Goal: Task Accomplishment & Management: Manage account settings

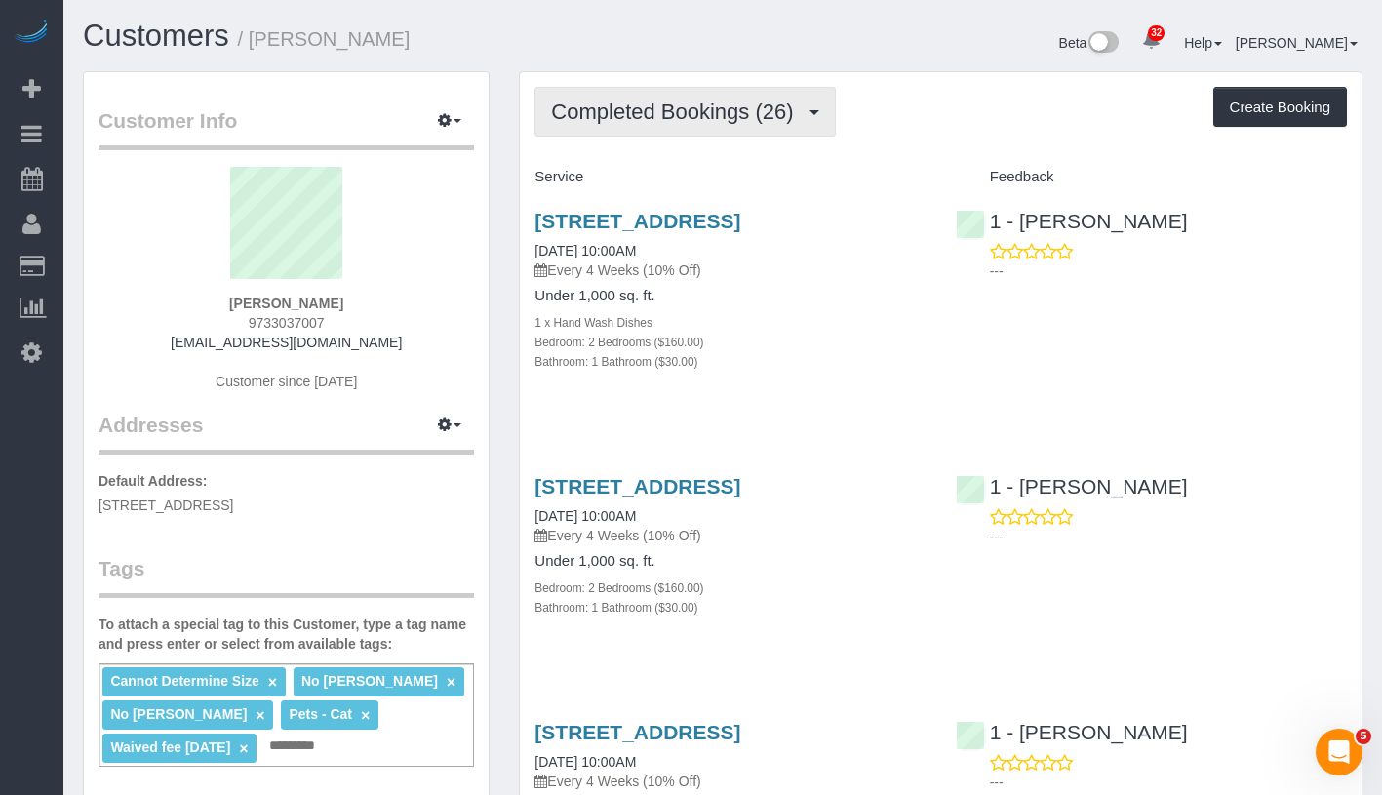
click at [685, 132] on button "Completed Bookings (26)" at bounding box center [685, 112] width 300 height 50
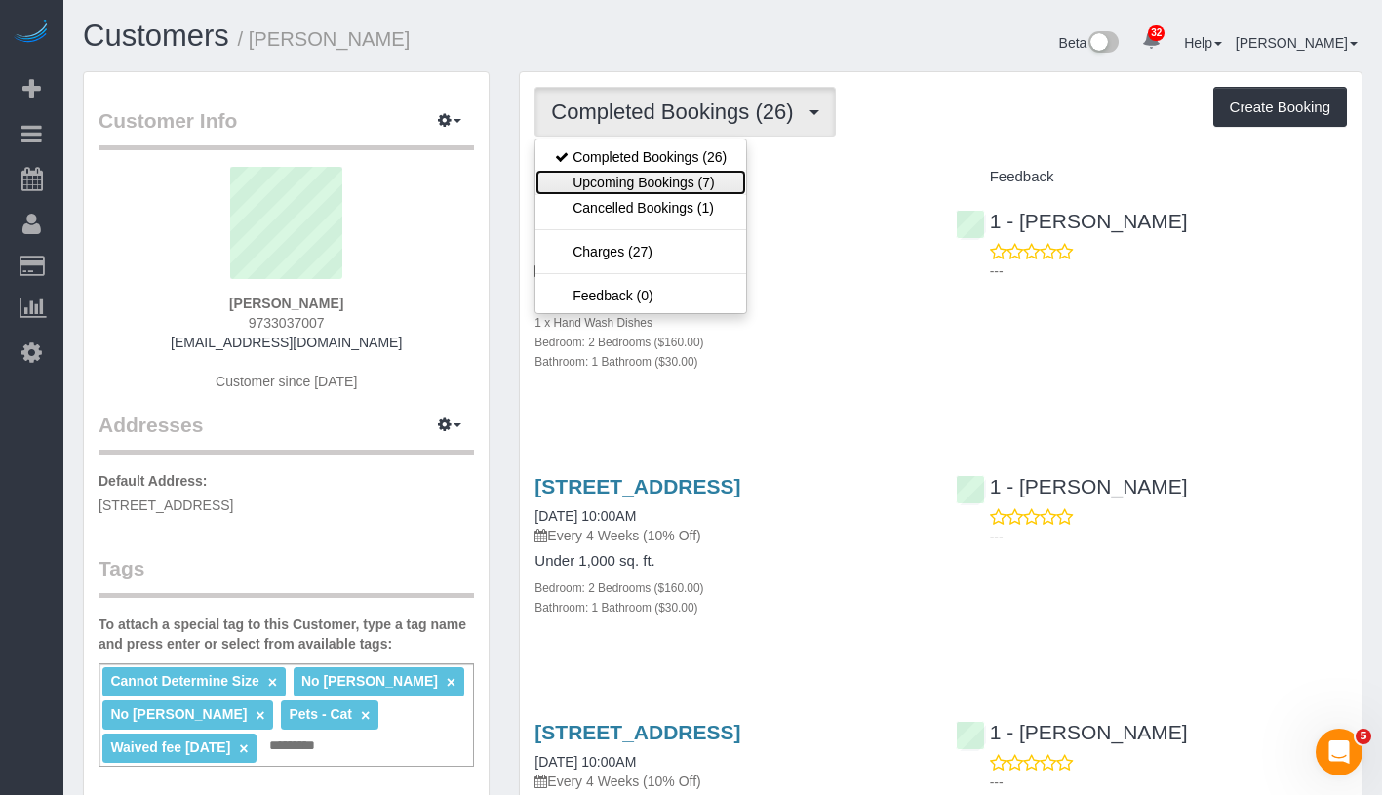
click at [673, 176] on link "Upcoming Bookings (7)" at bounding box center [640, 182] width 211 height 25
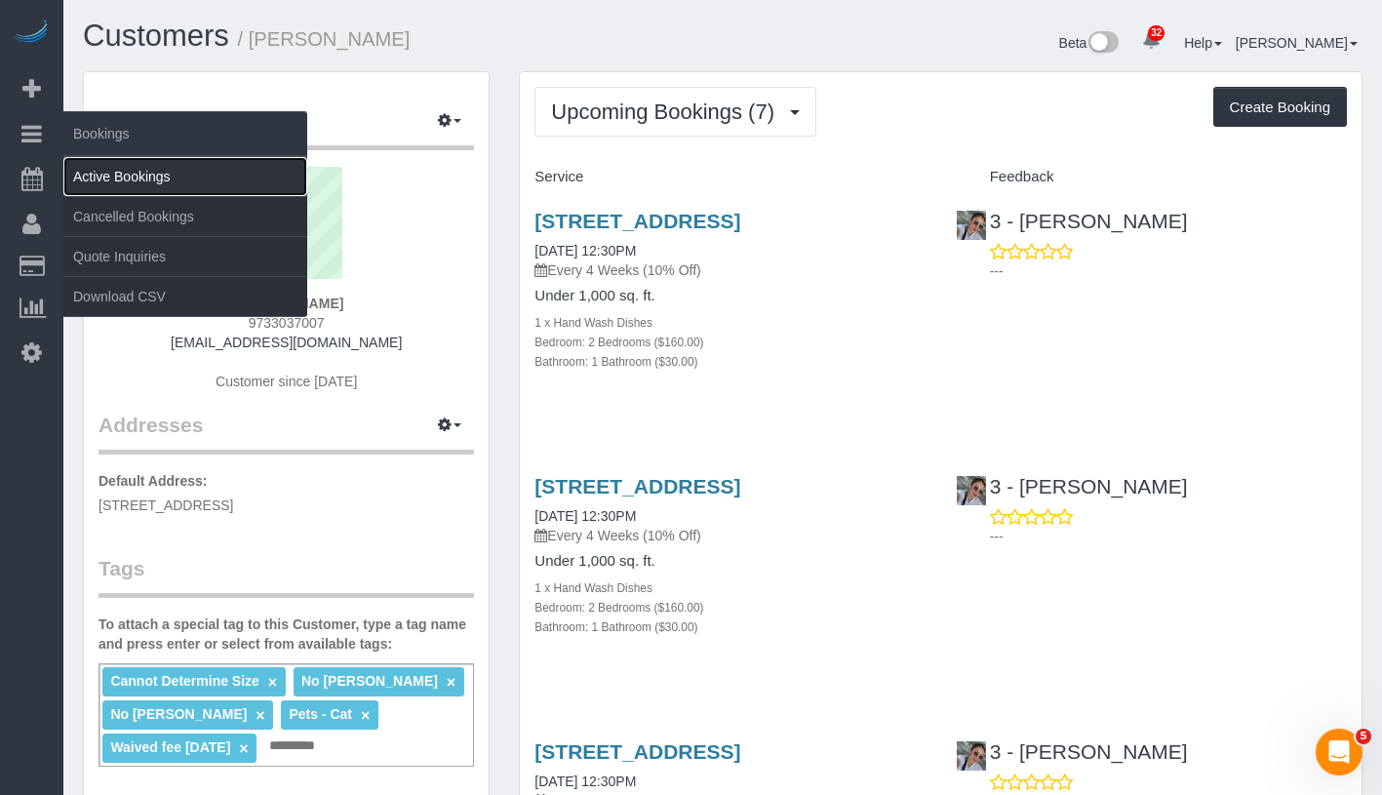
click at [151, 166] on link "Active Bookings" at bounding box center [185, 176] width 244 height 39
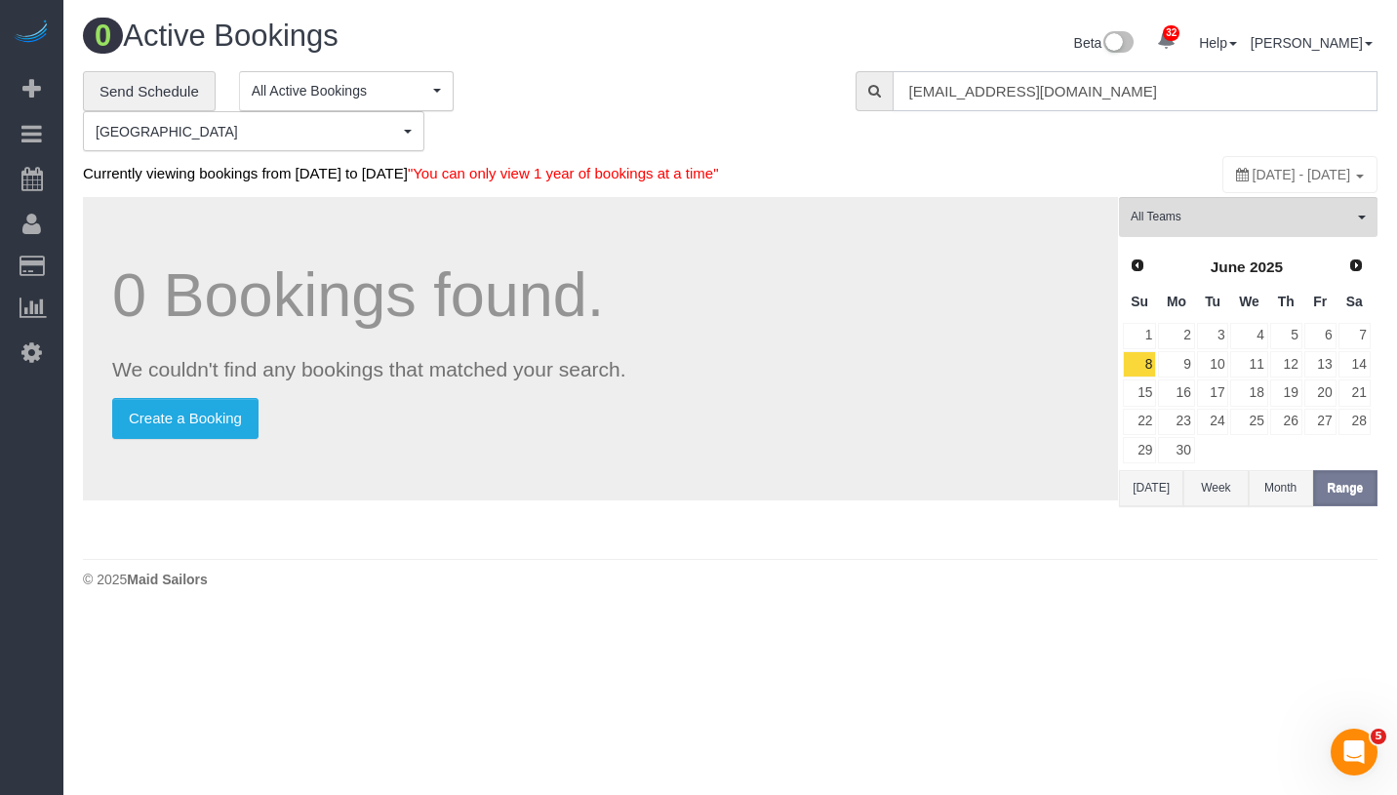
click at [1045, 72] on input "5747stllc@gmail.com" at bounding box center [1134, 91] width 485 height 40
click at [1048, 79] on input "5747stllc@gmail.com" at bounding box center [1134, 91] width 485 height 40
paste input "Yifan Zhao"
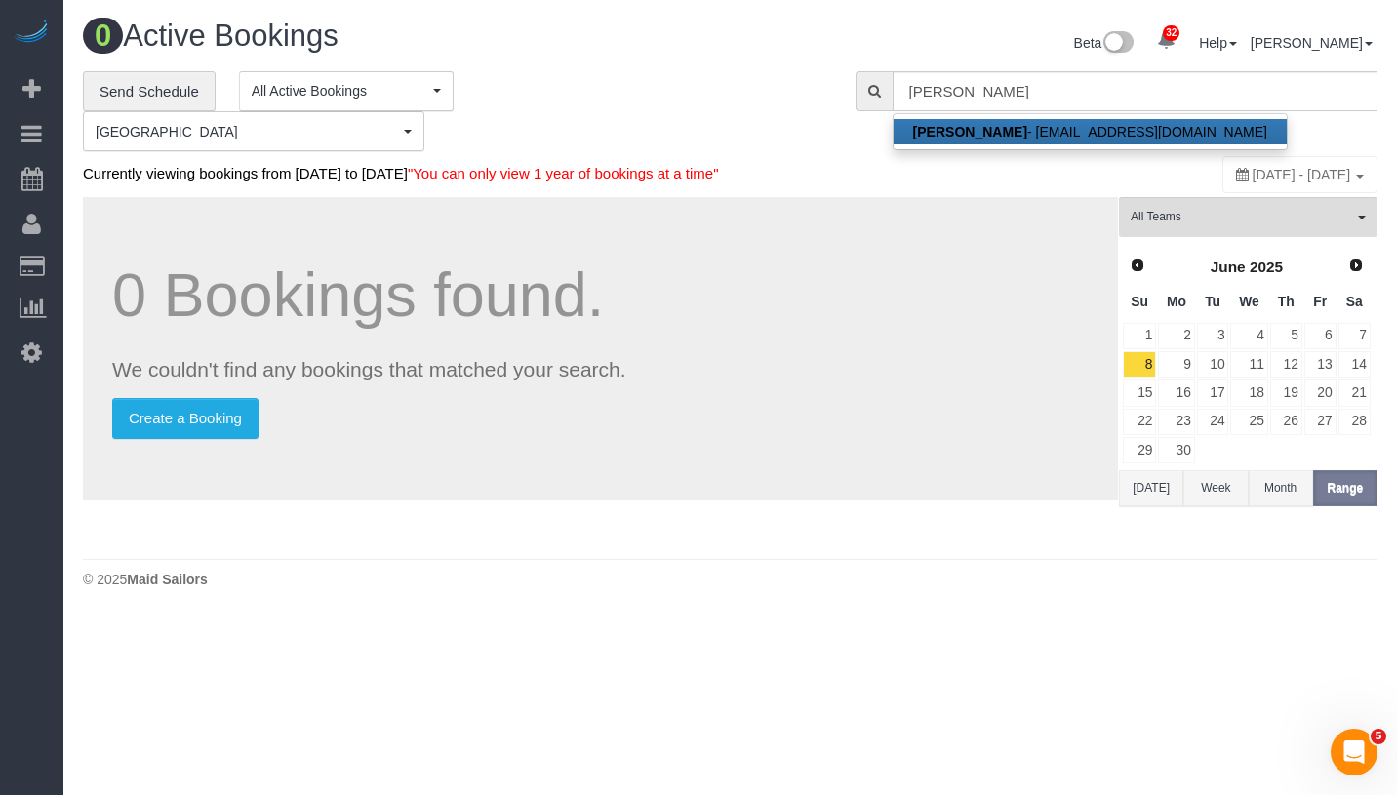
click at [1040, 125] on link "Yifan Zhao - yifan.zhao1108@gmail.com" at bounding box center [1089, 131] width 393 height 25
type input "yifan.zhao1108@gmail.com"
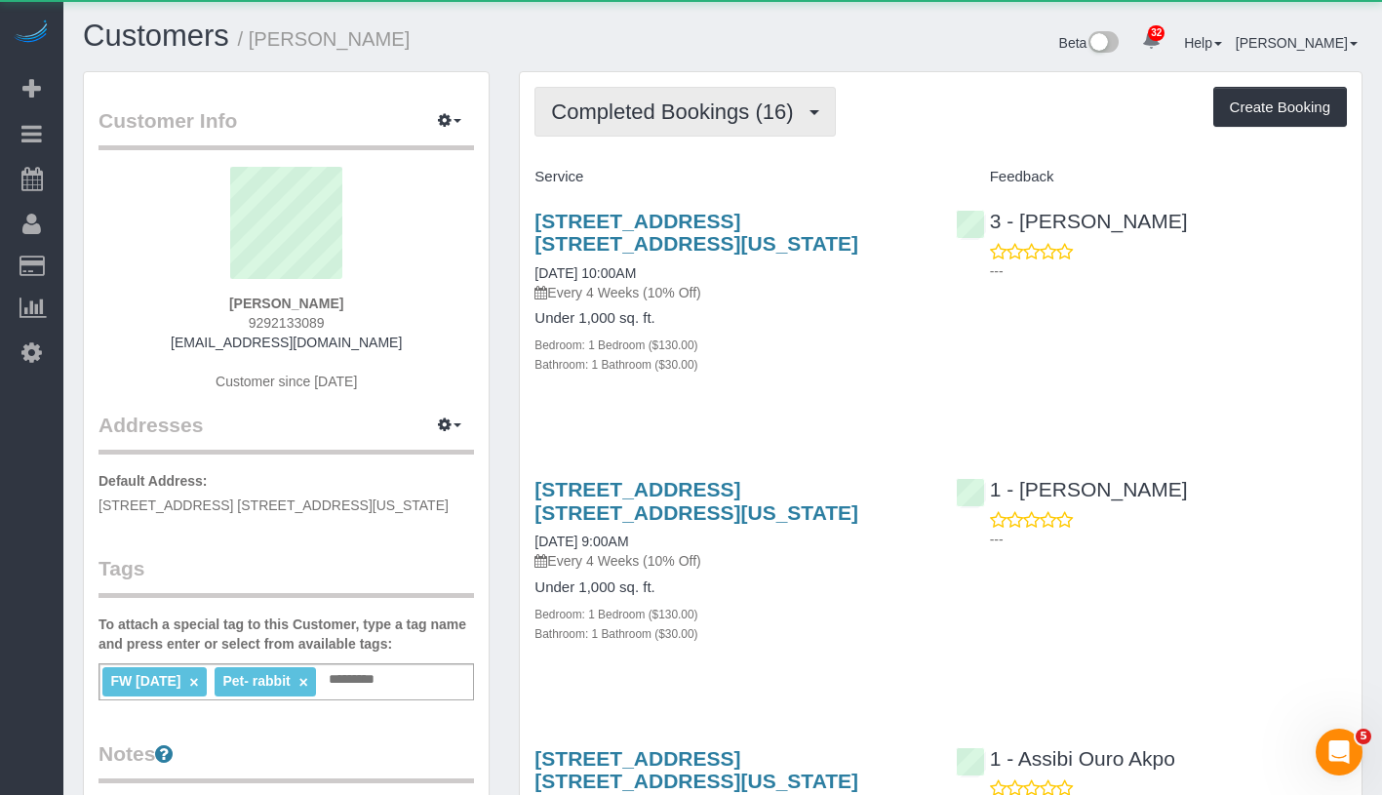
click at [722, 113] on span "Completed Bookings (16)" at bounding box center [677, 111] width 252 height 24
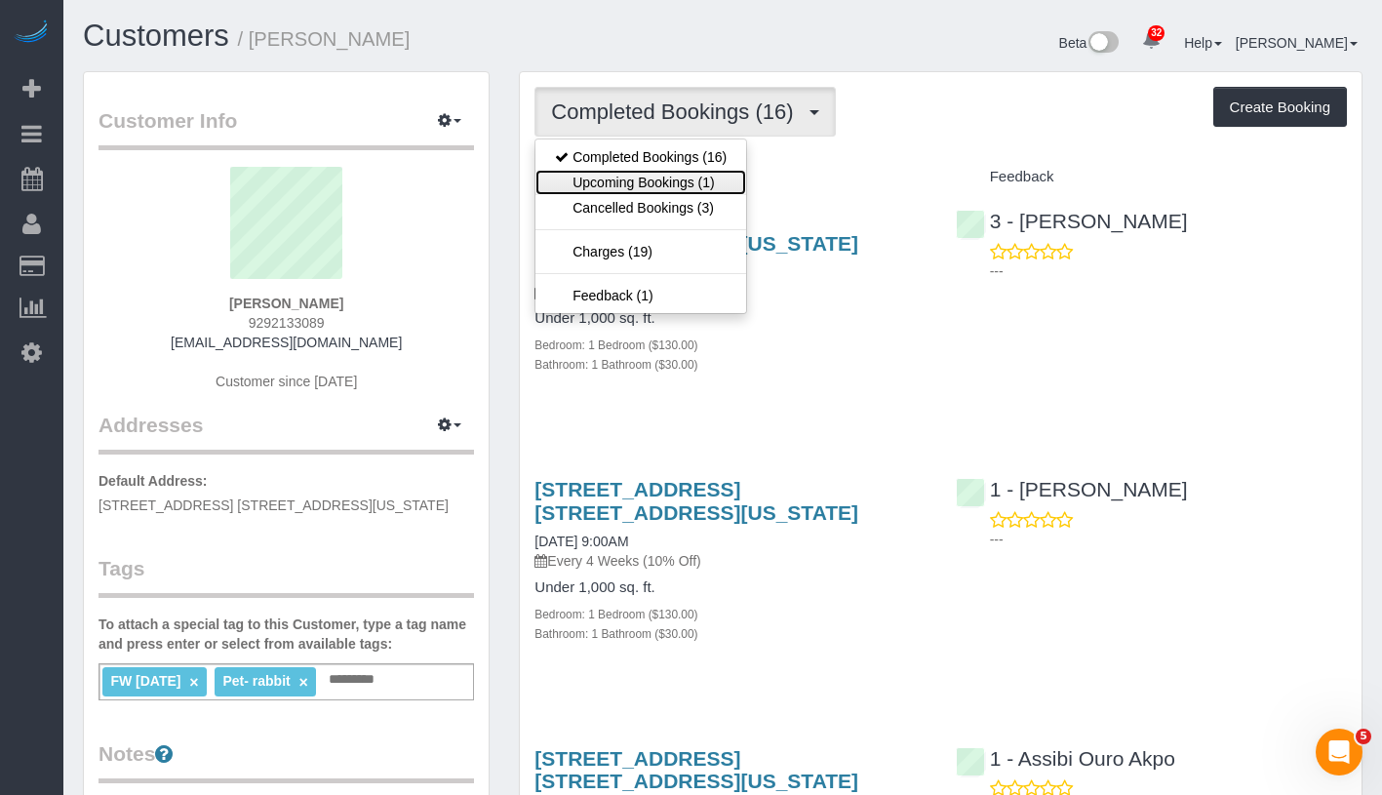
click at [676, 190] on link "Upcoming Bookings (1)" at bounding box center [640, 182] width 211 height 25
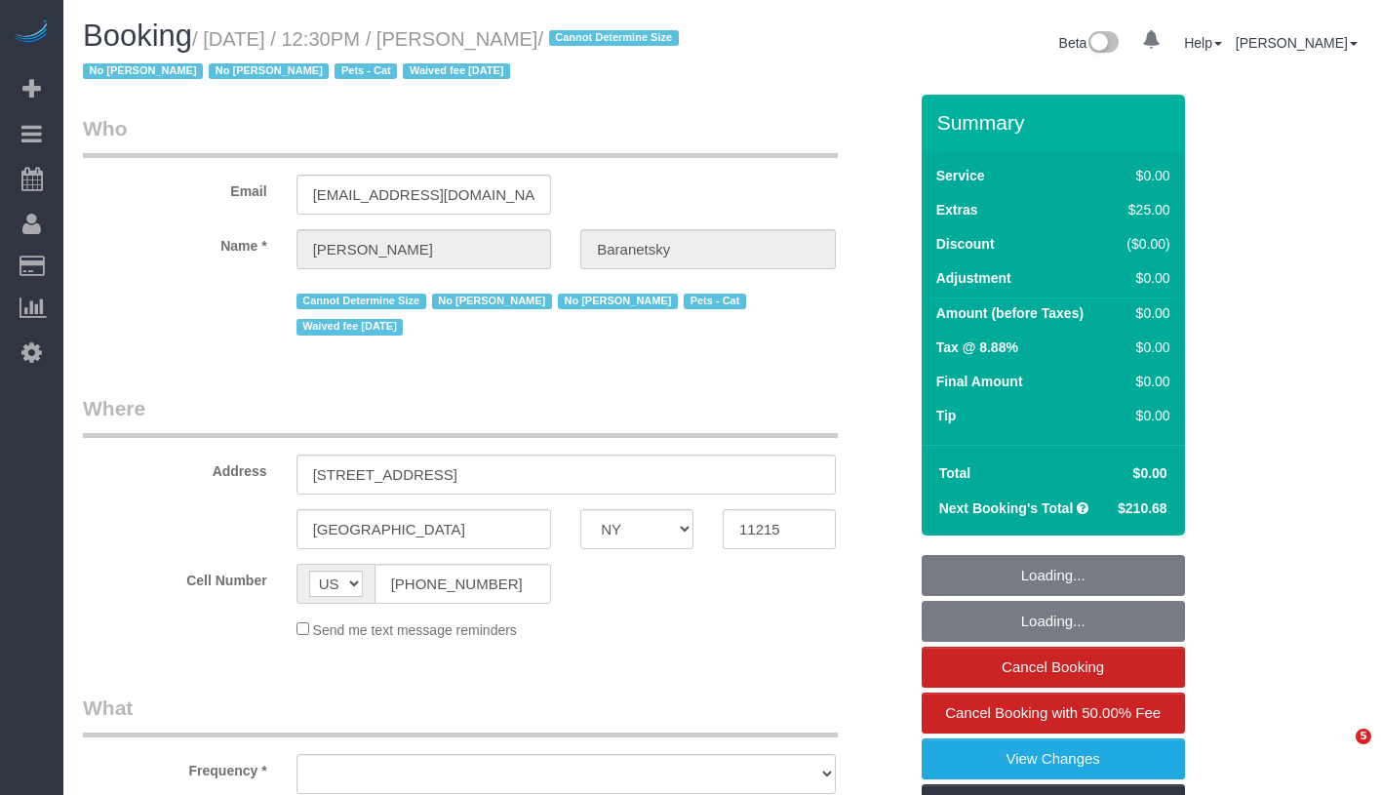
select select "NY"
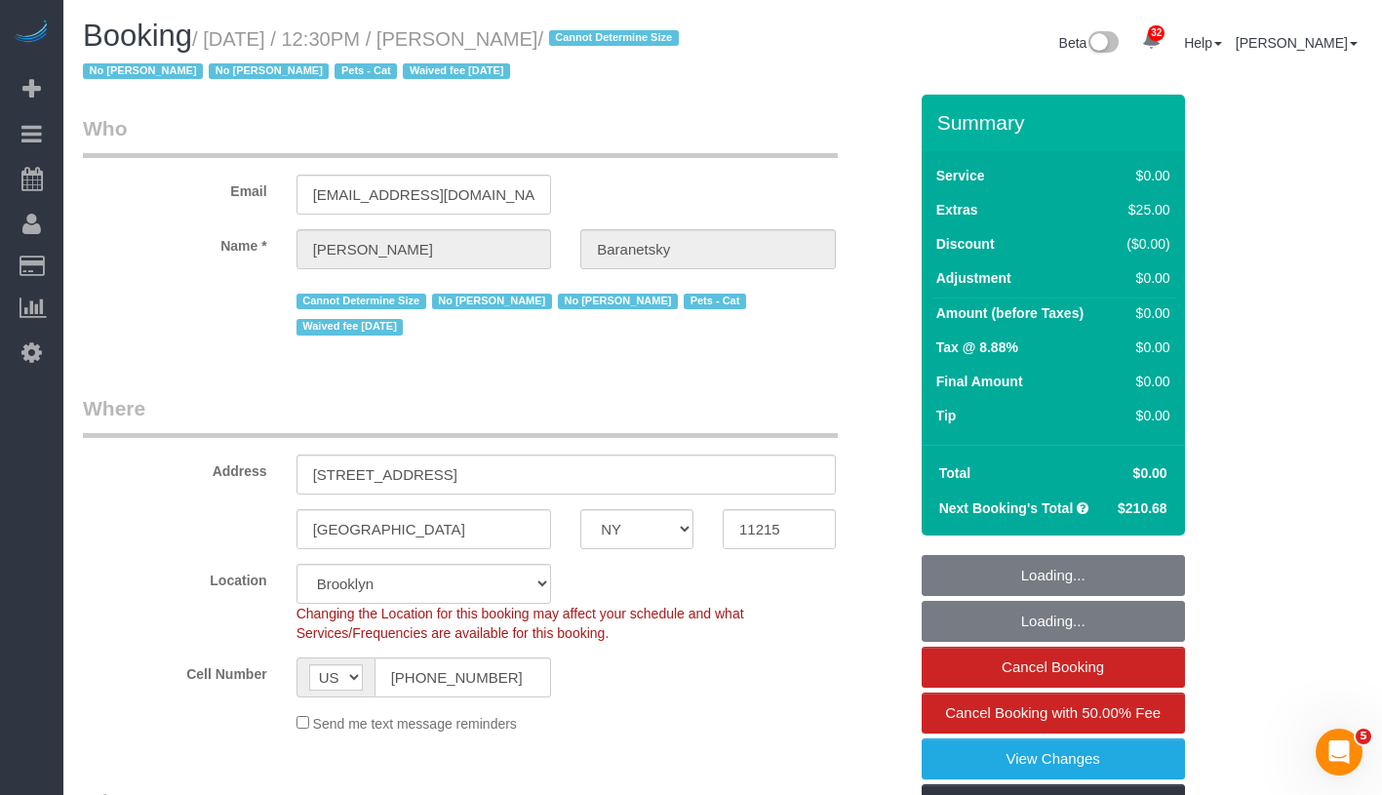
select select "object:844"
select select "string:stripe-pm_1No6cK4VGloSiKo7E2tmOfwl"
select select "object:1006"
select select "2"
select select "number:89"
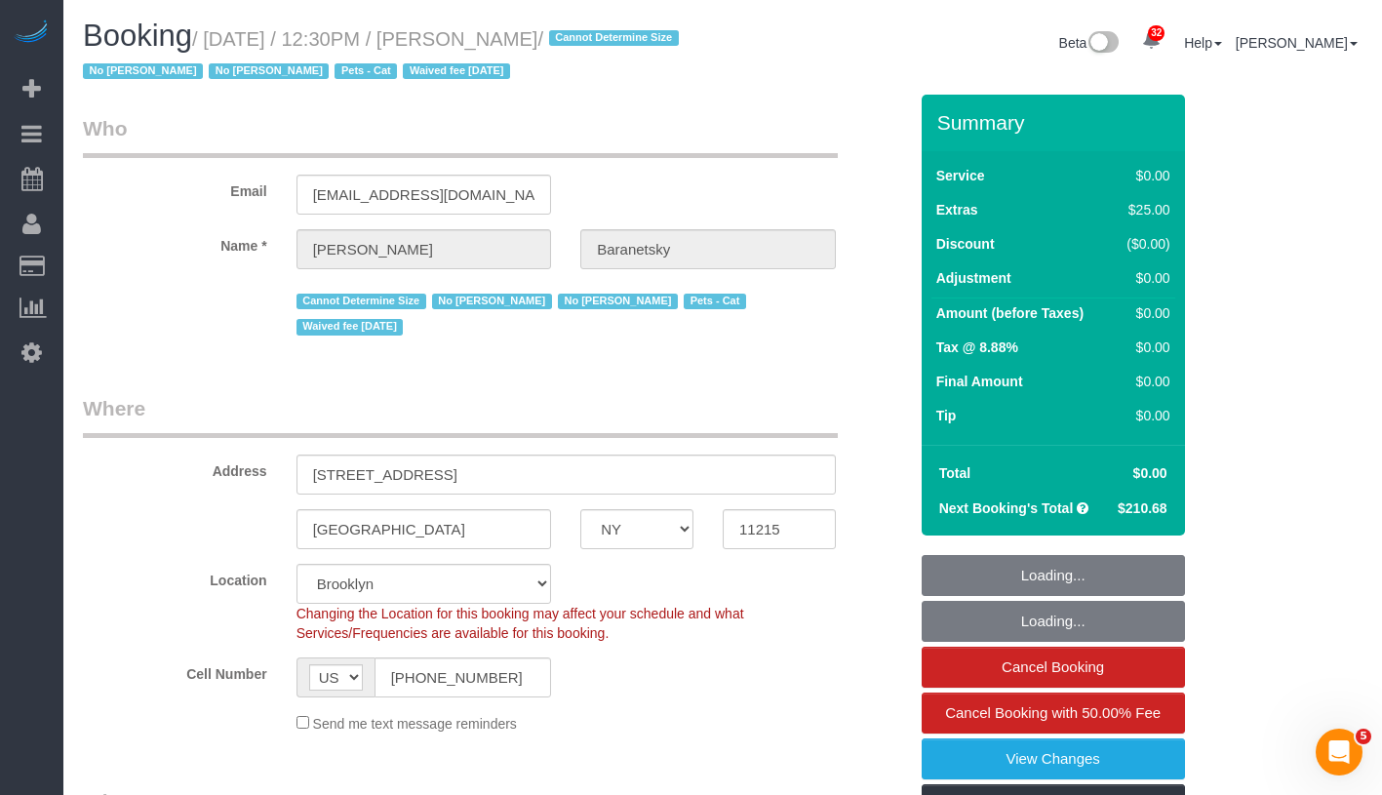
select select "number:90"
select select "number:14"
select select "number:7"
select select "2"
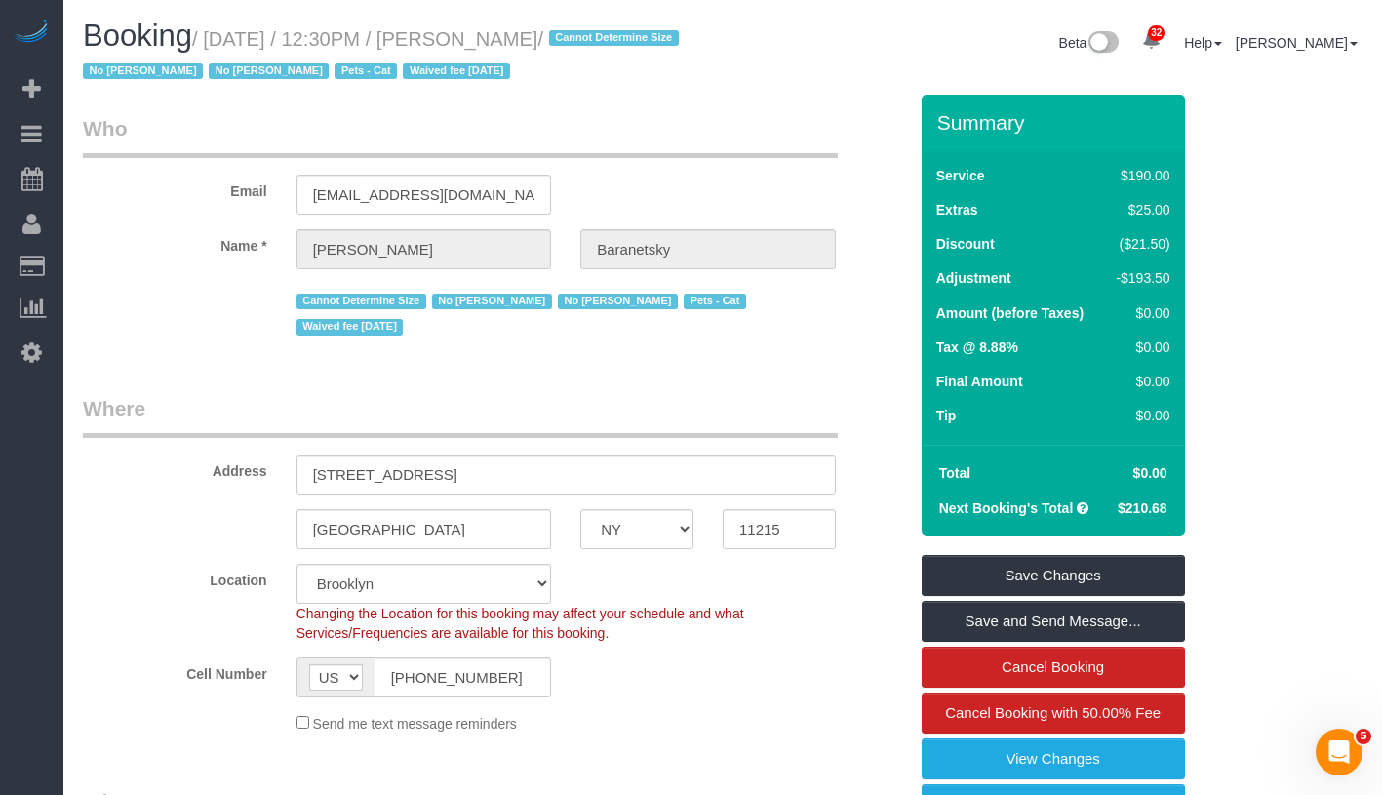
drag, startPoint x: 493, startPoint y: 41, endPoint x: 661, endPoint y: 32, distance: 169.0
click at [661, 32] on small "/ October 02, 2025 / 12:30PM / Andrew Baranetsky / Cannot Determine Size No Mel…" at bounding box center [384, 55] width 602 height 55
copy small "Andrew Baranetsky"
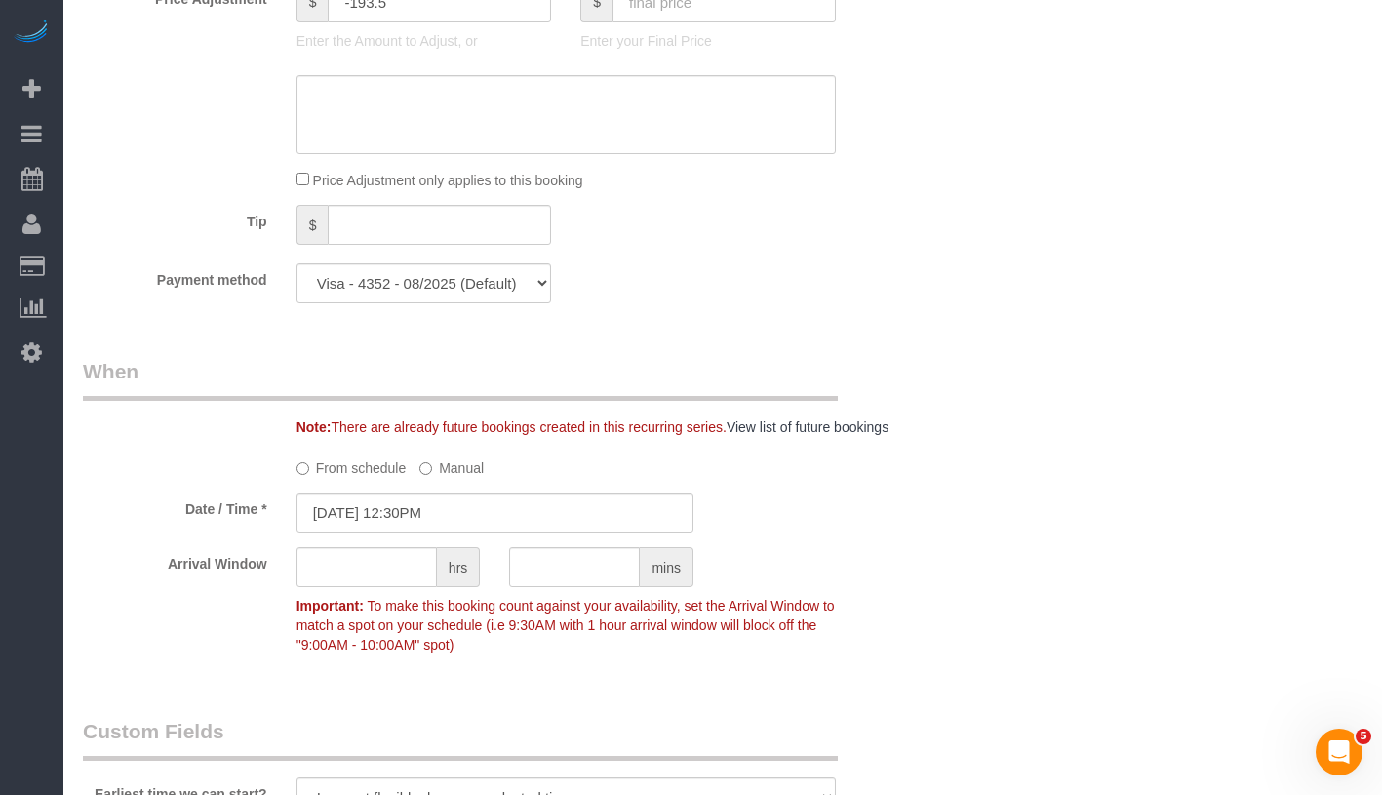
scroll to position [2329, 0]
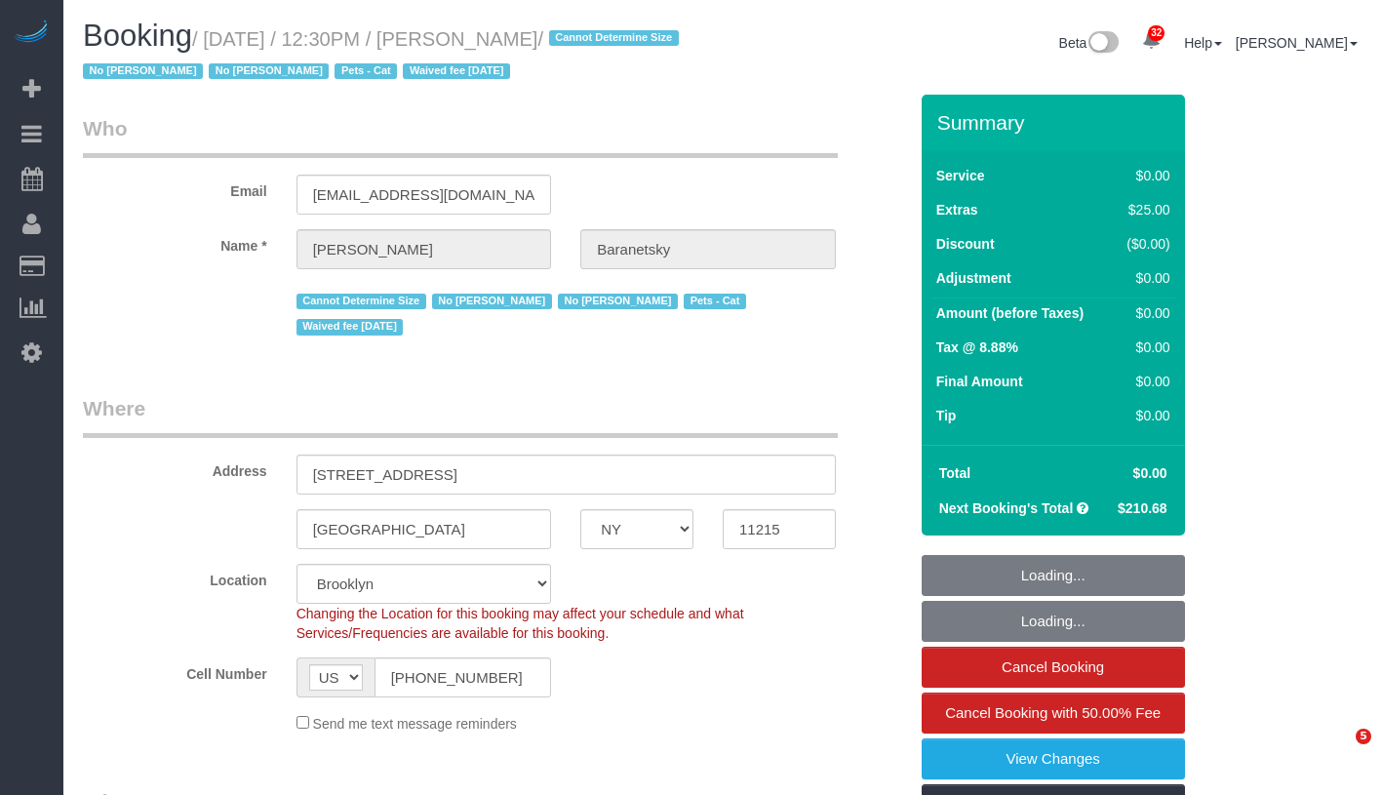
select select "NY"
select select "string:stripe-pm_1No6cK4VGloSiKo7E2tmOfwl"
select select "object:1459"
select select "2"
select select "number:89"
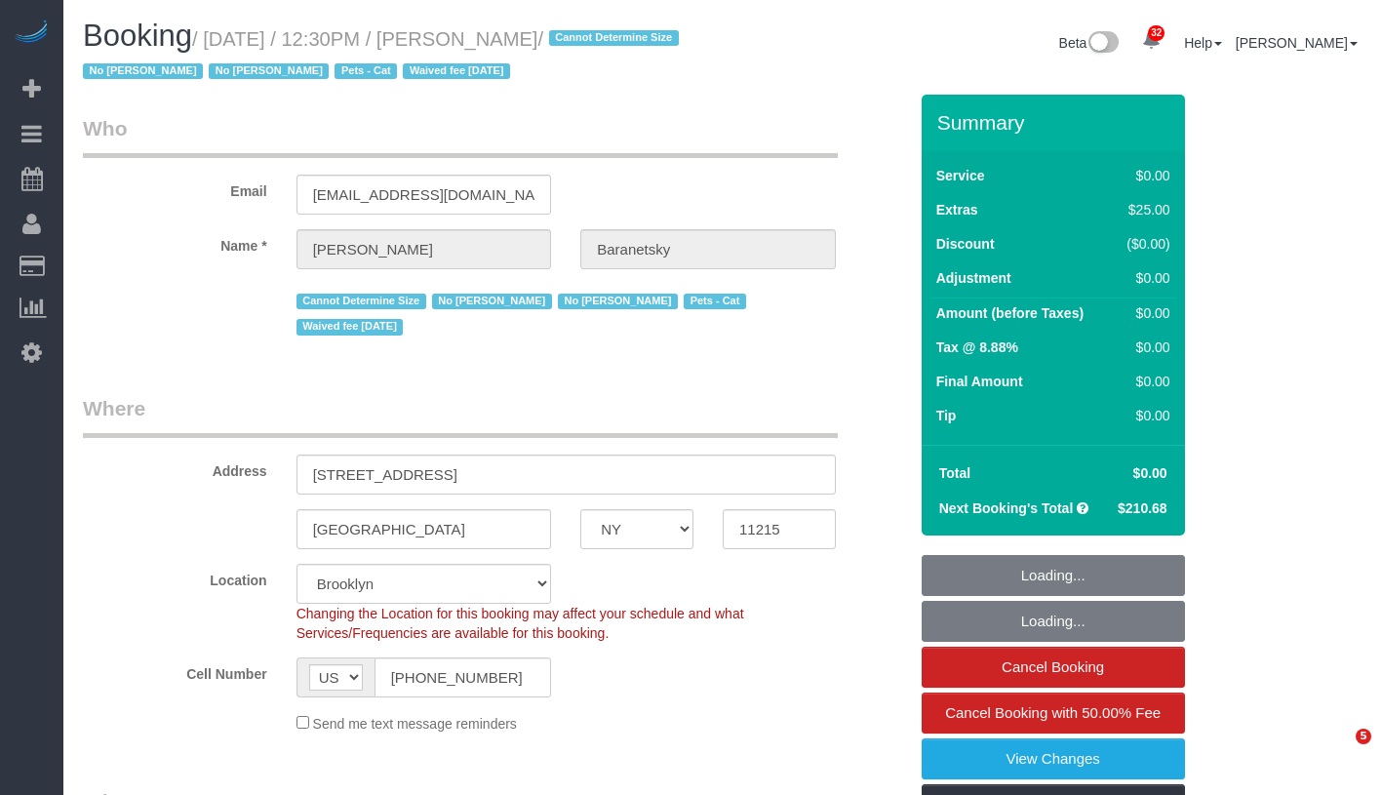
select select "number:90"
select select "number:14"
select select "number:7"
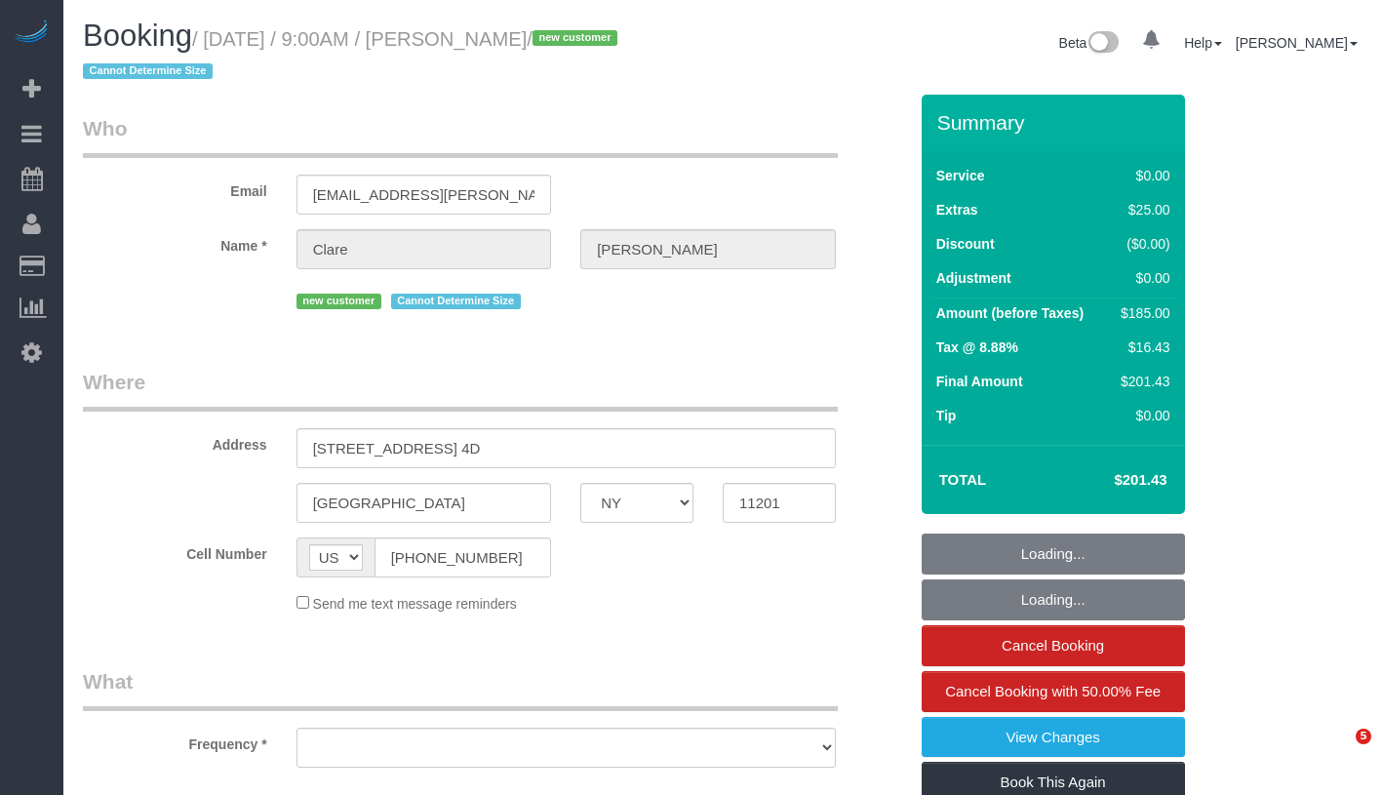
select select "NY"
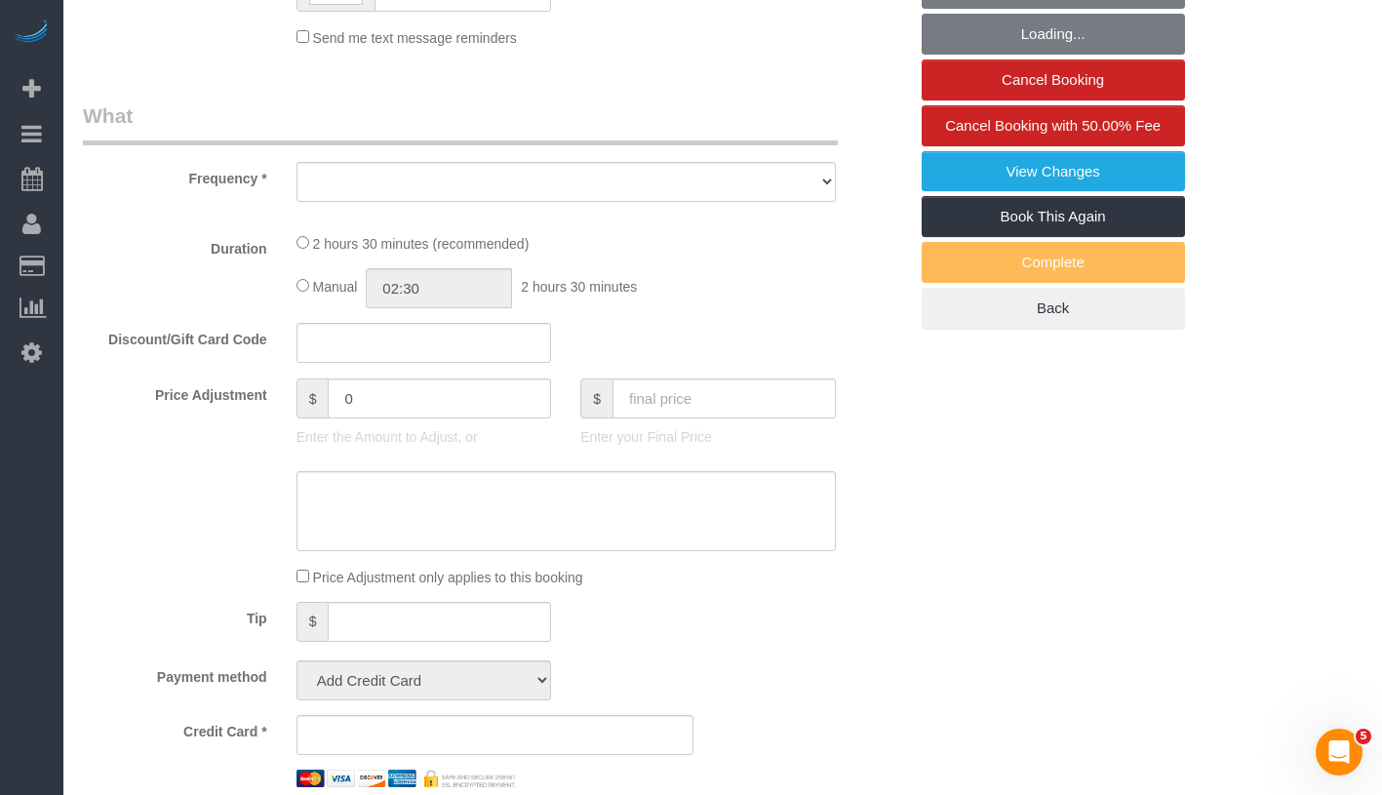
select select "string:stripe-pm_1SDDjP4VGloSiKo7mcaH4gn6"
select select "number:89"
select select "number:90"
select select "number:15"
select select "number:5"
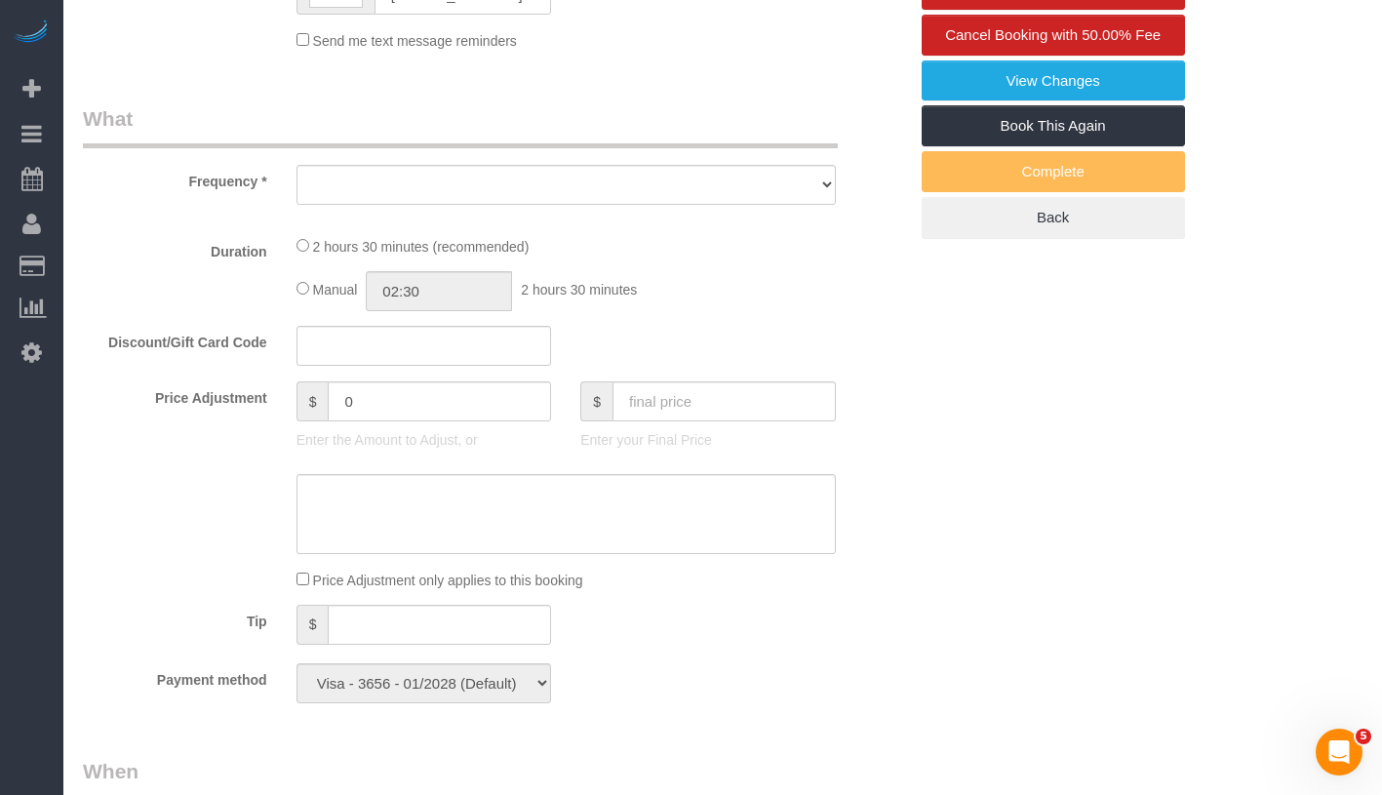
select select "object:970"
select select "1"
select select "spot1"
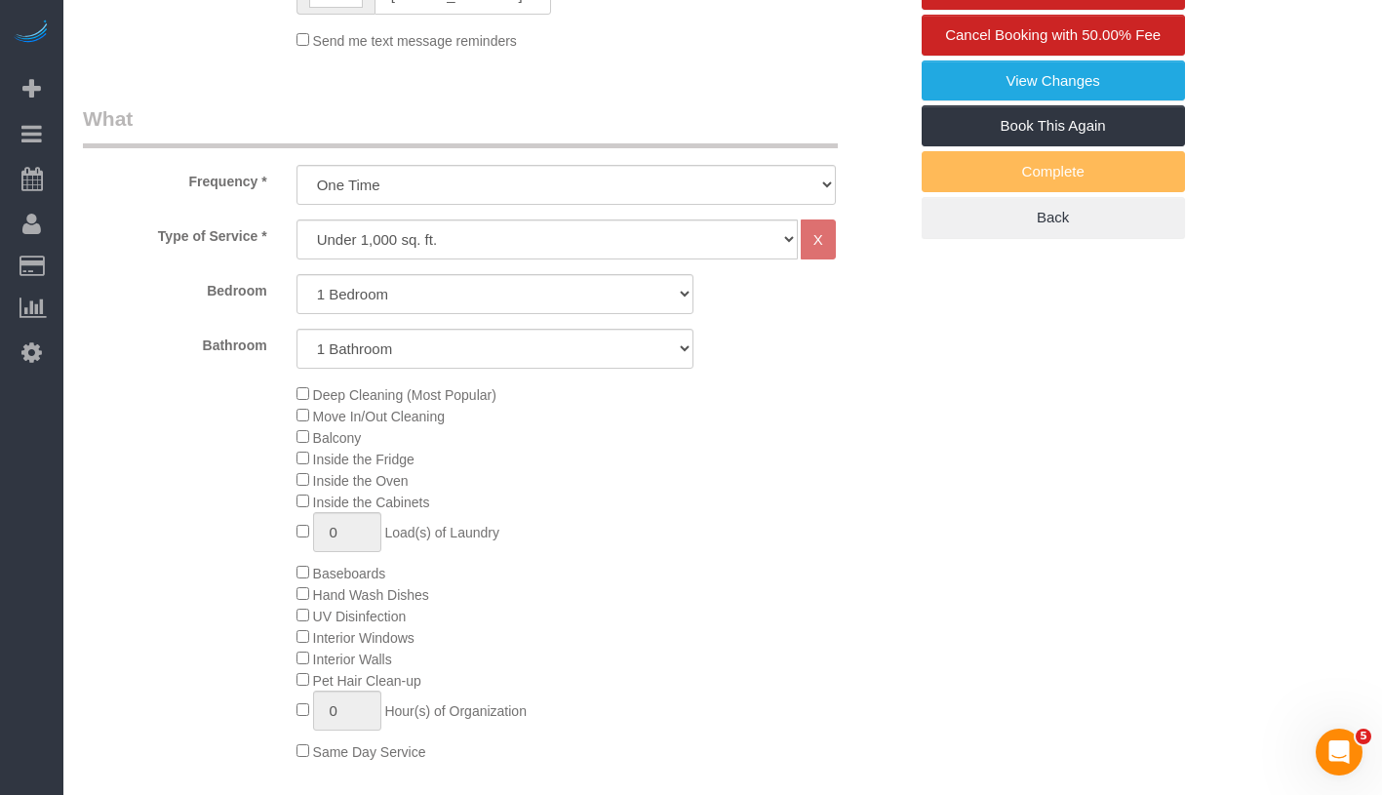
select select "object:1082"
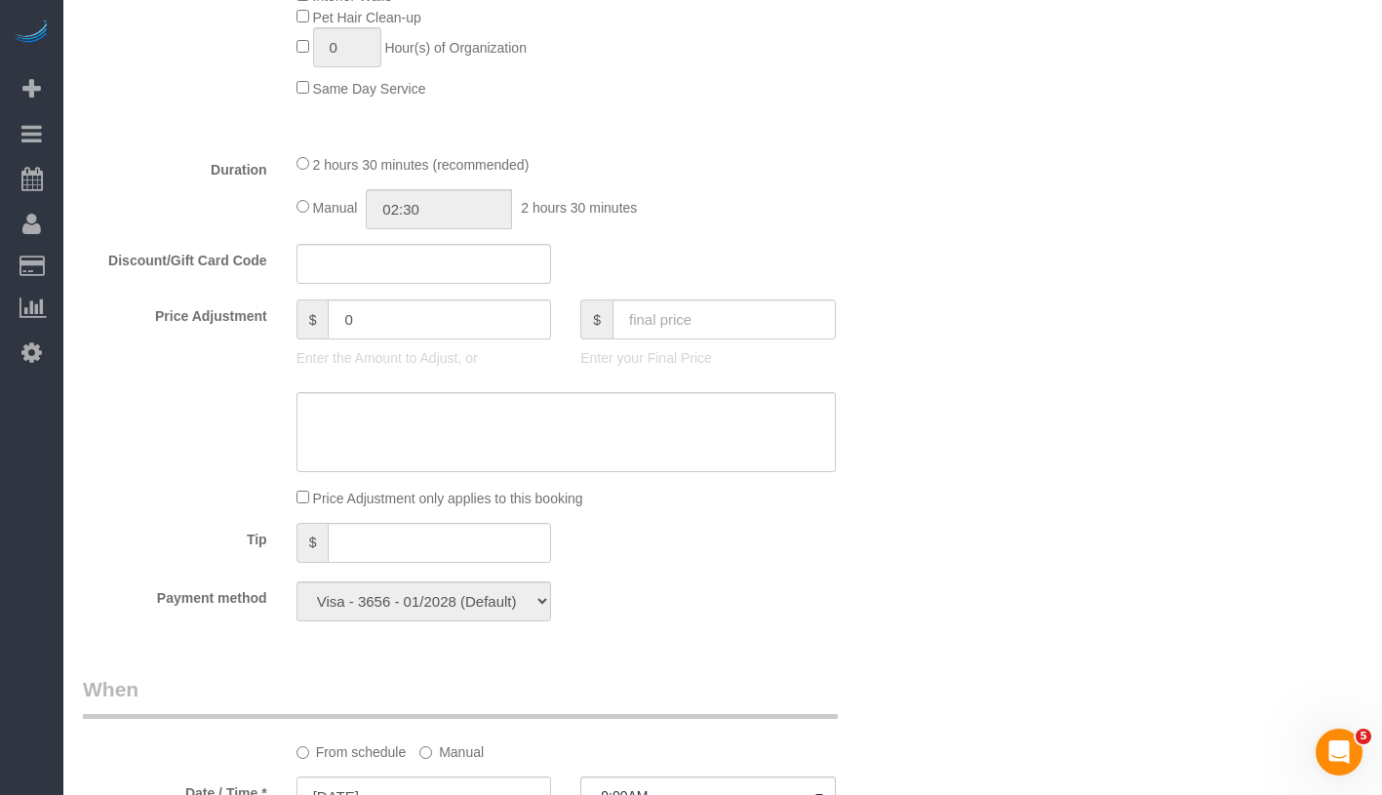
select select "1"
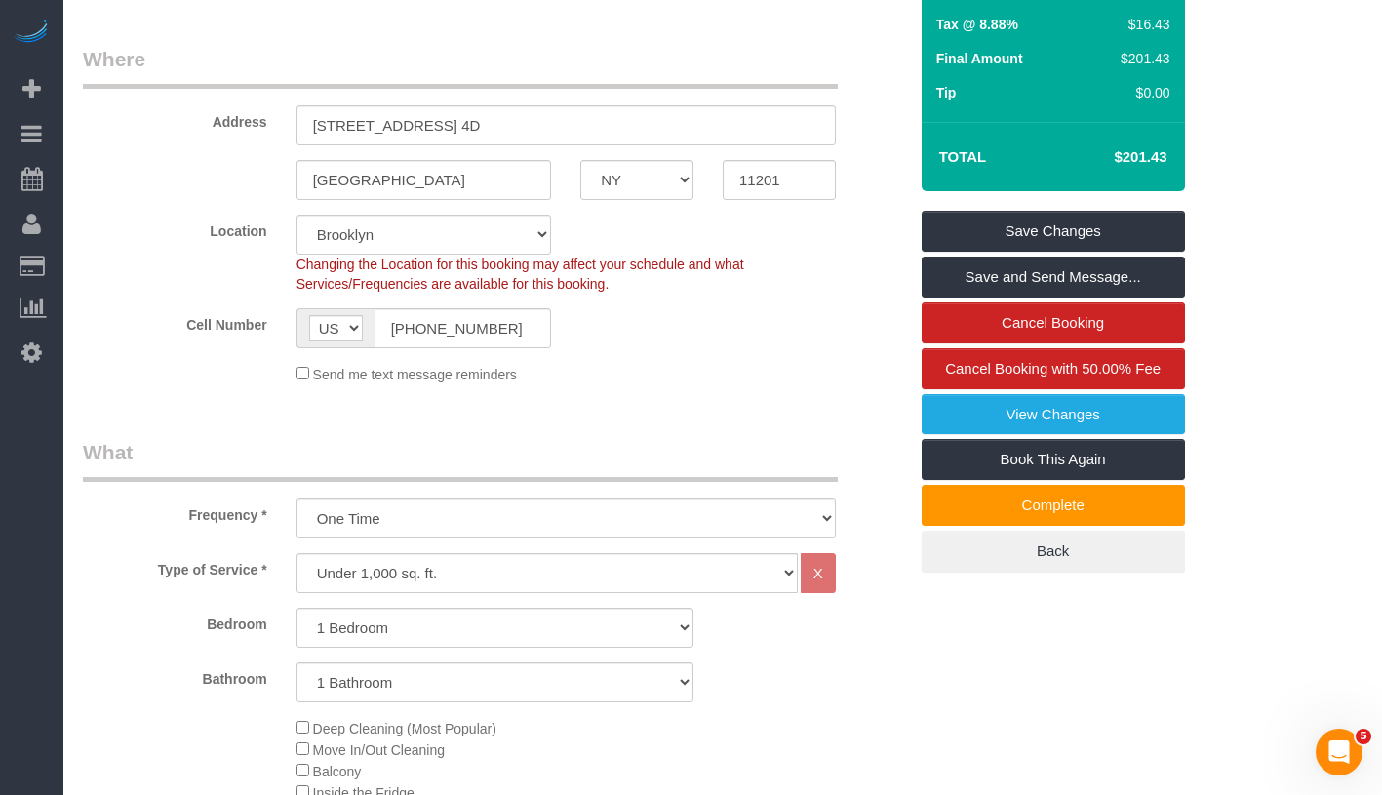
scroll to position [324, 0]
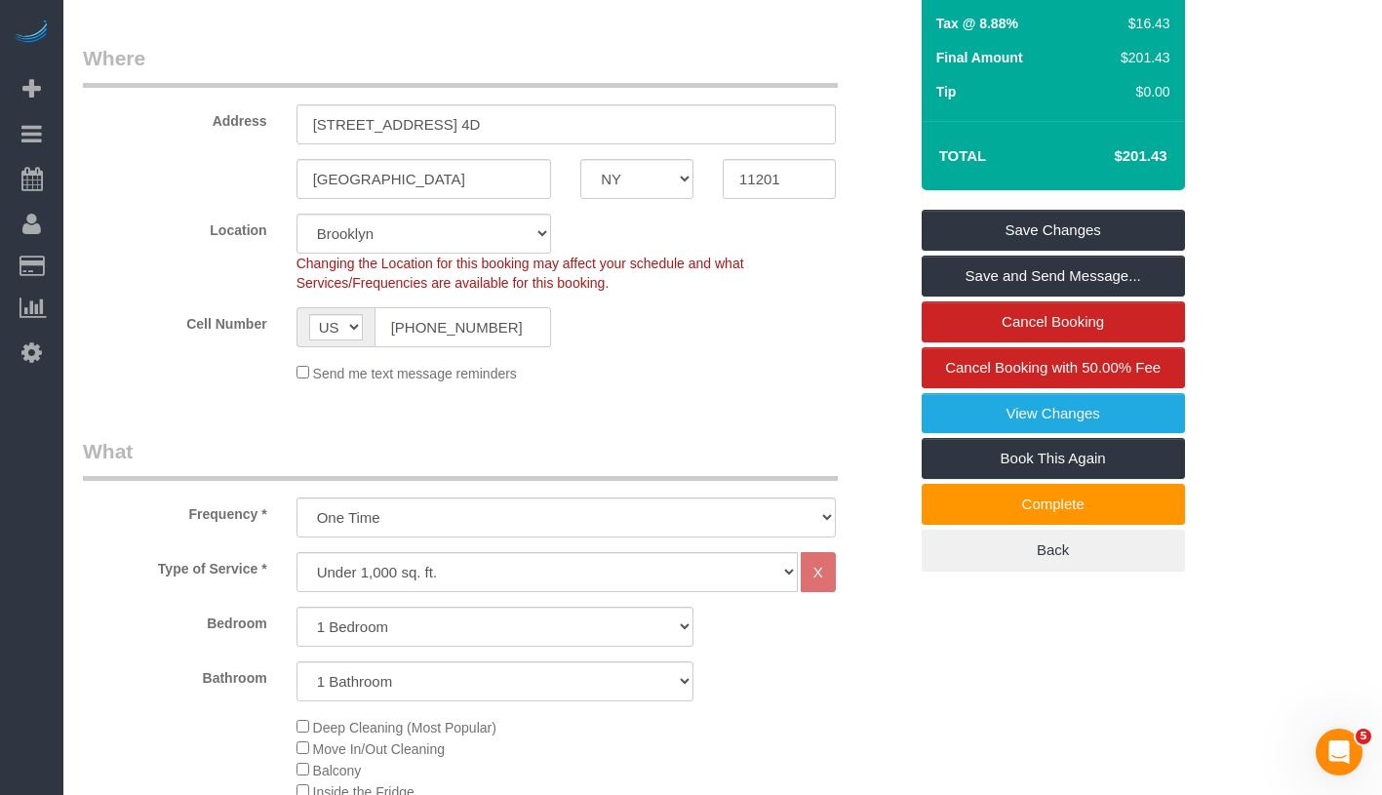
drag, startPoint x: 506, startPoint y: 333, endPoint x: 387, endPoint y: 320, distance: 119.7
click at [387, 320] on input "(201) 694-1962" at bounding box center [464, 327] width 178 height 40
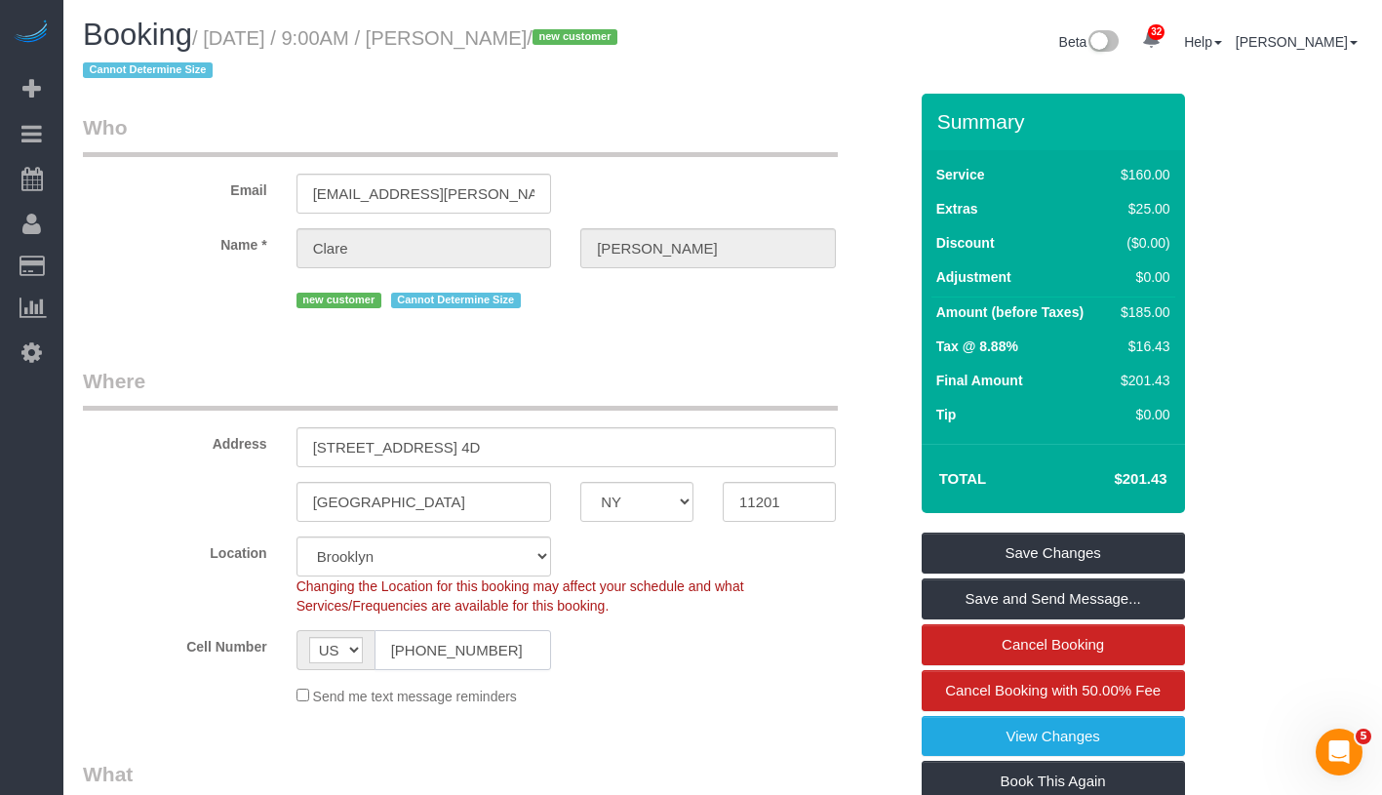
scroll to position [0, 0]
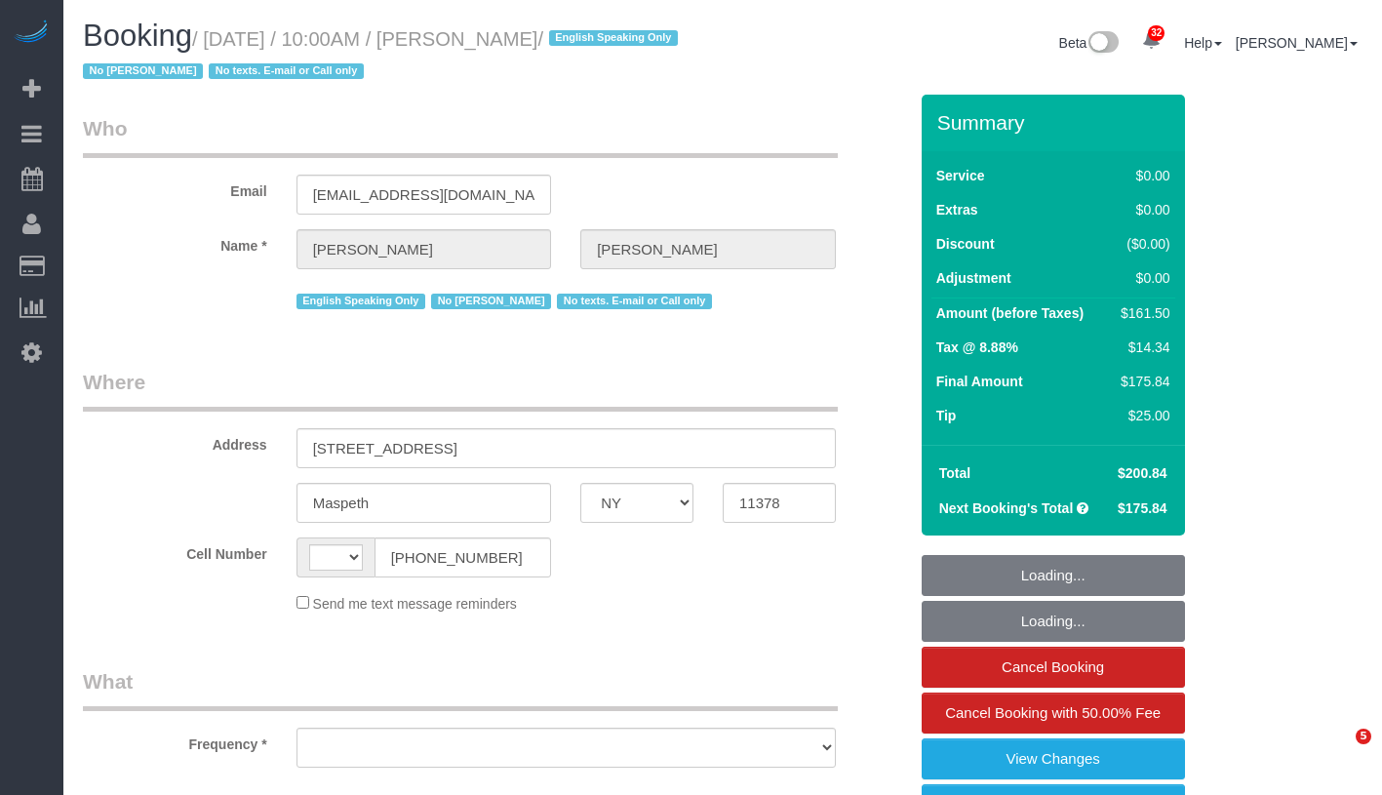
select select "NY"
select select "string:[GEOGRAPHIC_DATA]"
select select "string:stripe-pm_1S4kH04VGloSiKo7jBUQZBFh"
select select "1"
select select "2"
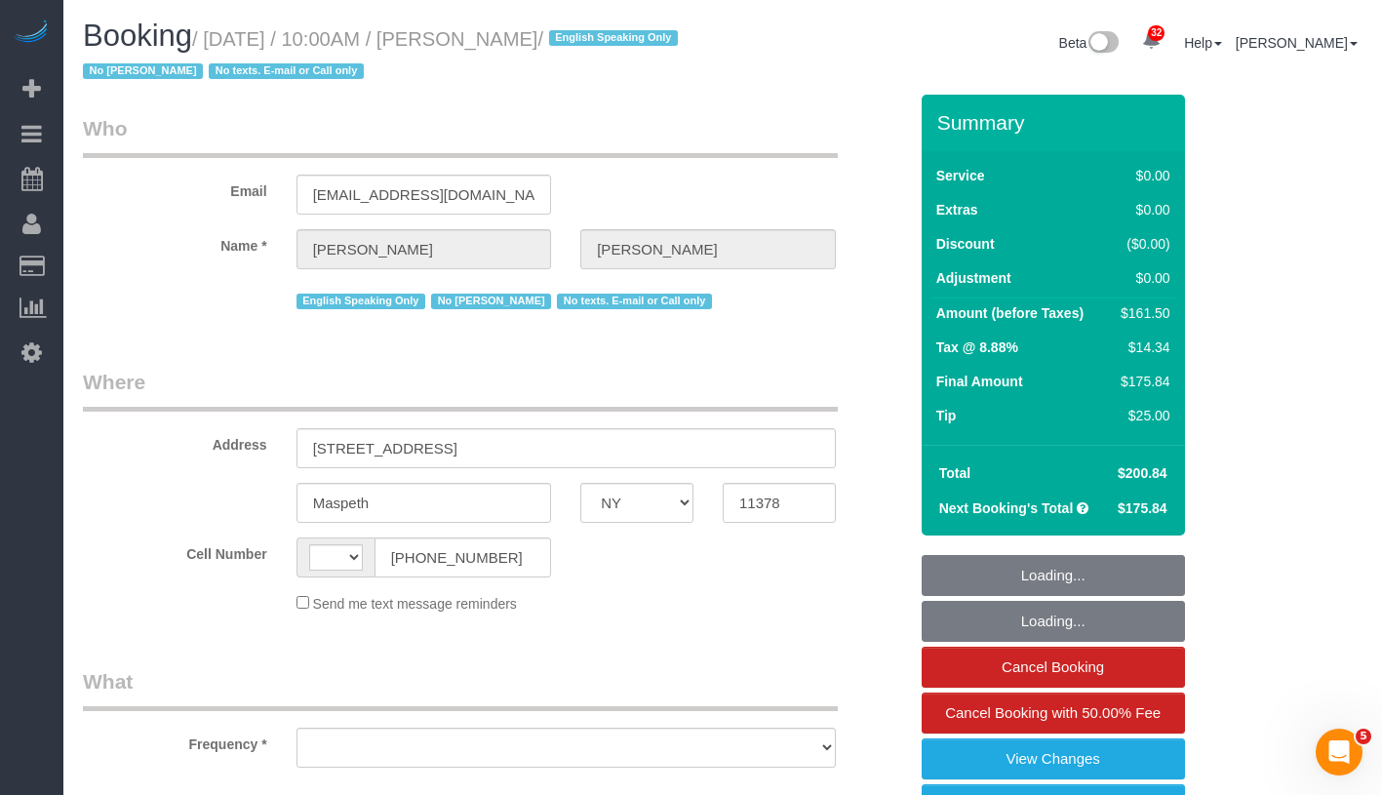
select select "number:57"
select select "number:77"
select select "number:15"
select select "number:5"
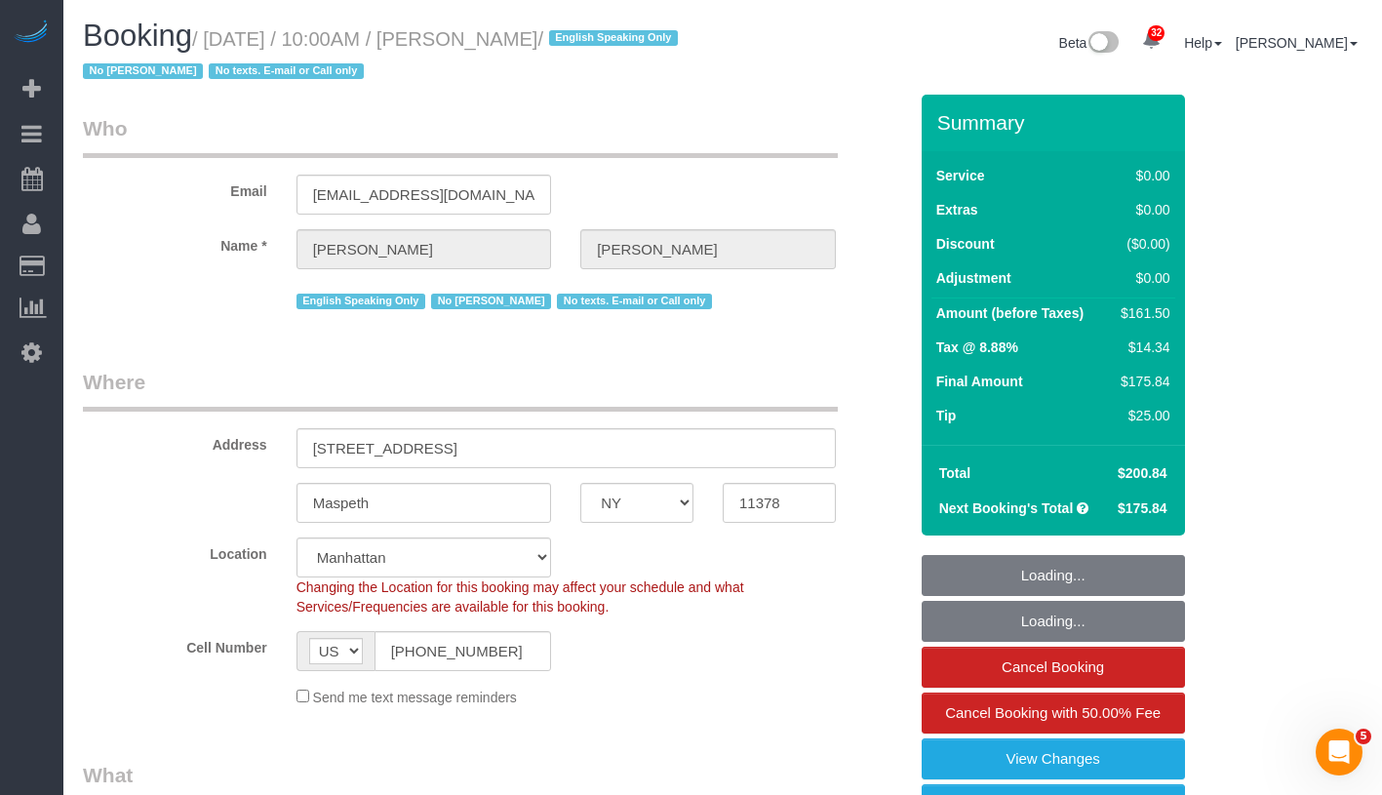
select select "object:1082"
select select "spot1"
select select "1"
select select "2"
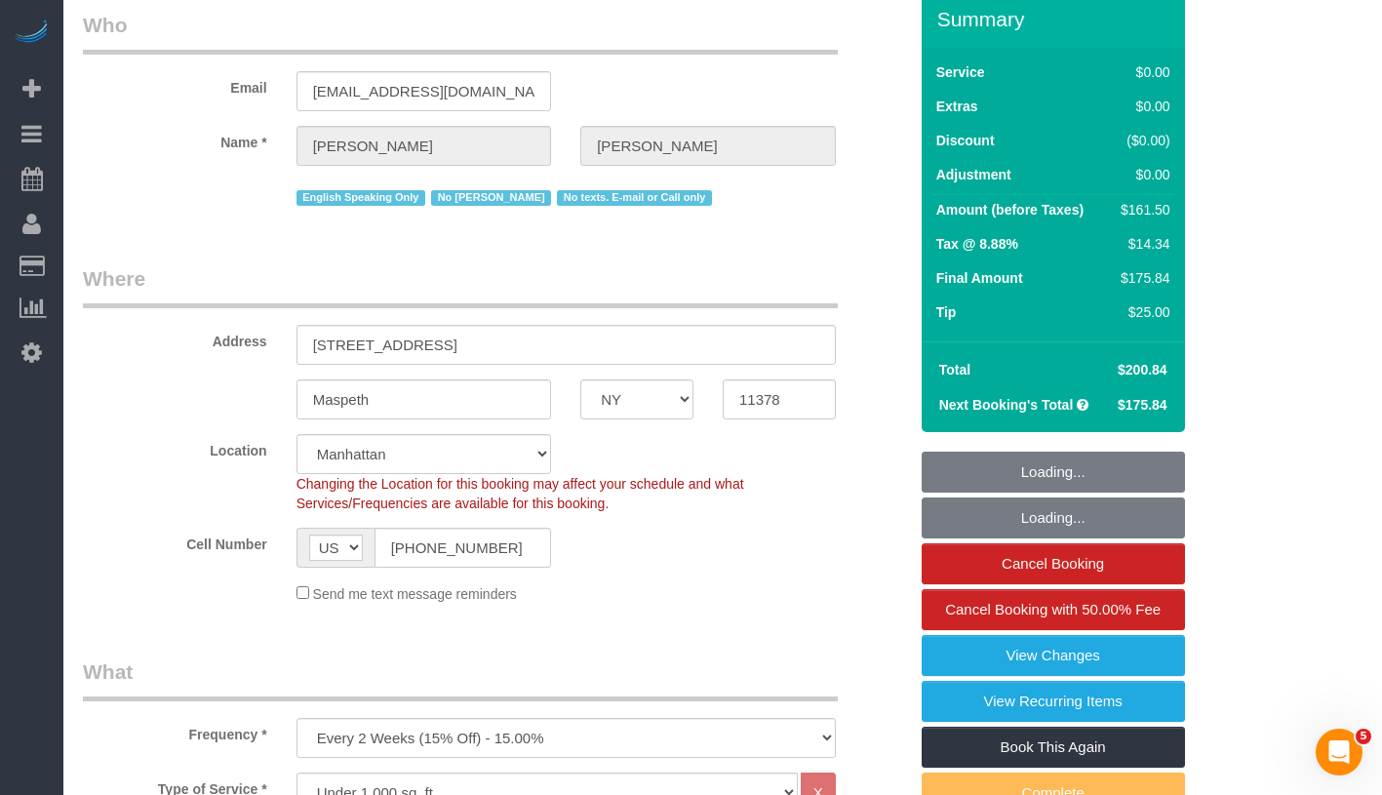
select select "object:1510"
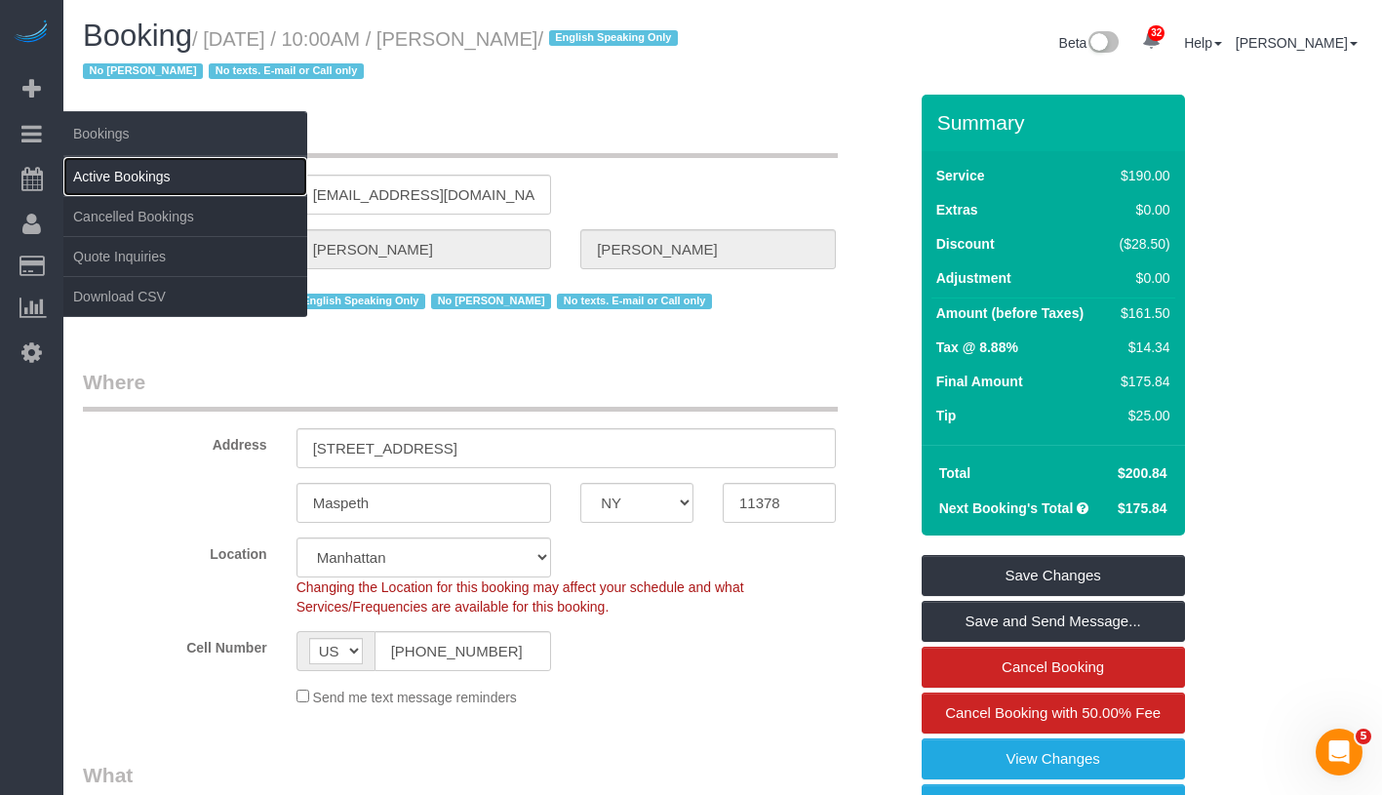
click at [144, 168] on link "Active Bookings" at bounding box center [185, 176] width 244 height 39
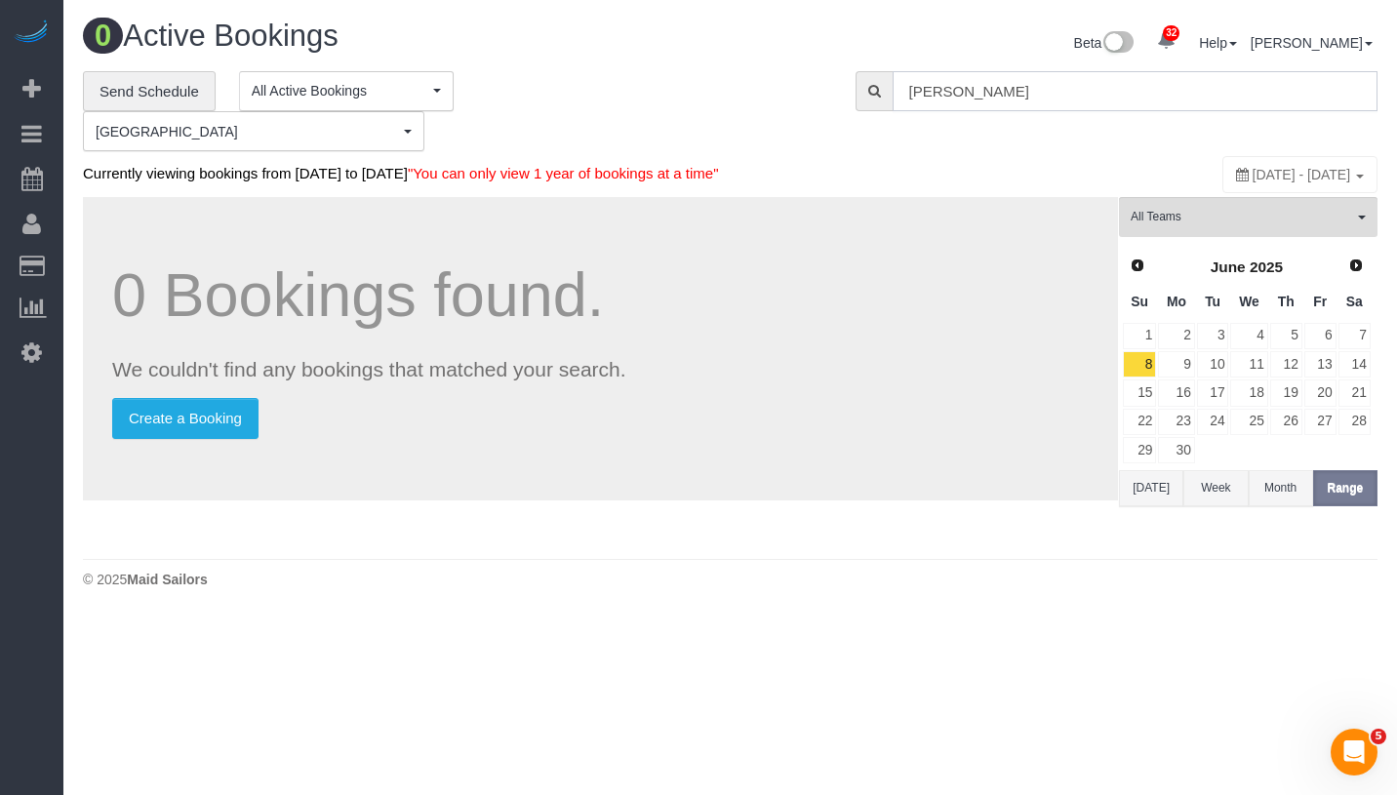
click at [1164, 91] on input "Yifan Zhao" at bounding box center [1134, 91] width 485 height 40
paste input "Arthur Coppola"
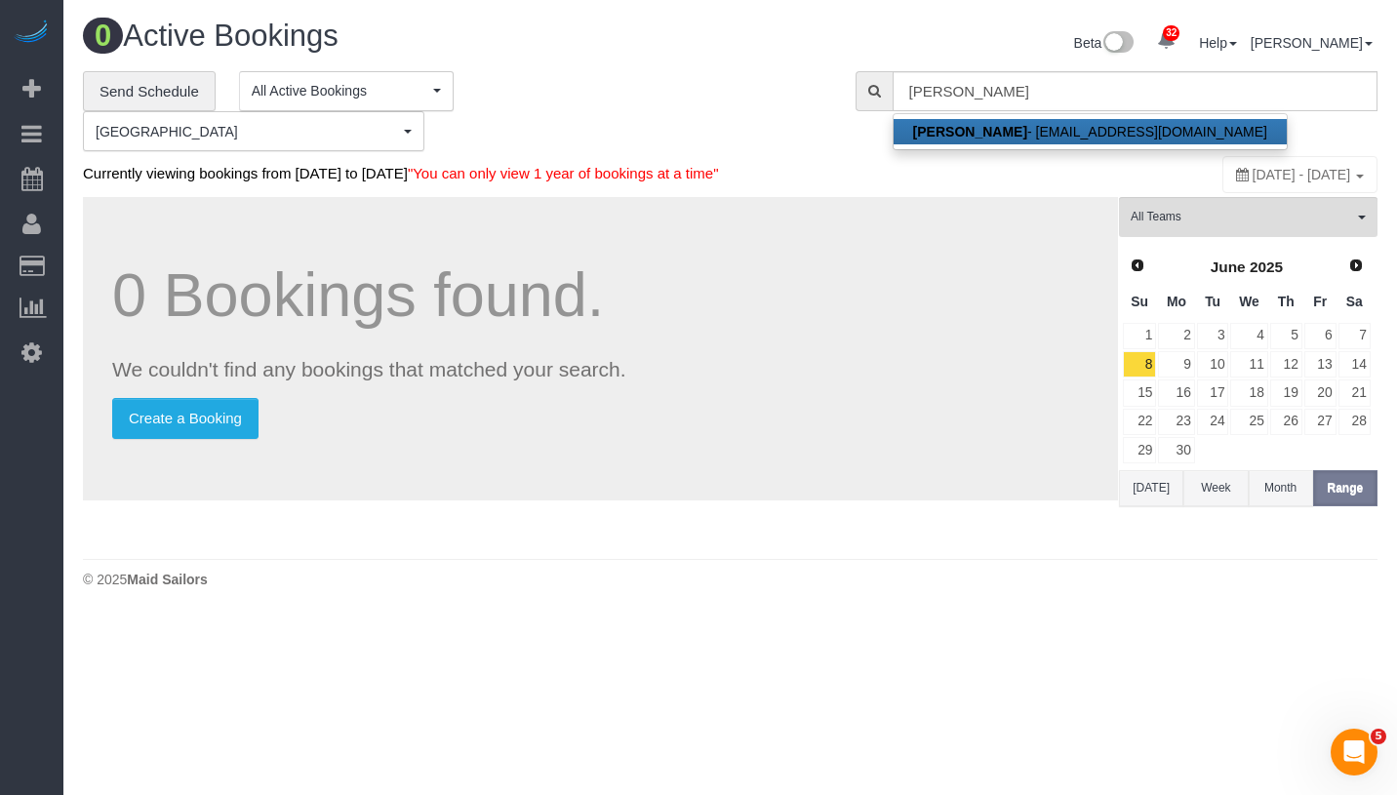
click at [1105, 121] on link "Arthur Coppola - ac90675doghouse@gmail.com" at bounding box center [1089, 131] width 393 height 25
type input "ac90675doghouse@gmail.com"
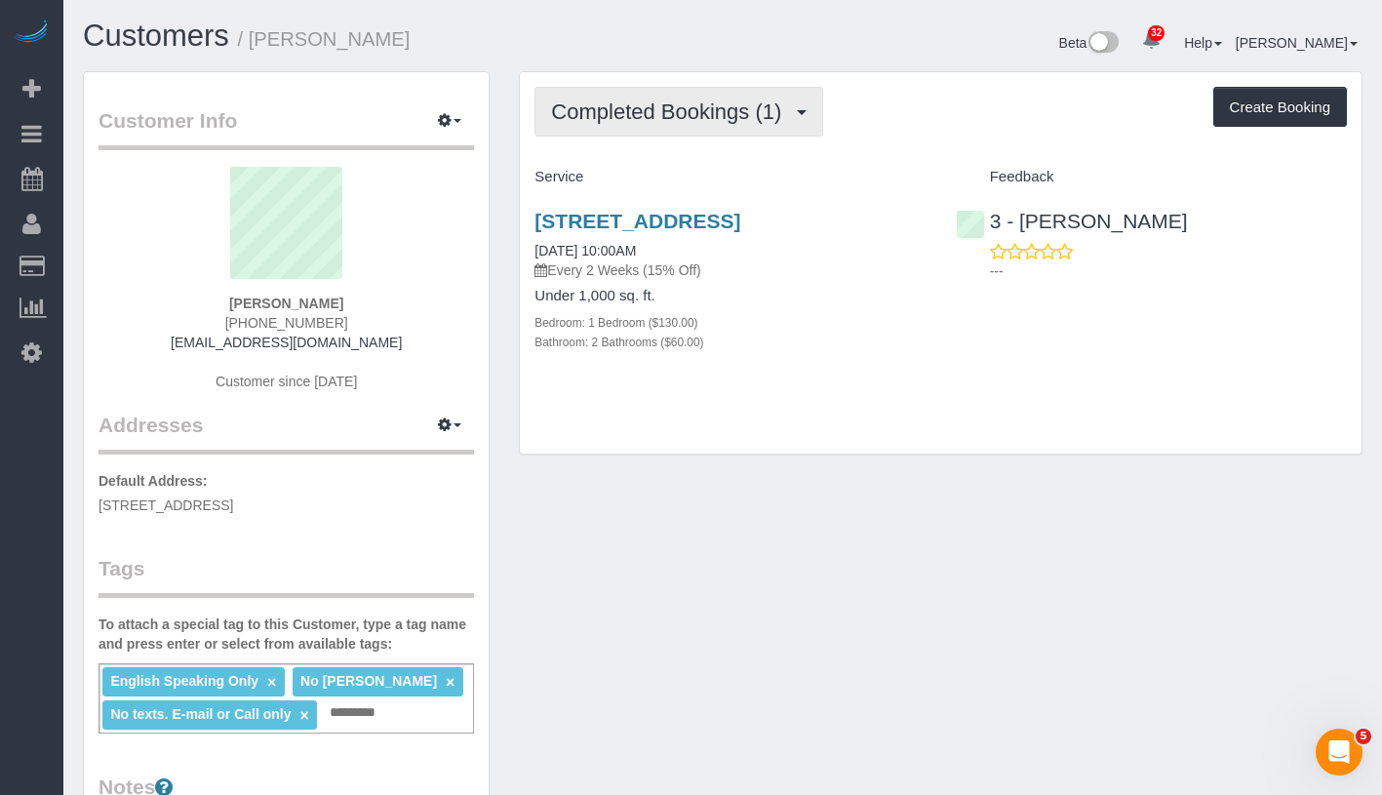
click at [699, 125] on button "Completed Bookings (1)" at bounding box center [679, 112] width 289 height 50
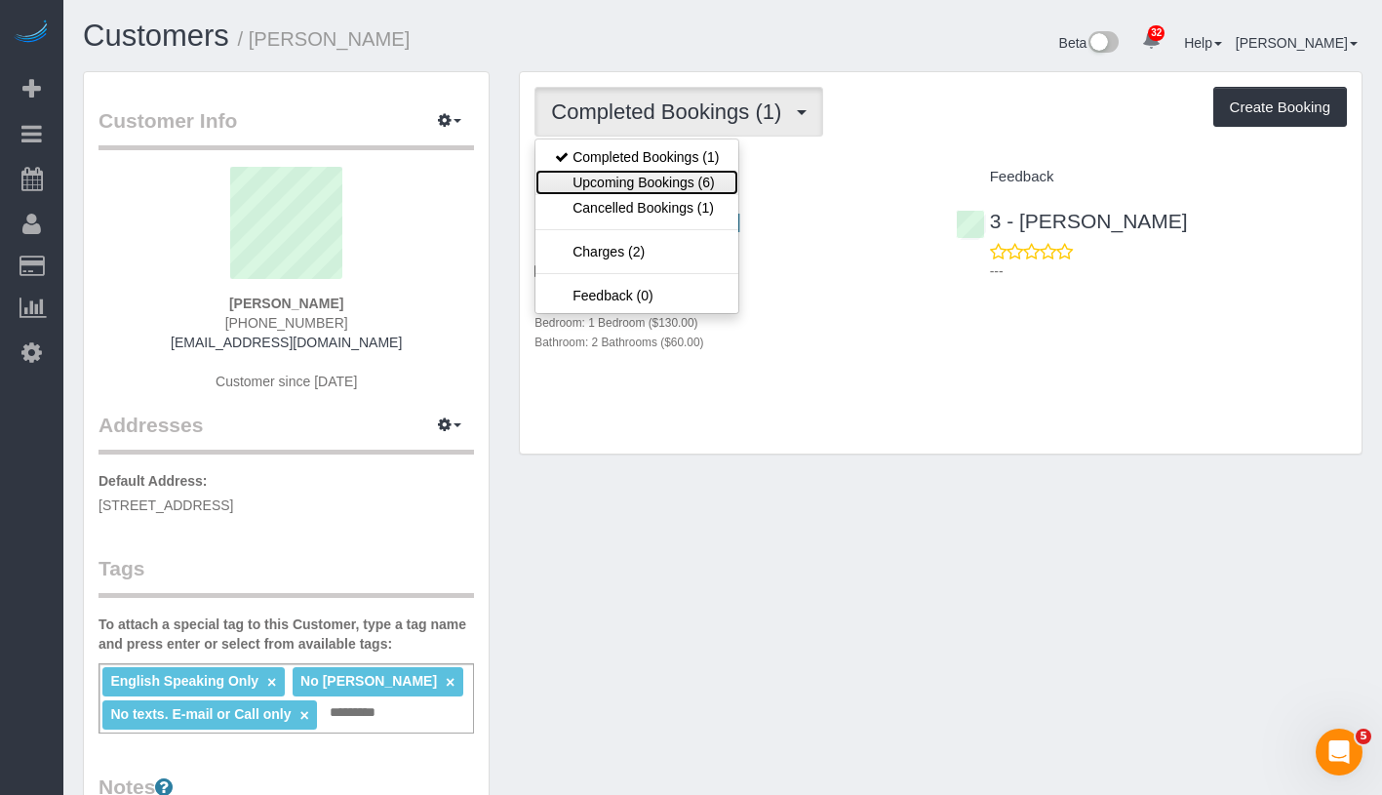
click at [696, 188] on link "Upcoming Bookings (6)" at bounding box center [636, 182] width 203 height 25
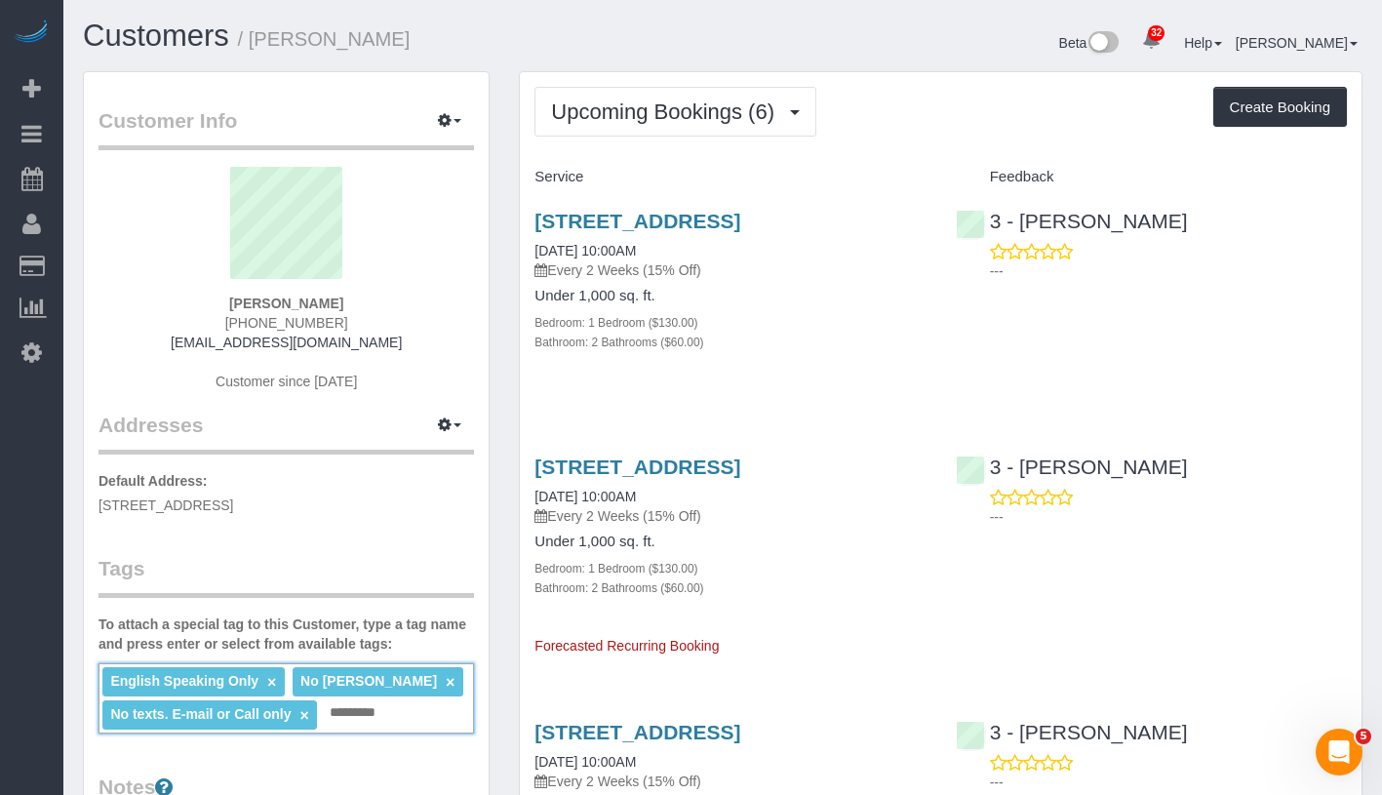
click at [385, 716] on input "text" at bounding box center [358, 712] width 67 height 25
drag, startPoint x: 1188, startPoint y: 223, endPoint x: 1027, endPoint y: 223, distance: 160.9
click at [1027, 223] on div "3 - Delilah Calzada ---" at bounding box center [1151, 241] width 420 height 96
copy link "Delilah Calzada"
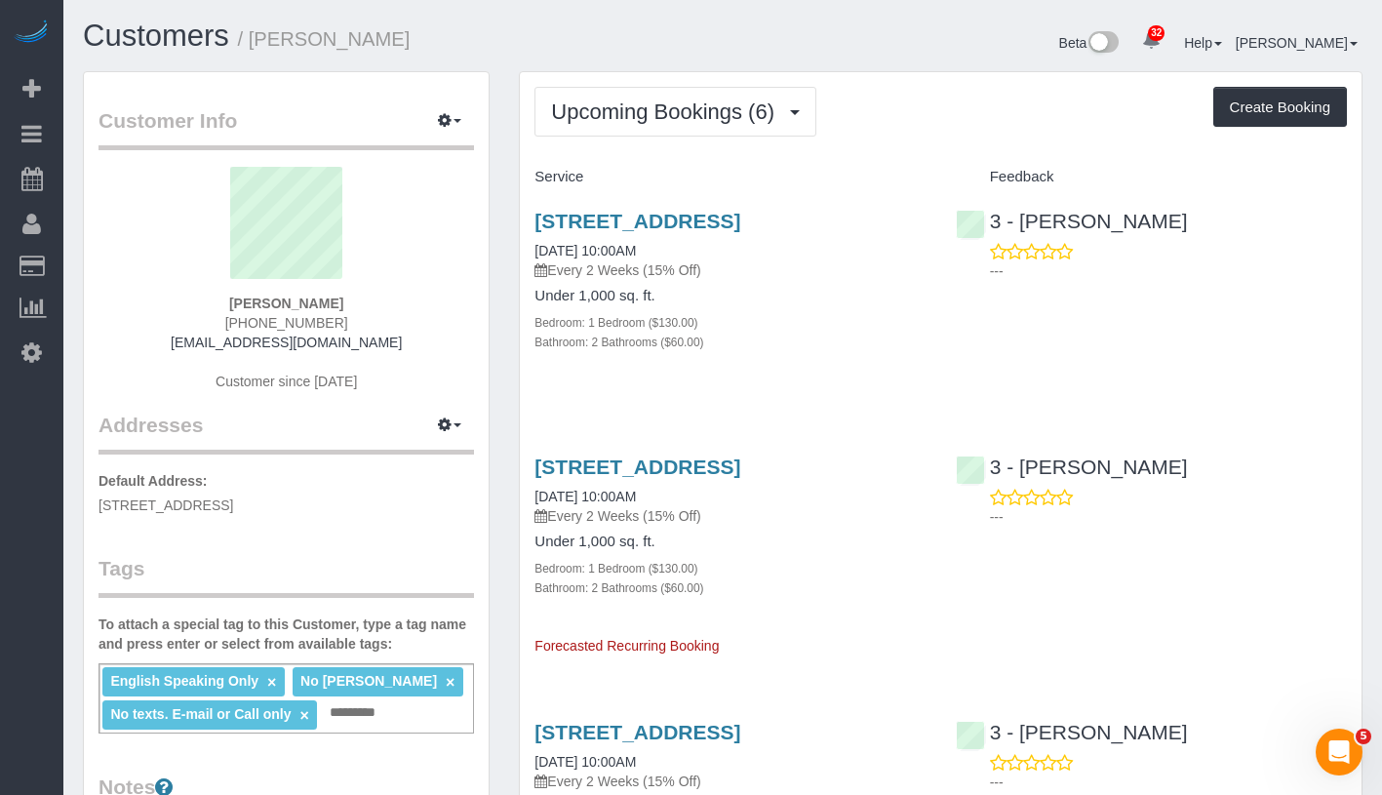
click at [428, 720] on div "English Speaking Only × No Khady Diouf × No texts. E-mail or Call only × Add a …" at bounding box center [287, 698] width 376 height 70
click at [428, 719] on div "English Speaking Only × No Khady Diouf × No texts. E-mail or Call only × Add a …" at bounding box center [287, 698] width 376 height 70
paste input "**********"
type input "**********"
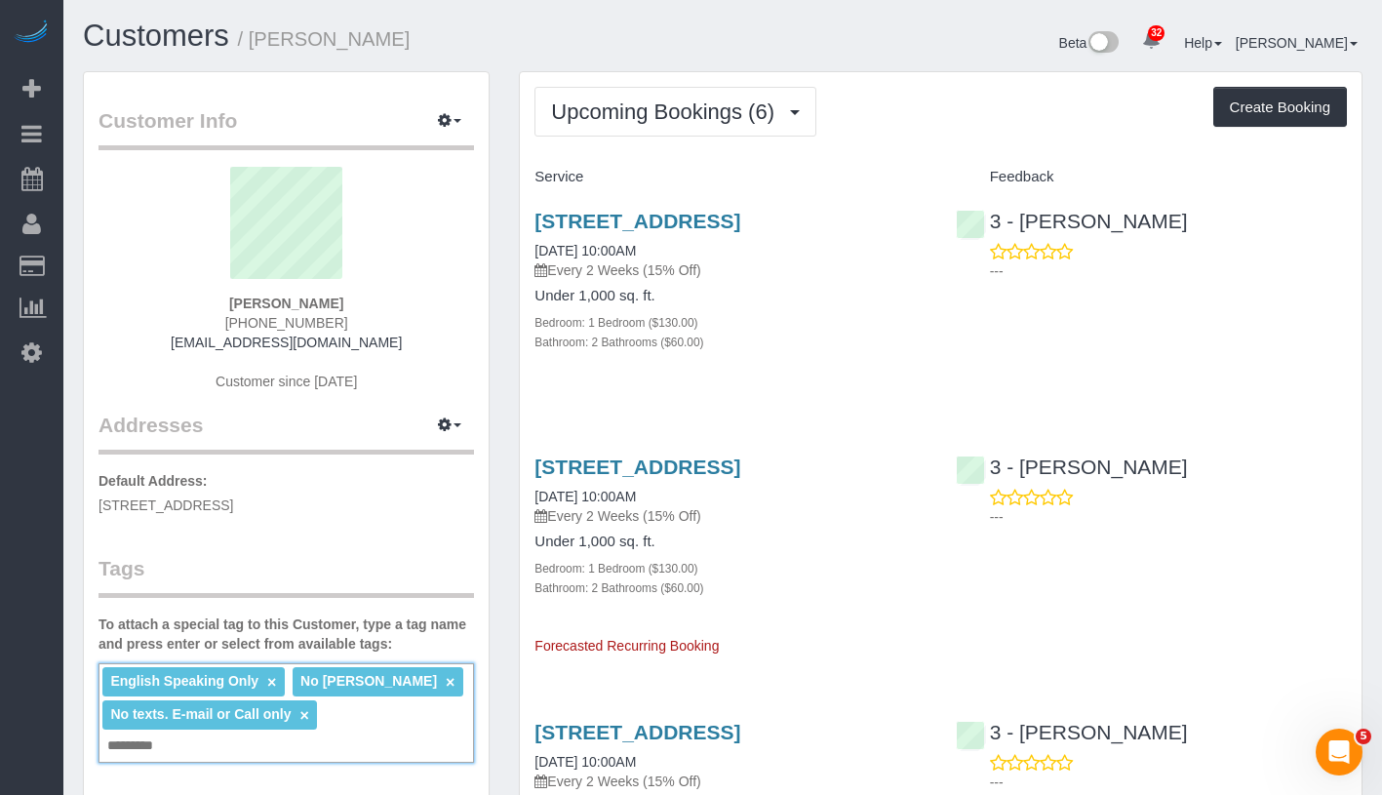
click at [1185, 603] on div "57-15 69th Lane Apt 3, Maspeth, NY 11378 10/16/2025 10:00AM Every 2 Weeks (15% …" at bounding box center [941, 547] width 842 height 217
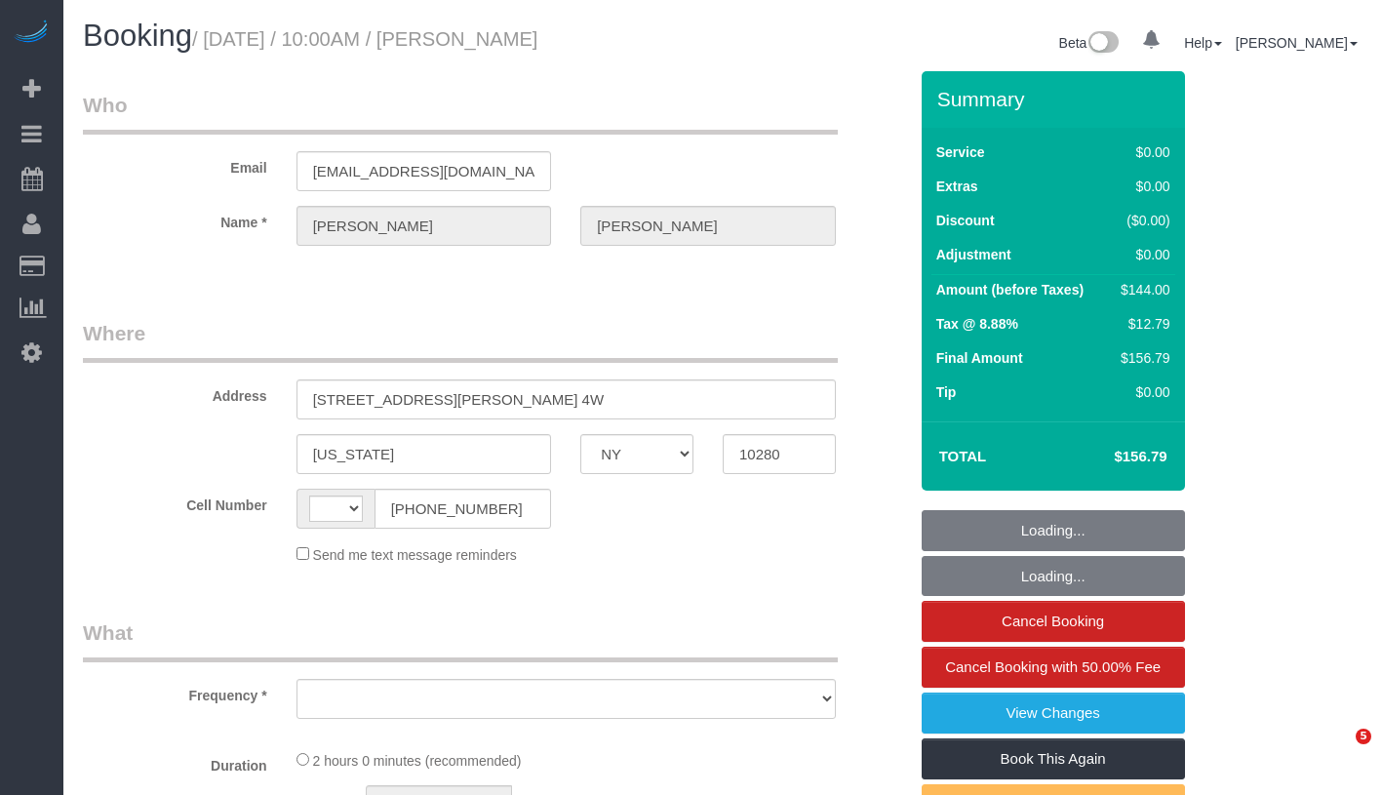
select select "NY"
select select "string:[GEOGRAPHIC_DATA]"
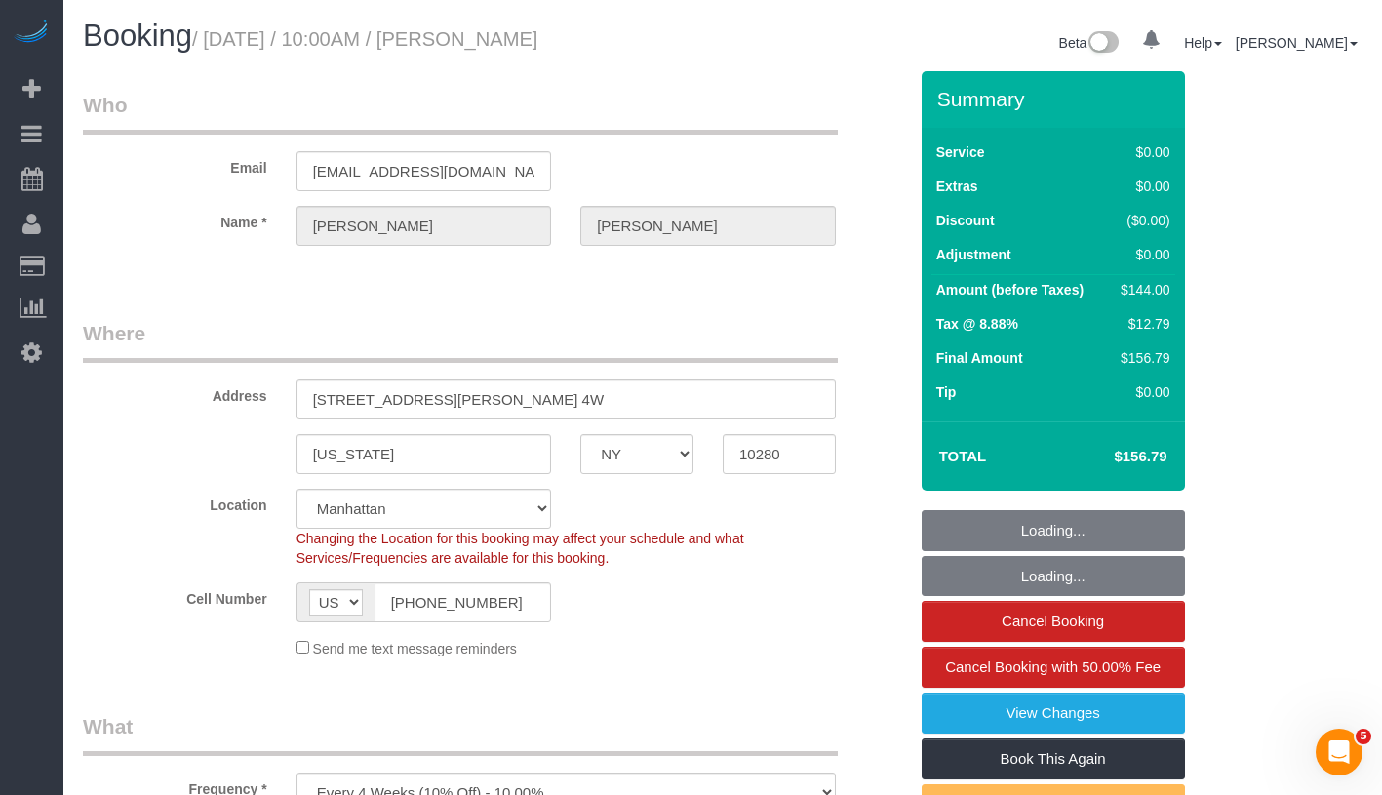
select select "object:919"
select select "string:stripe-pm_1OMGuc4VGloSiKo7zwkUdUav"
select select "1"
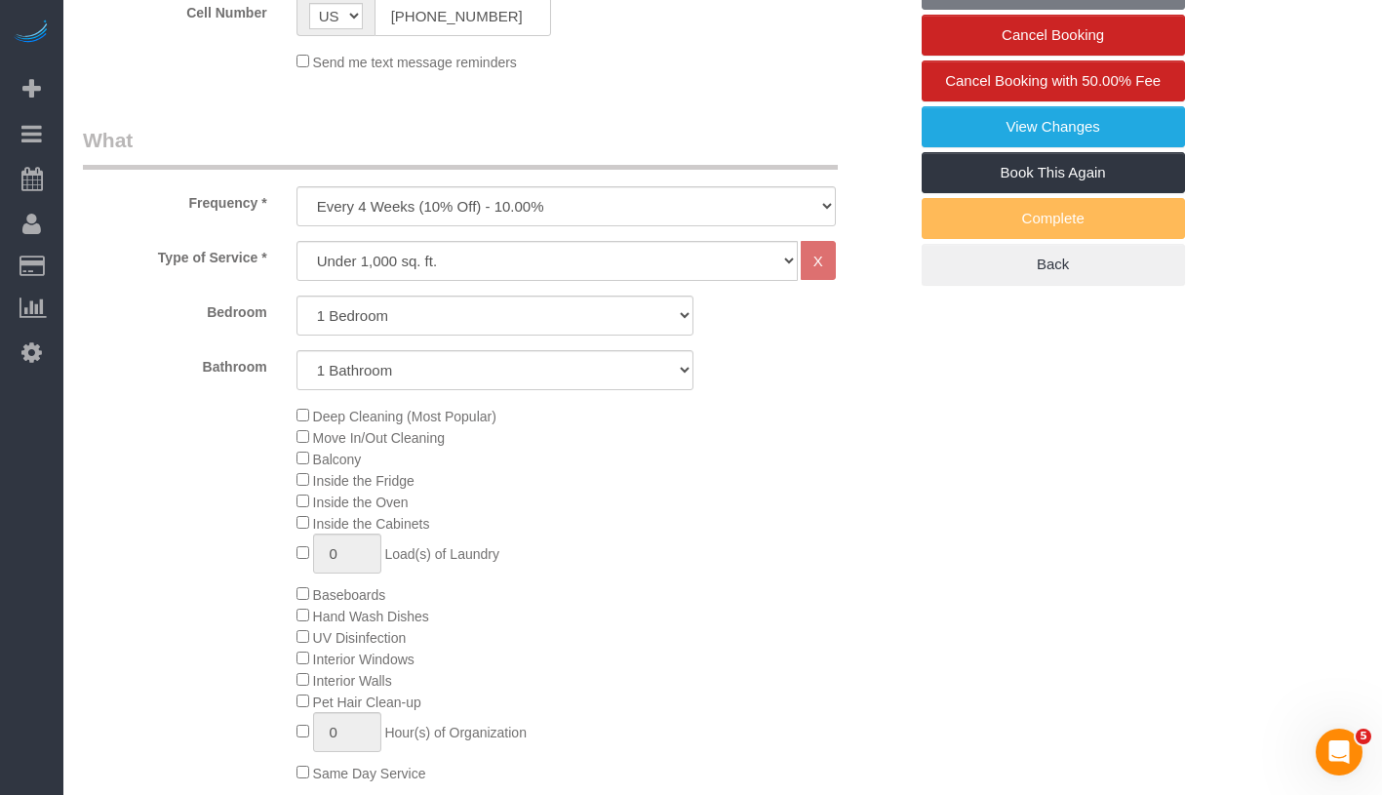
select select "number:58"
select select "number:75"
select select "number:15"
select select "number:6"
select select "1"
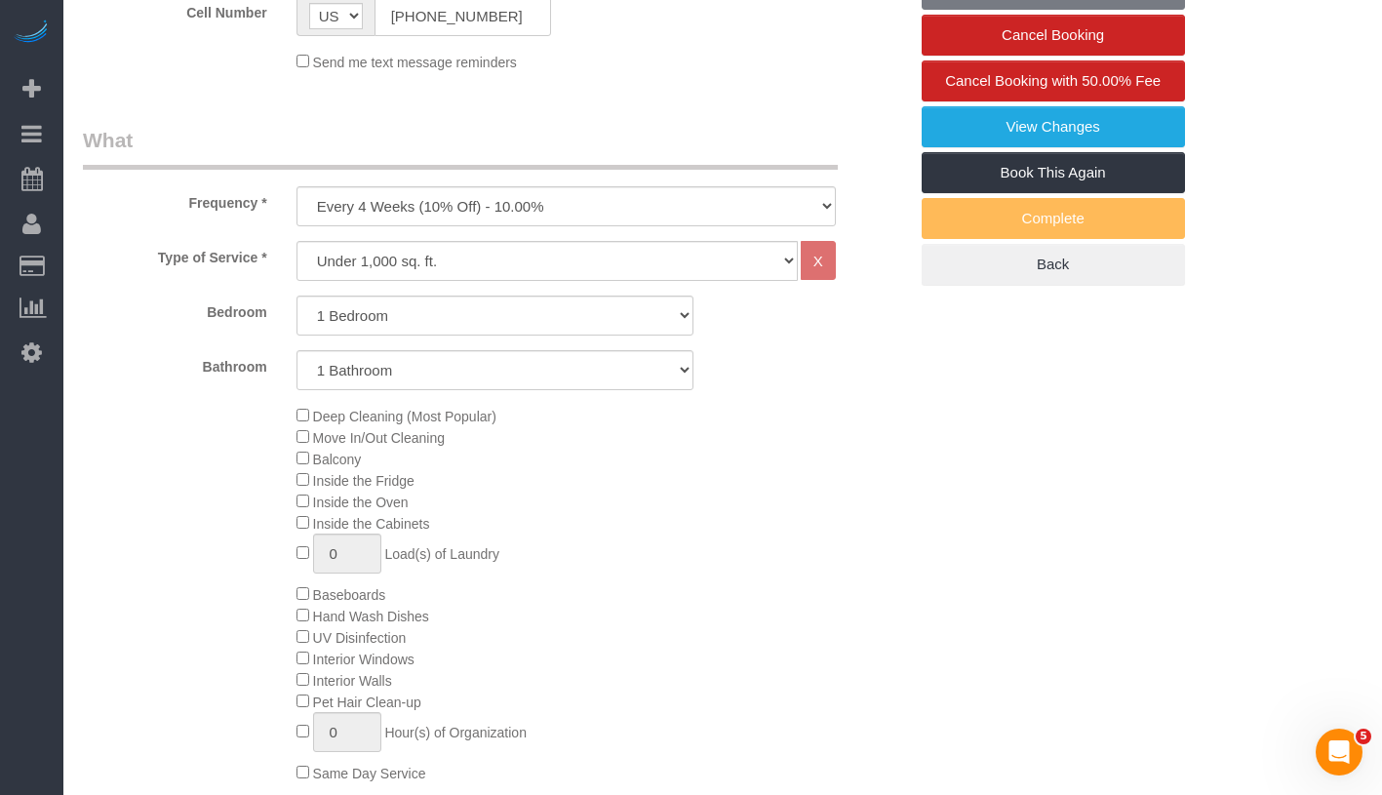
select select "spot1"
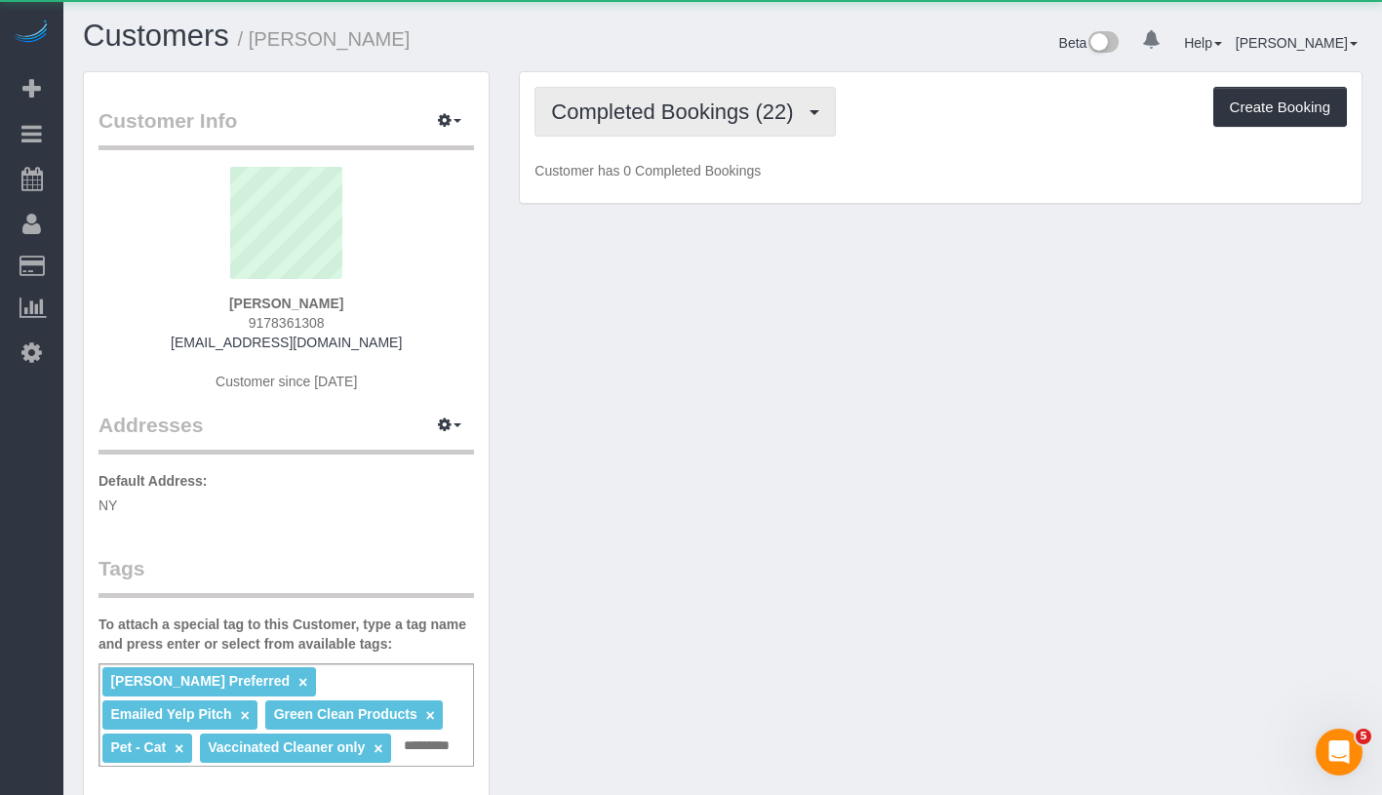
click at [729, 109] on span "Completed Bookings (22)" at bounding box center [677, 111] width 252 height 24
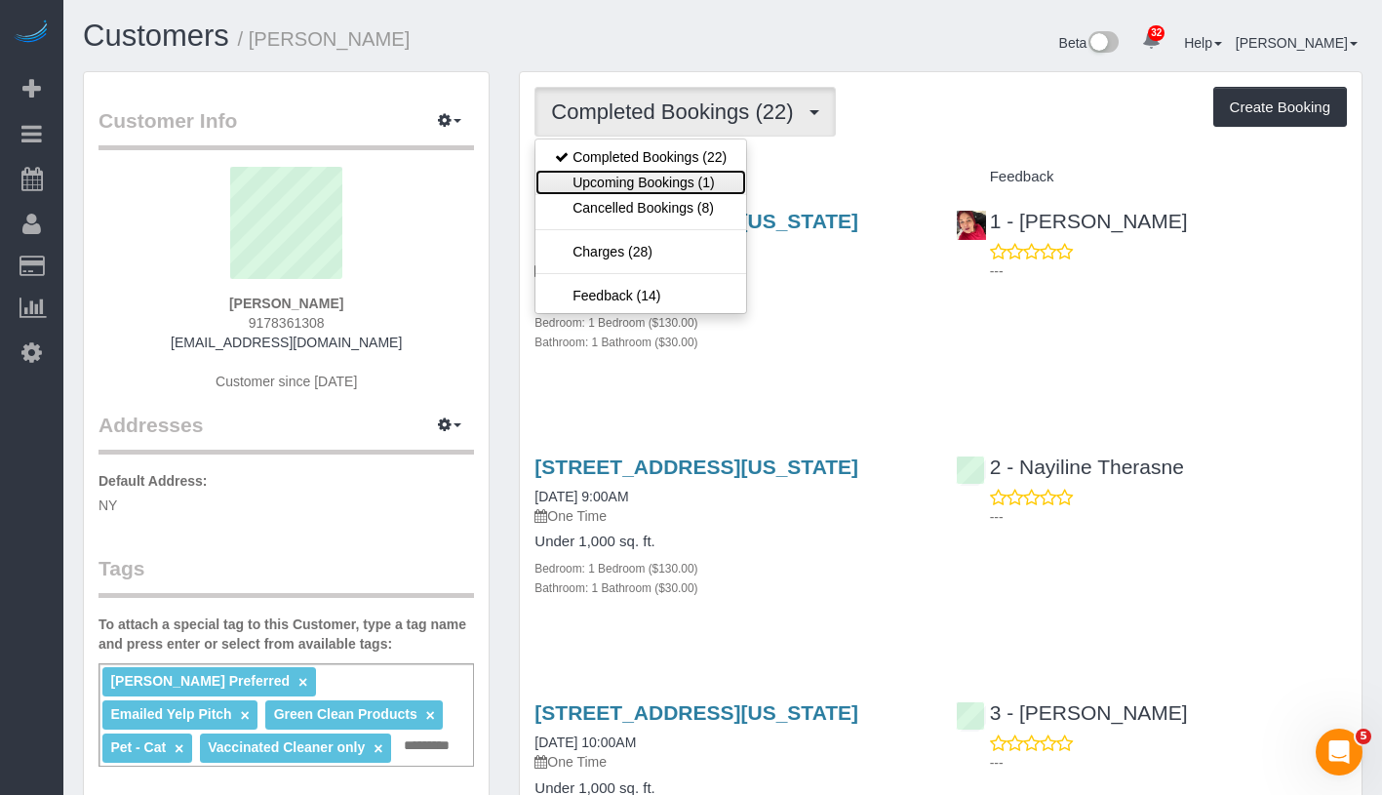
click at [693, 175] on link "Upcoming Bookings (1)" at bounding box center [640, 182] width 211 height 25
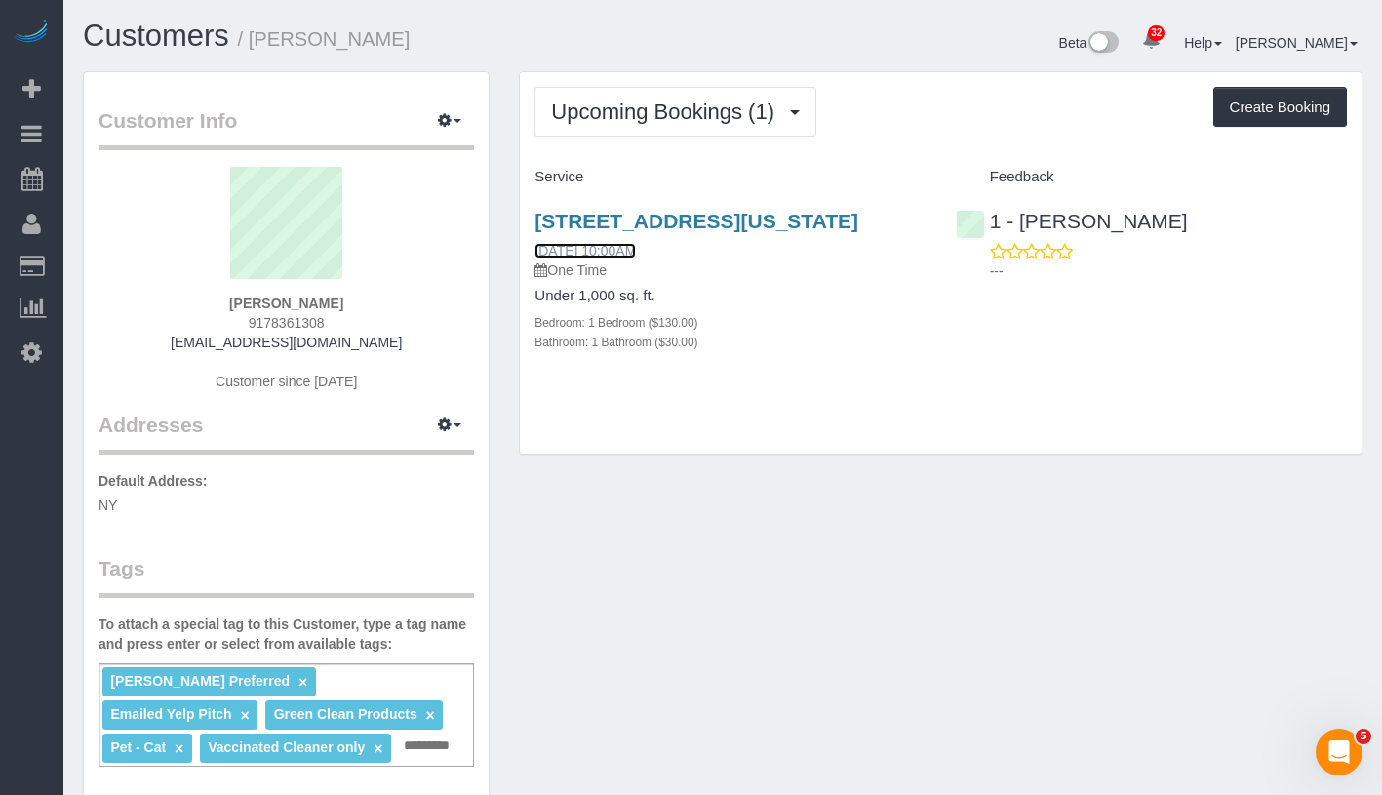
click at [632, 258] on link "10/03/2025 10:00AM" at bounding box center [585, 251] width 101 height 16
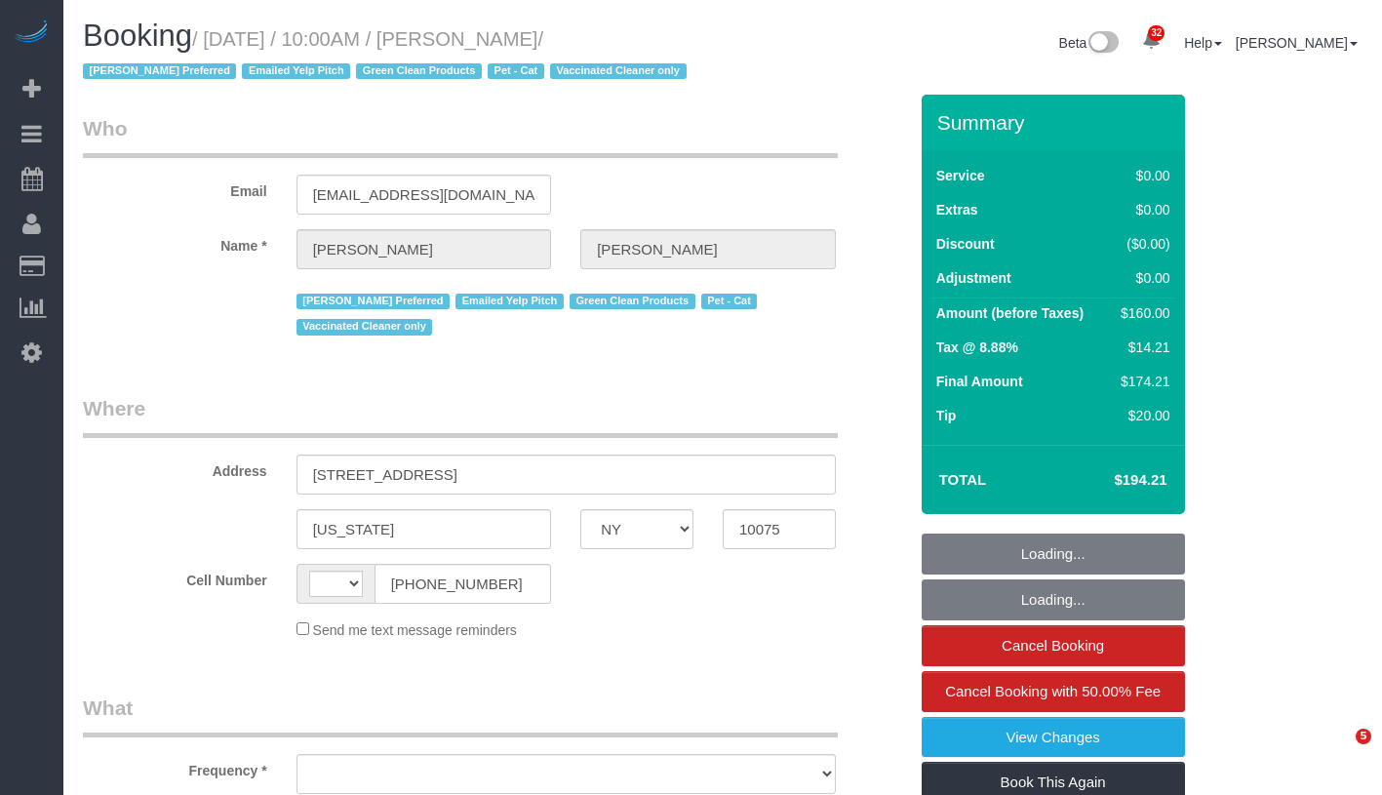
select select "NY"
select select "object:590"
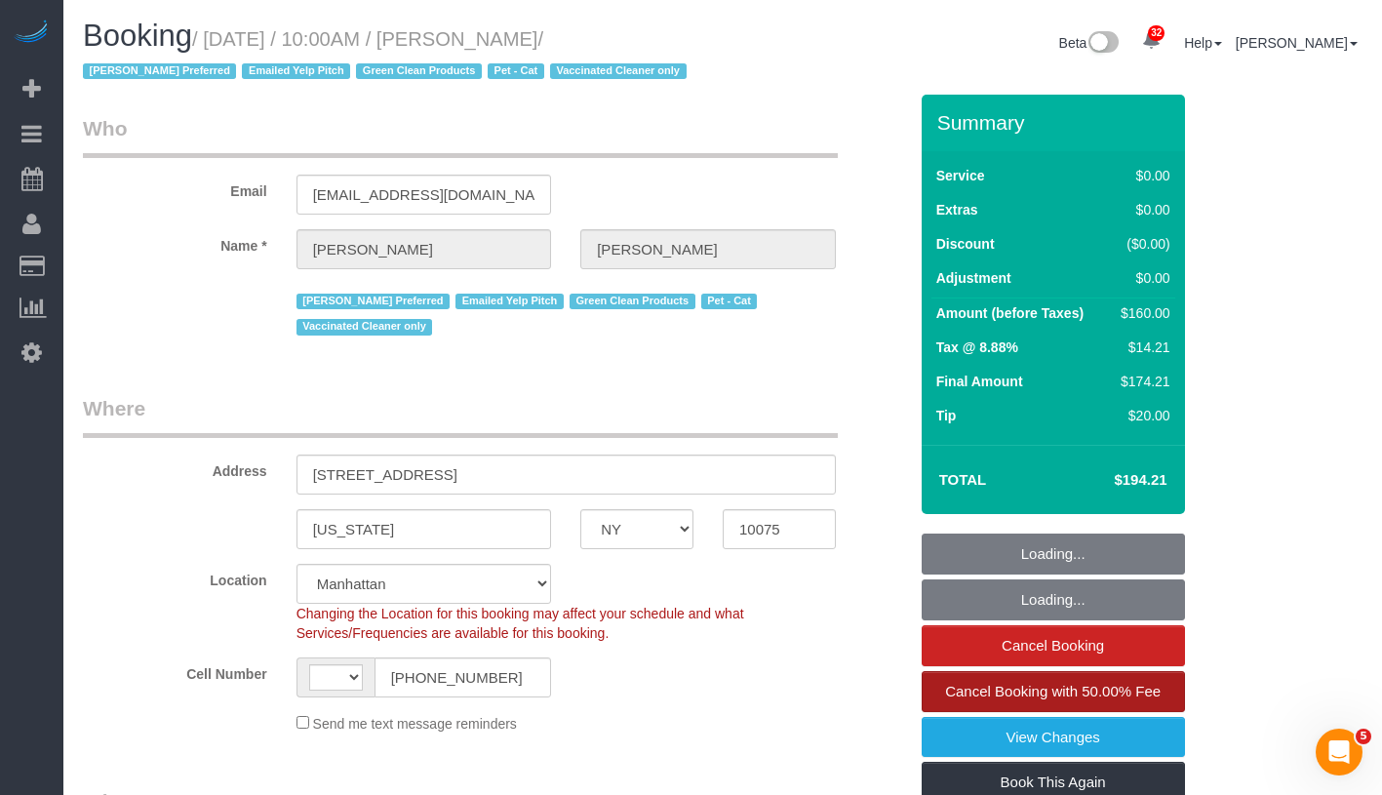
select select "string:stripe-pm_1S0DUm4VGloSiKo7DKXB6hAf"
select select "object:841"
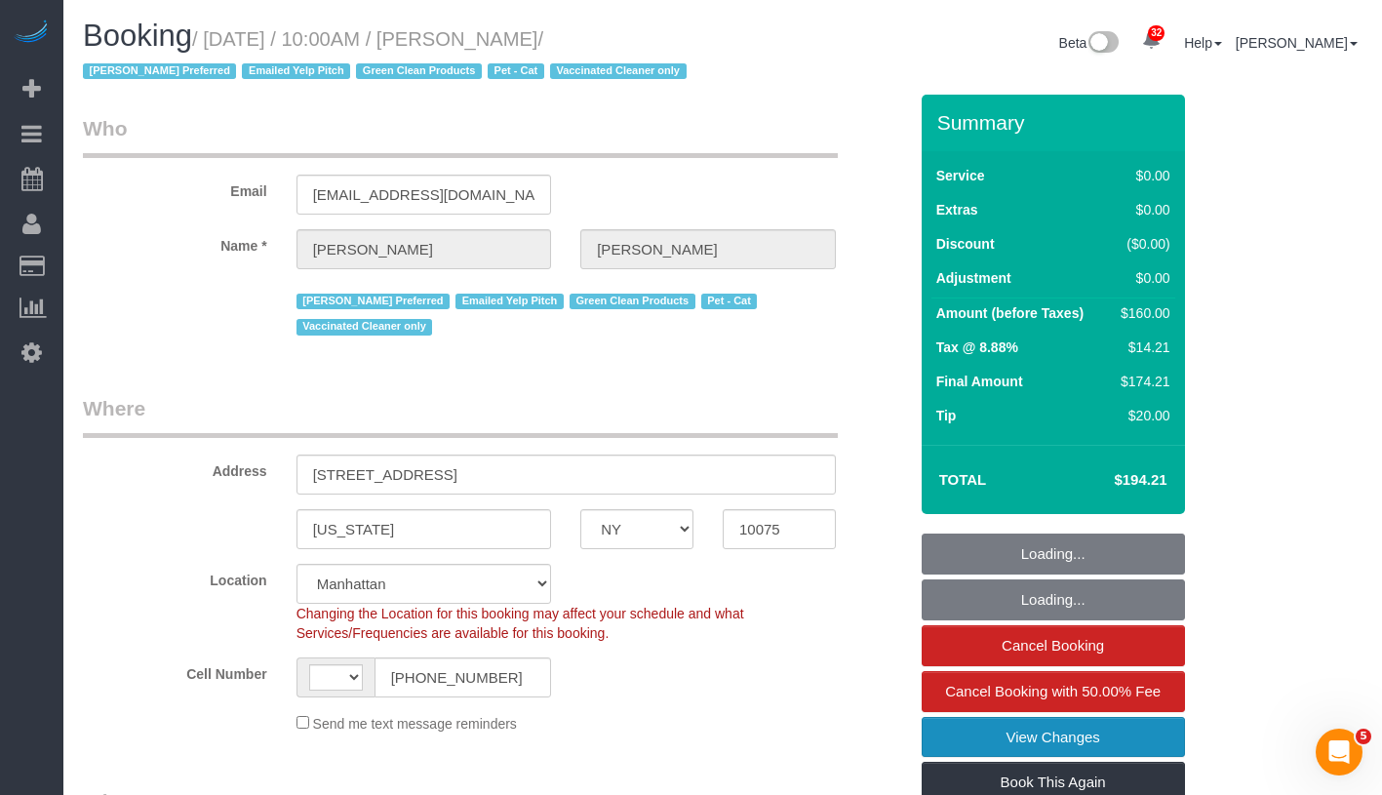
select select "string:[GEOGRAPHIC_DATA]"
select select "spot1"
select select "number:57"
select select "number:71"
select select "number:14"
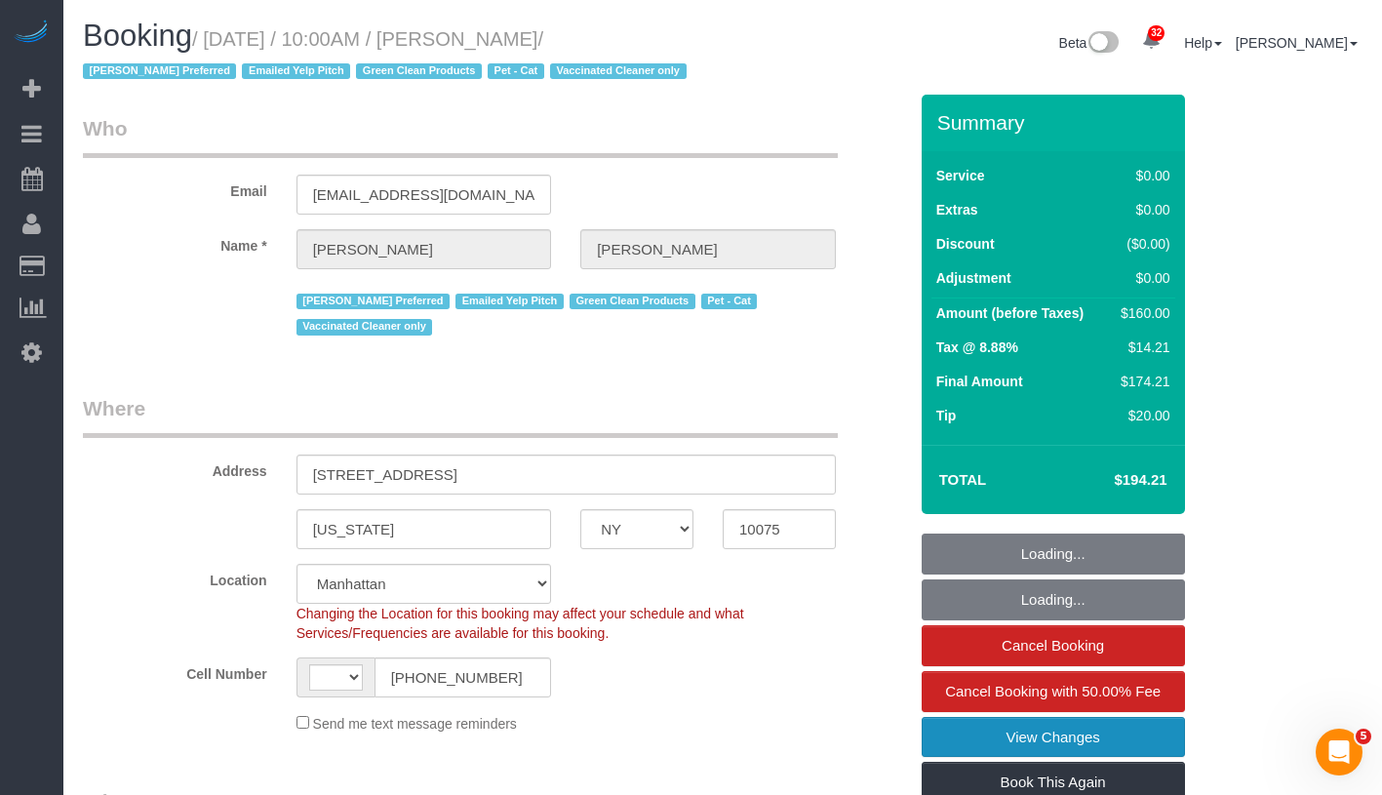
select select "number:5"
select select "1"
click at [1122, 741] on link "View Changes" at bounding box center [1053, 737] width 263 height 41
select select "1"
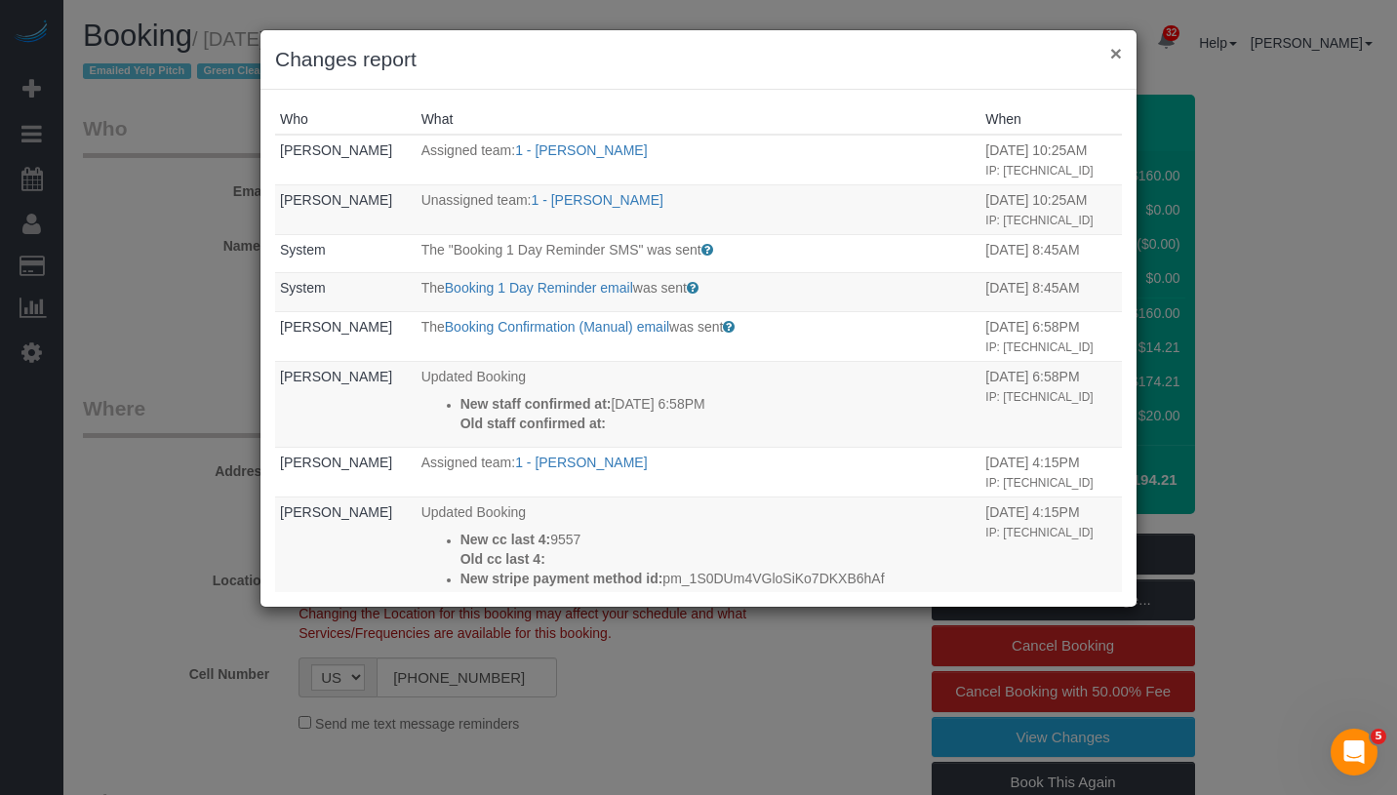
click at [1118, 49] on button "×" at bounding box center [1116, 53] width 12 height 20
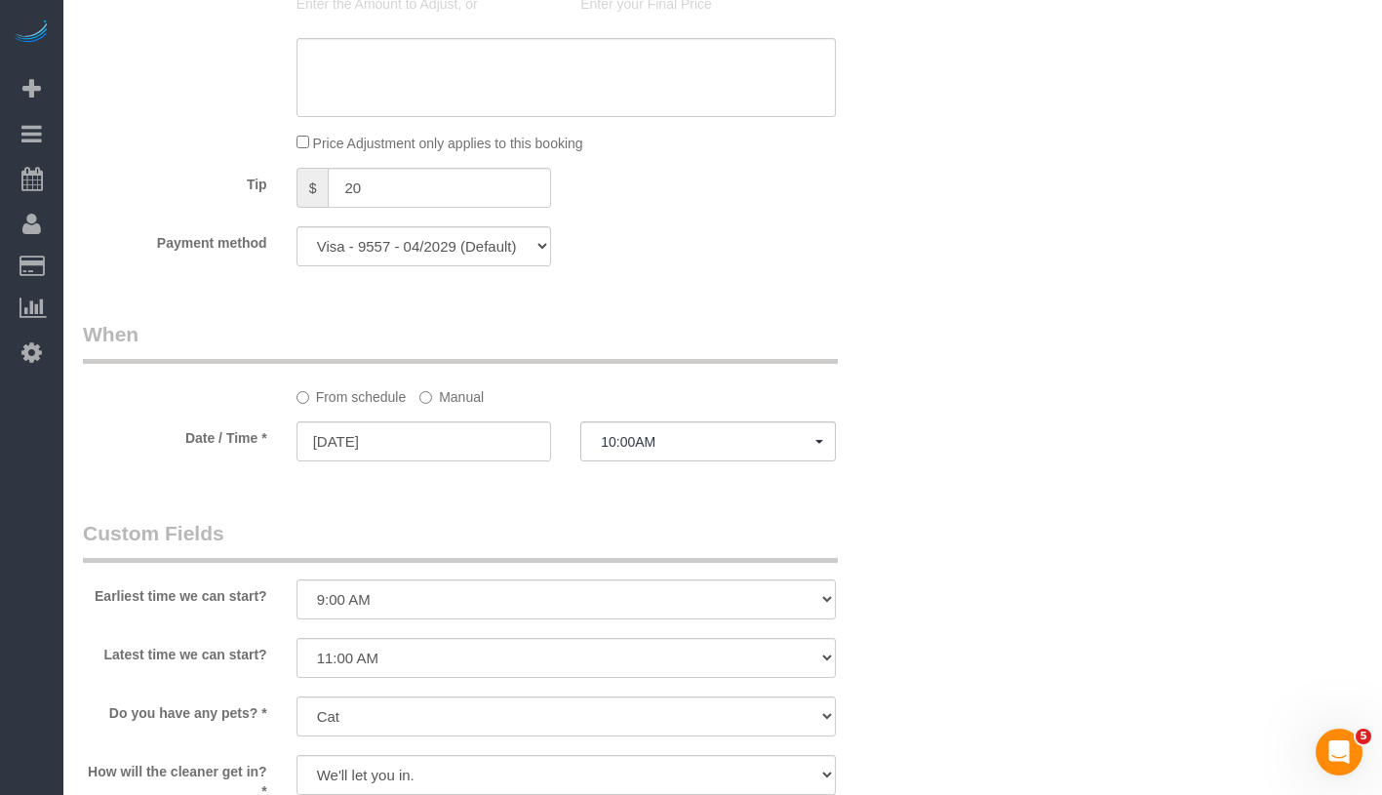
scroll to position [1780, 0]
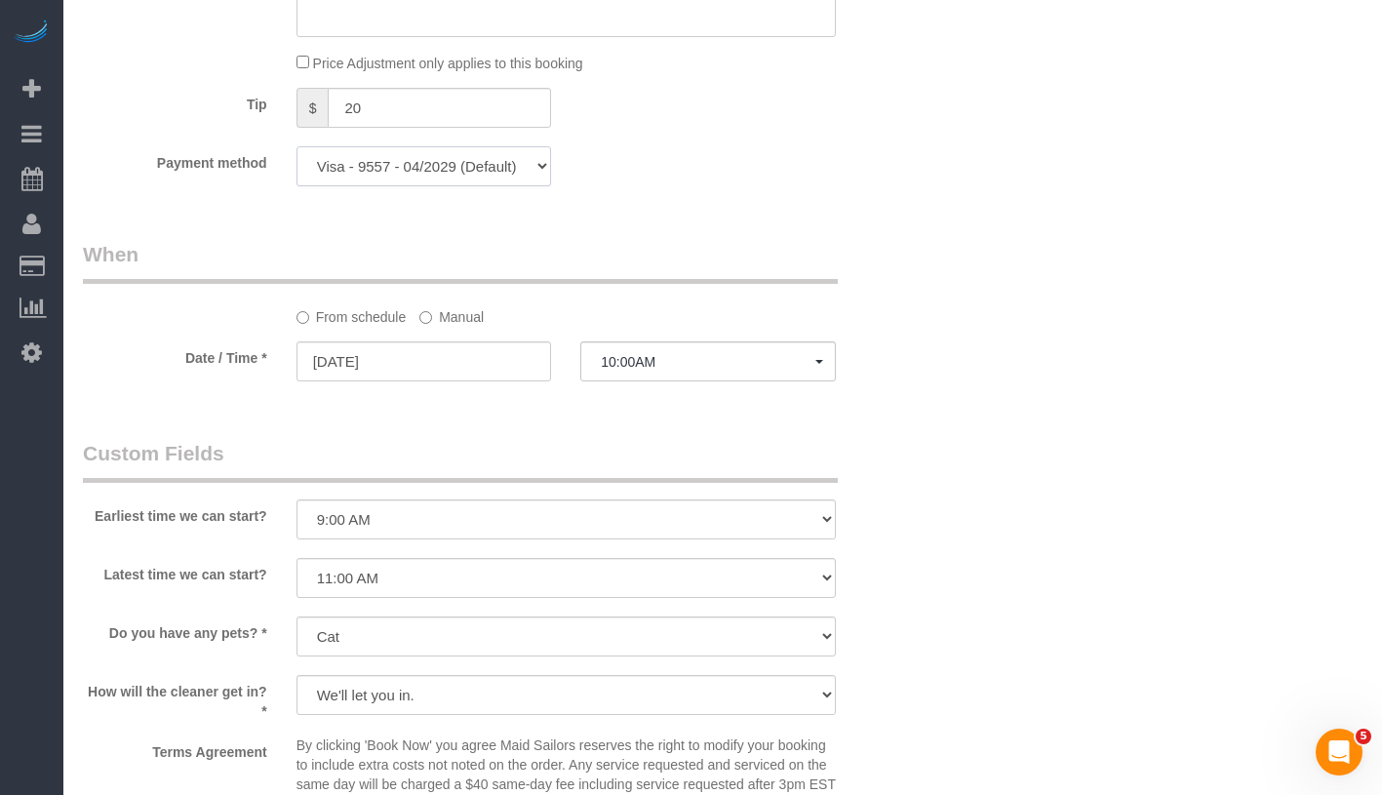
click at [505, 165] on select "Amex - 1008 - 03/2029 Visa - 9557 - 04/2029 (Default) Add Credit Card ─────────…" at bounding box center [425, 166] width 256 height 40
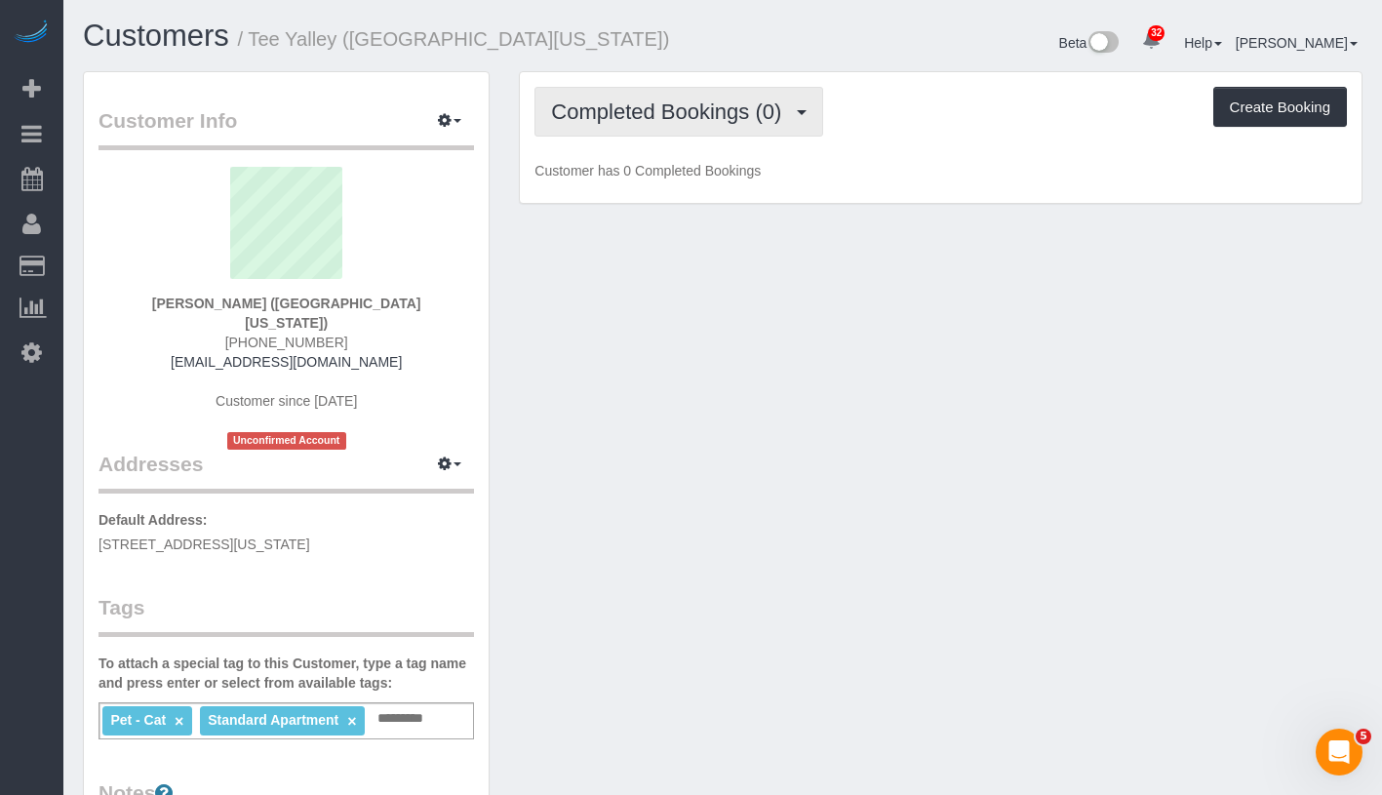
click at [660, 106] on span "Completed Bookings (0)" at bounding box center [671, 111] width 240 height 24
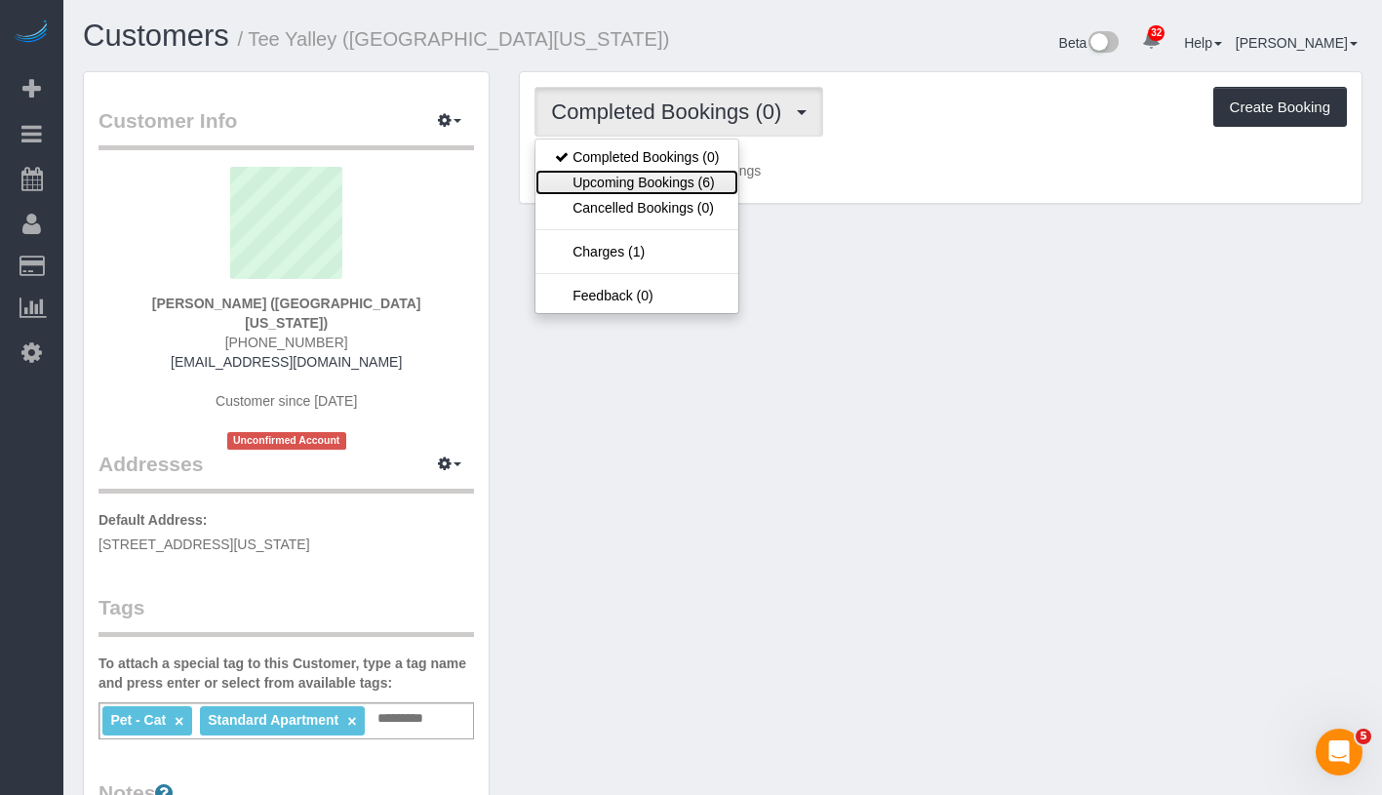
click at [645, 181] on link "Upcoming Bookings (6)" at bounding box center [636, 182] width 203 height 25
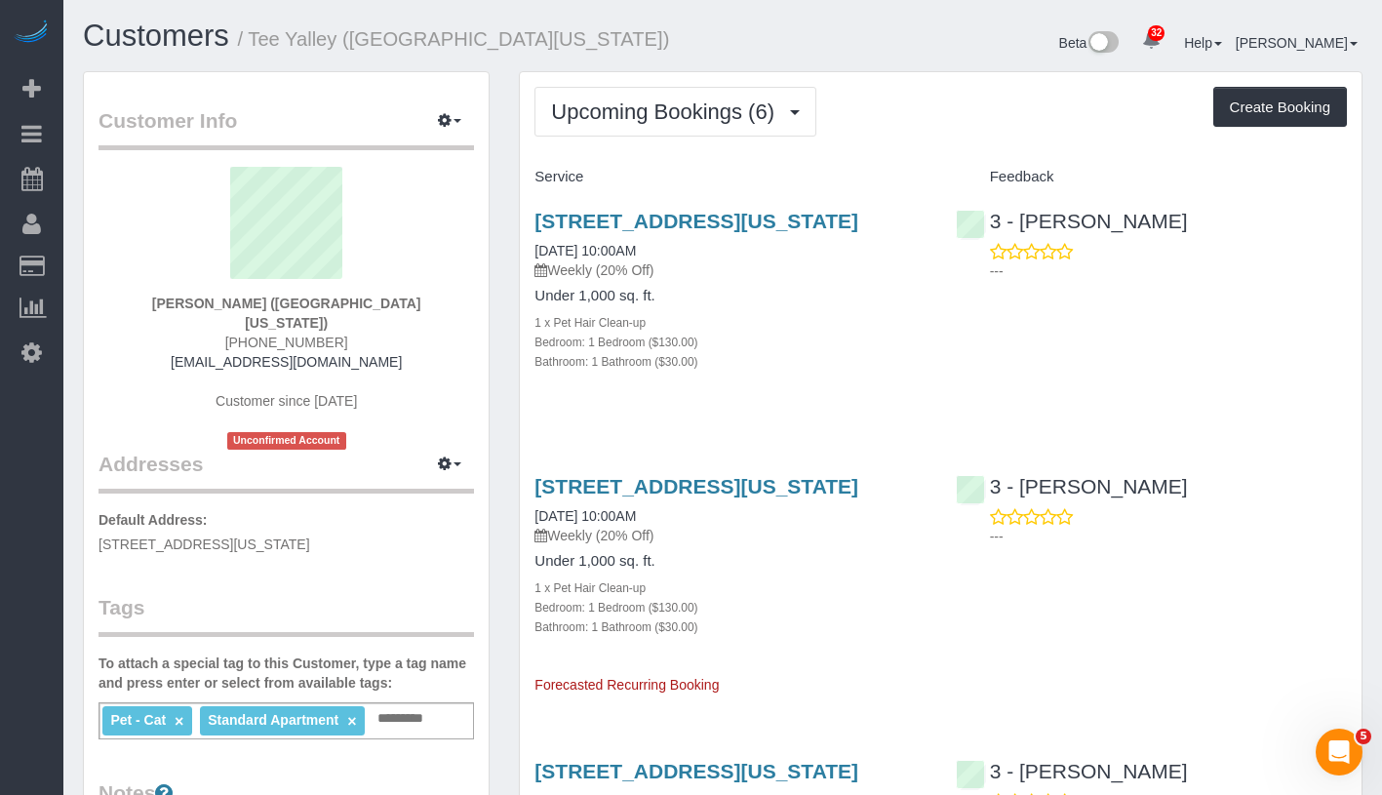
click at [630, 261] on div "[STREET_ADDRESS][US_STATE] [DATE] 10:00AM Weekly (20% Off)" at bounding box center [730, 245] width 391 height 70
click at [636, 258] on link "10/02/2025 10:00AM" at bounding box center [585, 251] width 101 height 16
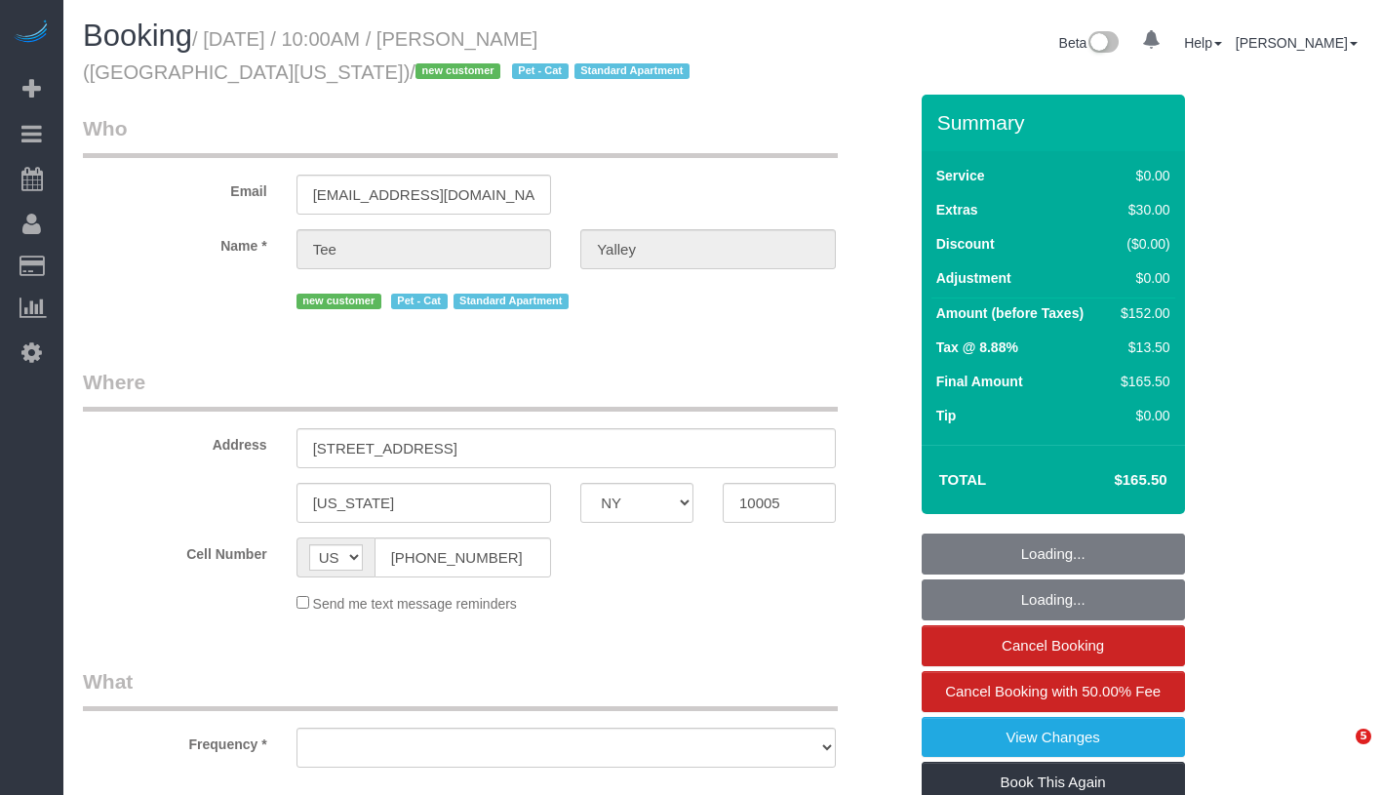
select select "NY"
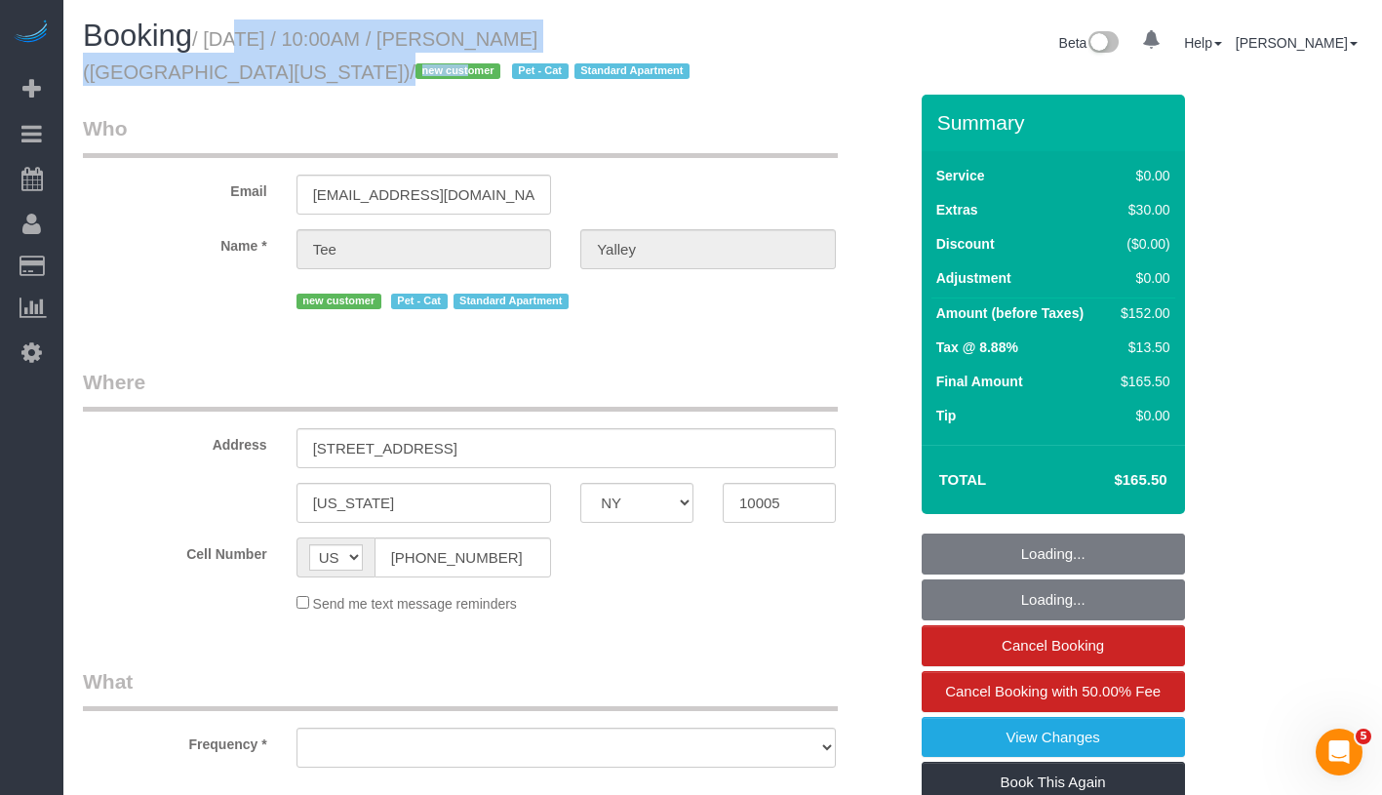
select select "object:827"
select select "number:89"
select select "number:77"
select select "number:14"
select select "number:5"
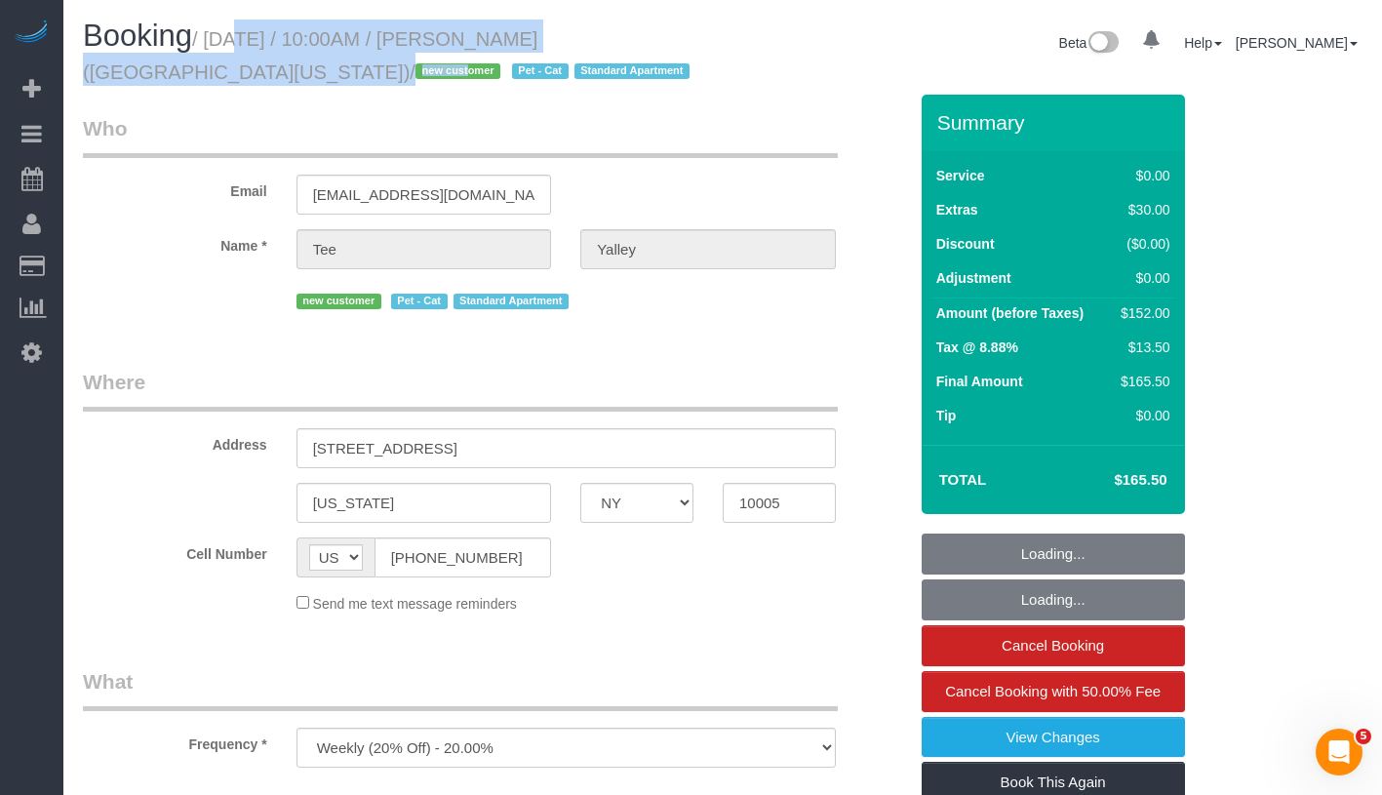
select select "string:stripe-pm_1SCMfH4VGloSiKo7S2h2CSOQ"
select select "1"
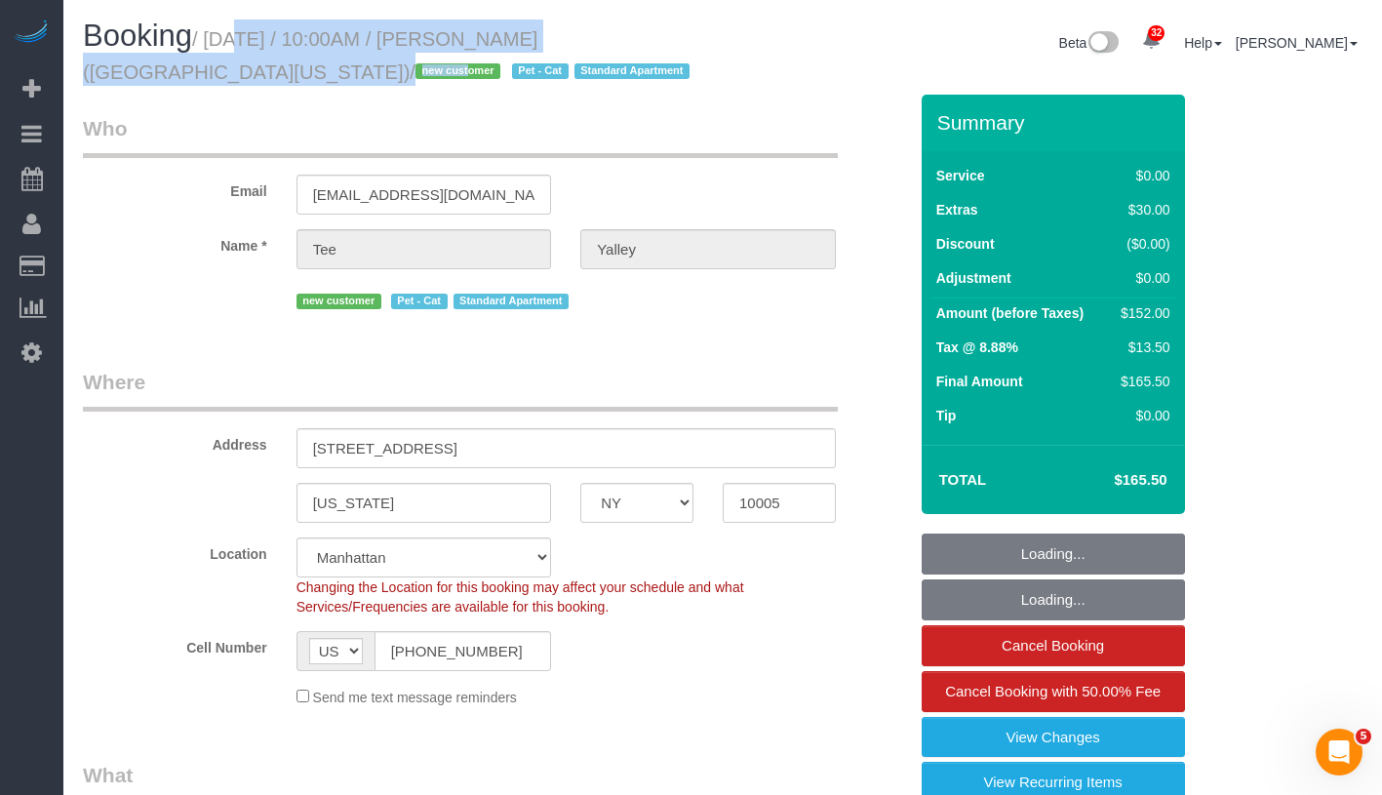
click at [170, 74] on small "/ October 02, 2025 / 10:00AM / Tee Yalley (University of Michigan) / new custom…" at bounding box center [389, 55] width 613 height 55
select select "object:1088"
select select "spot1"
select select "1"
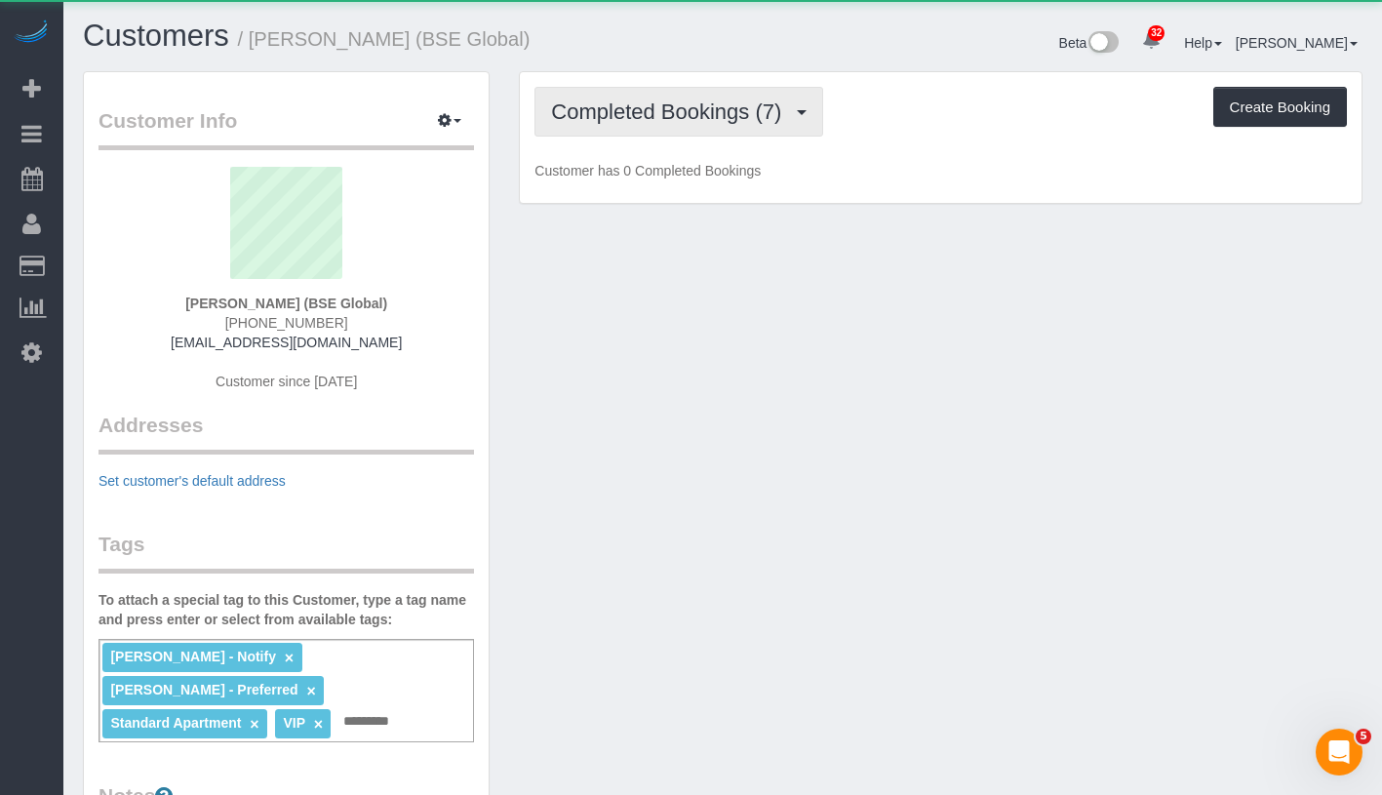
click at [681, 119] on span "Completed Bookings (7)" at bounding box center [671, 111] width 240 height 24
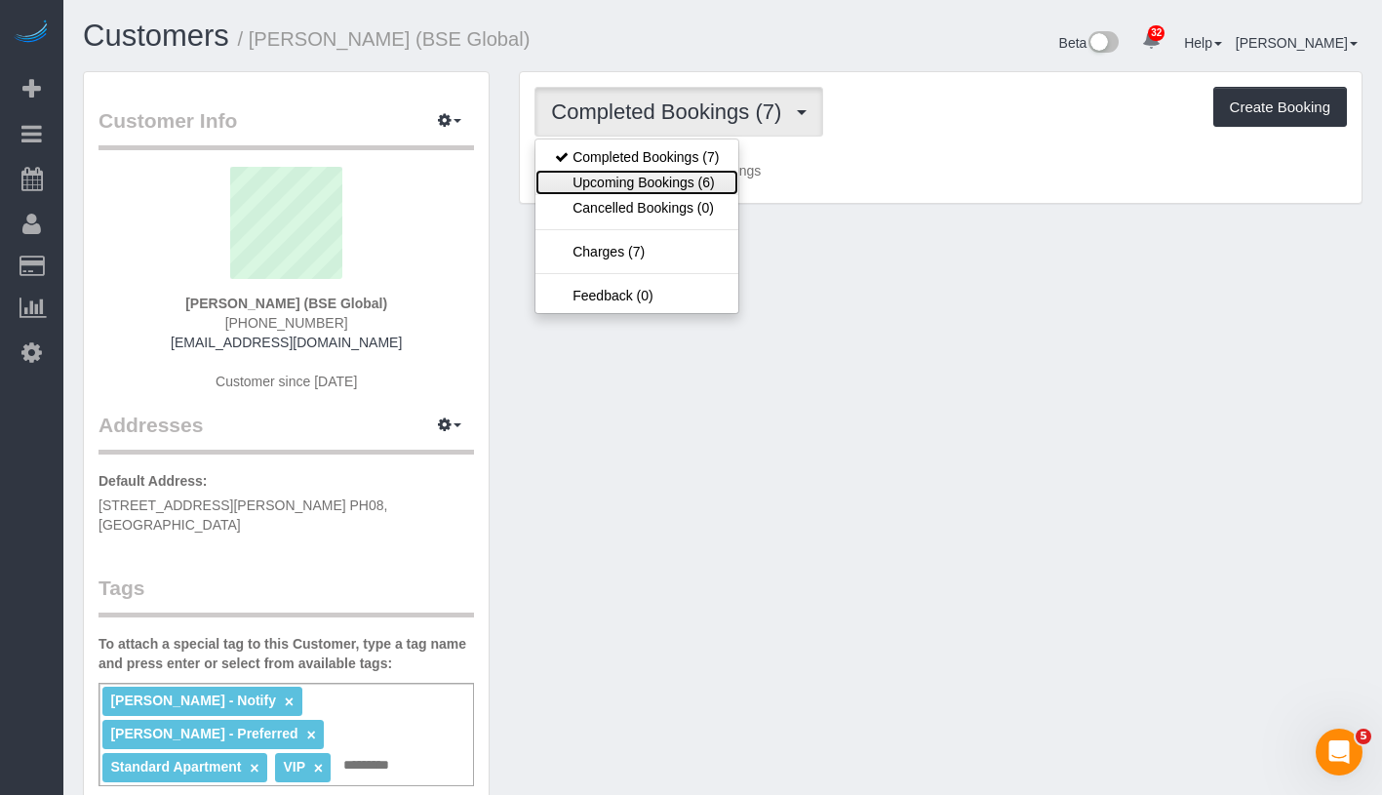
click at [671, 176] on link "Upcoming Bookings (6)" at bounding box center [636, 182] width 203 height 25
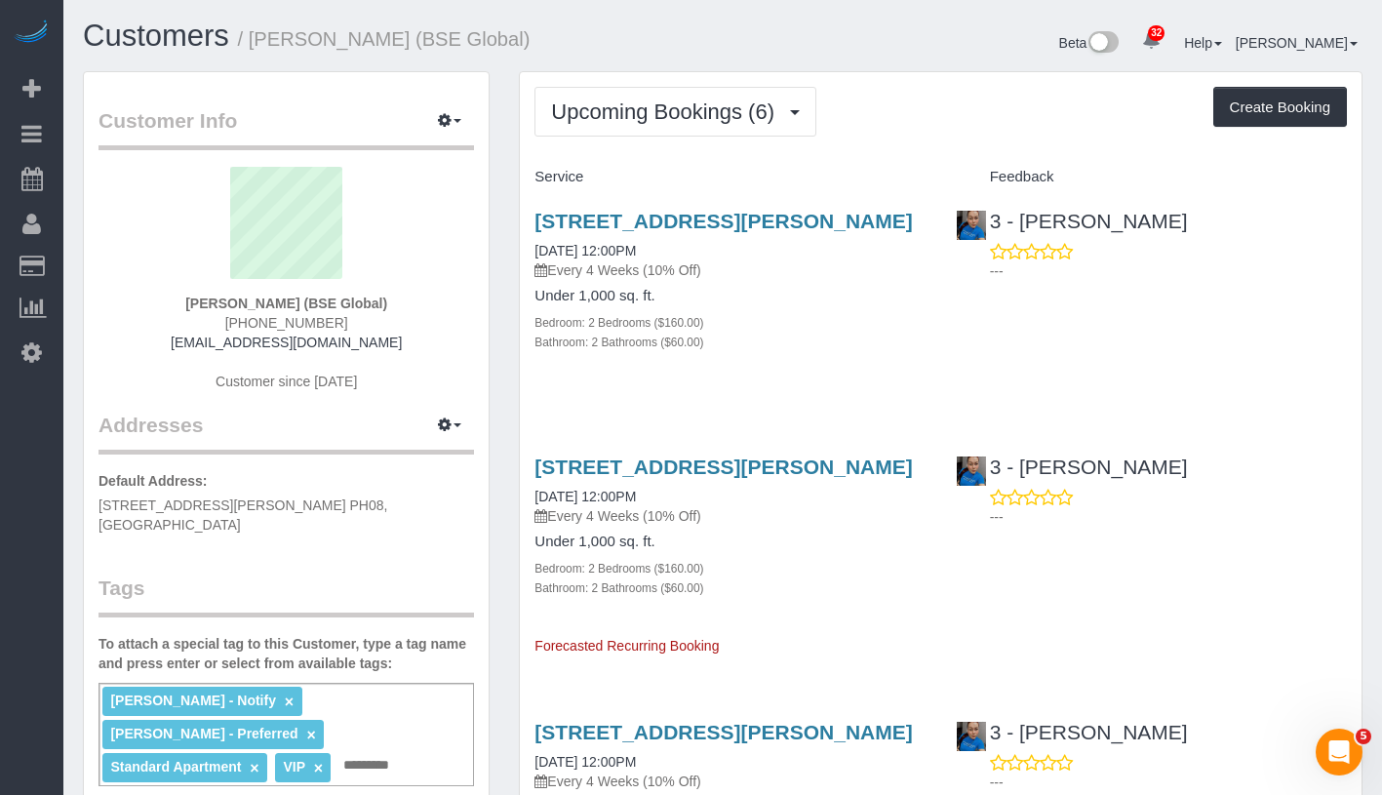
click at [630, 263] on div "931 Carroll Street, Apt. 1708, Brooklyn, NY 11225 10/02/2025 12:00PM Every 4 We…" at bounding box center [730, 245] width 391 height 70
click at [627, 258] on link "10/02/2025 12:00PM" at bounding box center [585, 251] width 101 height 16
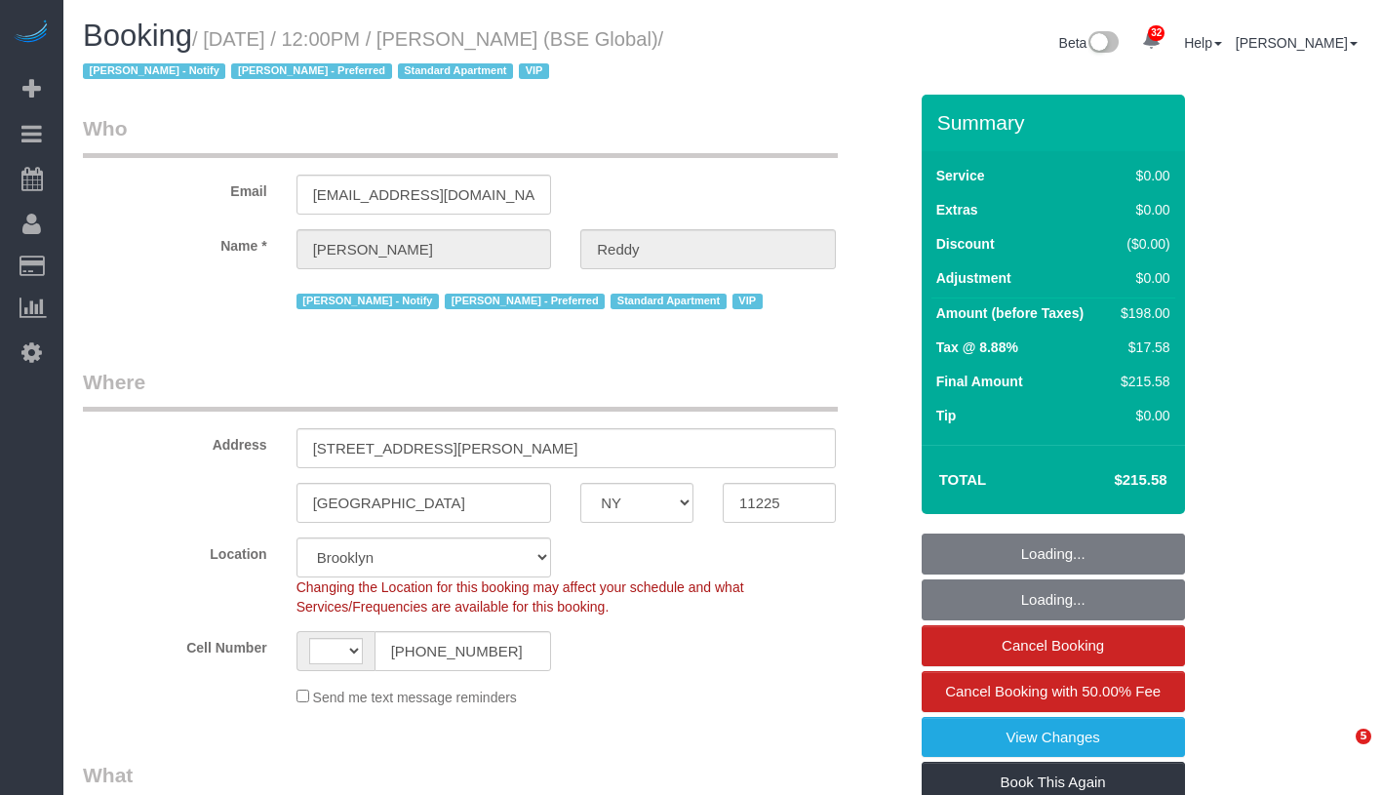
select select "NY"
select select "2"
select select "number:89"
select select "number:90"
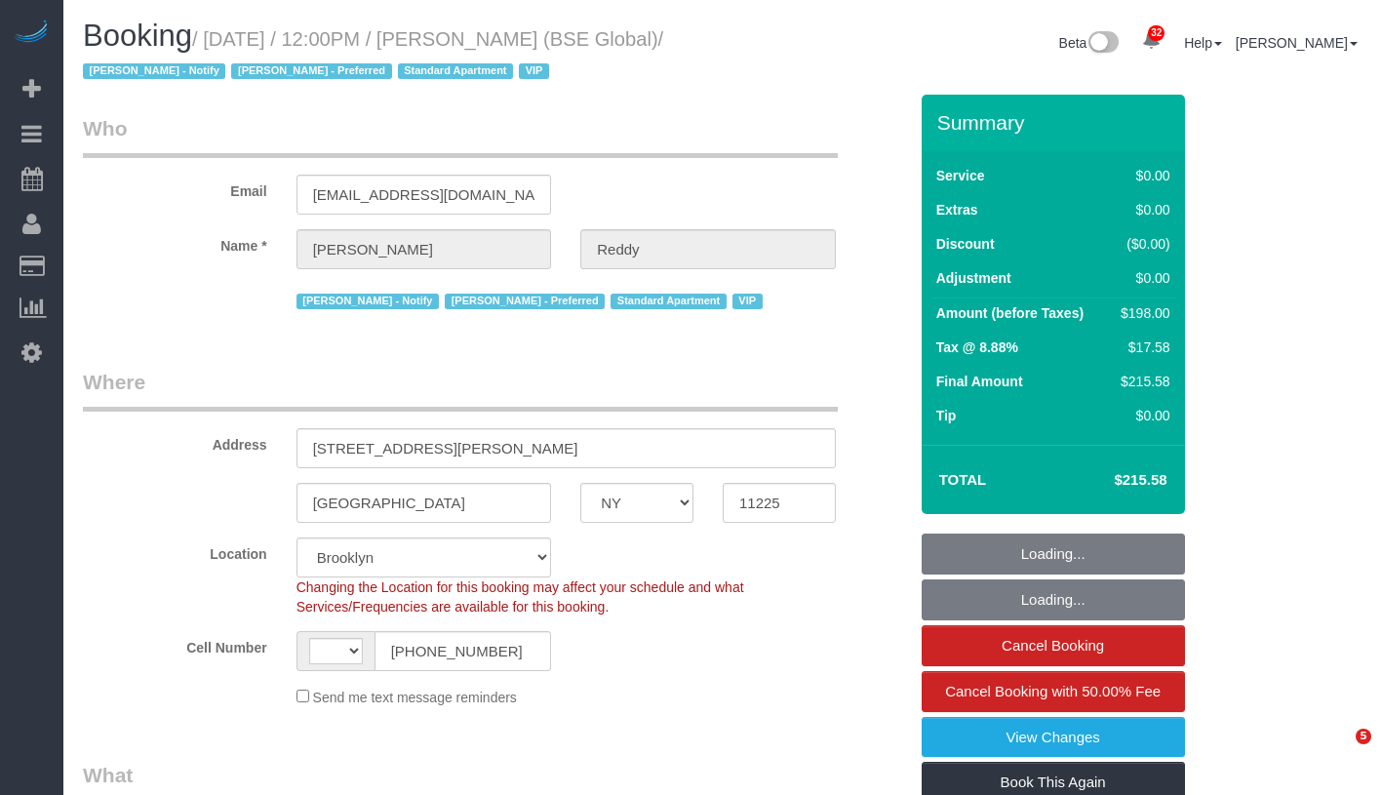
select select "number:13"
select select "number:7"
select select "string:[GEOGRAPHIC_DATA]"
select select "object:1091"
select select "2"
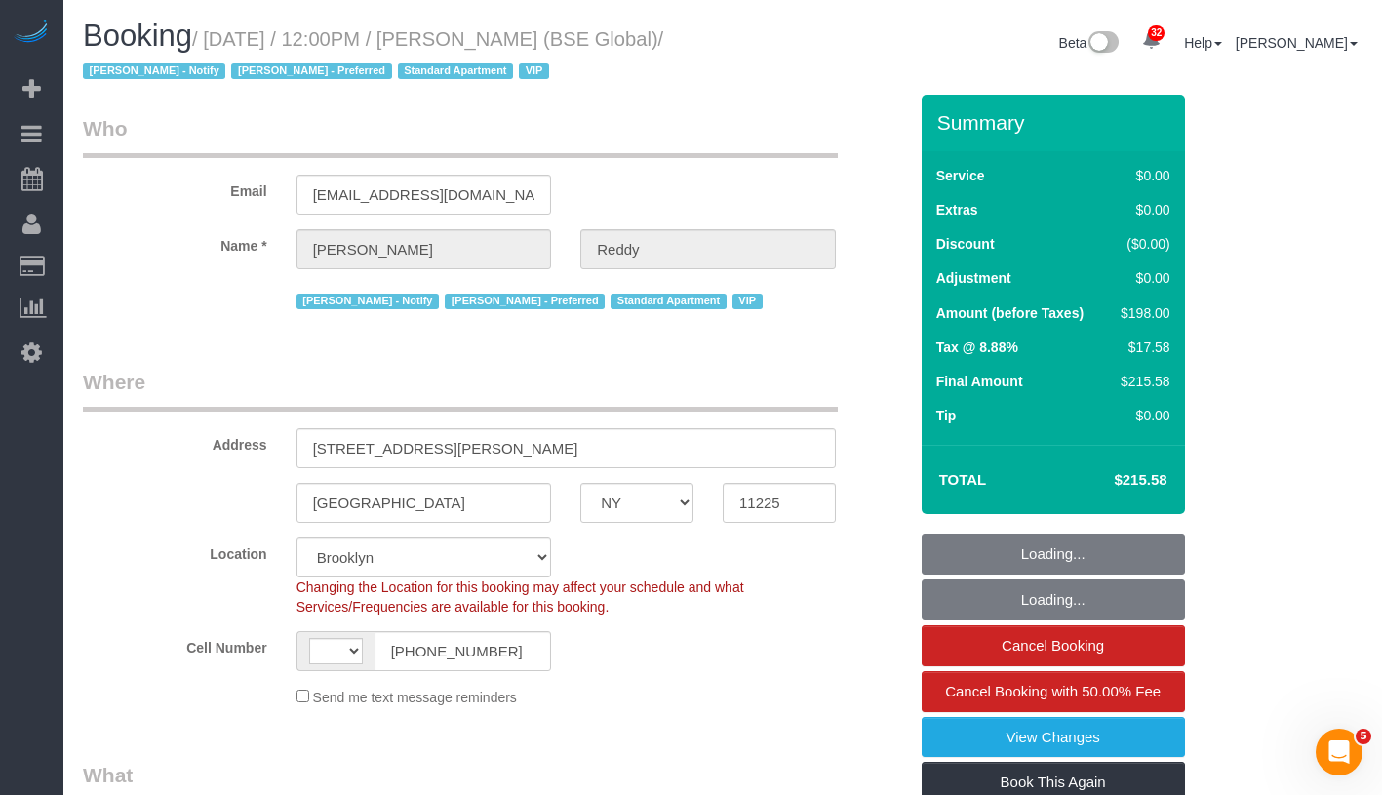
select select "2"
select select "spot1"
select select "object:1479"
select select "11193"
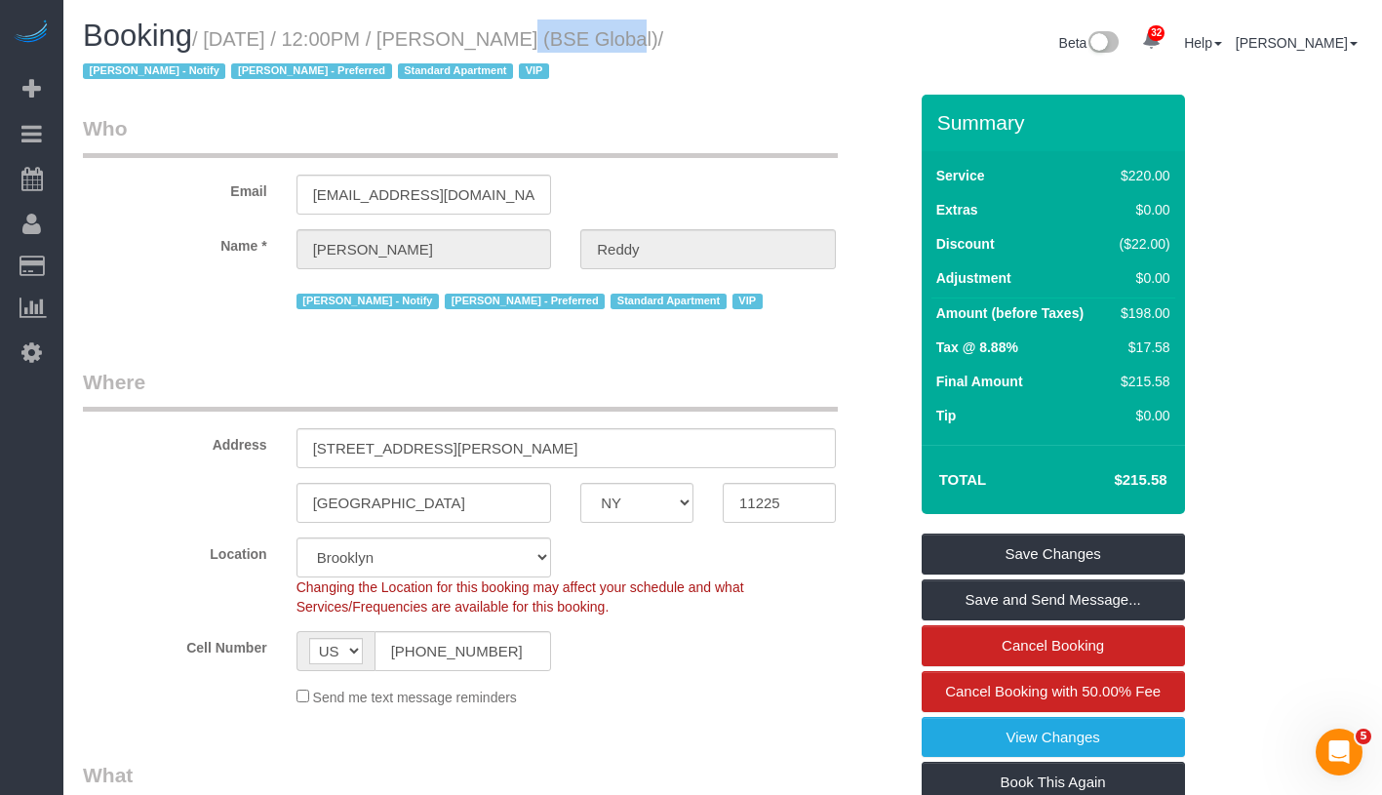
drag, startPoint x: 494, startPoint y: 44, endPoint x: 598, endPoint y: 41, distance: 104.4
click at [598, 41] on small "/ October 02, 2025 / 12:00PM / Rohan Reddy (BSE Global) / Jacky Xu - Notify Mar…" at bounding box center [373, 55] width 580 height 55
copy small "Rohan Redd"
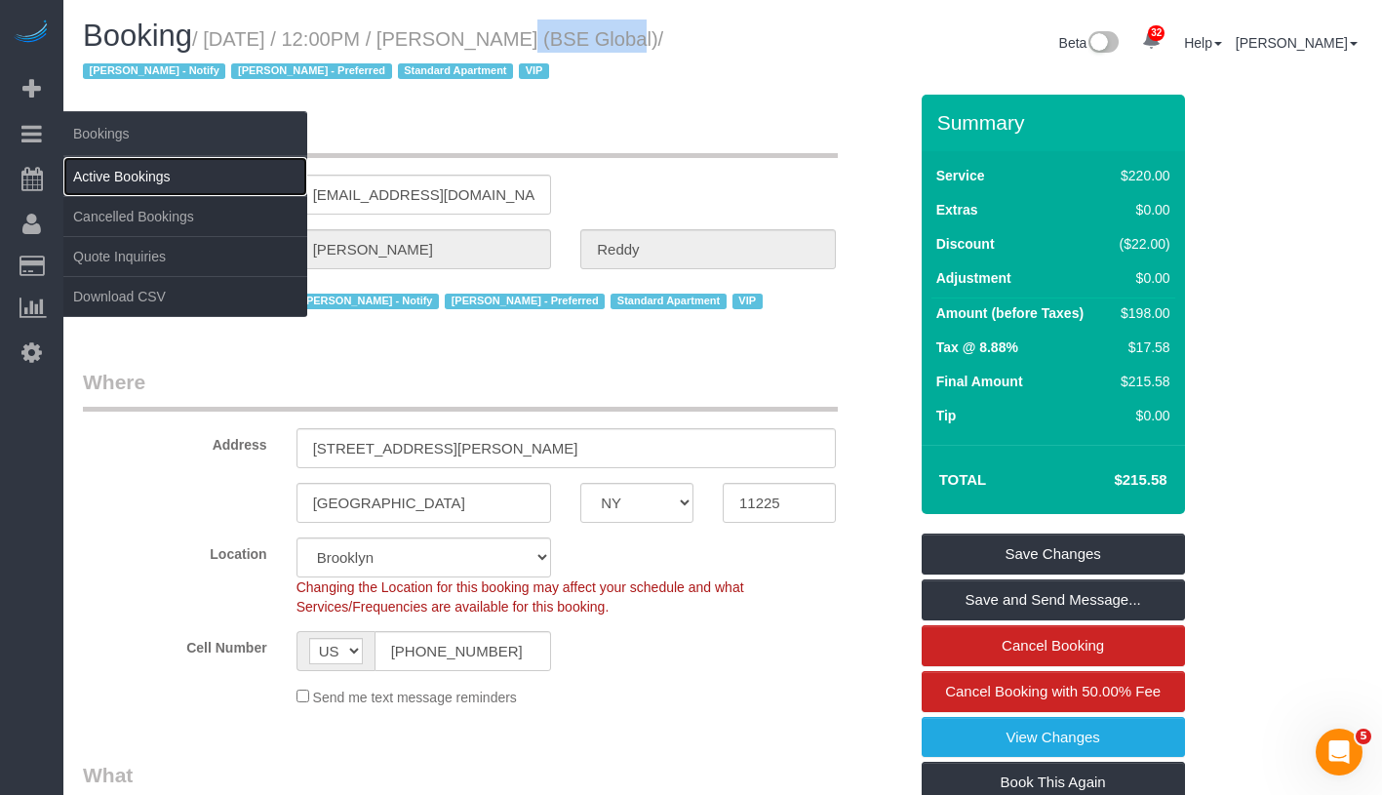
click at [150, 172] on link "Active Bookings" at bounding box center [185, 176] width 244 height 39
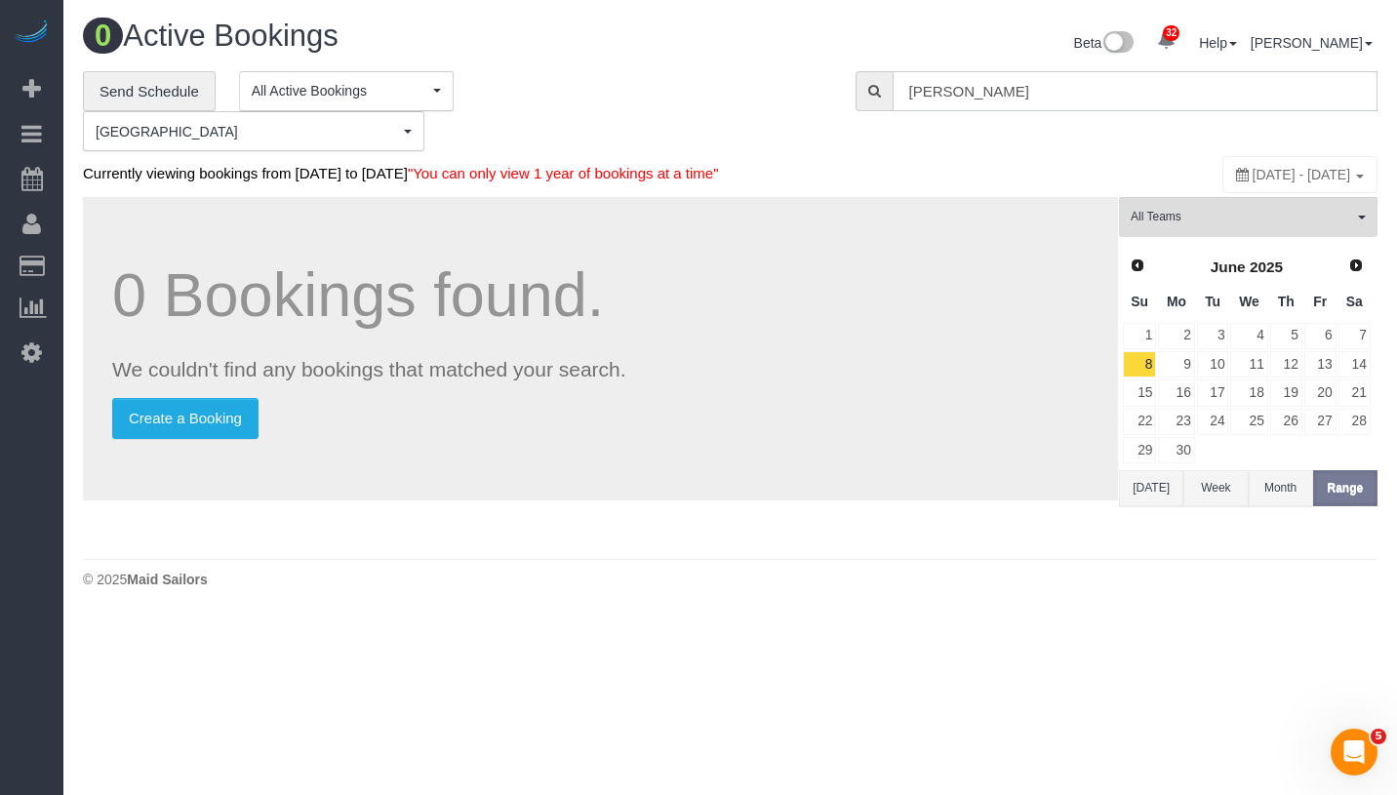
click at [1093, 101] on input "Rohan Reddy" at bounding box center [1134, 91] width 485 height 40
paste input ": Leah Carter -"
click at [921, 88] on input ": Leah Carter" at bounding box center [1134, 91] width 485 height 40
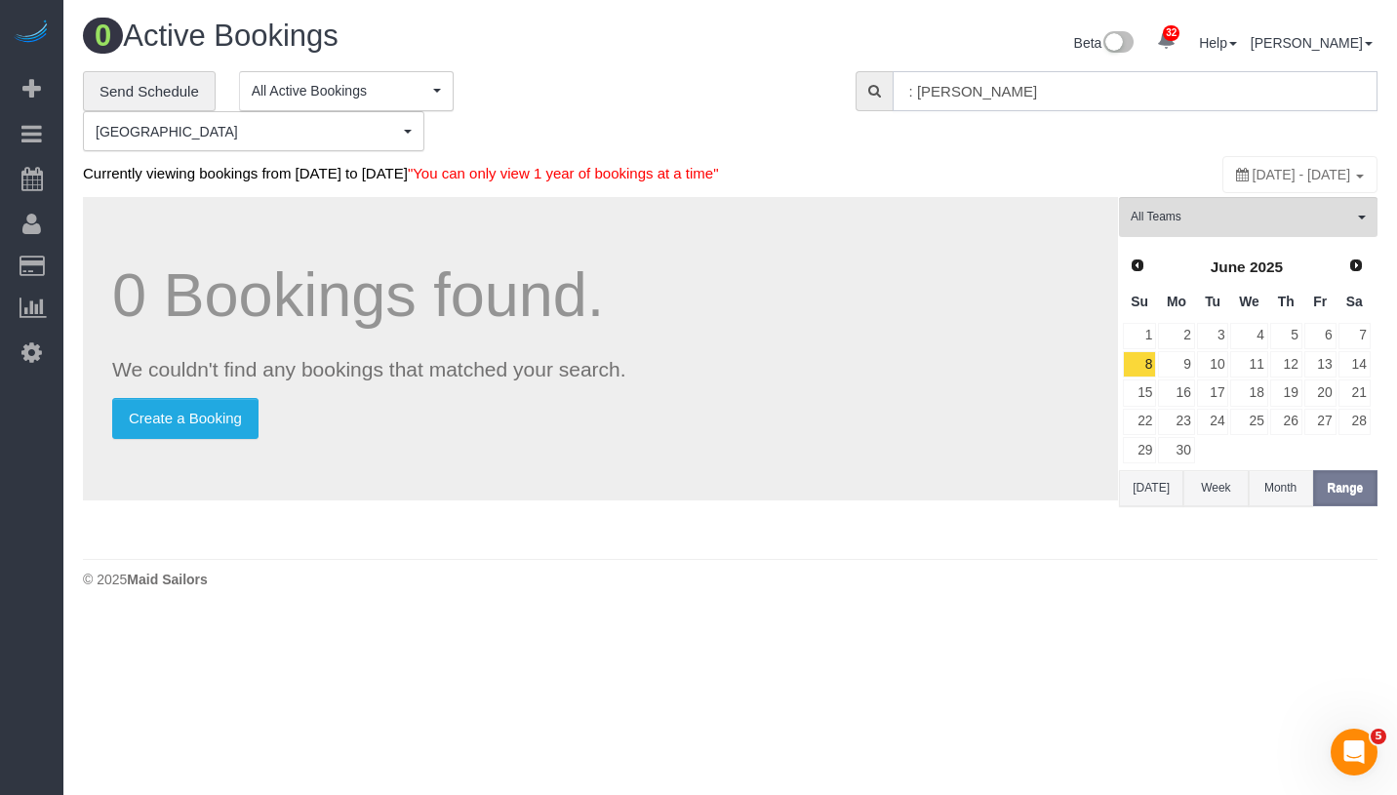
click at [917, 87] on input ": Leah Carter" at bounding box center [1134, 91] width 485 height 40
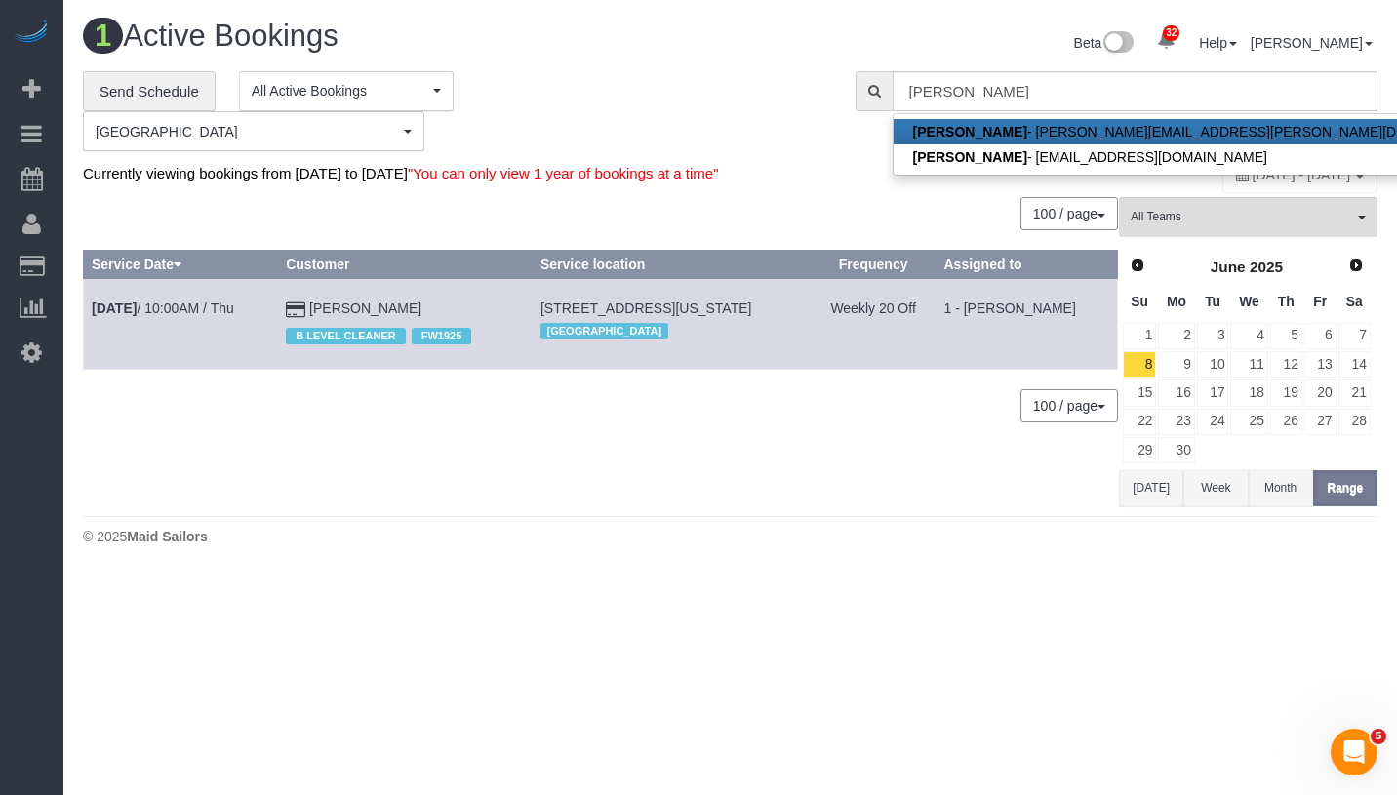
click at [1026, 131] on link "Leah Carter - leah.ca.carter@gmail.com" at bounding box center [1202, 131] width 618 height 25
type input "leah.ca.carter@gmail.com"
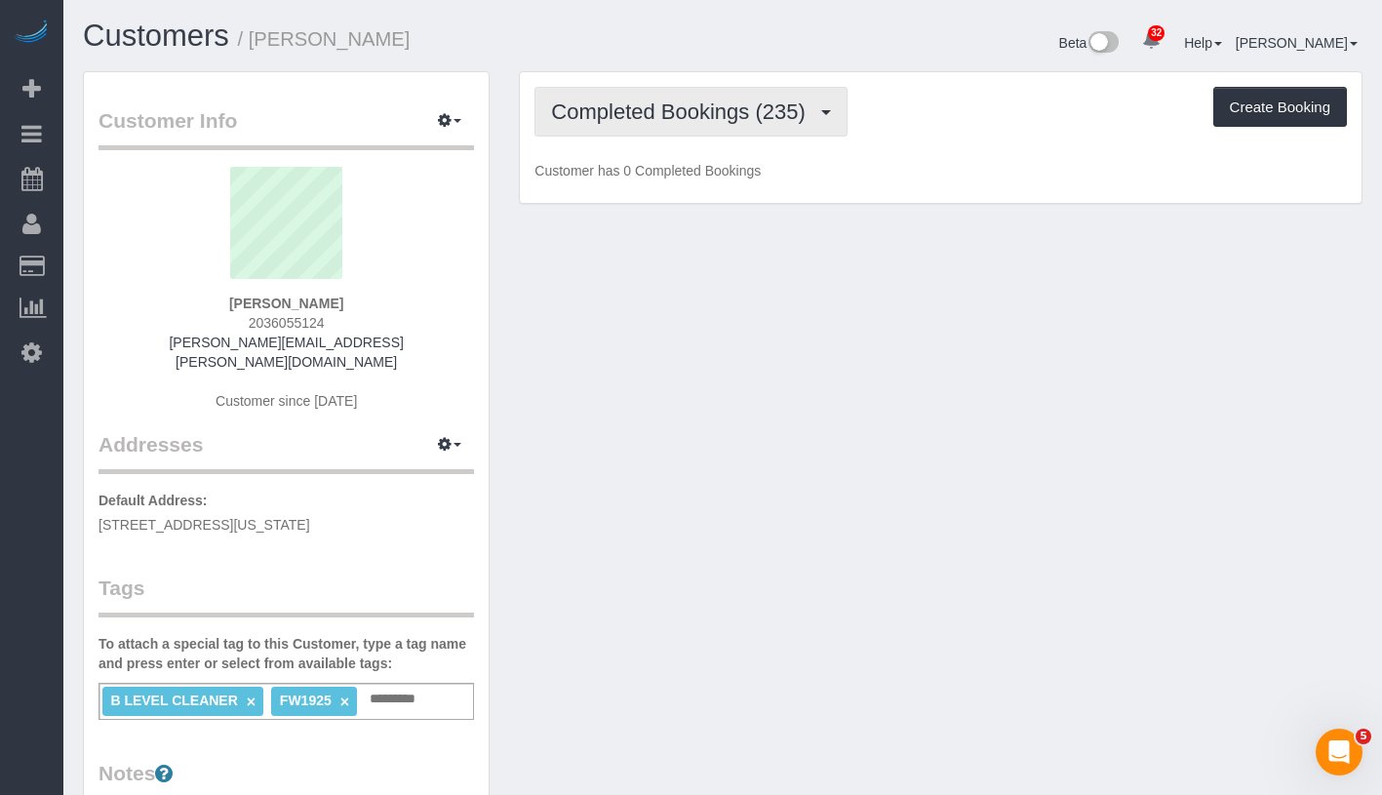
click at [640, 111] on span "Completed Bookings (235)" at bounding box center [682, 111] width 263 height 24
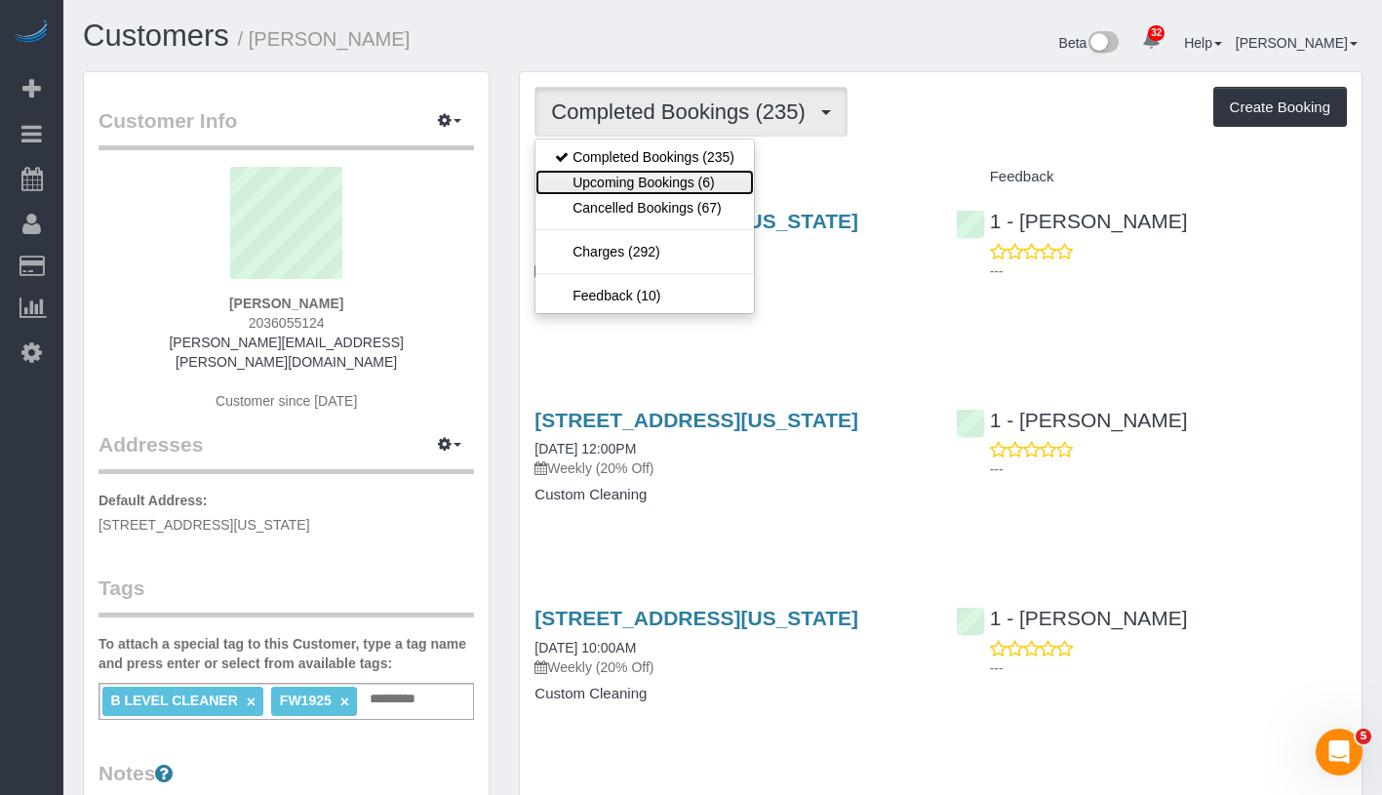
click at [641, 182] on link "Upcoming Bookings (6)" at bounding box center [644, 182] width 218 height 25
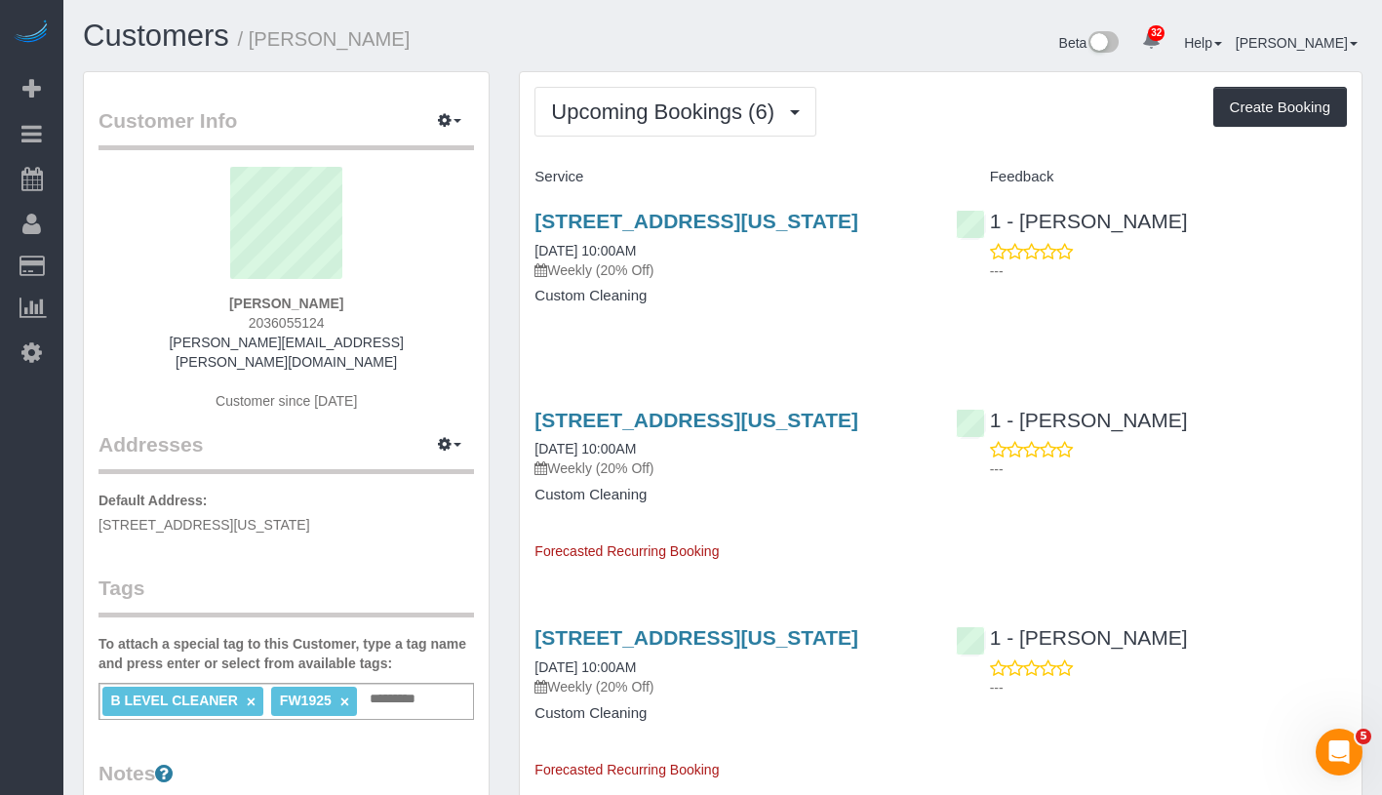
drag, startPoint x: 227, startPoint y: 302, endPoint x: 365, endPoint y: 304, distance: 137.5
click at [365, 304] on div "Leah Carter 2036055124 leah.ca.carter@gmail.com Customer since 2017" at bounding box center [287, 298] width 376 height 263
copy strong "Leah Carter"
drag, startPoint x: 524, startPoint y: 273, endPoint x: 697, endPoint y: 272, distance: 173.6
click at [697, 272] on div "252 West 76 Street, Apt 4ab, New York, NY 10023 10/02/2025 10:00AM Weekly (20% …" at bounding box center [730, 268] width 420 height 150
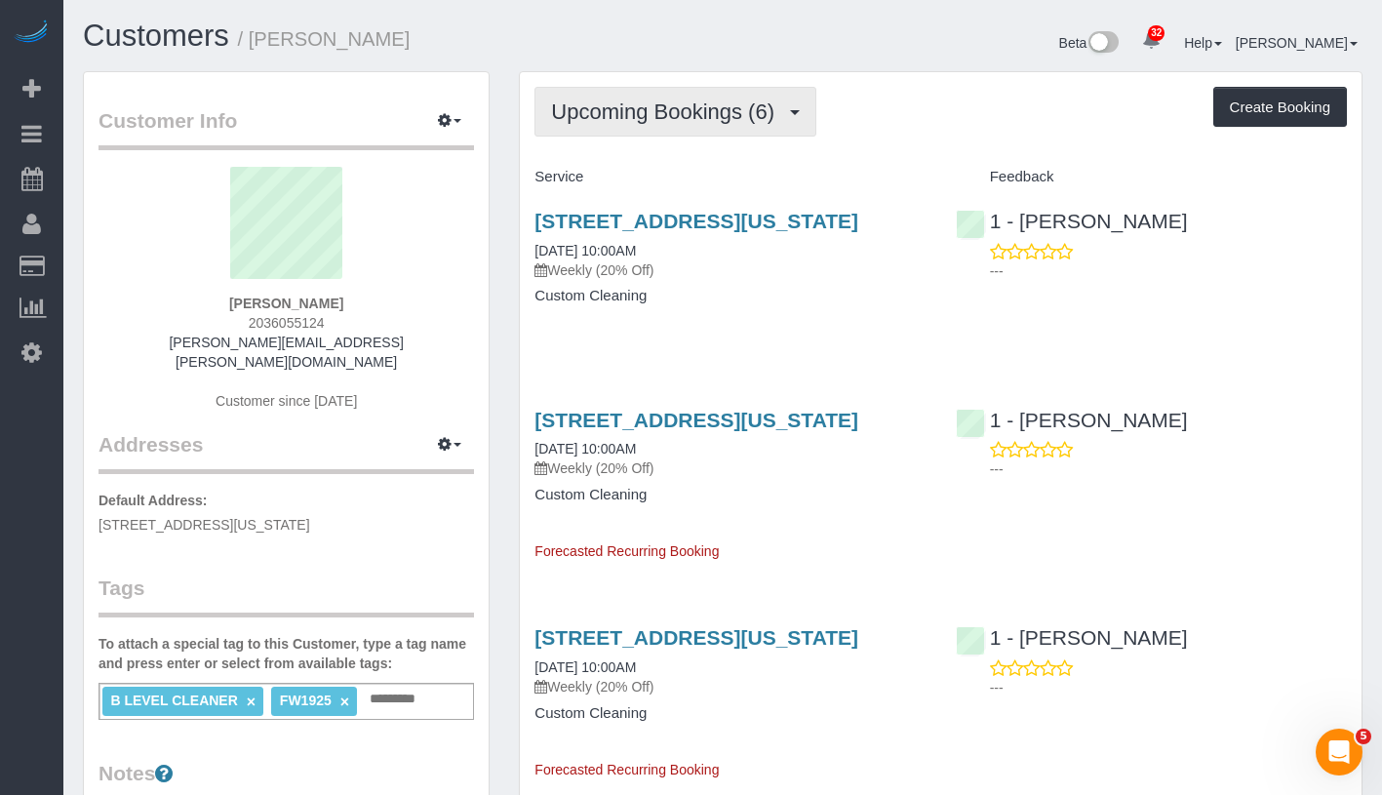
copy link "[DATE] 10:00AM"
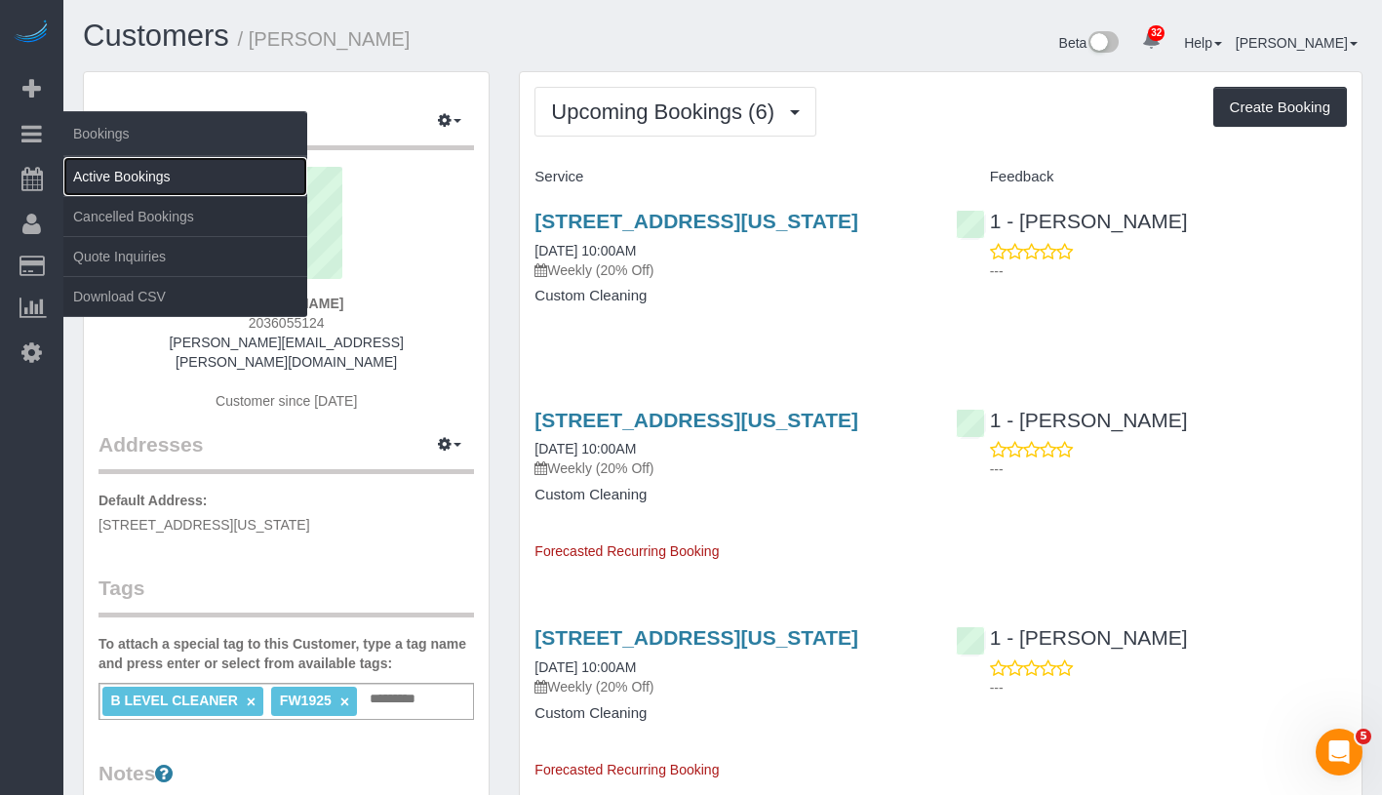
click at [154, 173] on link "Active Bookings" at bounding box center [185, 176] width 244 height 39
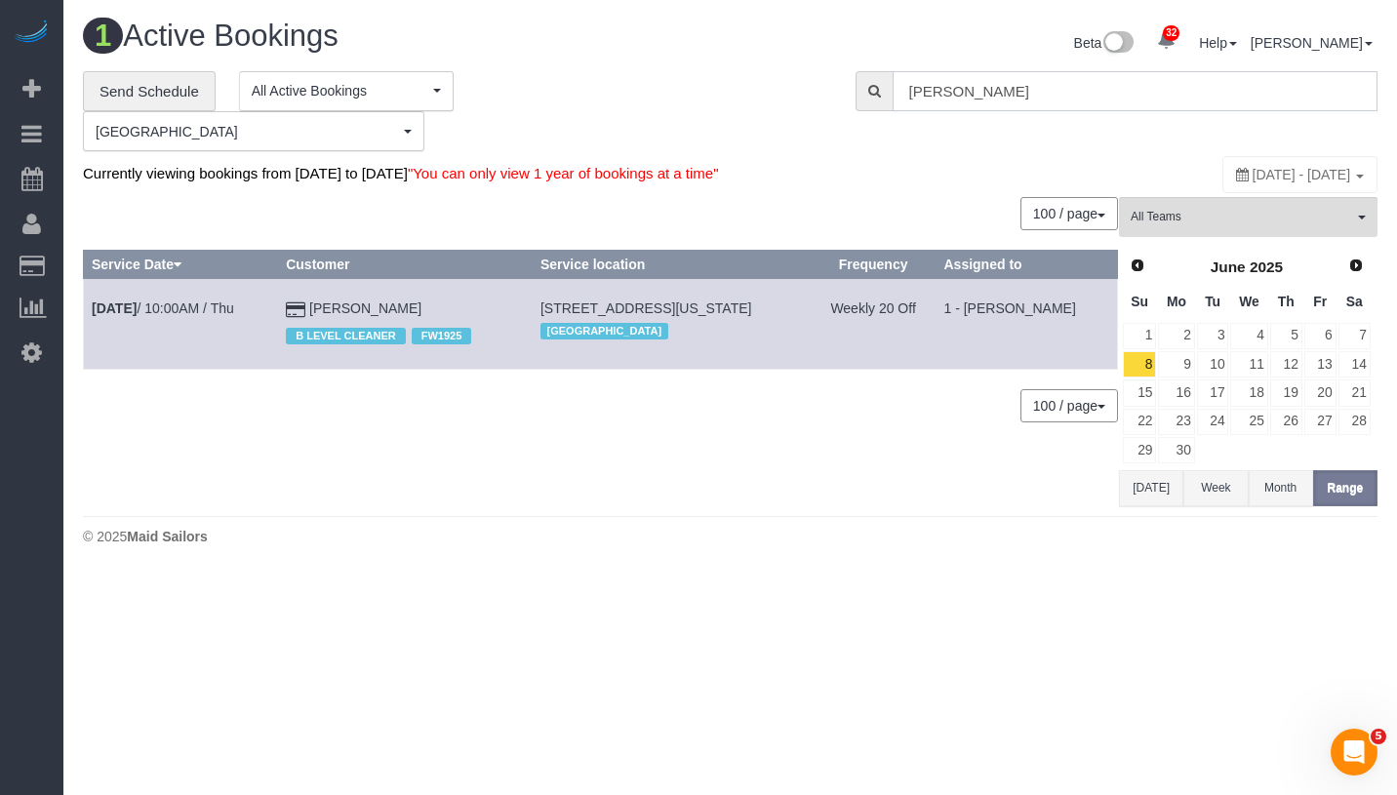
click at [1045, 94] on input "Leah Carter" at bounding box center [1134, 91] width 485 height 40
paste input "Sally Ann Parsons -"
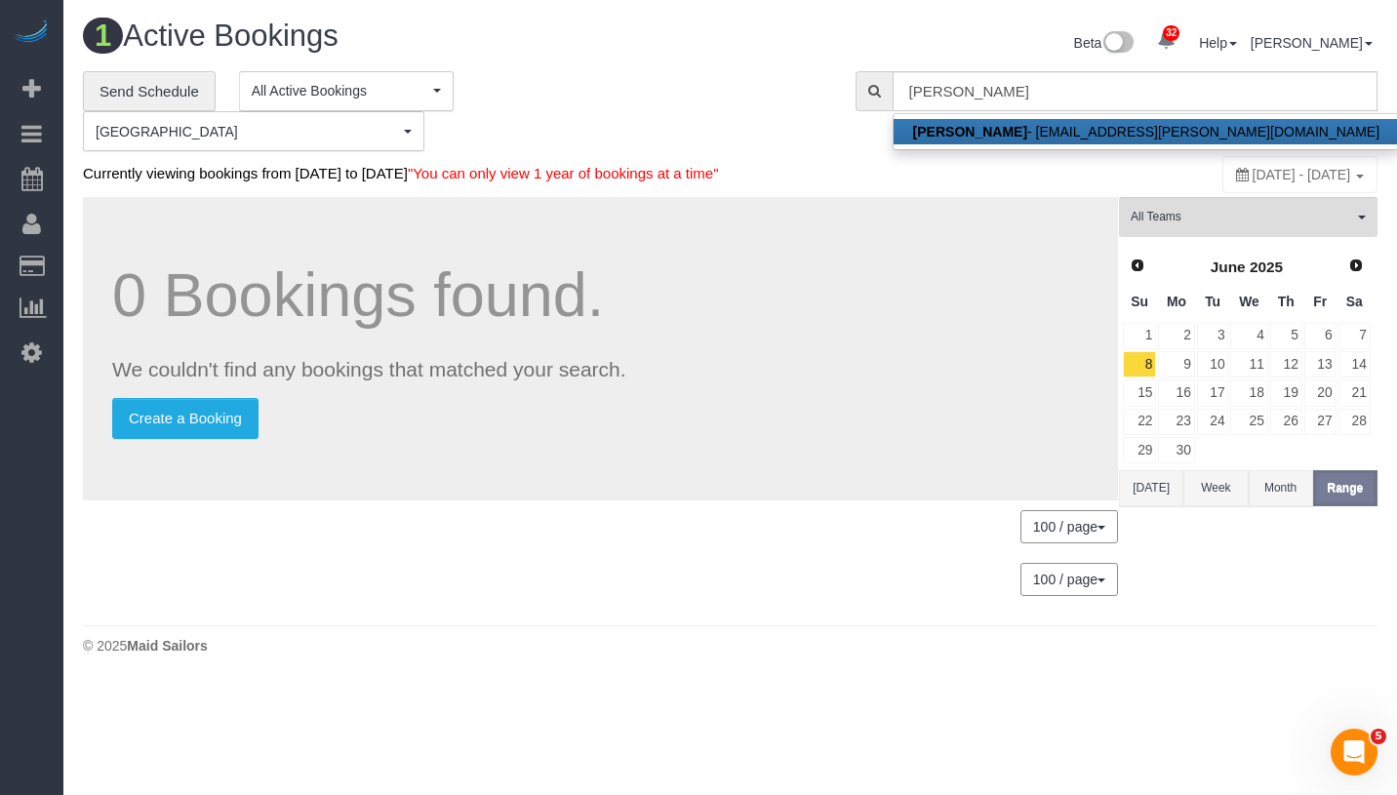
click at [1047, 128] on link "Sally Ann Parsons - saprivate@parsons-meares.com" at bounding box center [1145, 131] width 505 height 25
type input "saprivate@parsons-meares.com"
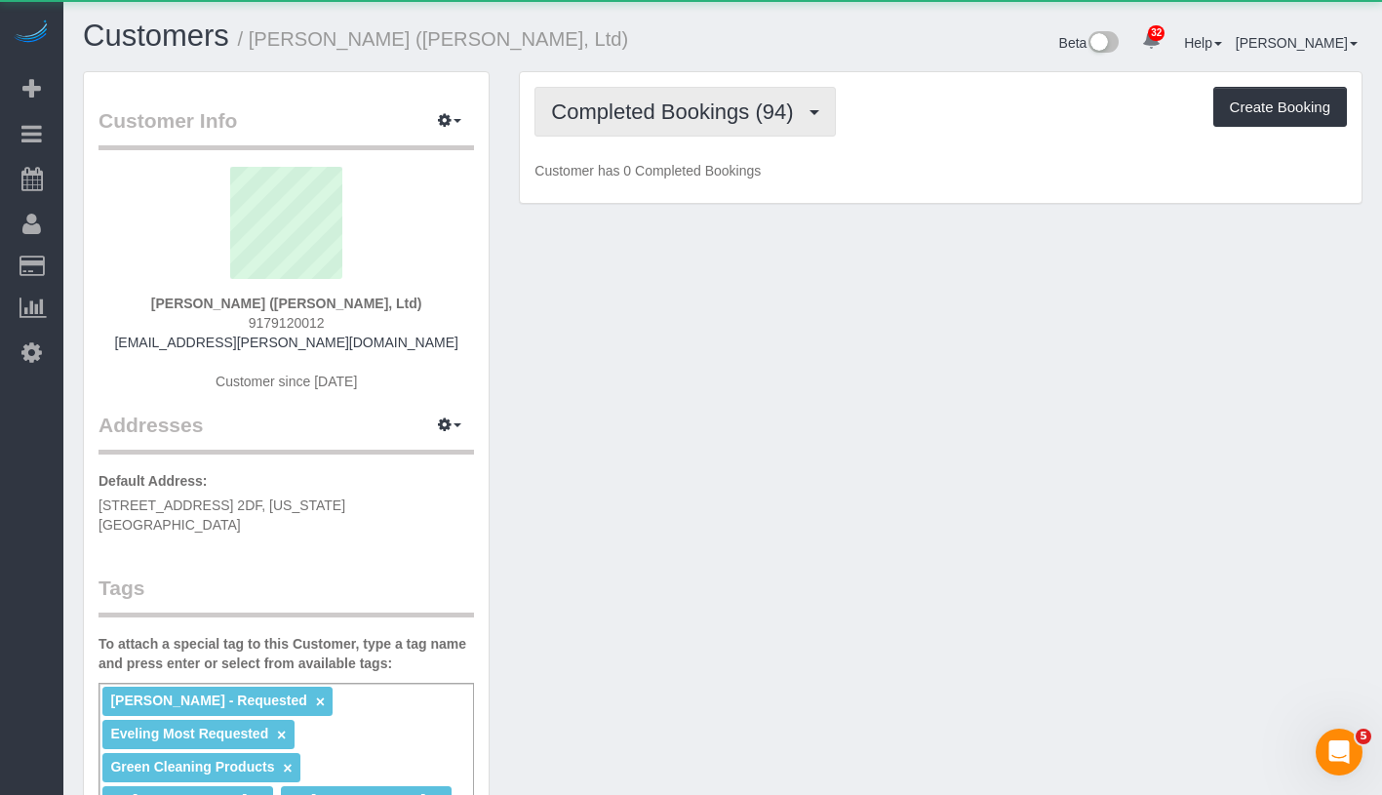
click at [668, 120] on span "Completed Bookings (94)" at bounding box center [677, 111] width 252 height 24
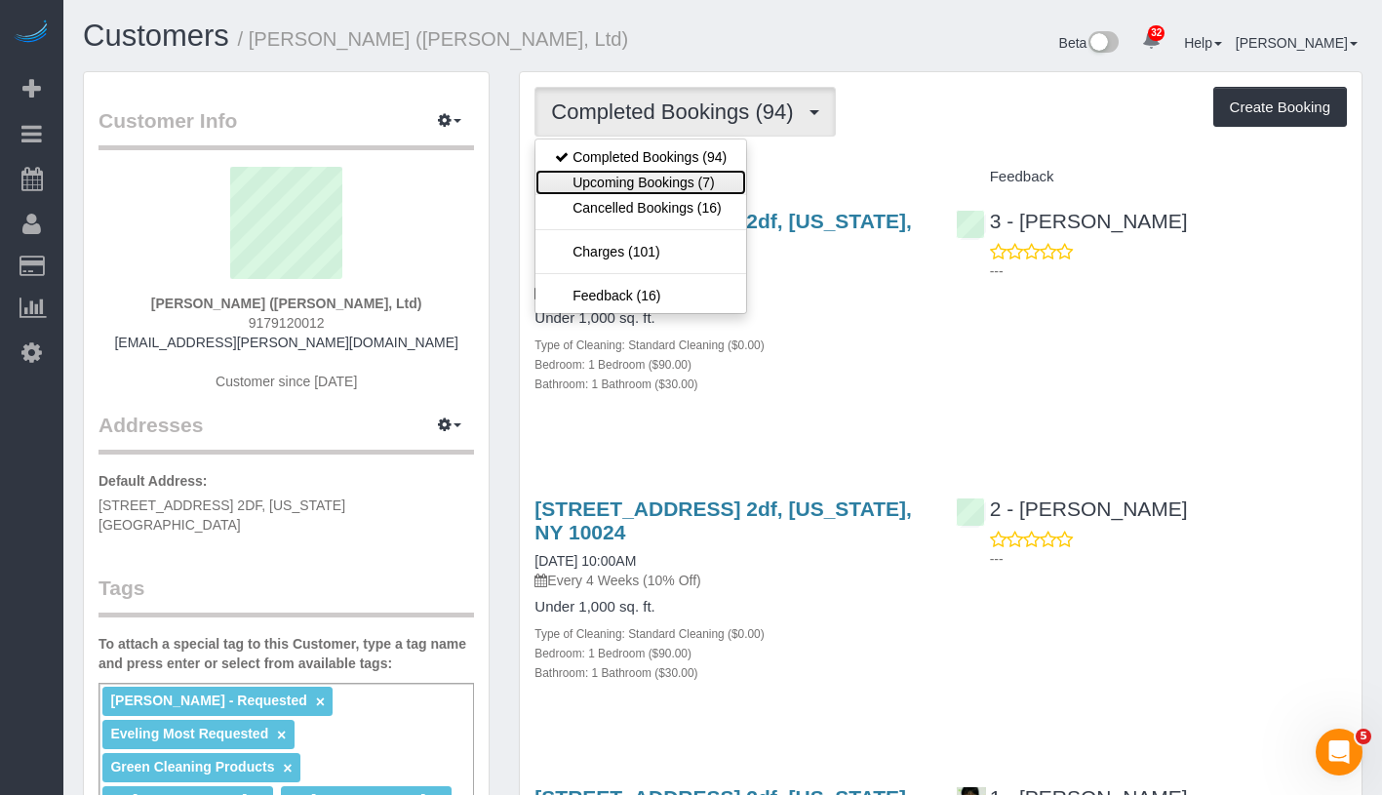
click at [669, 184] on link "Upcoming Bookings (7)" at bounding box center [640, 182] width 211 height 25
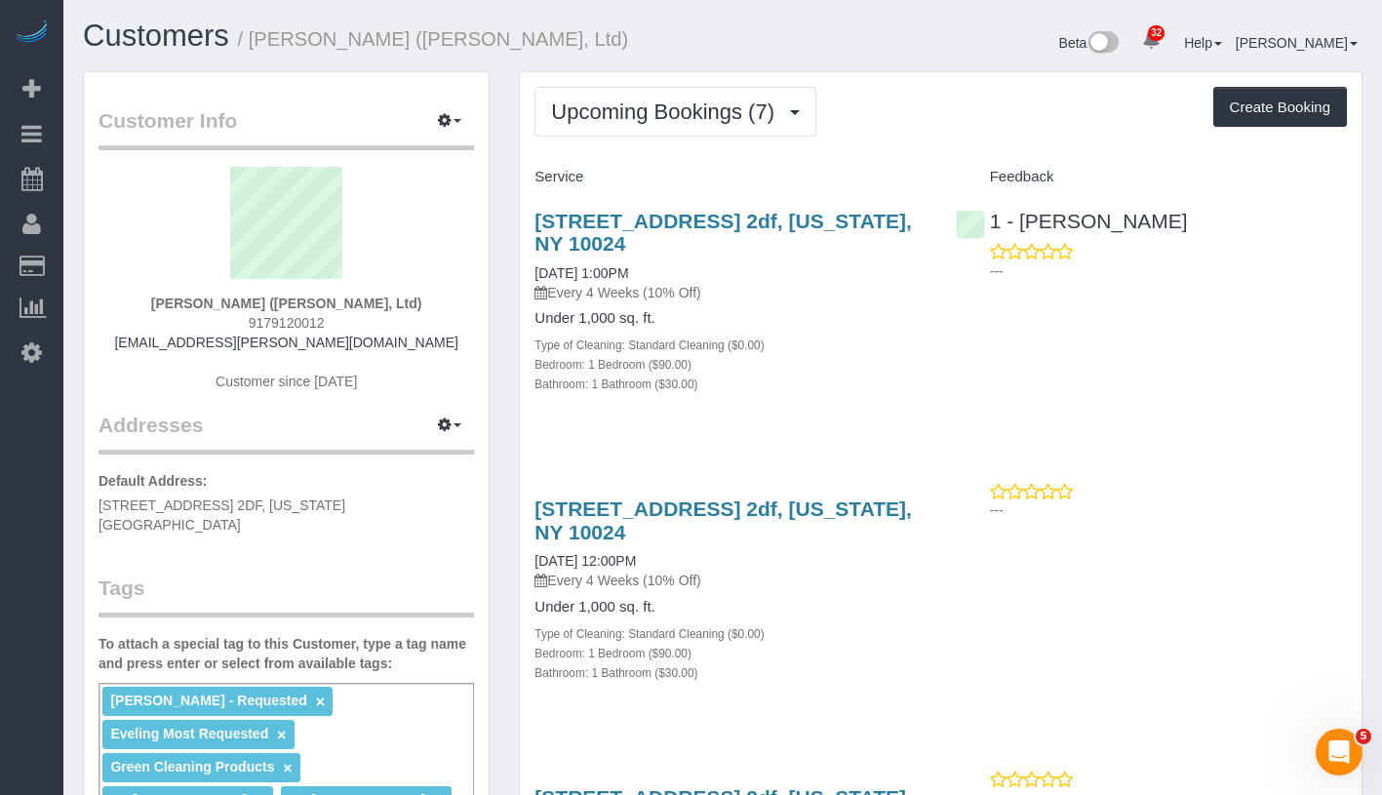
click at [849, 258] on div "250 West 78th Street, Apt. 2df, New York, NY 10024 10/02/2025 1:00PM Every 4 We…" at bounding box center [730, 256] width 391 height 93
drag, startPoint x: 151, startPoint y: 301, endPoint x: 436, endPoint y: 304, distance: 284.8
click at [436, 304] on div "Sally Ann Parsons (Parsons-Meares, Ltd) 9179120012 saprivate@parsons-meares.com…" at bounding box center [287, 289] width 376 height 244
copy strong "Sally Ann Parsons (Parsons-Meares, Ltd)"
drag, startPoint x: 538, startPoint y: 275, endPoint x: 679, endPoint y: 268, distance: 140.6
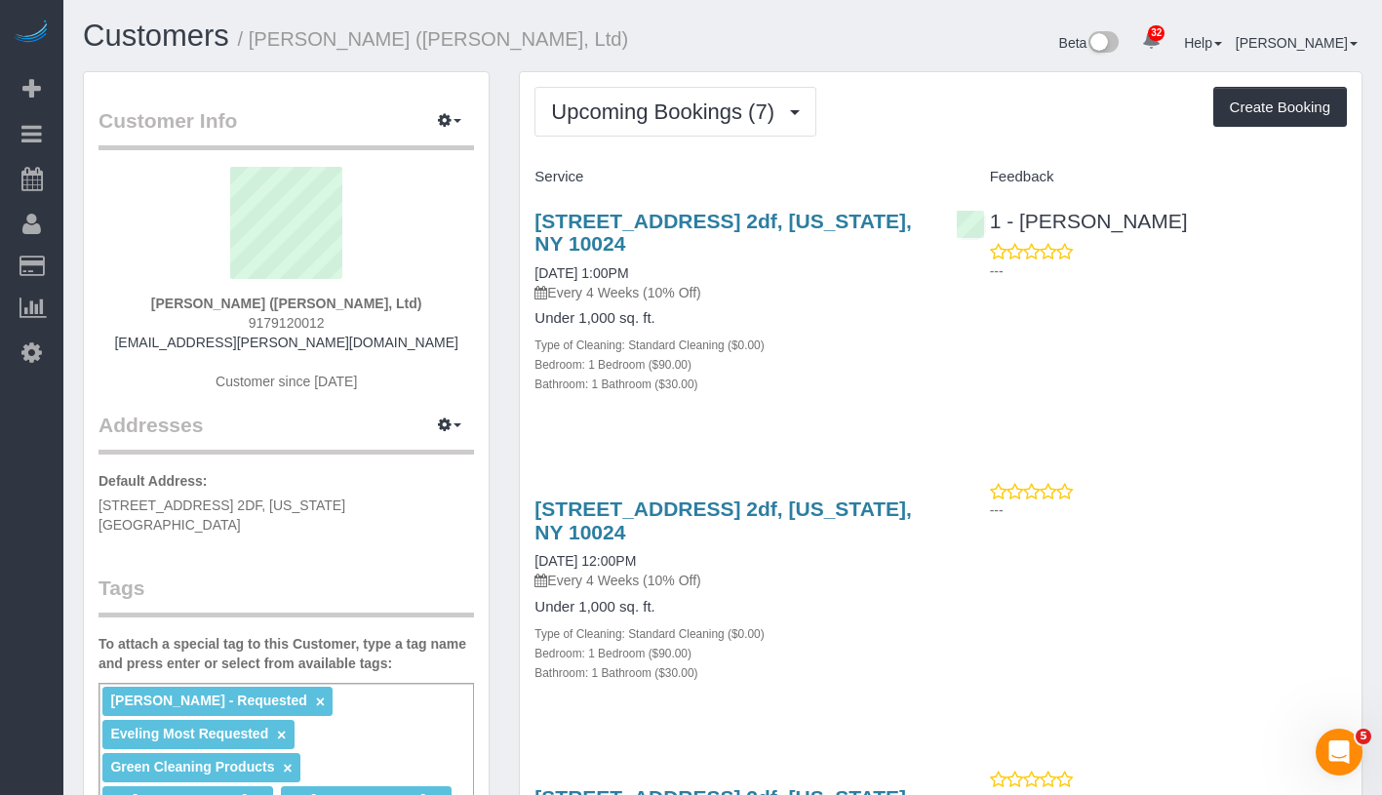
click at [679, 268] on div "250 West 78th Street, Apt. 2df, New York, NY 10024 10/02/2025 1:00PM Every 4 We…" at bounding box center [730, 312] width 420 height 239
copy link "10/02/2025 1:00PM"
click at [628, 271] on link "10/02/2025 1:00PM" at bounding box center [582, 273] width 94 height 16
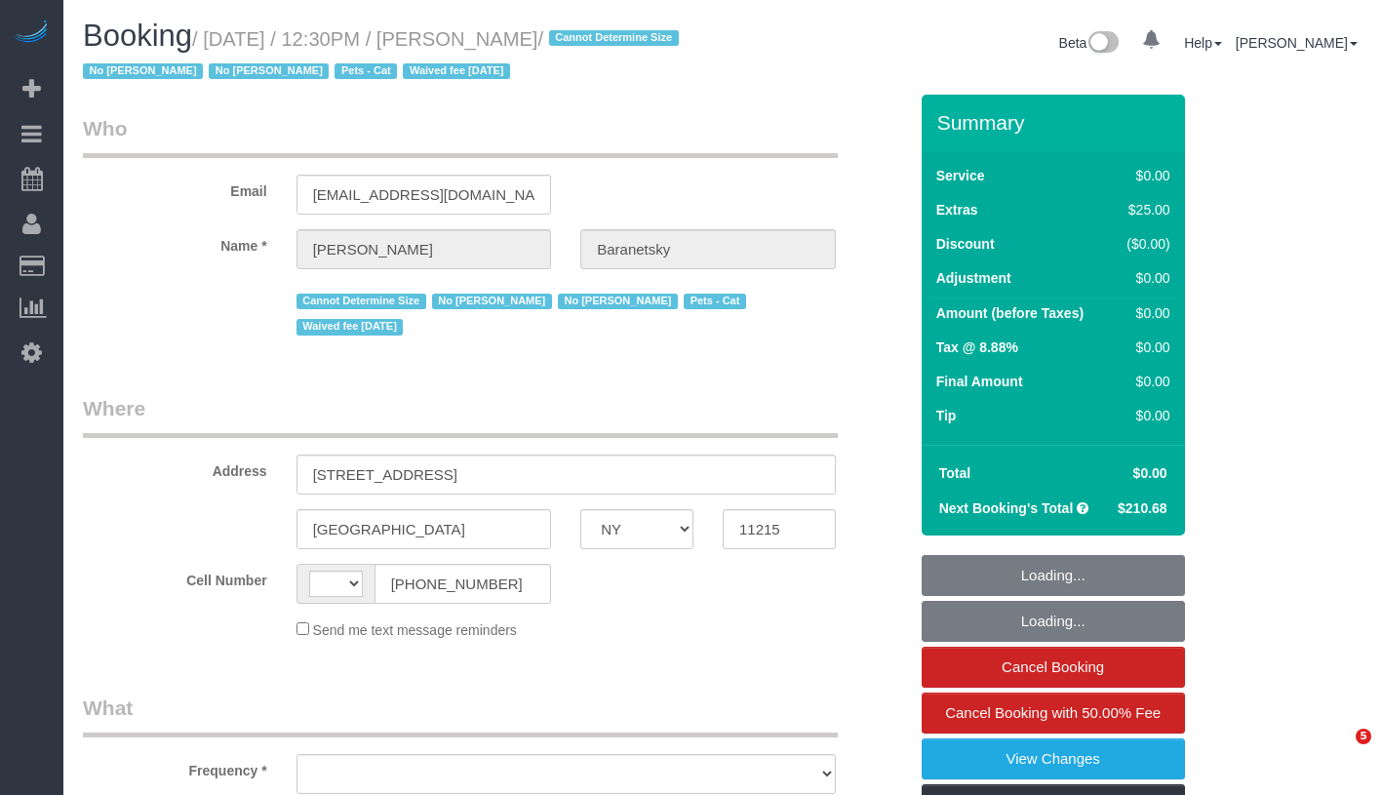
select select "NY"
select select "object:593"
select select "string:stripe-pm_1No6cK4VGloSiKo7E2tmOfwl"
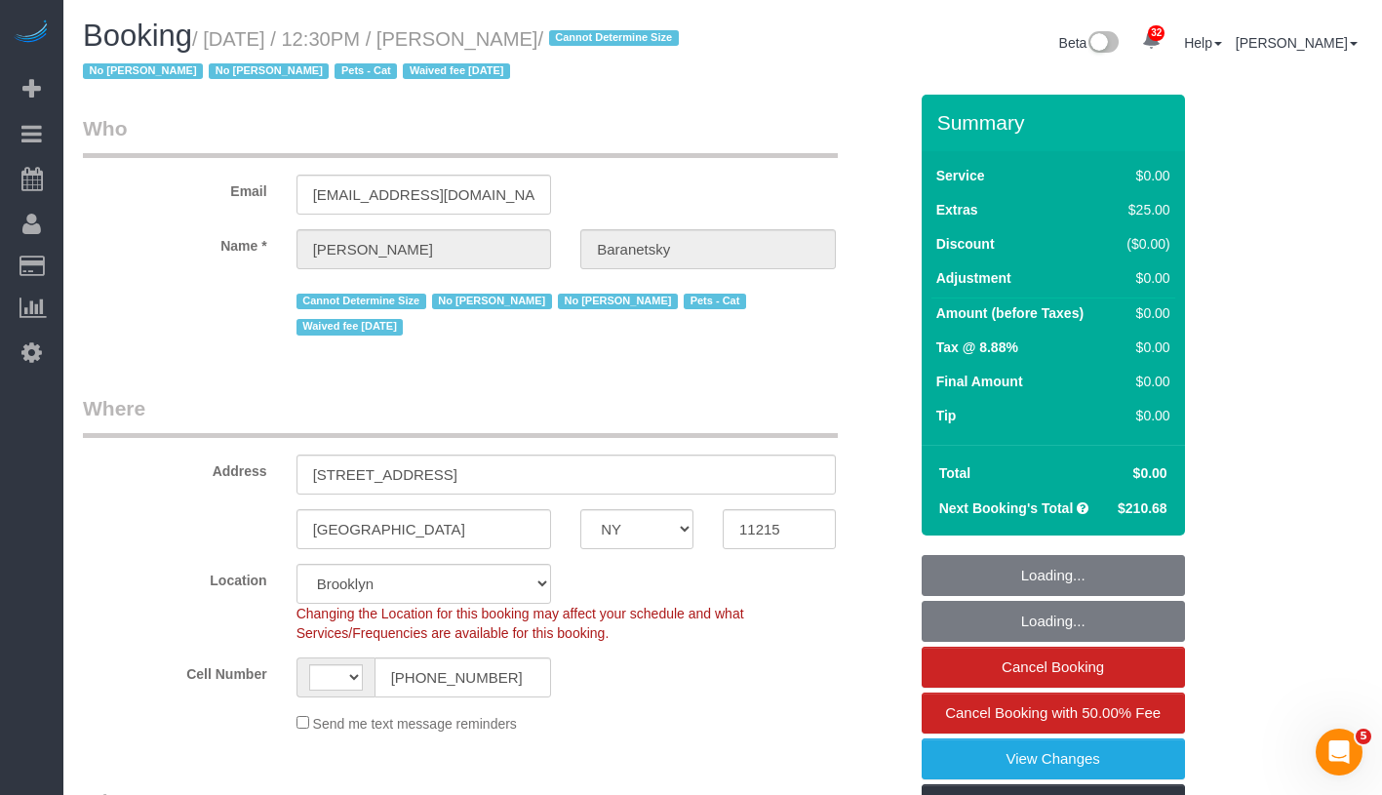
select select "object:706"
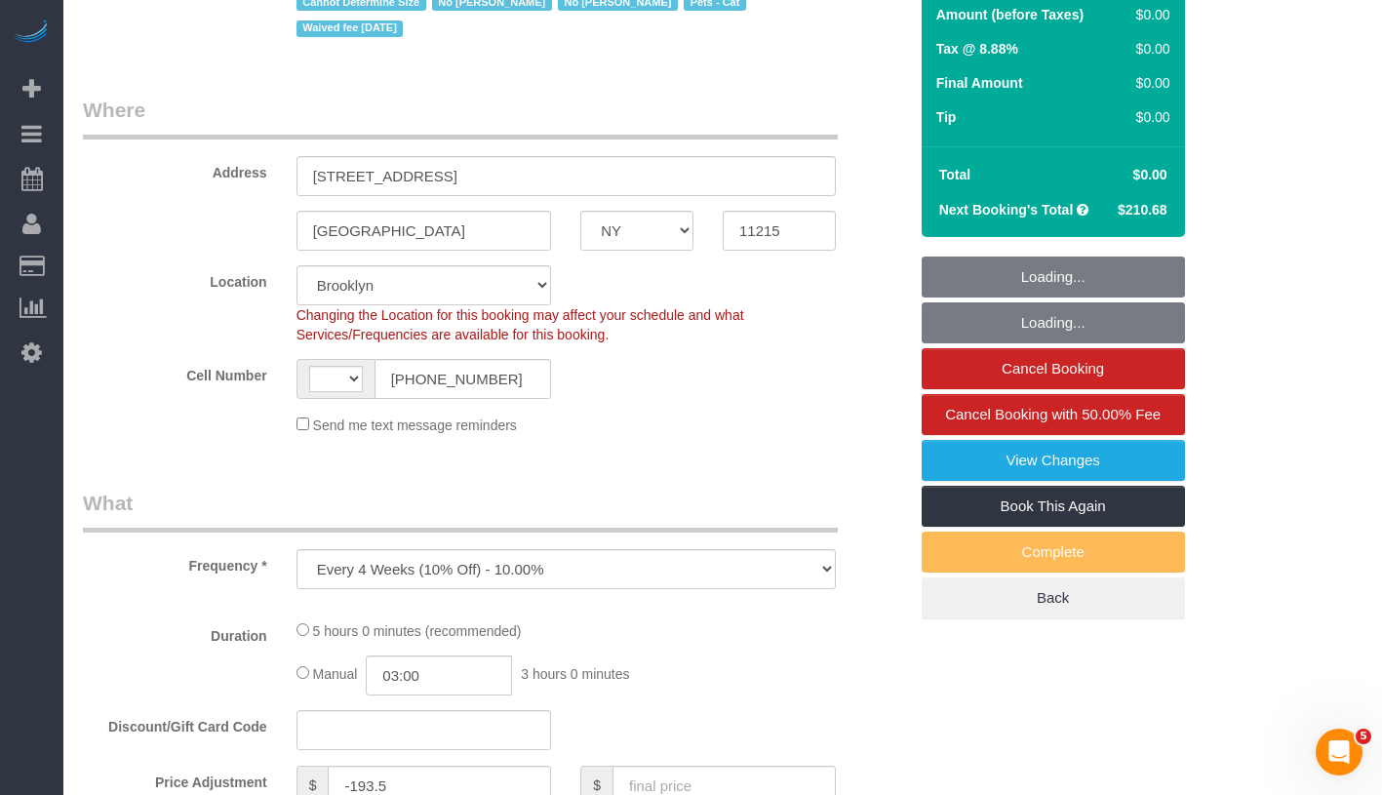
select select "string:[GEOGRAPHIC_DATA]"
select select "2"
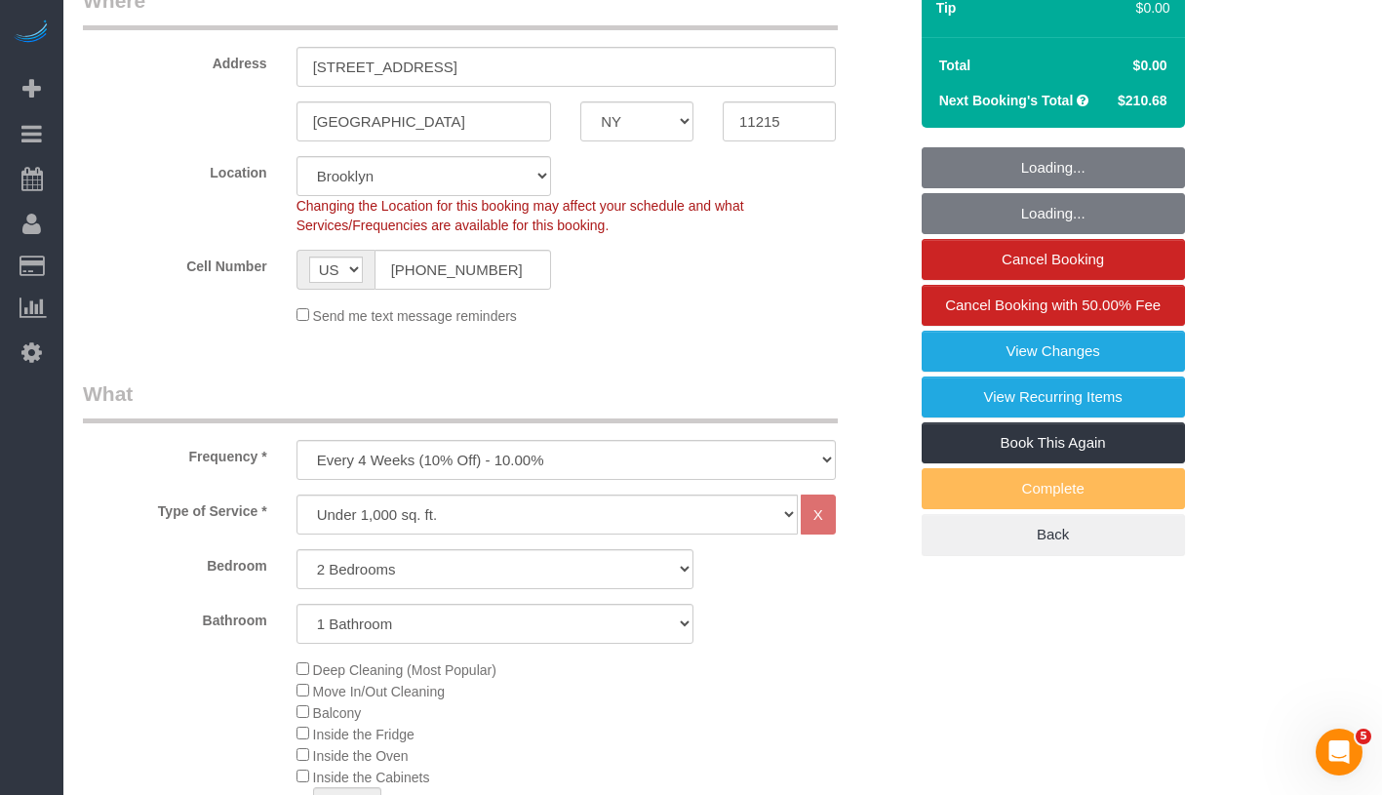
select select "2"
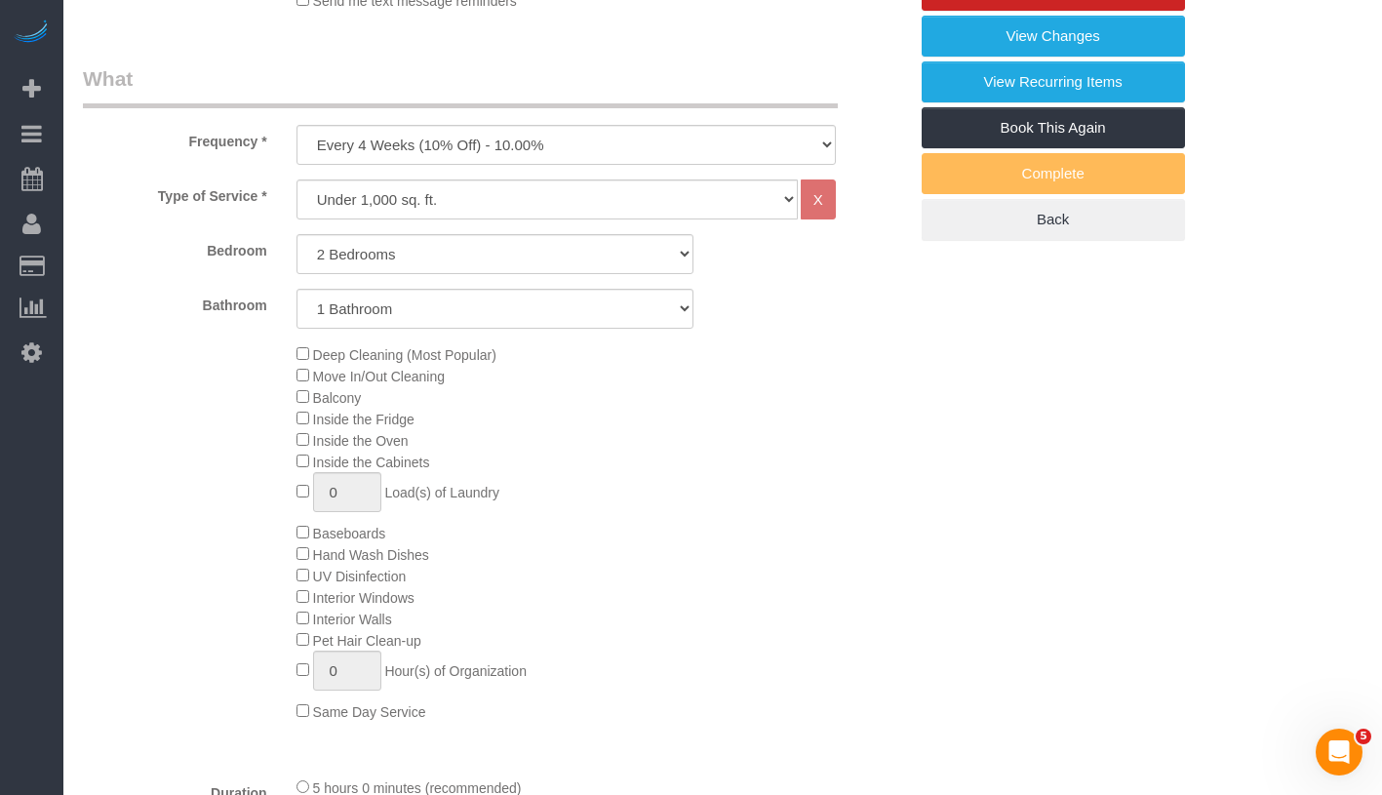
select select "number:89"
select select "number:90"
select select "number:14"
select select "number:7"
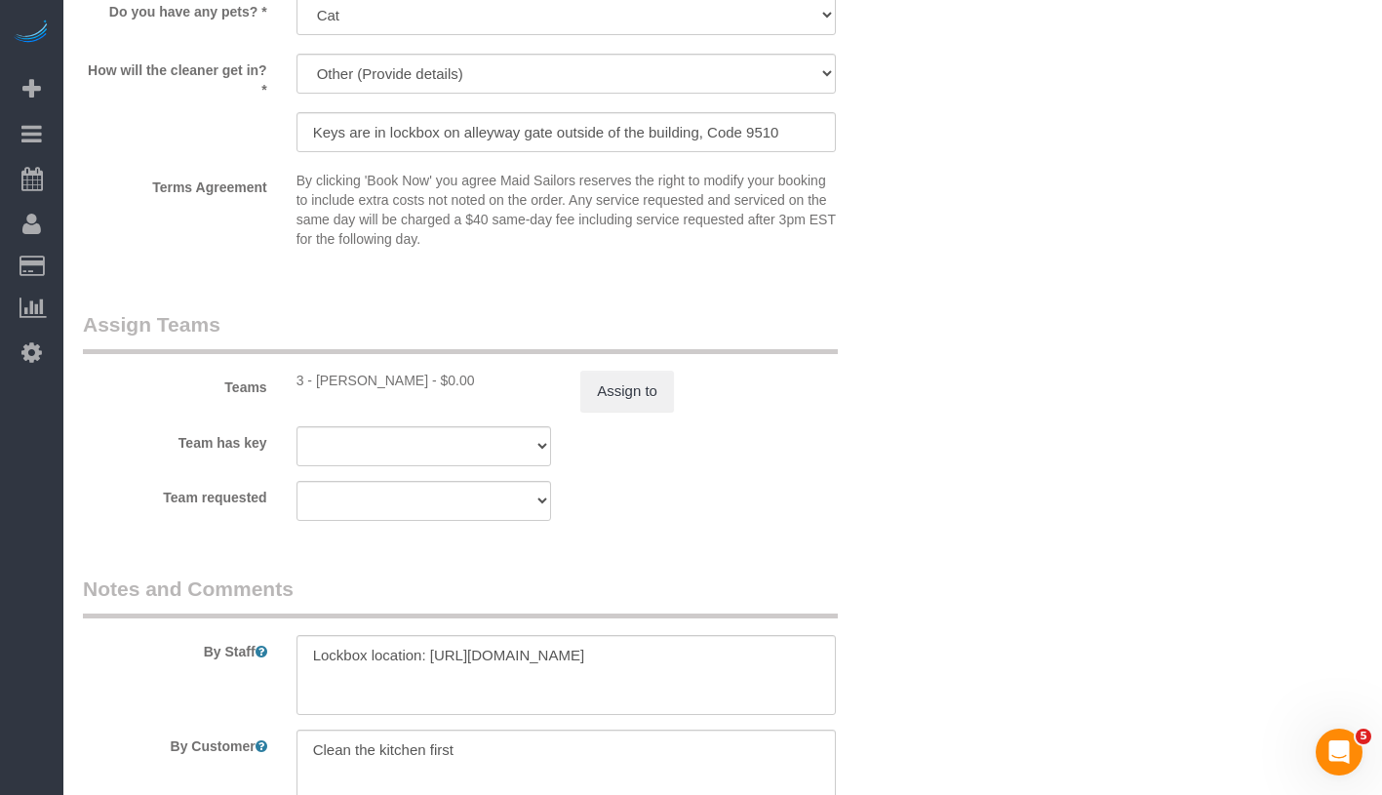
scroll to position [2179, 0]
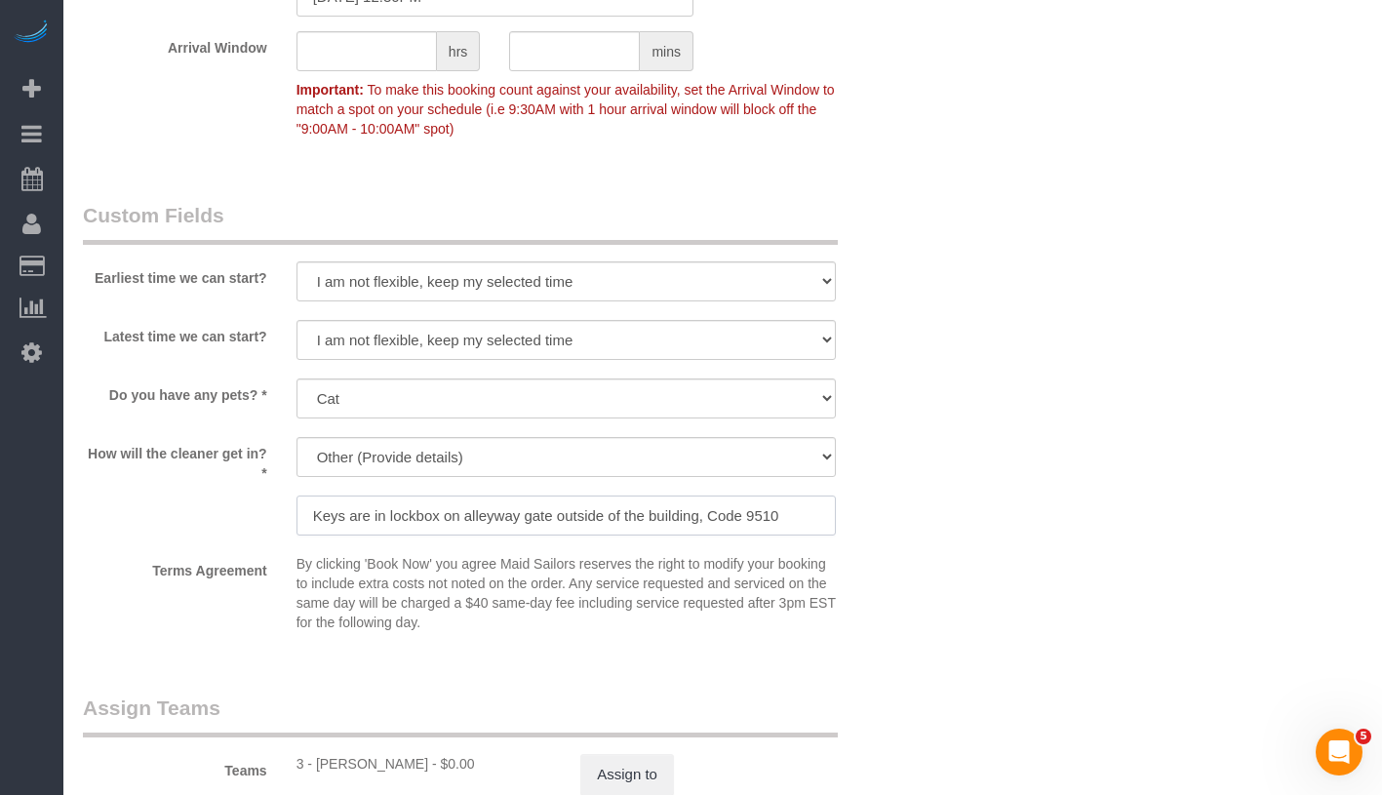
click at [417, 520] on input "Keys are in lockbox on alleyway gate outside of the building, Code 9510" at bounding box center [566, 516] width 539 height 40
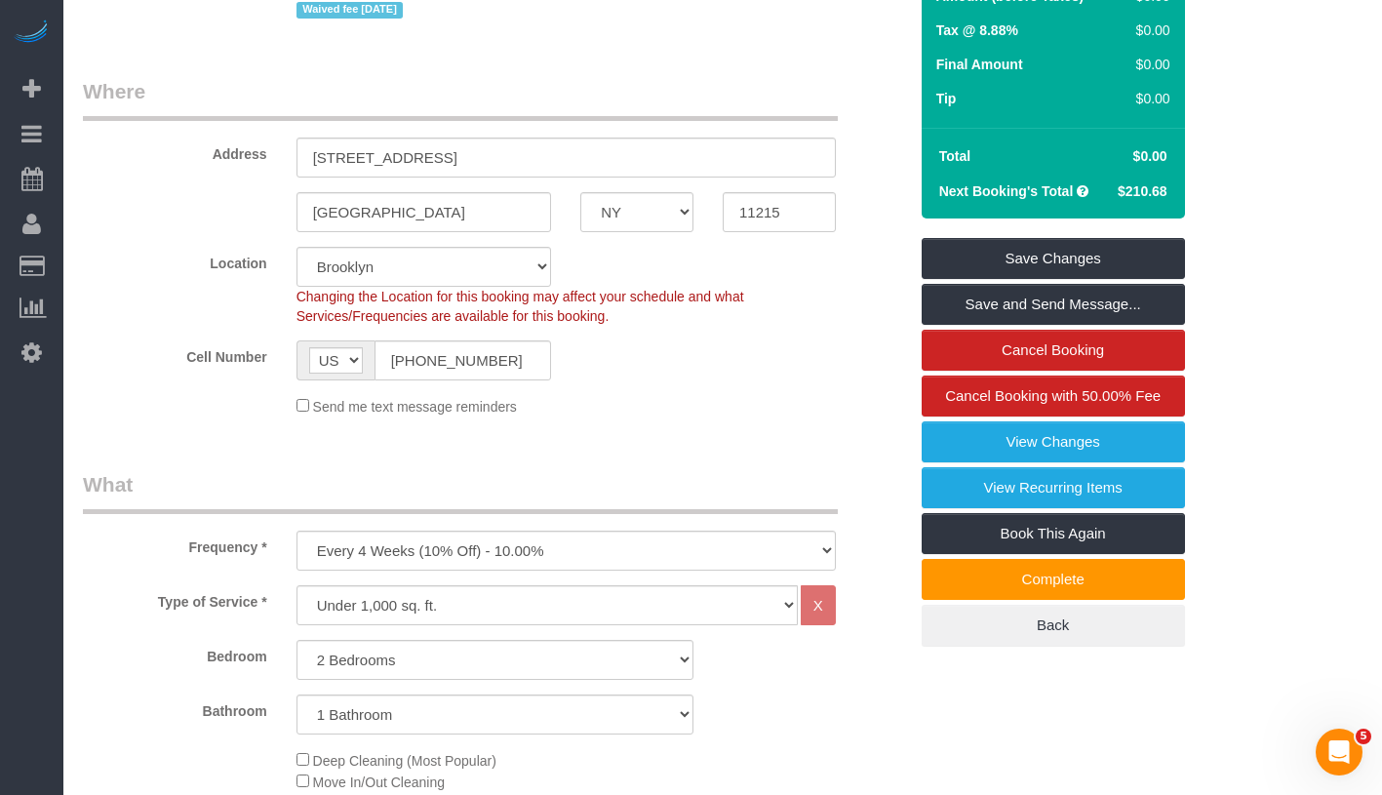
scroll to position [0, 0]
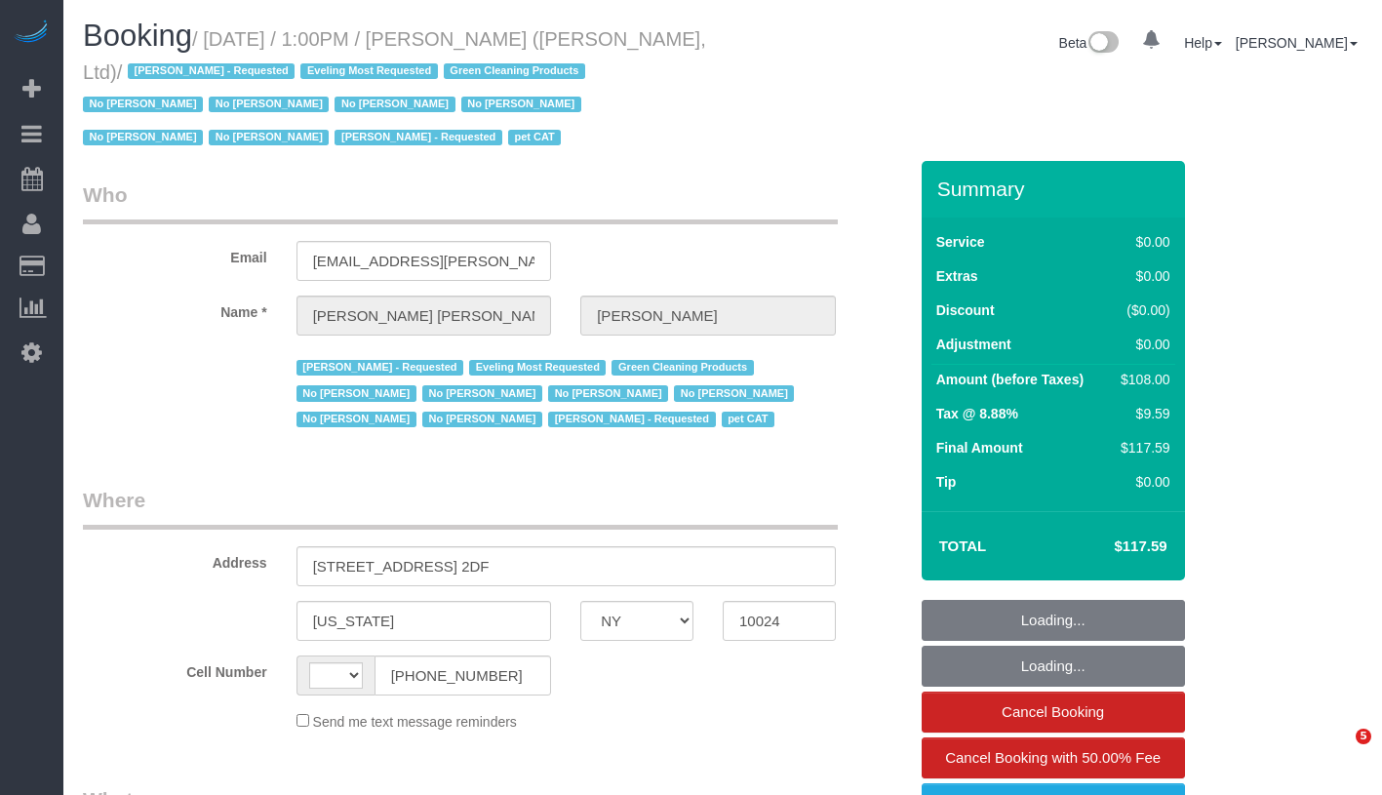
select select "NY"
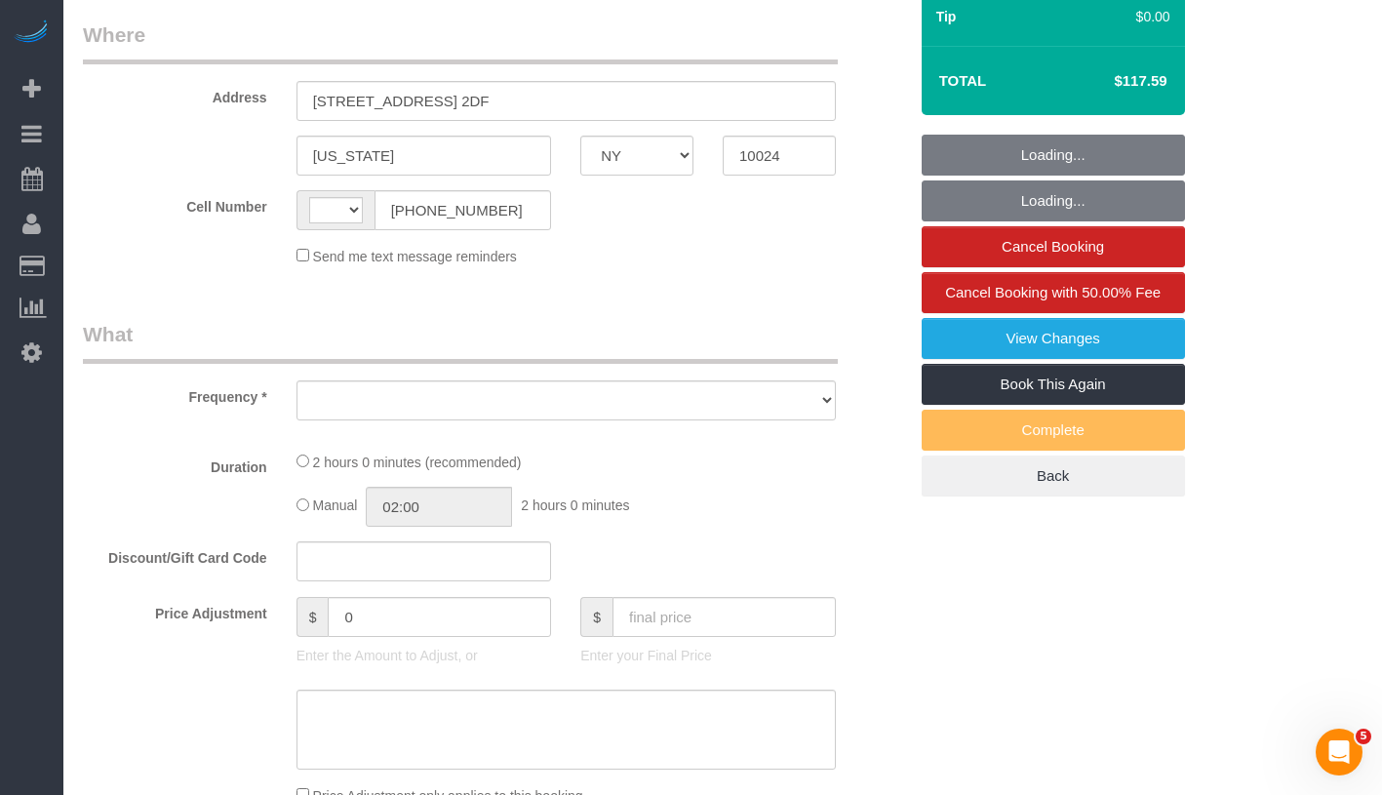
scroll to position [844, 0]
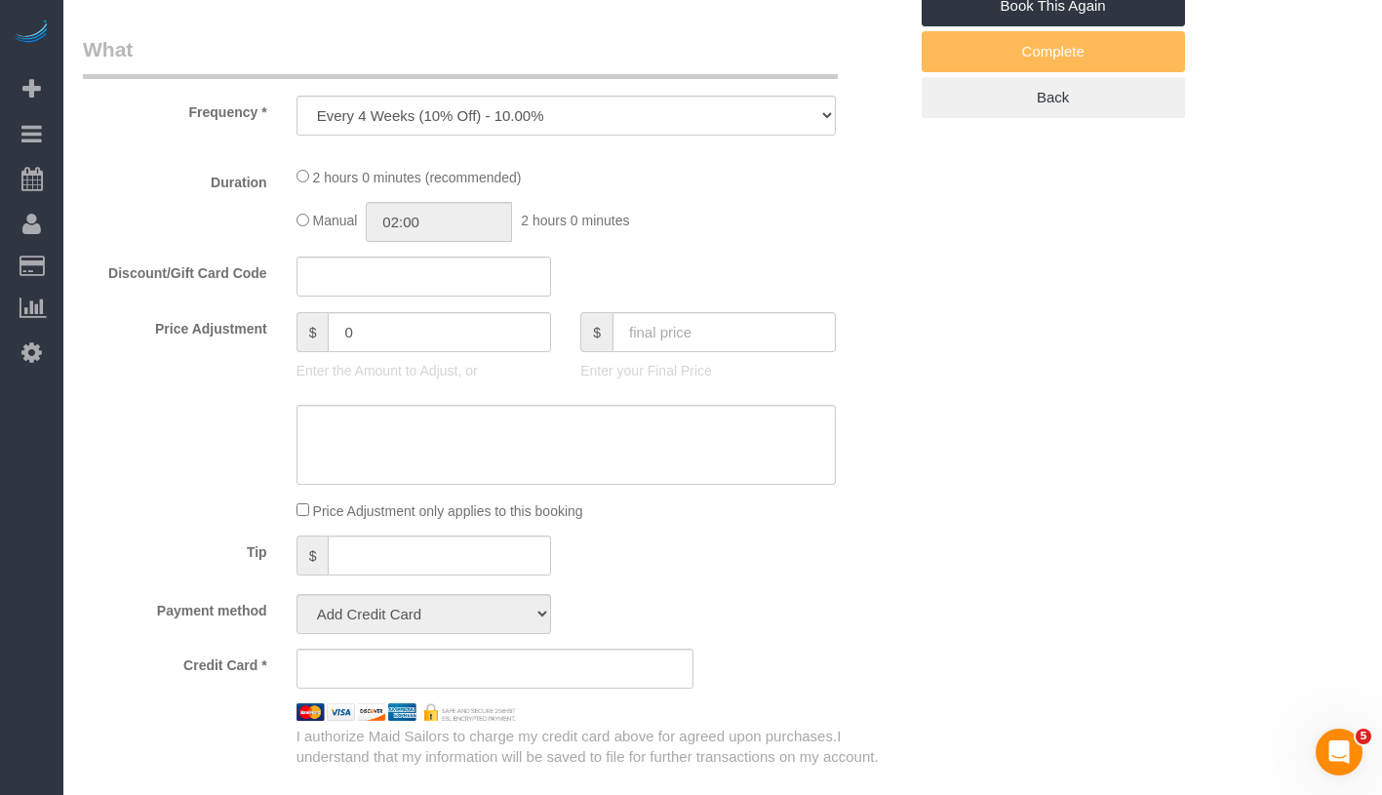
select select "object:811"
select select "string:stripe-pm_1FqQkl4VGloSiKo7nqxPTwDY"
select select "number:59"
select select "number:76"
select select "number:14"
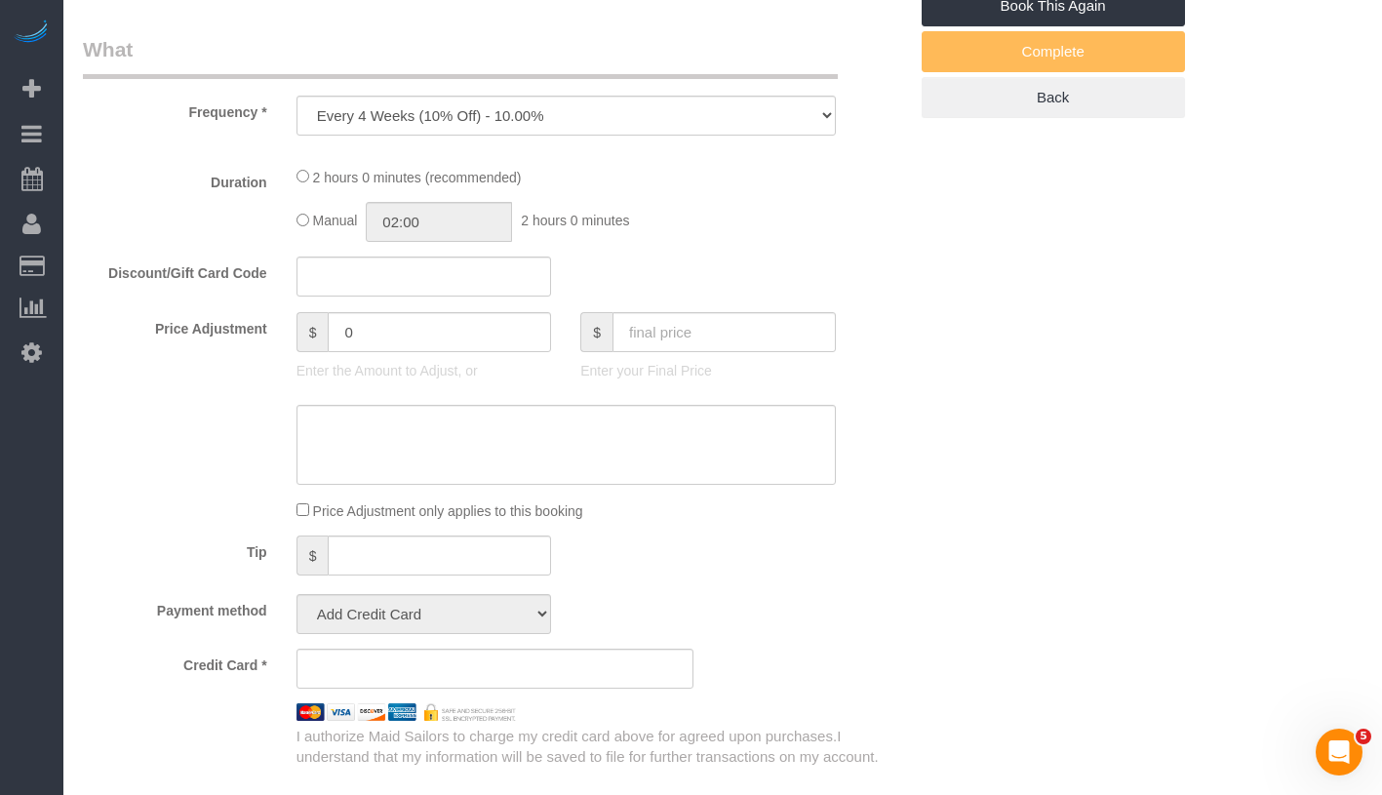
select select "number:7"
select select "number:21"
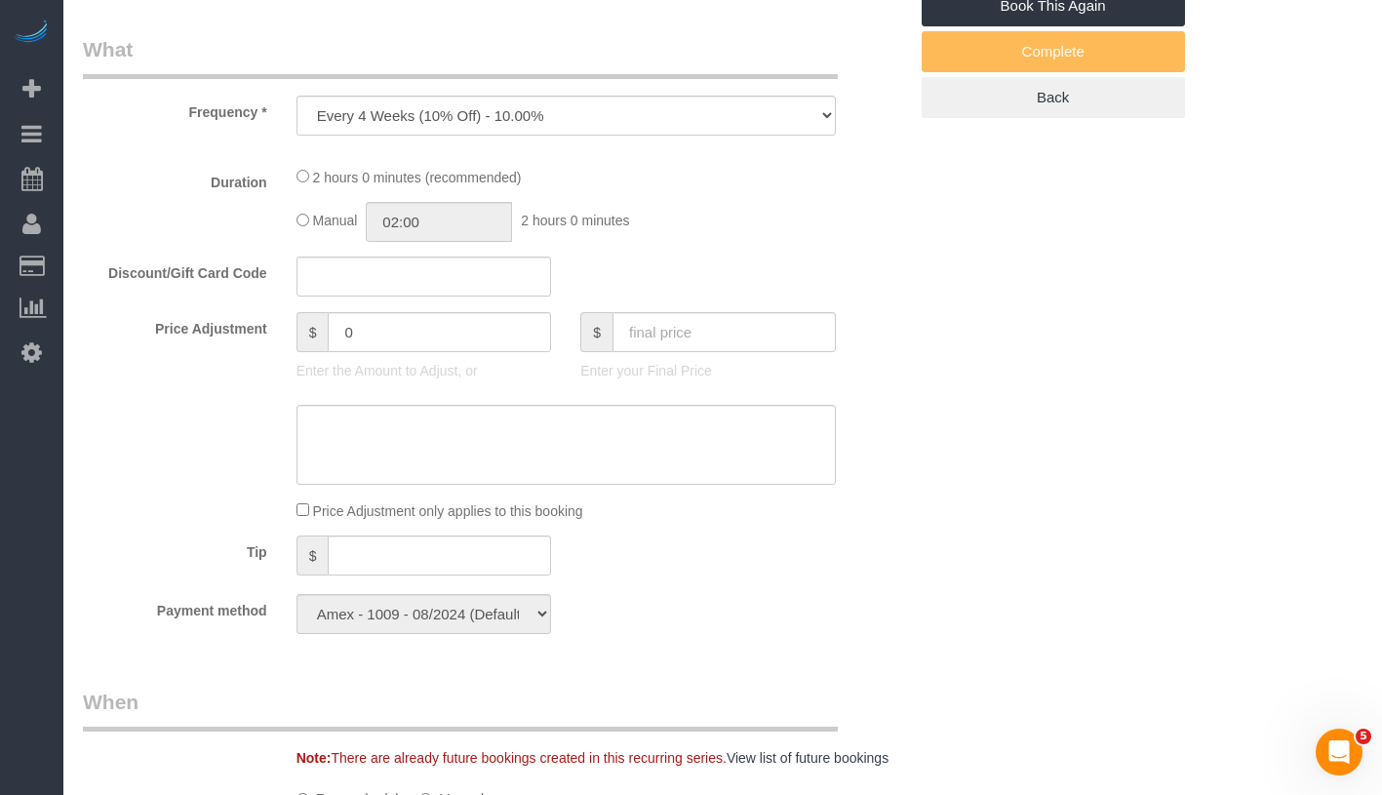
select select "string:US"
select select "1"
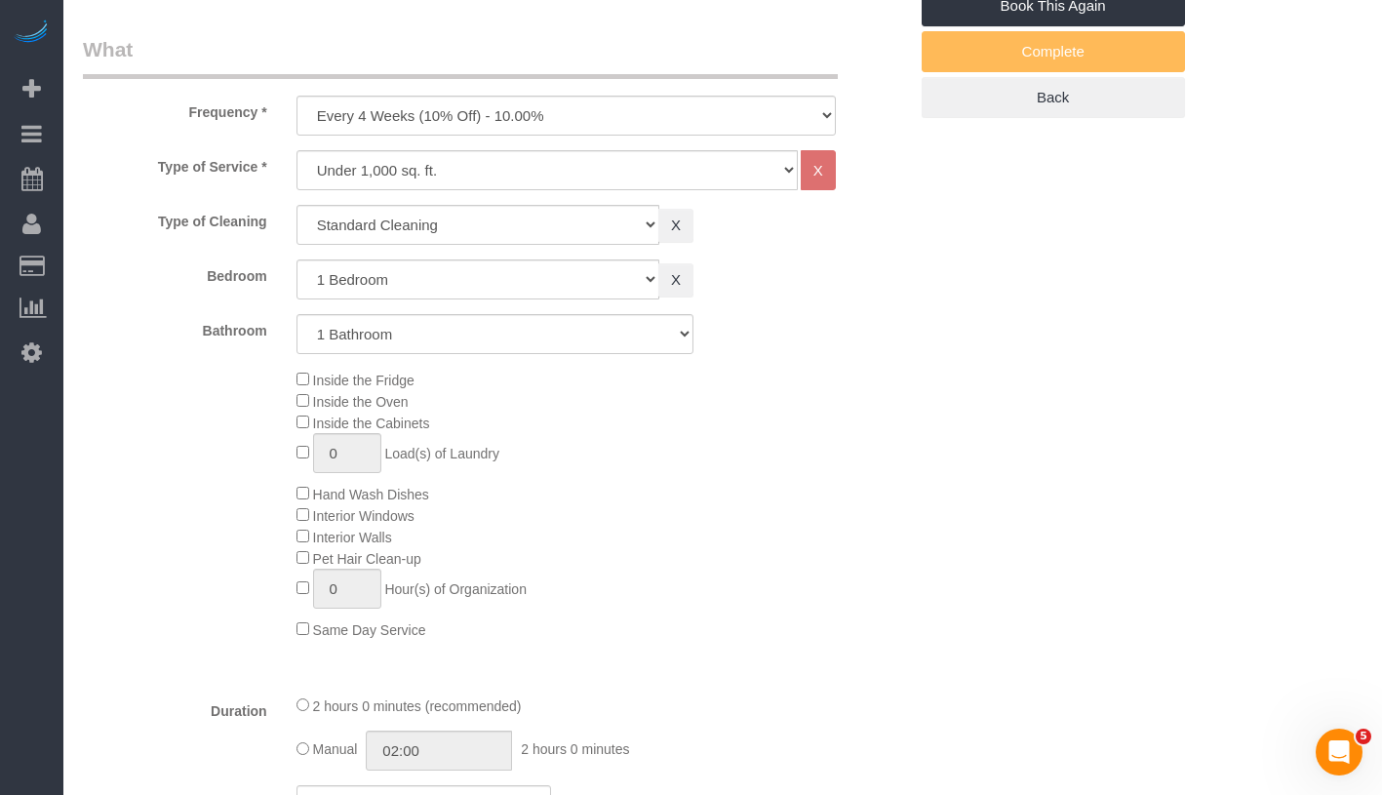
select select "22223"
select select "1"
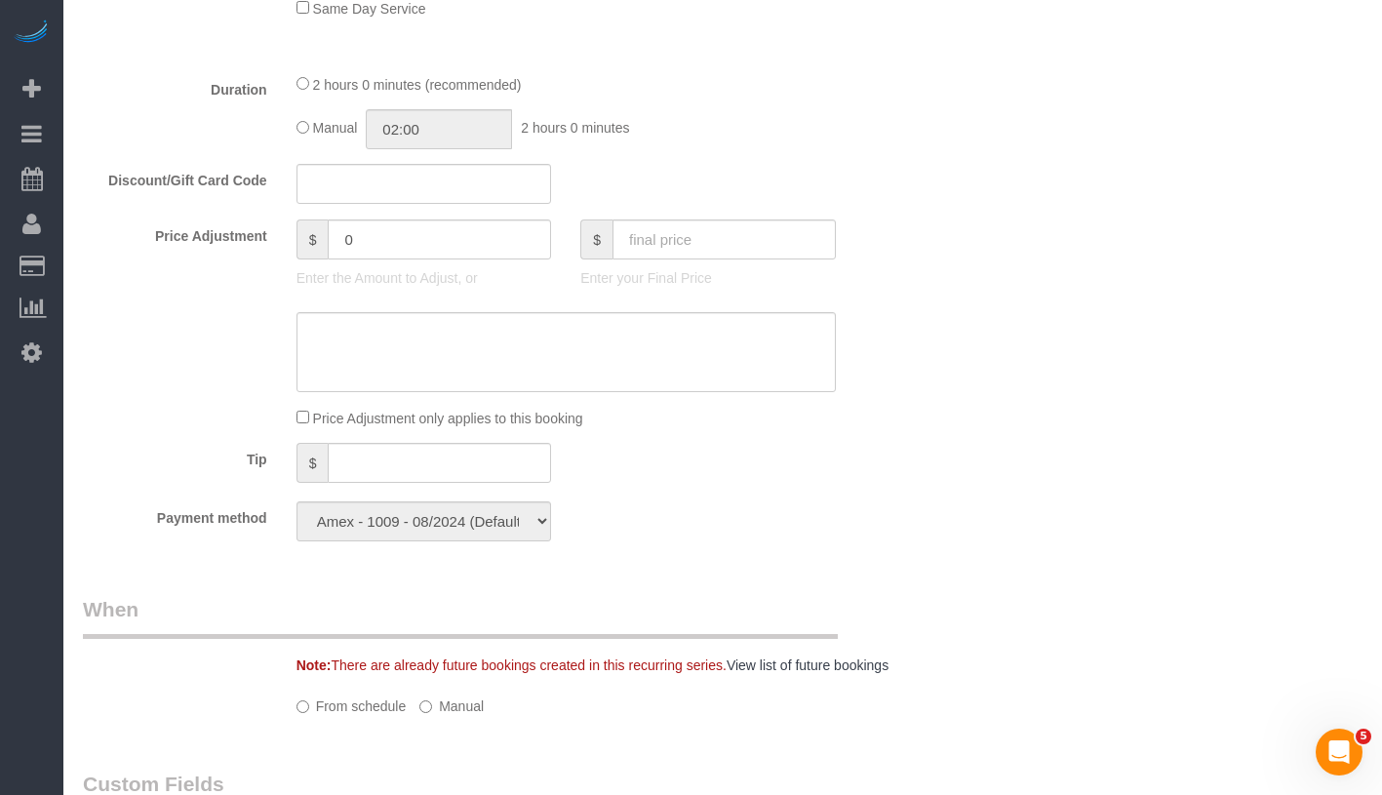
select select "spot1"
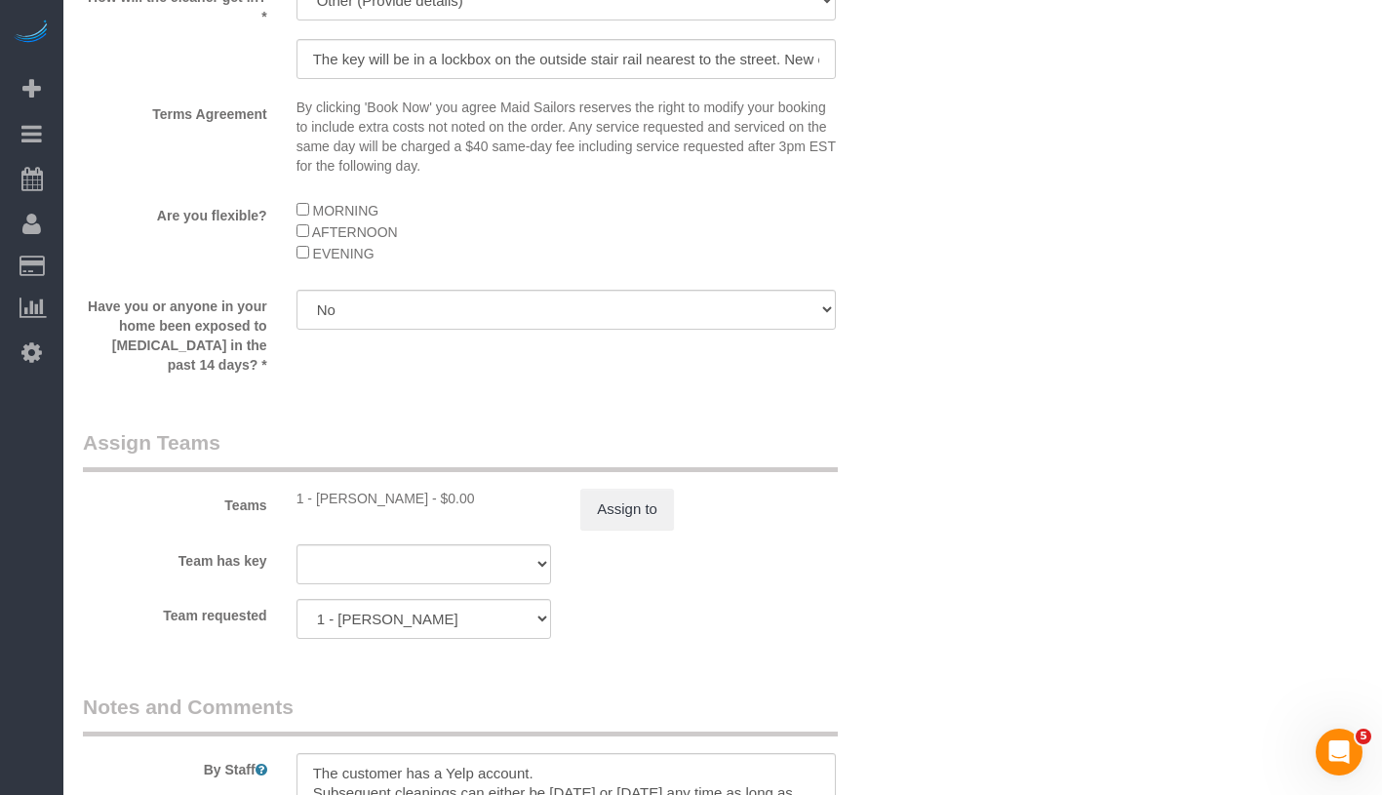
scroll to position [2423, 0]
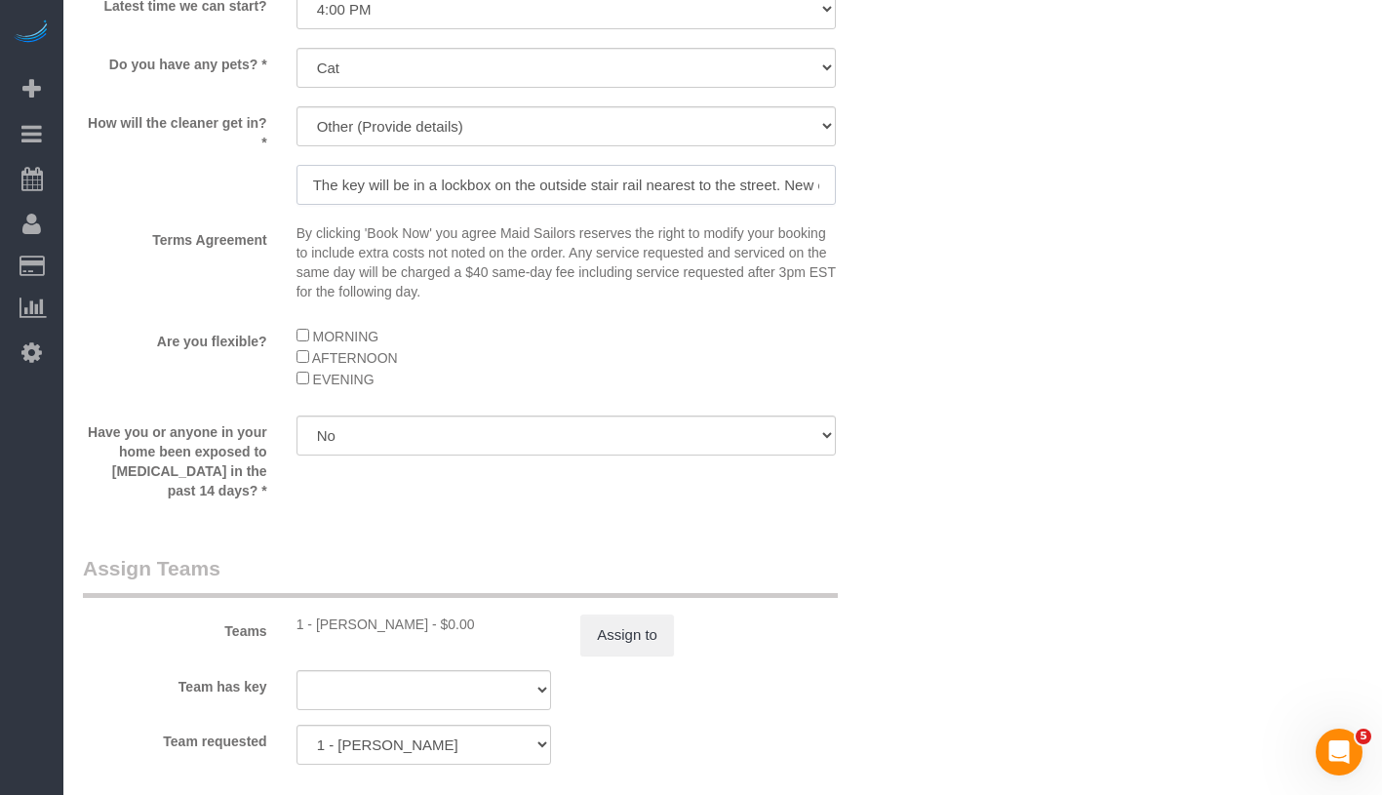
click at [661, 178] on input "The key will be in a lockbox on the outside stair rail nearest to the street. N…" at bounding box center [566, 185] width 539 height 40
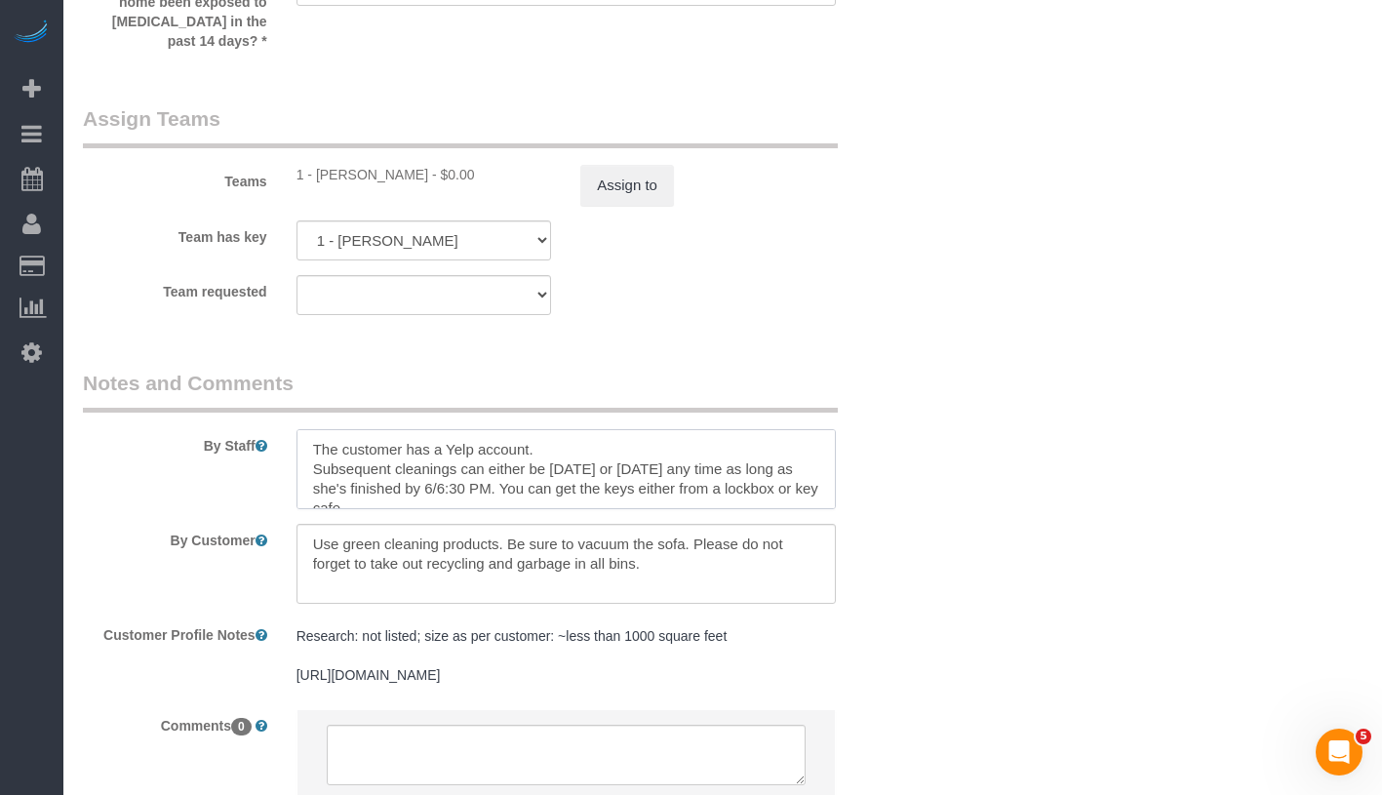
scroll to position [0, 0]
drag, startPoint x: 819, startPoint y: 469, endPoint x: 819, endPoint y: 491, distance: 21.5
click at [819, 491] on textarea at bounding box center [566, 469] width 539 height 80
click at [921, 485] on div "By Staff" at bounding box center [494, 439] width 853 height 140
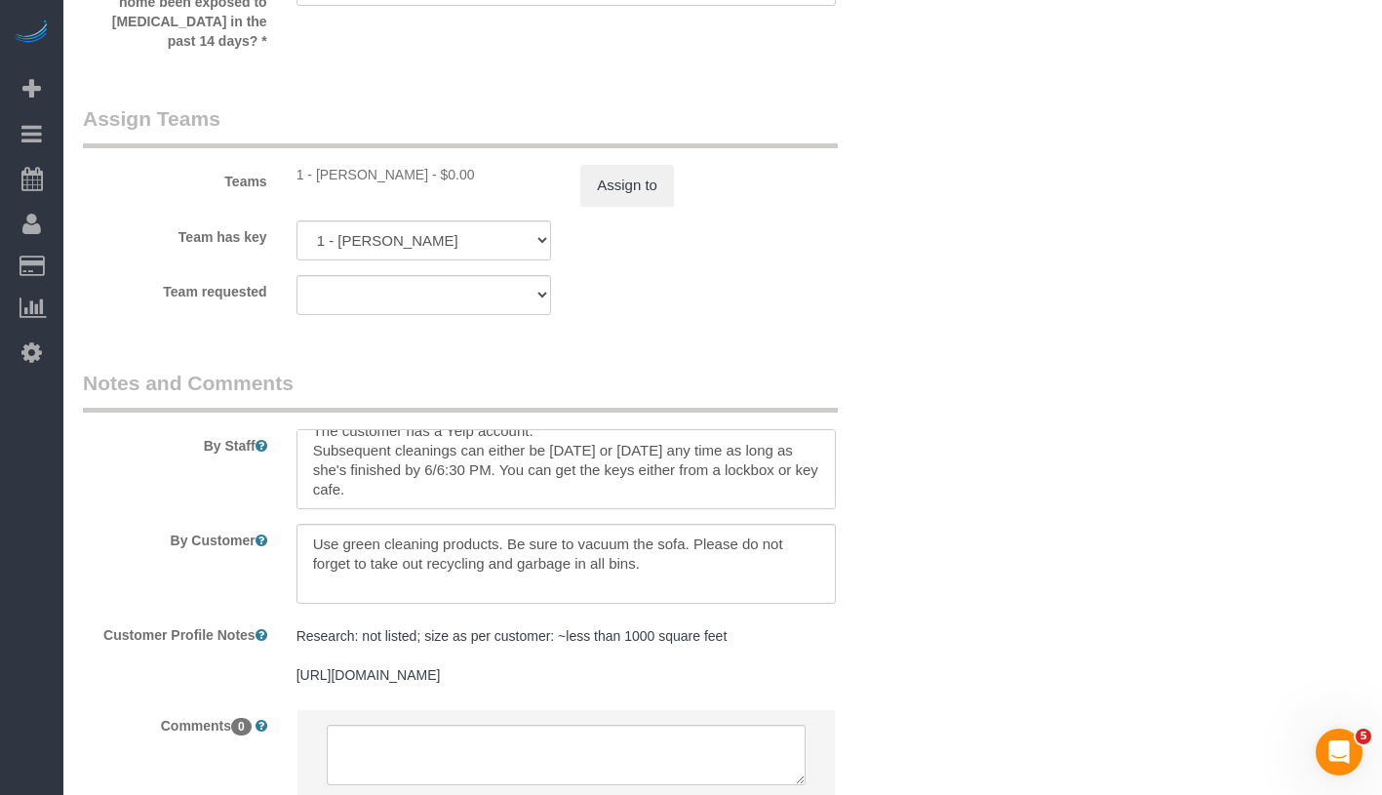
scroll to position [20, 0]
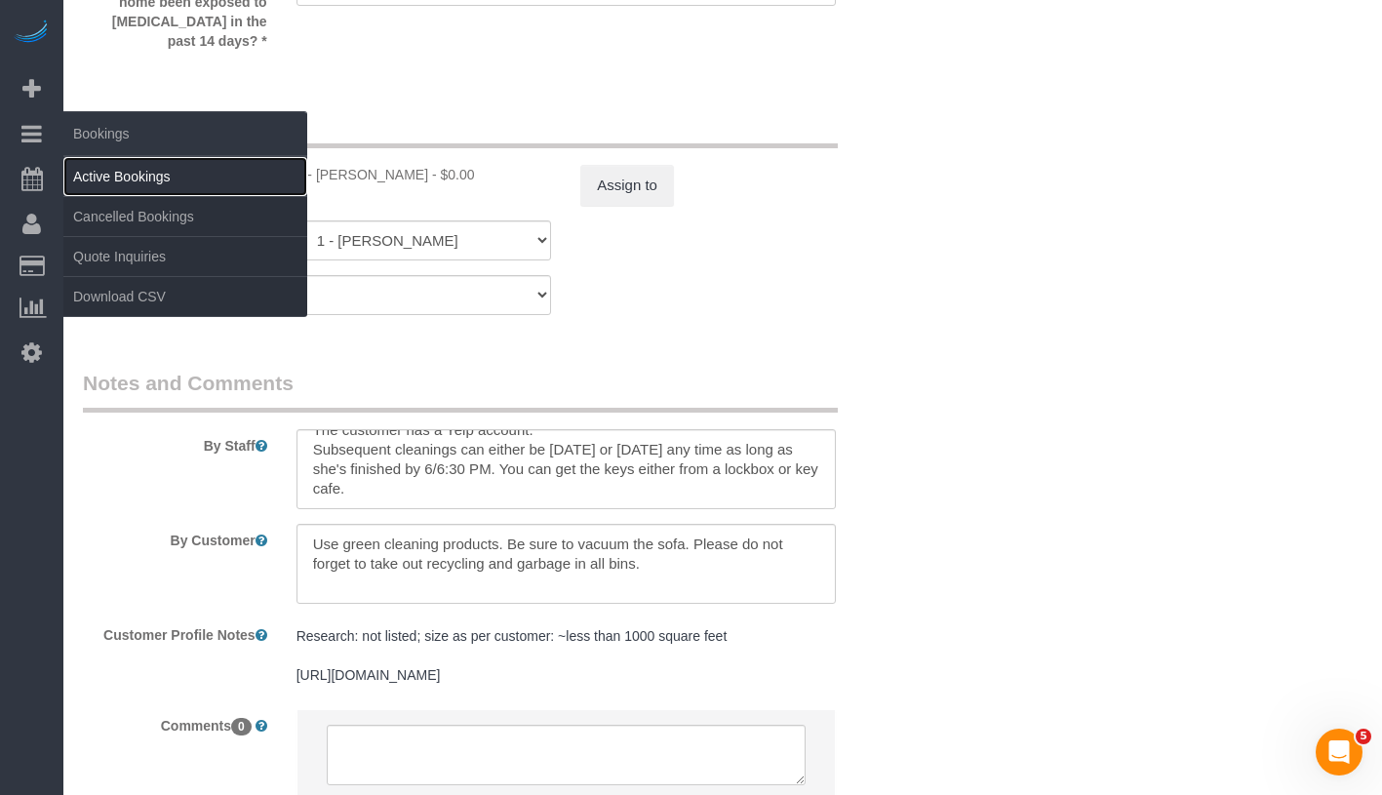
click at [145, 178] on link "Active Bookings" at bounding box center [185, 176] width 244 height 39
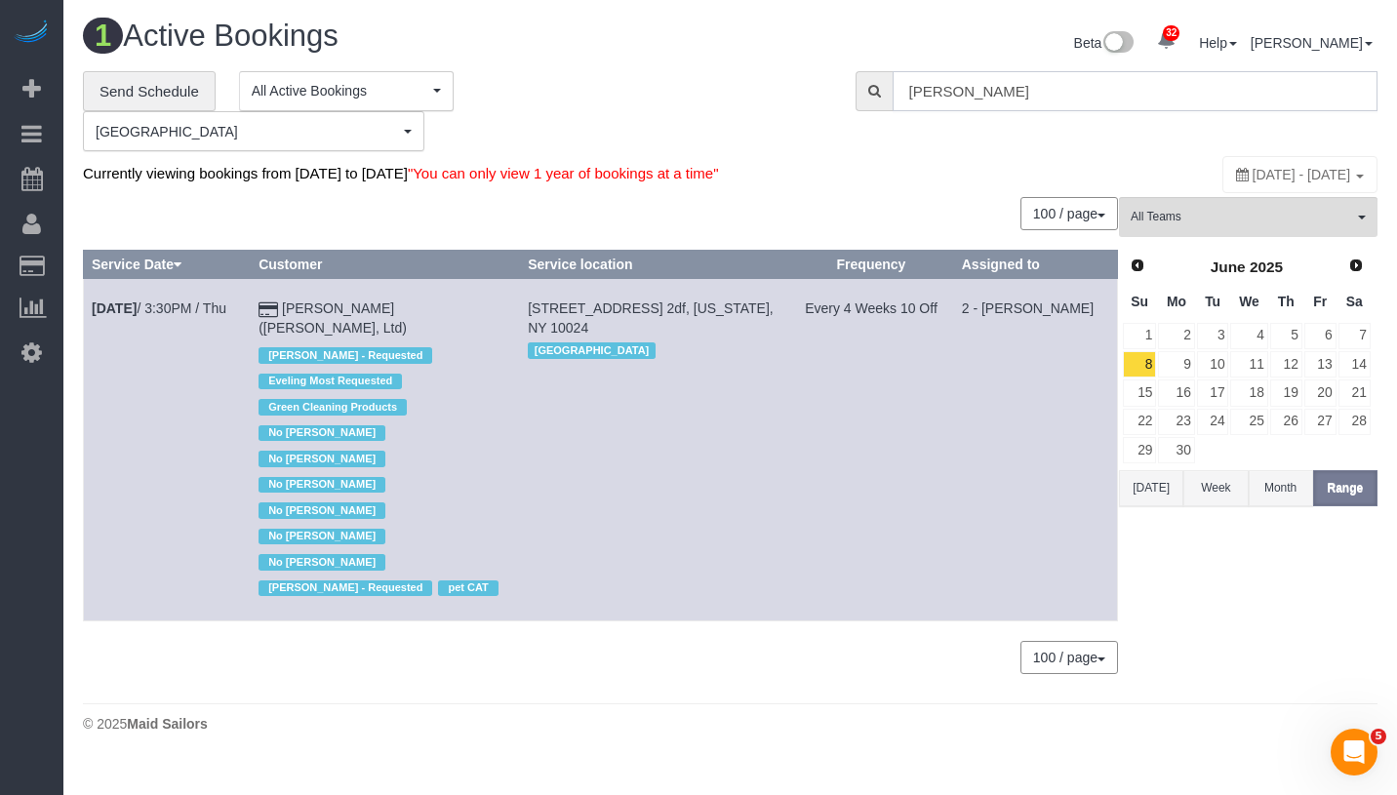
click at [1113, 89] on input "Sally Ann Parsons" at bounding box center [1134, 91] width 485 height 40
paste input "Gregg Sussman"
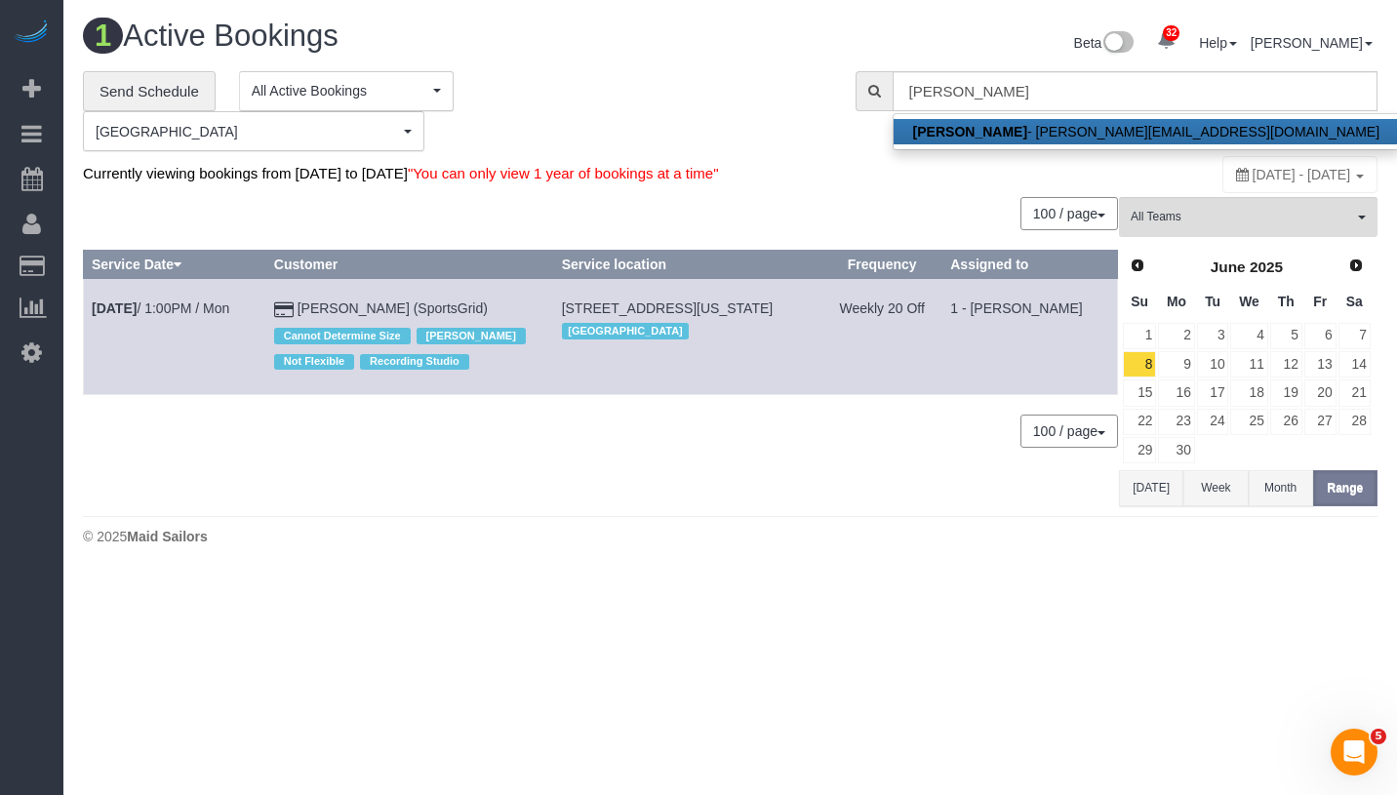
click at [1106, 124] on link "Gregg Sussman - gregg@sportsgrid.com" at bounding box center [1145, 131] width 505 height 25
type input "gregg@sportsgrid.com"
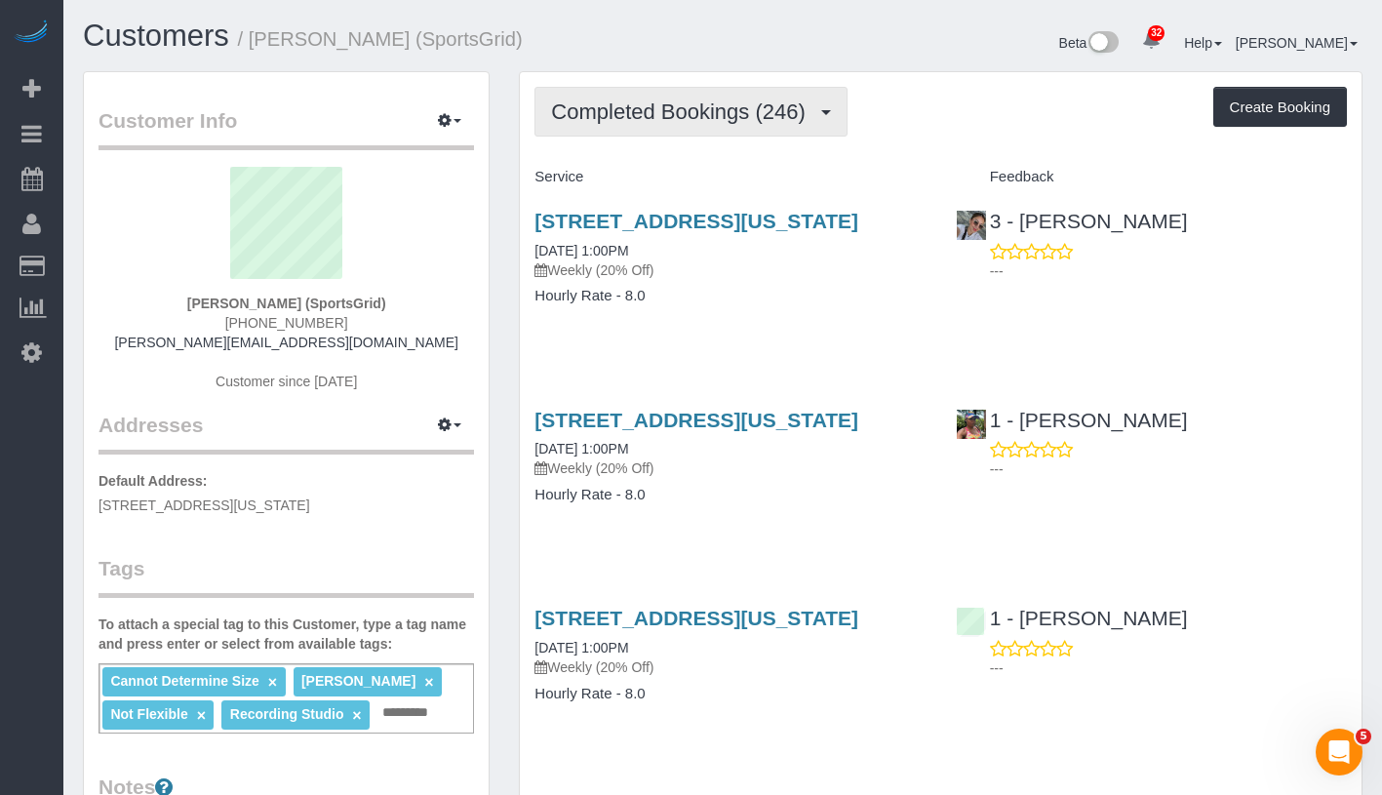
click at [696, 106] on span "Completed Bookings (246)" at bounding box center [682, 111] width 263 height 24
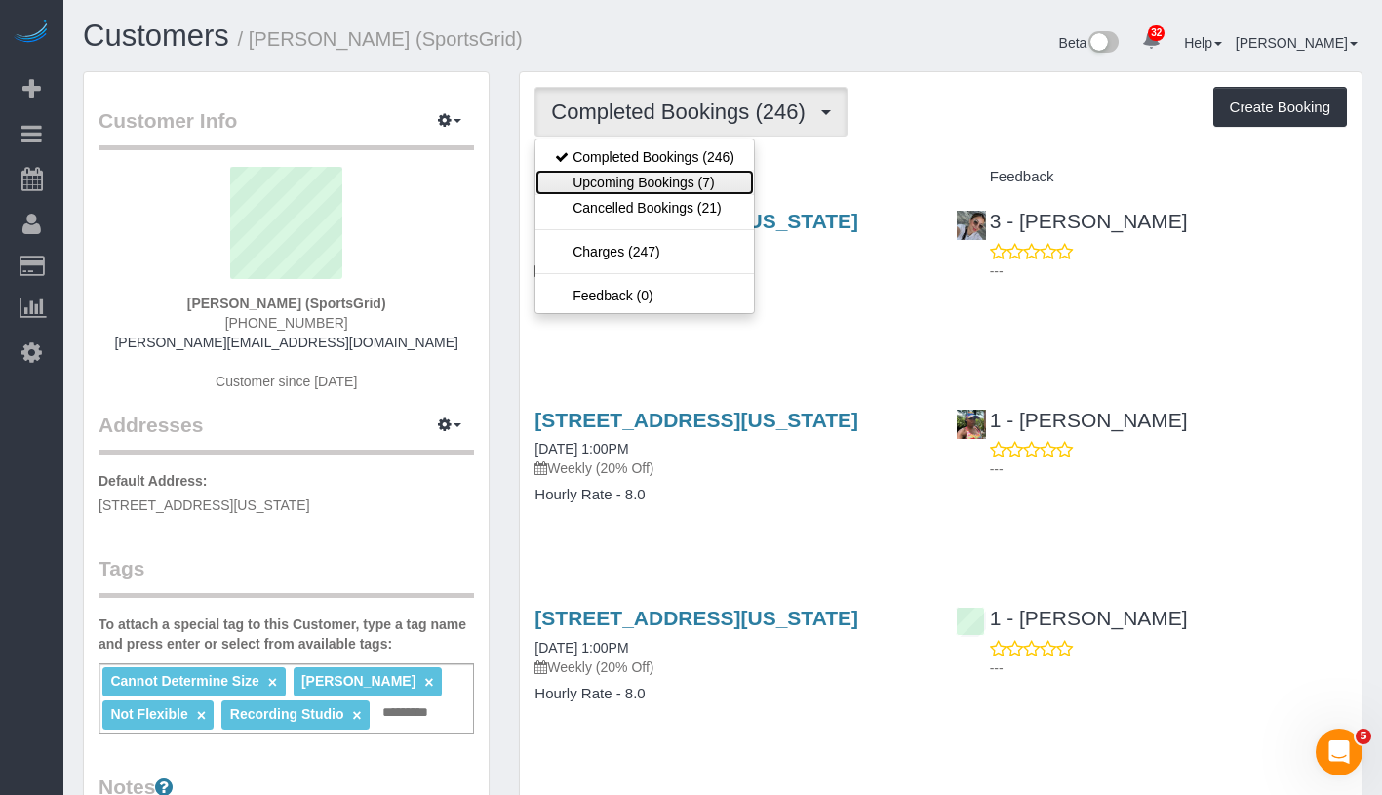
click at [697, 184] on link "Upcoming Bookings (7)" at bounding box center [644, 182] width 218 height 25
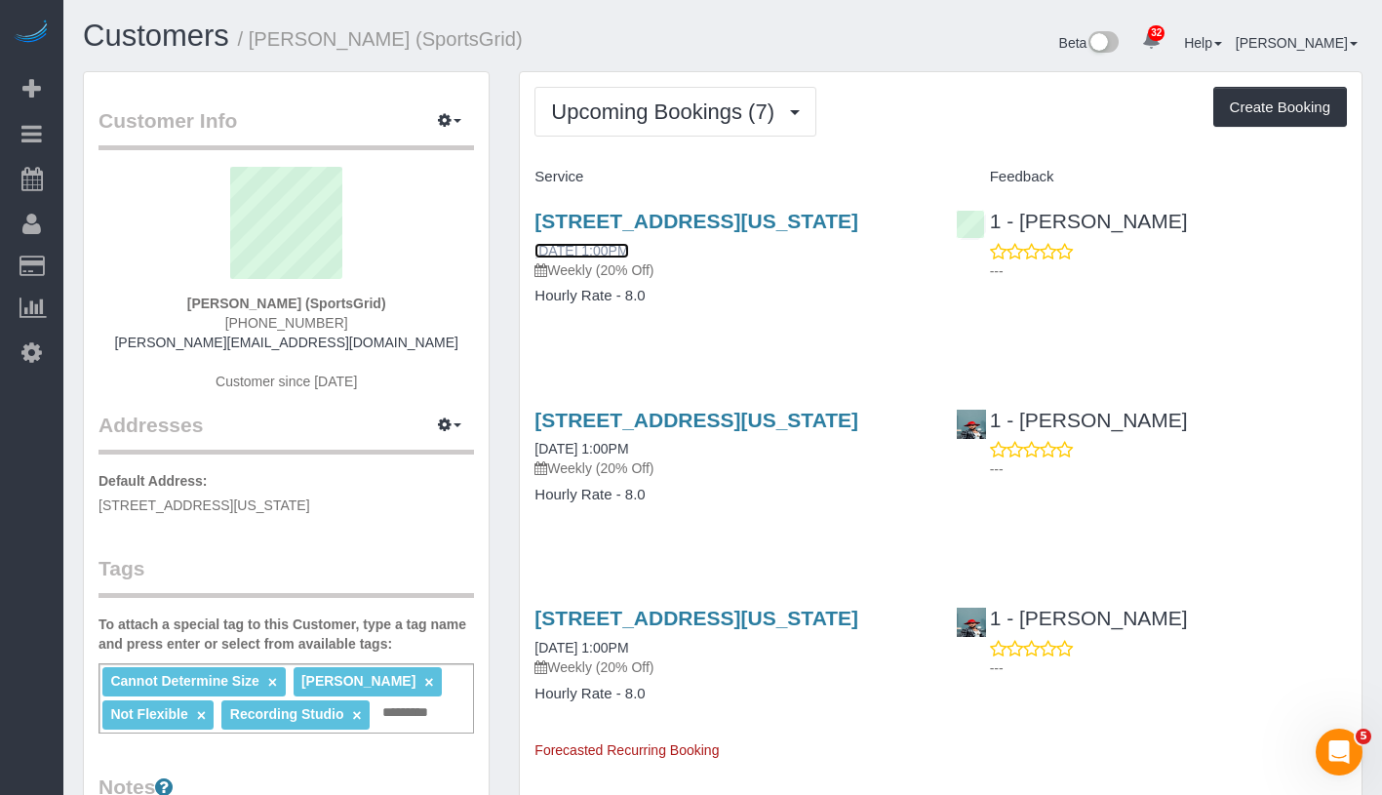
click at [628, 258] on link "10/02/2025 1:00PM" at bounding box center [582, 251] width 94 height 16
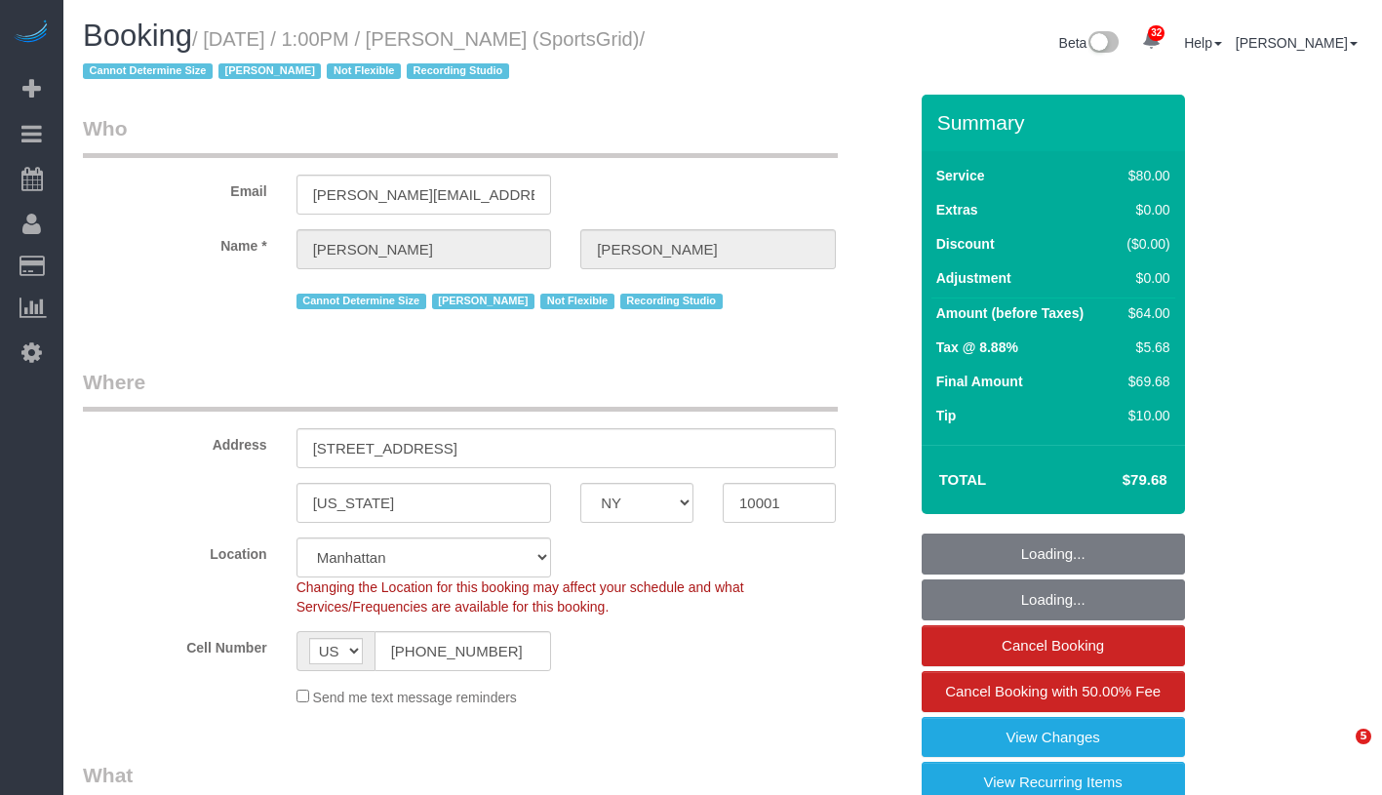
select select "NY"
select select "number:89"
select select "number:90"
select select "number:15"
select select "number:7"
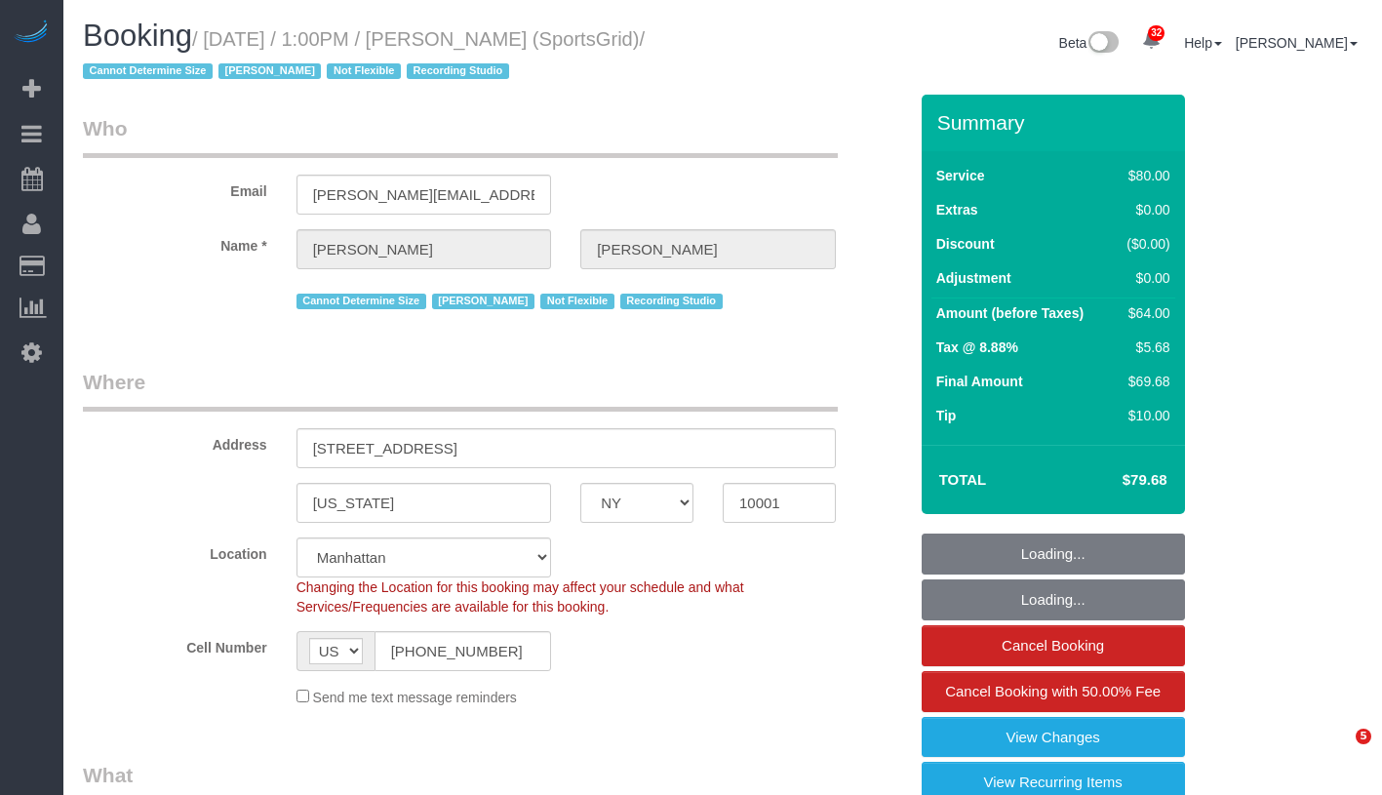
select select "number:21"
select select "spot1"
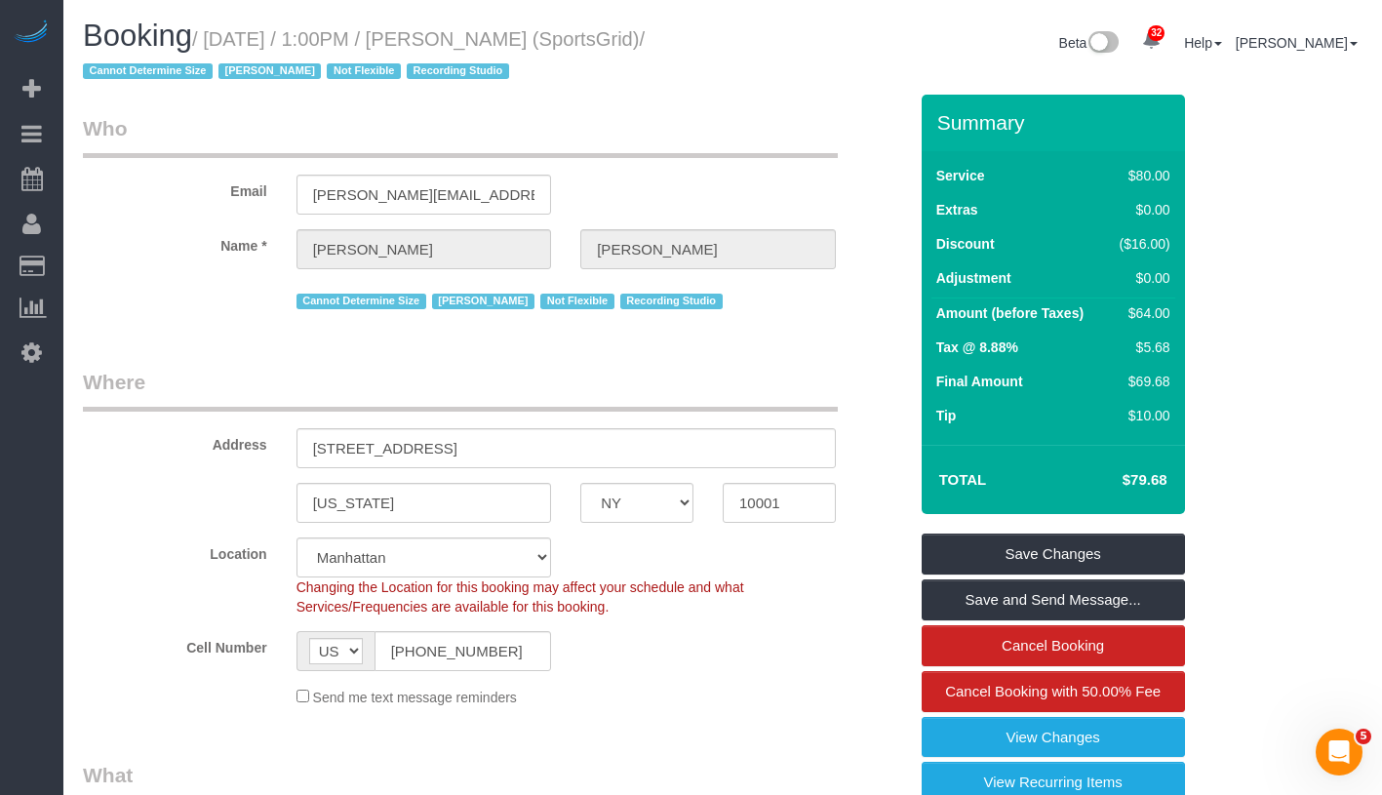
drag, startPoint x: 223, startPoint y: 35, endPoint x: 193, endPoint y: 66, distance: 43.5
click at [193, 66] on small "/ [DATE] / 1:00PM / [PERSON_NAME] (SportsGrid) / Cannot Determine Size [PERSON_…" at bounding box center [364, 55] width 562 height 55
click at [672, 45] on h1 "Booking / [DATE] / 1:00PM / [PERSON_NAME] (SportsGrid) / Cannot Determine Size …" at bounding box center [395, 53] width 625 height 66
click at [539, 45] on small "/ [DATE] / 1:00PM / [PERSON_NAME] (SportsGrid) / Cannot Determine Size [PERSON_…" at bounding box center [364, 55] width 562 height 55
drag, startPoint x: 475, startPoint y: 36, endPoint x: 660, endPoint y: 43, distance: 185.5
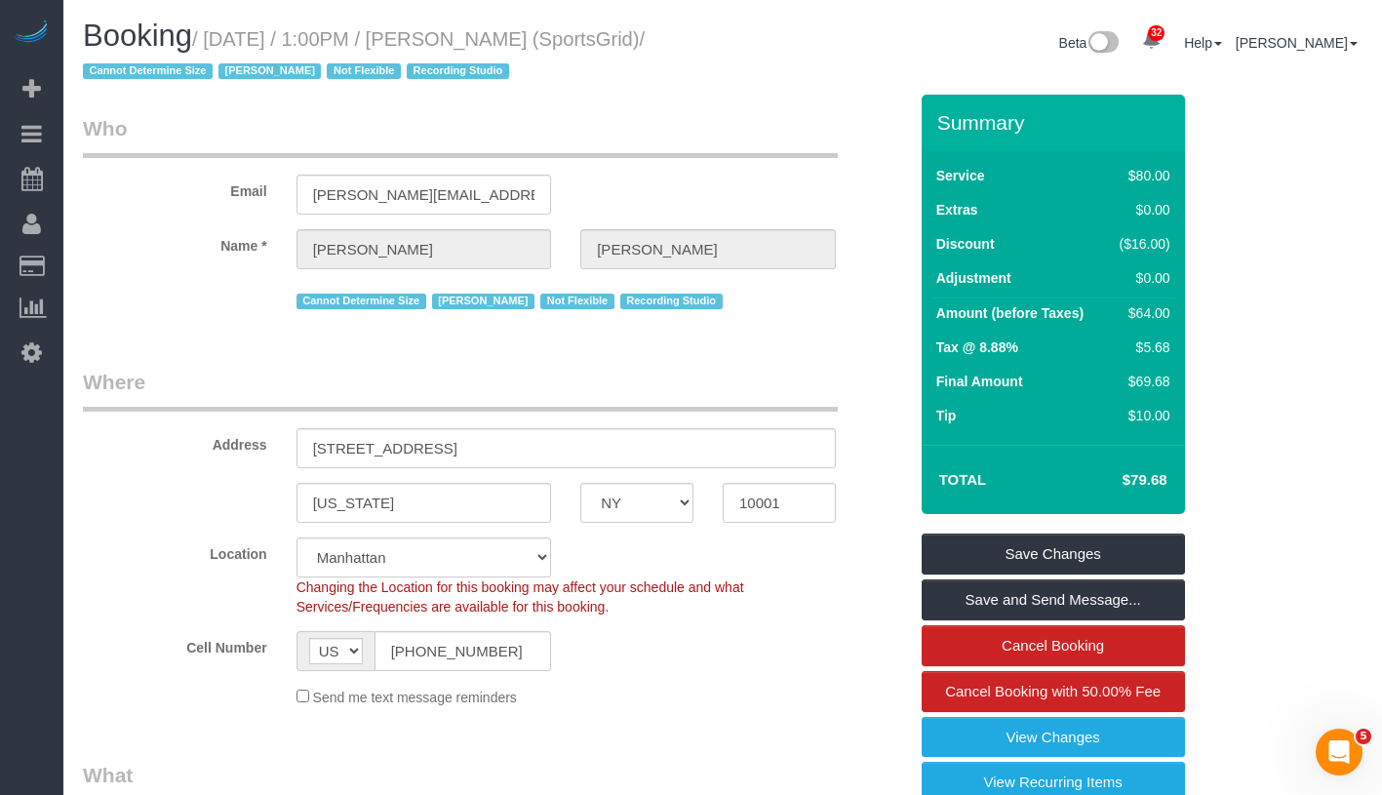
click at [660, 43] on h1 "Booking / [DATE] / 1:00PM / [PERSON_NAME] (SportsGrid) / Cannot Determine Size …" at bounding box center [395, 53] width 625 height 66
copy small "[PERSON_NAME]"
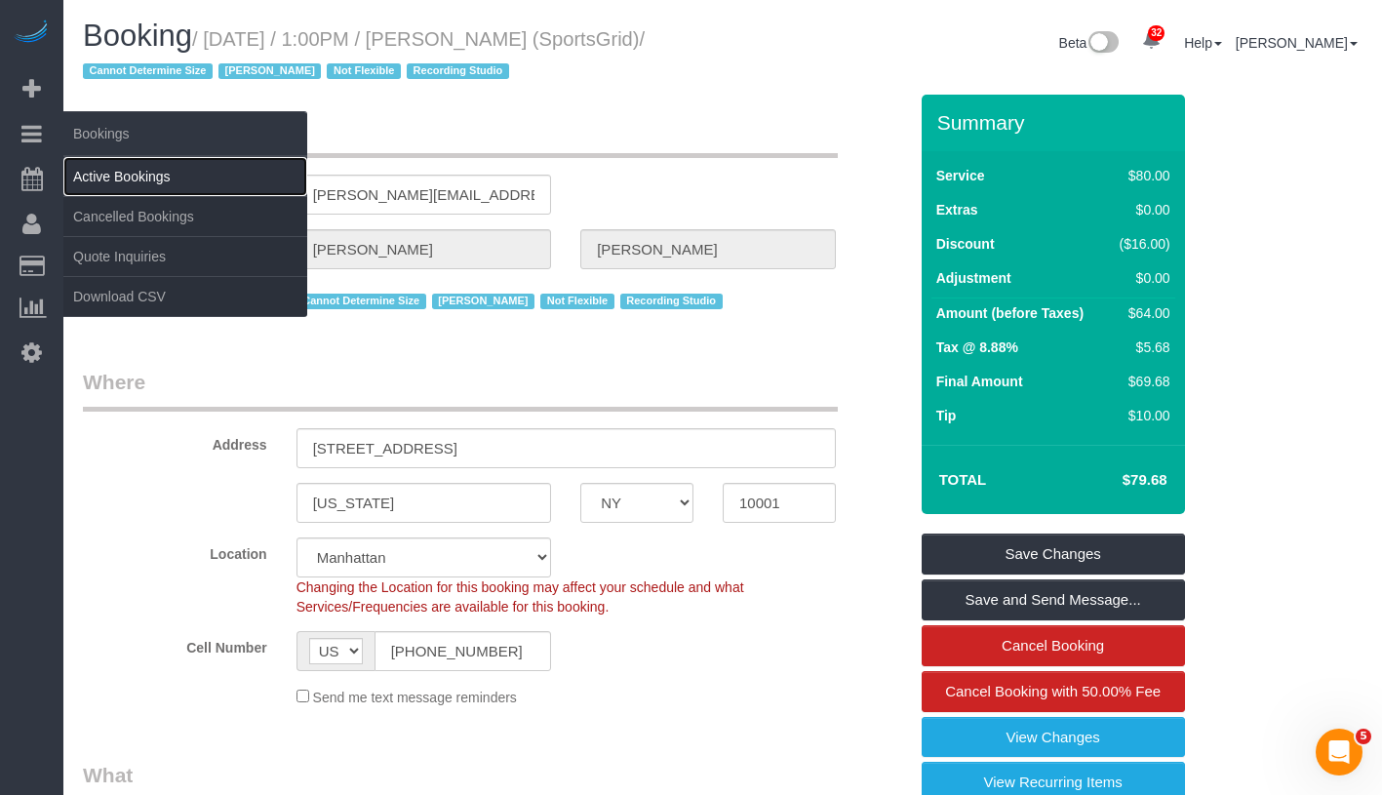
click at [158, 176] on link "Active Bookings" at bounding box center [185, 176] width 244 height 39
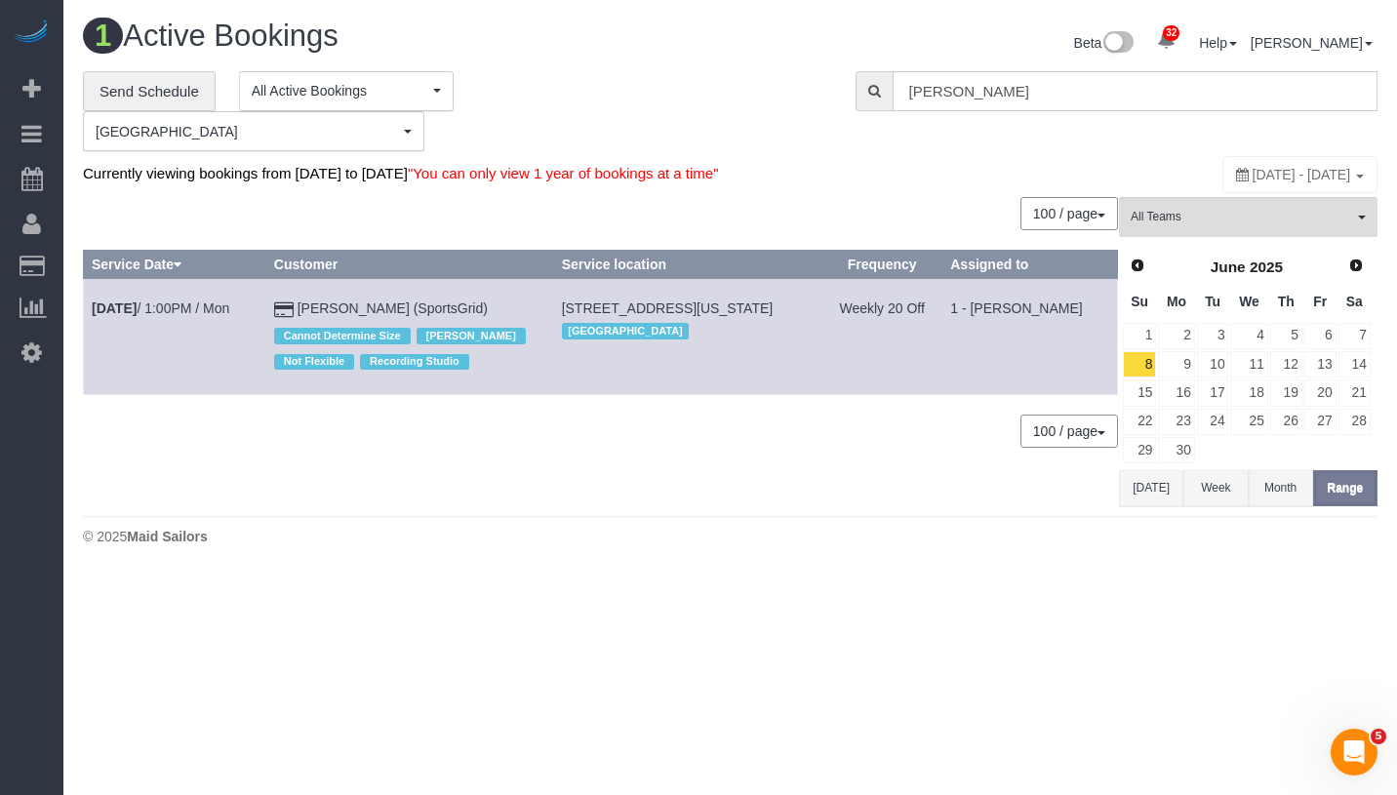
click at [1068, 93] on input "Gregg Sussman" at bounding box center [1134, 91] width 485 height 40
paste input "helloalfred-nyc@maidsailors.com"
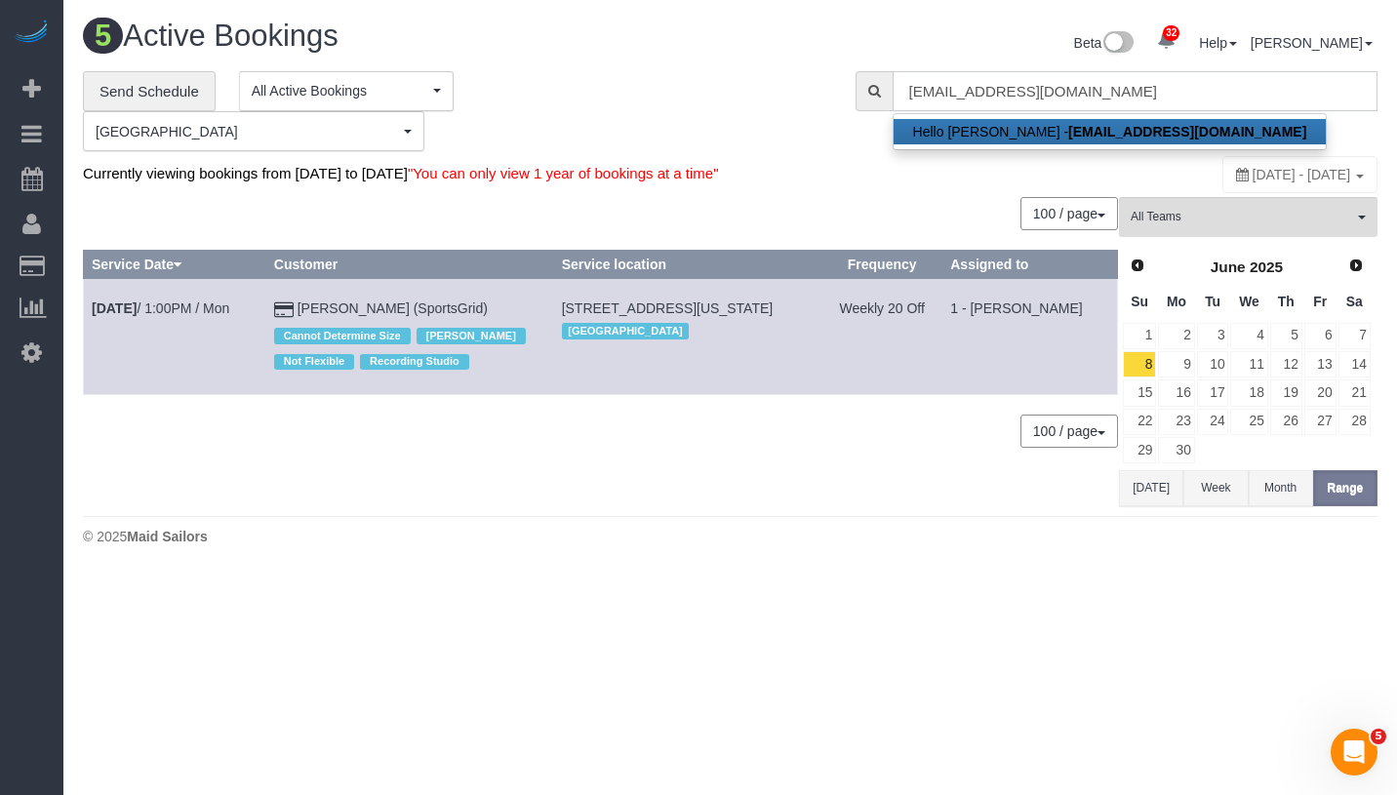
type input "helloalfred-nyc@maidsailors.com"
click at [1087, 129] on strong "helloalfred-nyc@maidsailors.com" at bounding box center [1187, 132] width 238 height 16
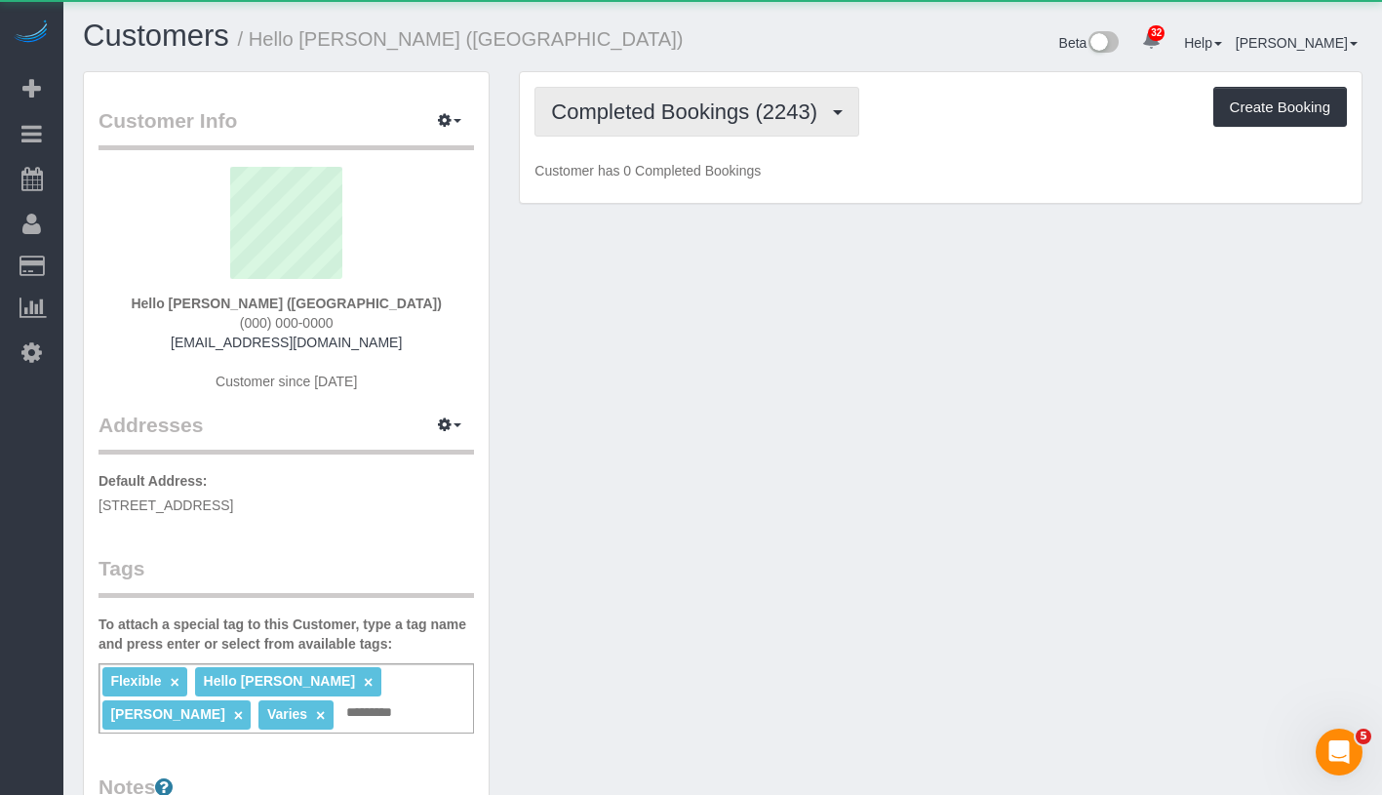
click at [688, 102] on span "Completed Bookings (2243)" at bounding box center [689, 111] width 276 height 24
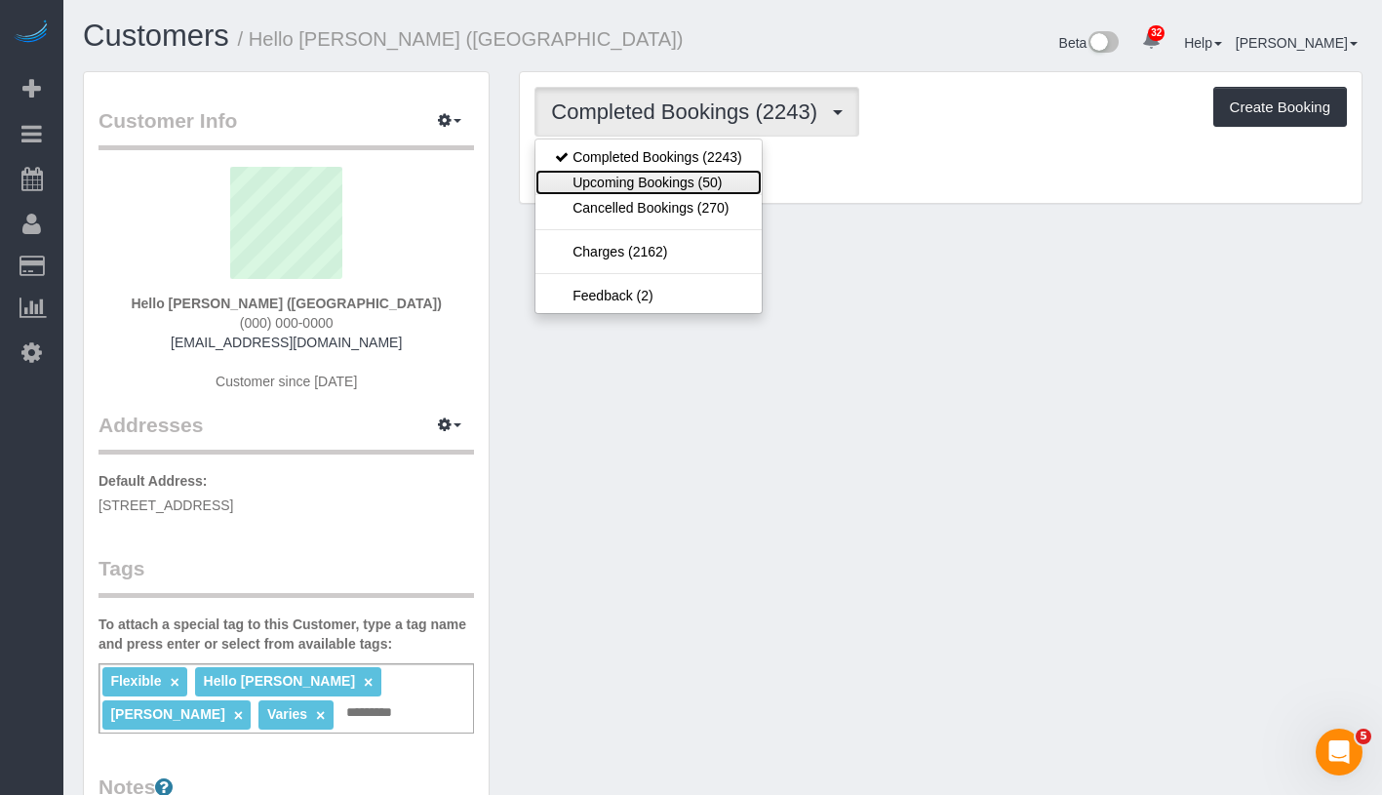
click at [691, 188] on link "Upcoming Bookings (50)" at bounding box center [647, 182] width 225 height 25
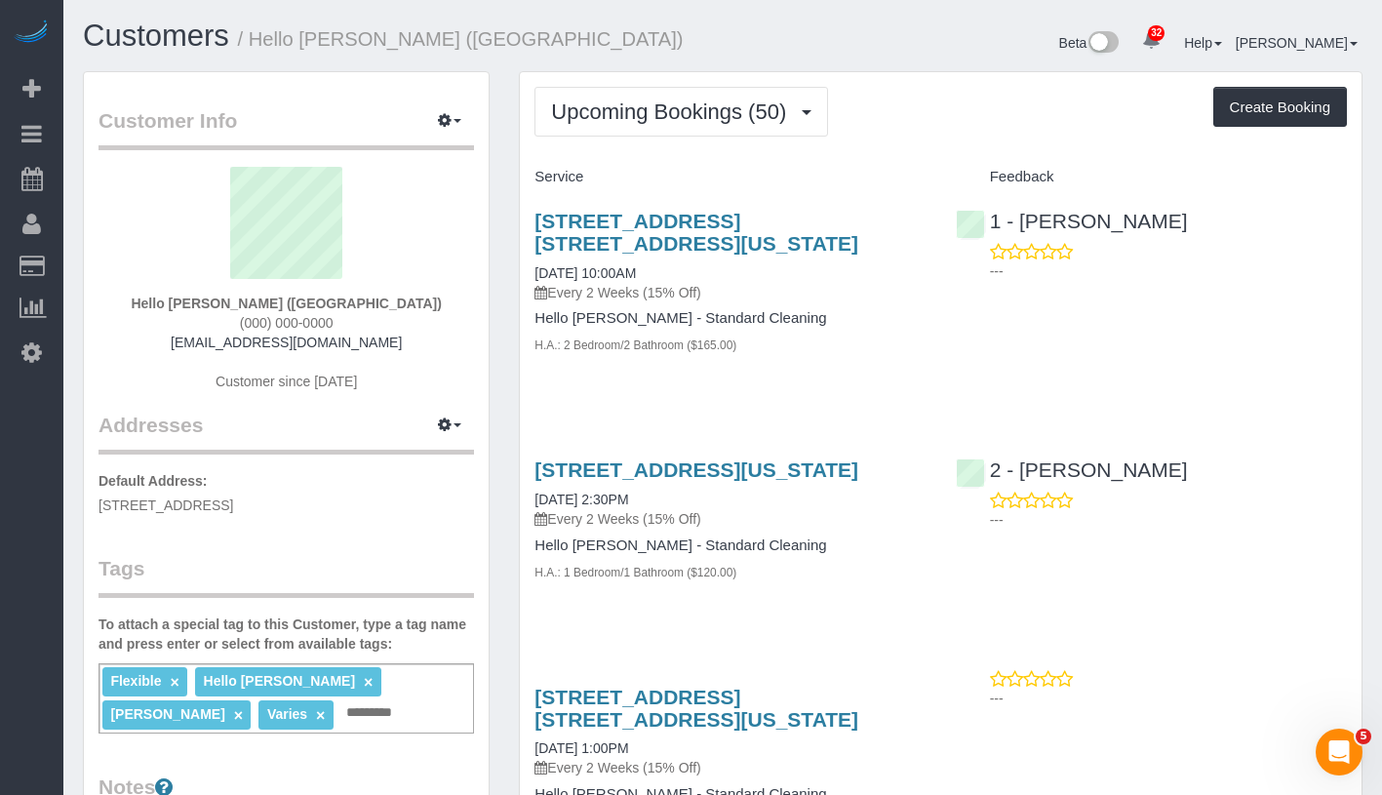
drag, startPoint x: 222, startPoint y: 309, endPoint x: 342, endPoint y: 307, distance: 120.0
click at [342, 307] on div "Hello Alfred (NYC) (000) 000-0000 helloalfred-nyc@maidsailors.com Customer sinc…" at bounding box center [287, 289] width 376 height 244
copy strong "Hello Alfred (NYC"
drag, startPoint x: 520, startPoint y: 274, endPoint x: 717, endPoint y: 274, distance: 197.0
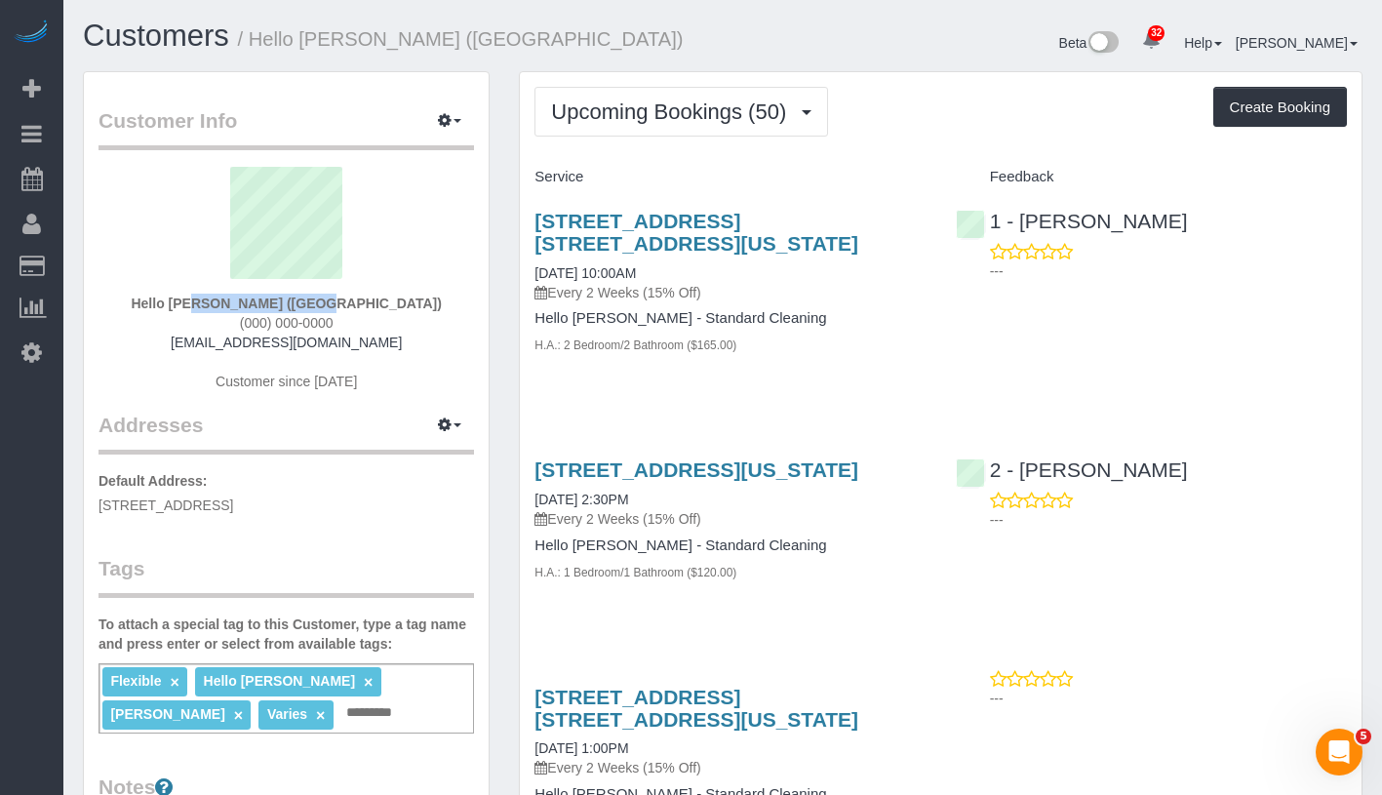
click at [717, 274] on div "10 East 29th Street, Apt. 24g, New York, NY 10016 10/02/2025 10:00AM Every 2 We…" at bounding box center [730, 293] width 420 height 200
copy link "10/02/2025 10:00AM"
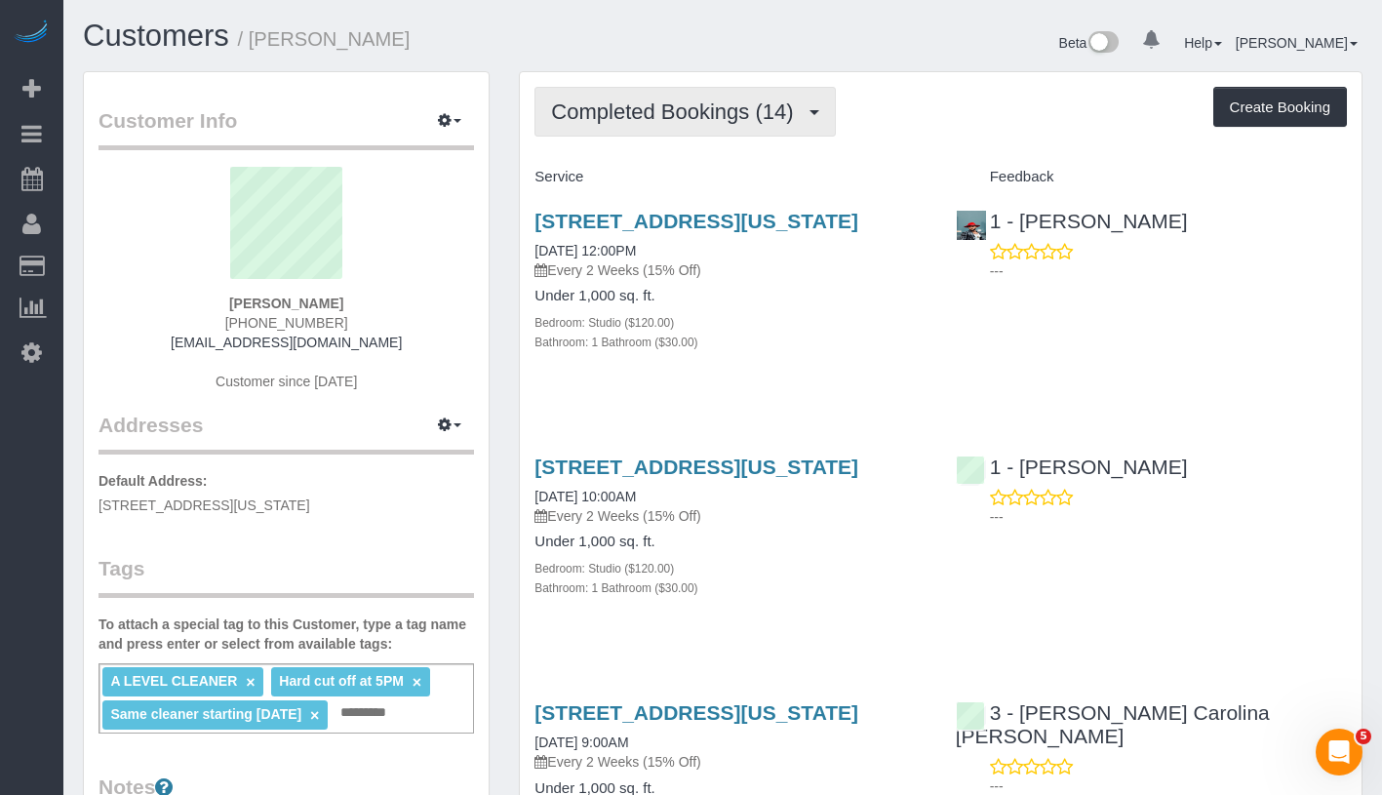
click at [708, 109] on span "Completed Bookings (14)" at bounding box center [677, 111] width 252 height 24
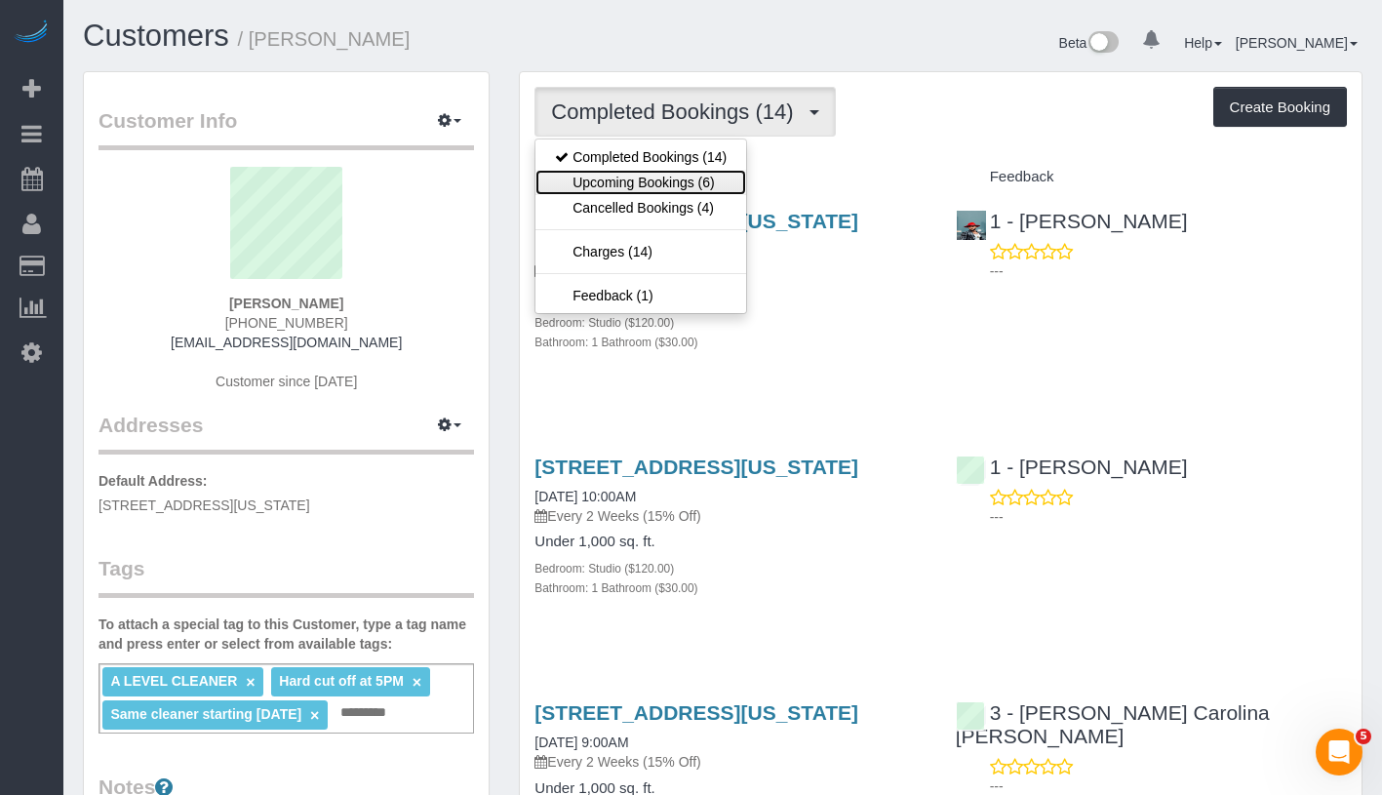
click at [689, 178] on link "Upcoming Bookings (6)" at bounding box center [640, 182] width 211 height 25
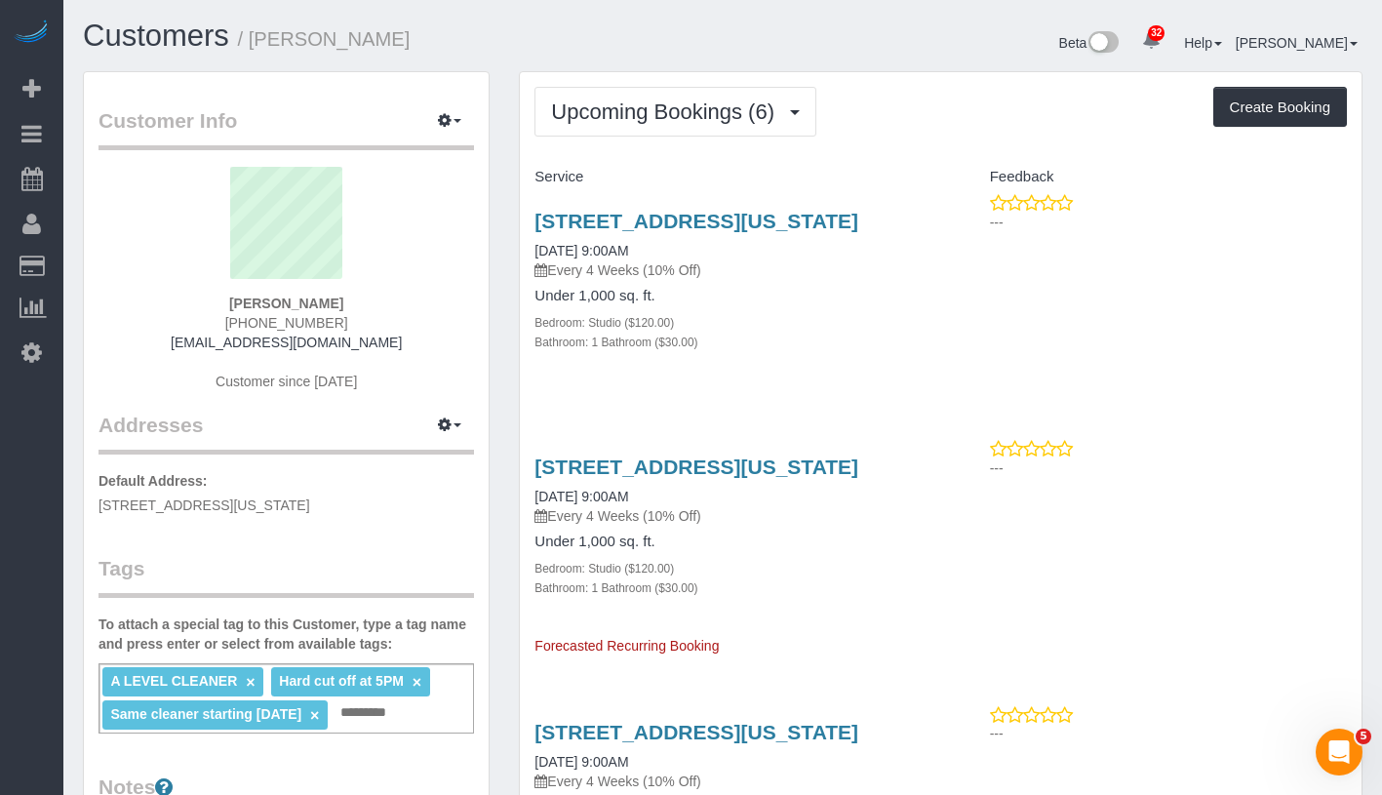
drag, startPoint x: 227, startPoint y: 301, endPoint x: 366, endPoint y: 305, distance: 138.6
click at [366, 305] on div "[PERSON_NAME] [PHONE_NUMBER] [EMAIL_ADDRESS][DOMAIN_NAME] Customer since [DATE]" at bounding box center [287, 289] width 376 height 244
copy strong "[PERSON_NAME]"
click at [664, 115] on span "Upcoming Bookings (6)" at bounding box center [667, 111] width 233 height 24
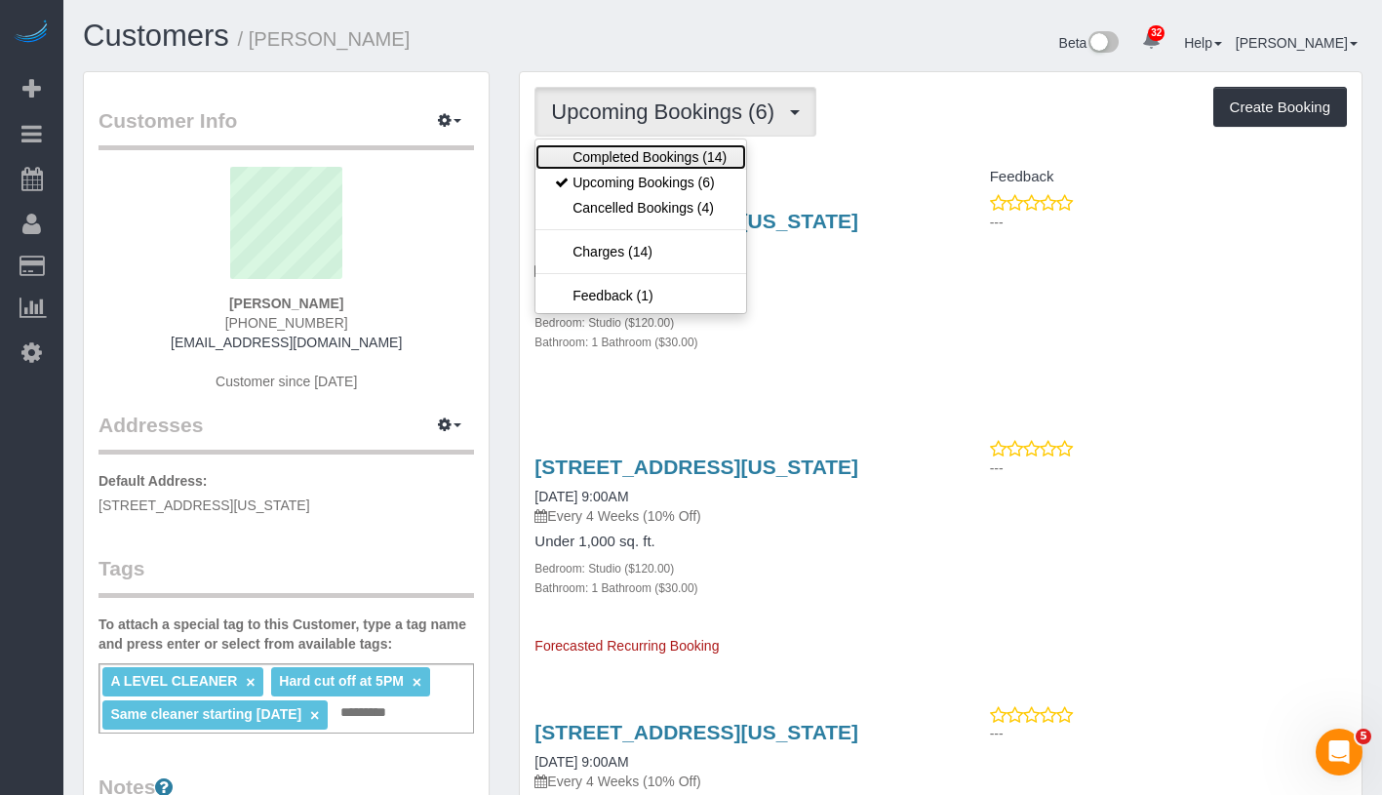
click at [660, 154] on link "Completed Bookings (14)" at bounding box center [640, 156] width 211 height 25
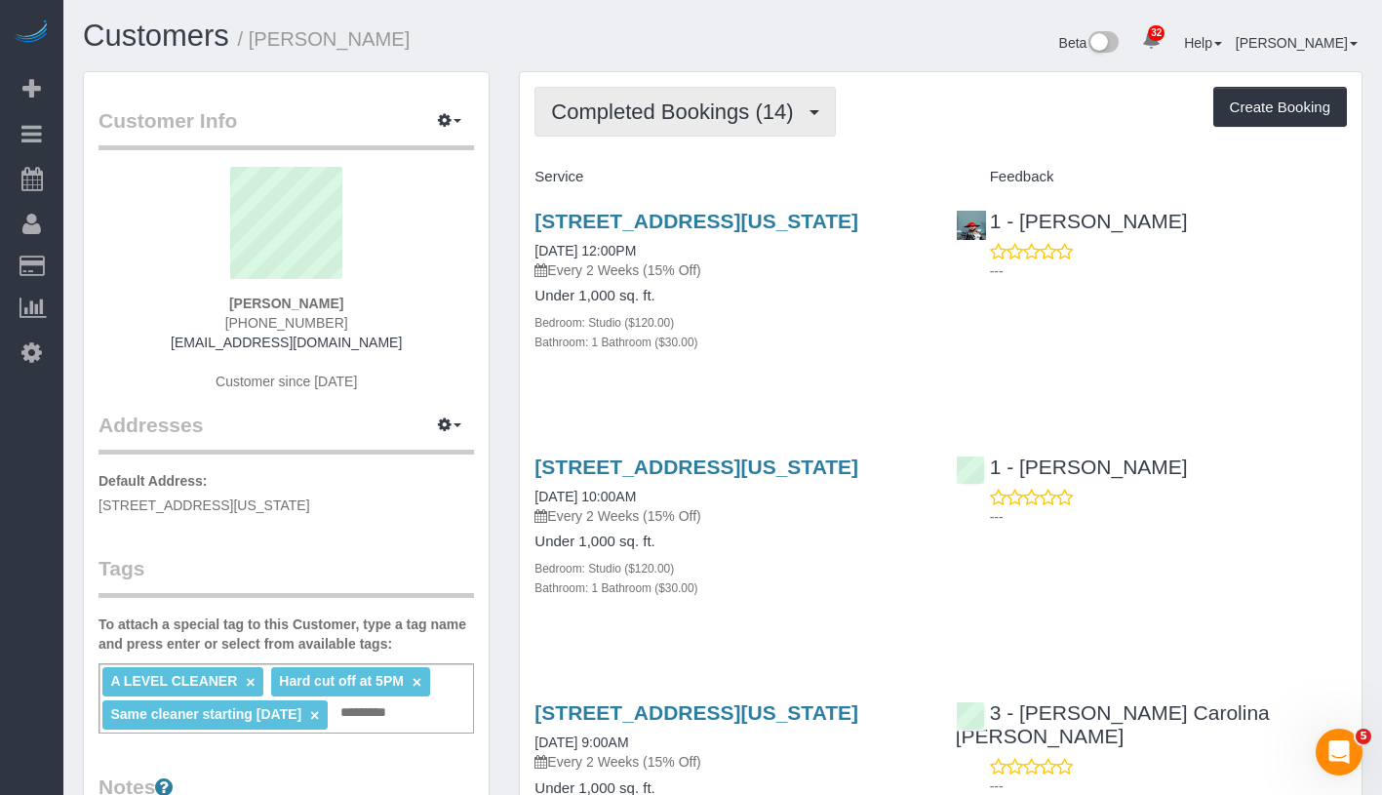
click at [699, 104] on span "Completed Bookings (14)" at bounding box center [677, 111] width 252 height 24
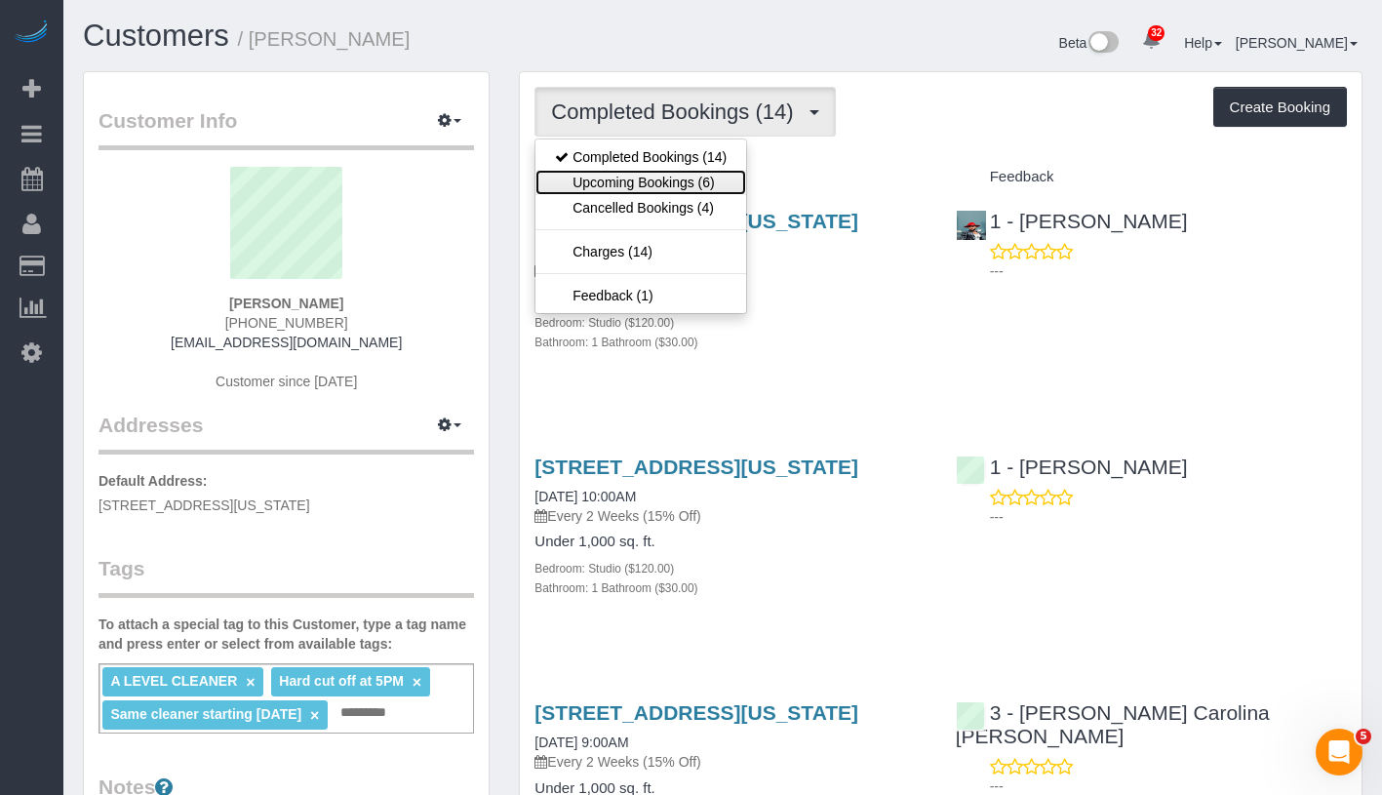
click at [678, 179] on link "Upcoming Bookings (6)" at bounding box center [640, 182] width 211 height 25
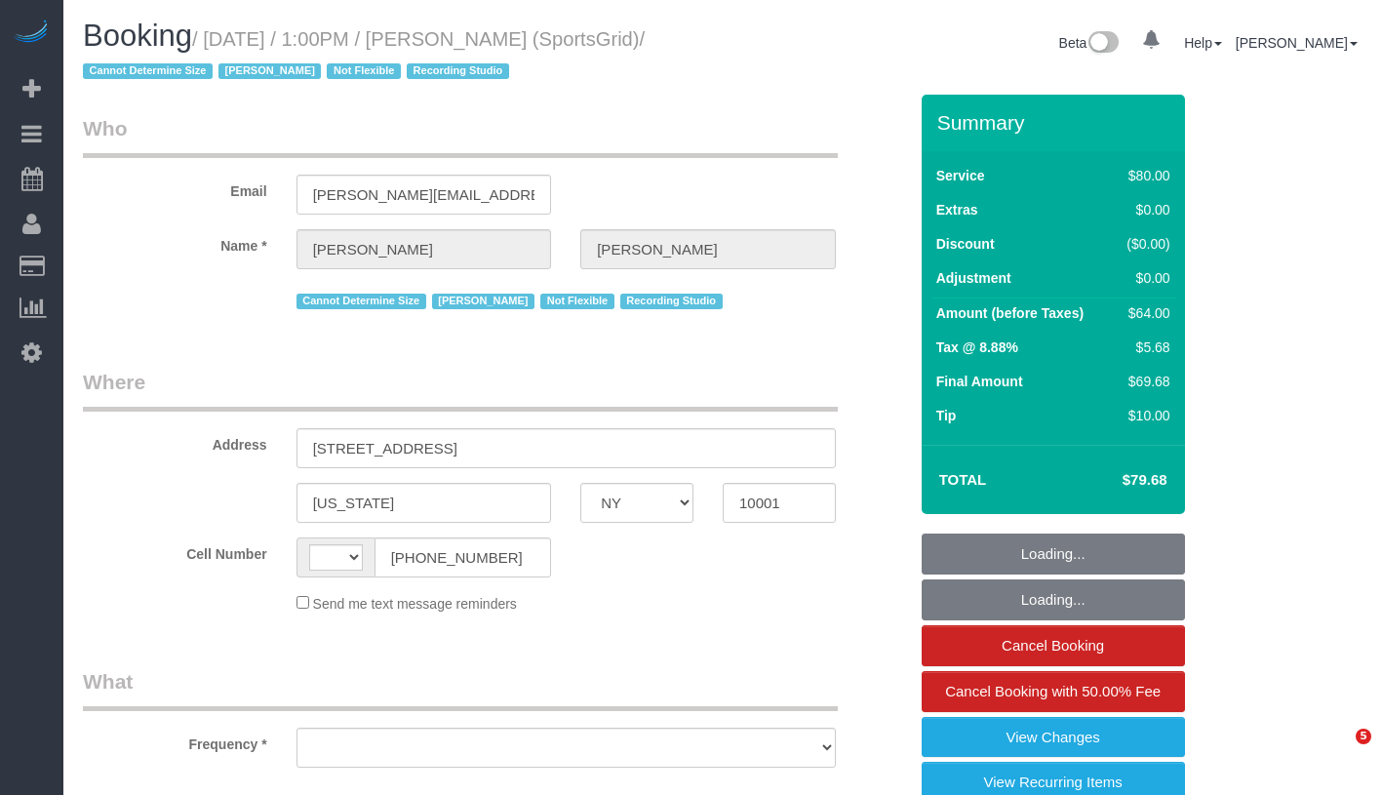
select select "NY"
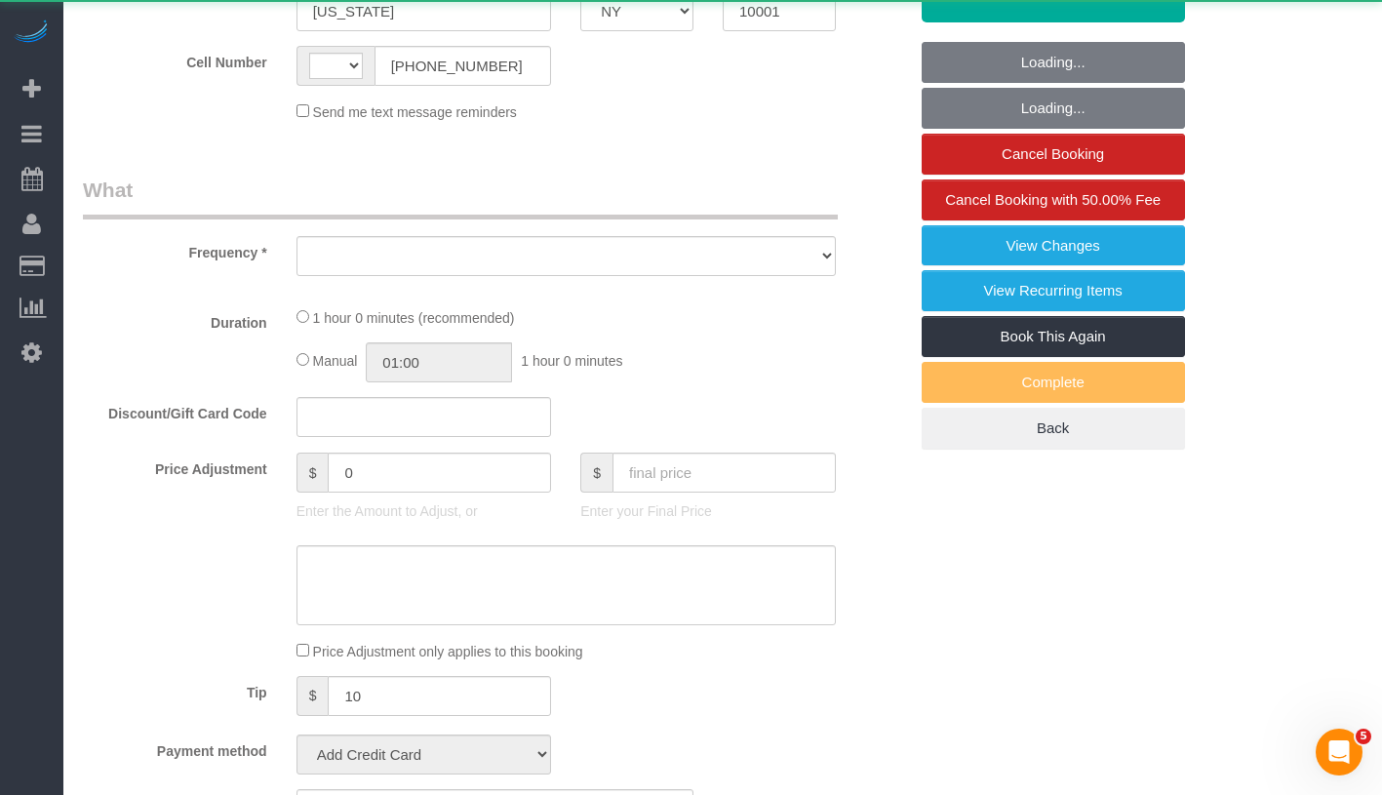
select select "string:US"
select select "string:stripe-pm_1QoRfo4VGloSiKo7CpkoBSCp"
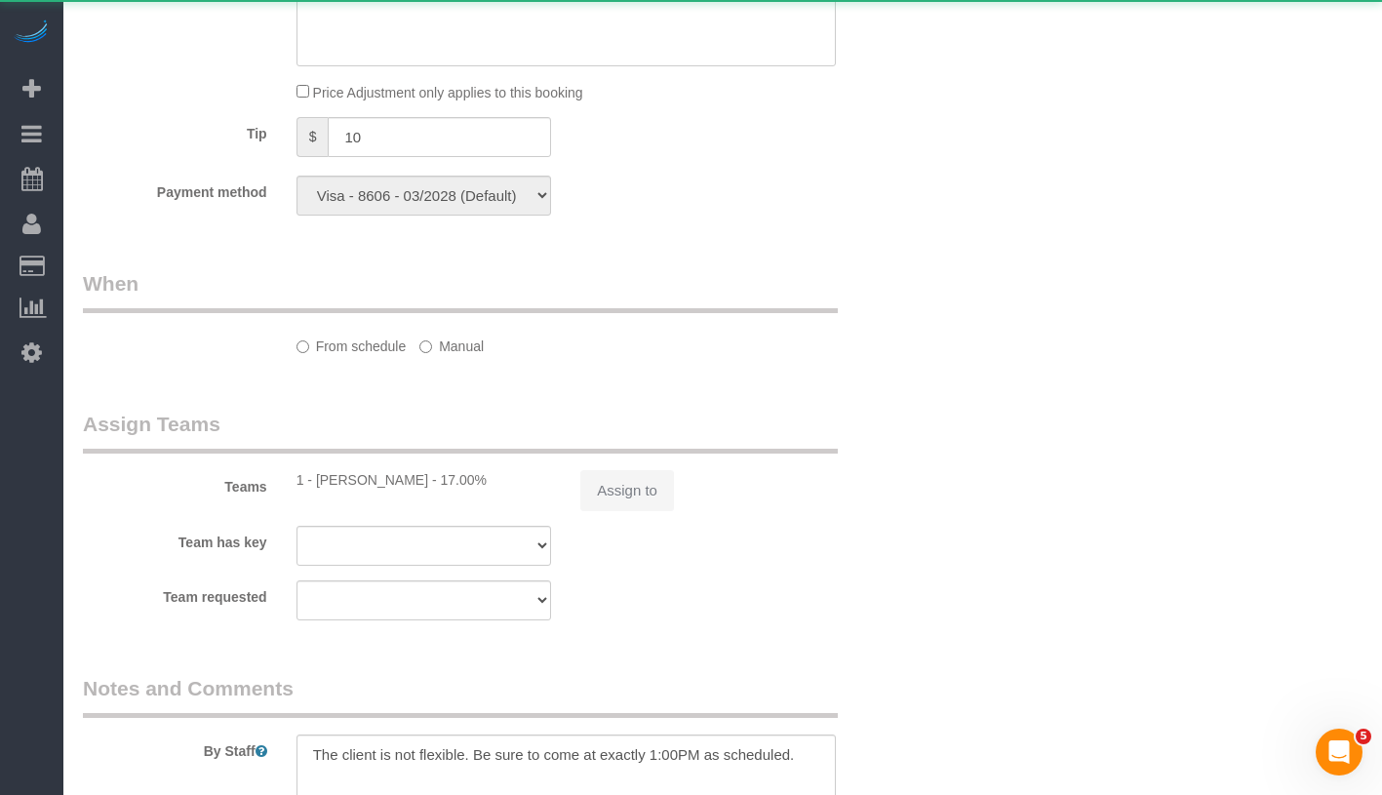
select select "number:89"
select select "number:90"
select select "number:15"
select select "number:7"
select select "number:21"
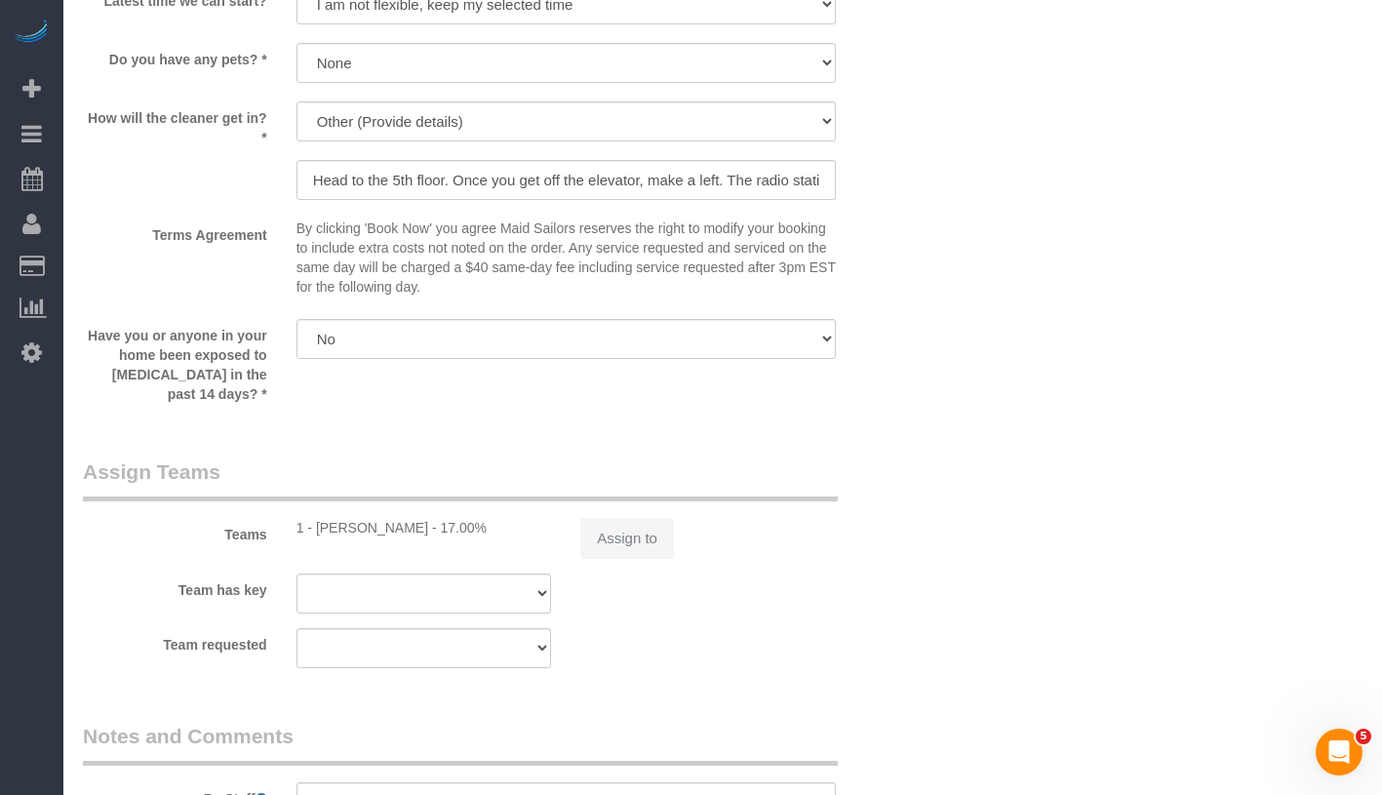
select select "object:1002"
select select "spot1"
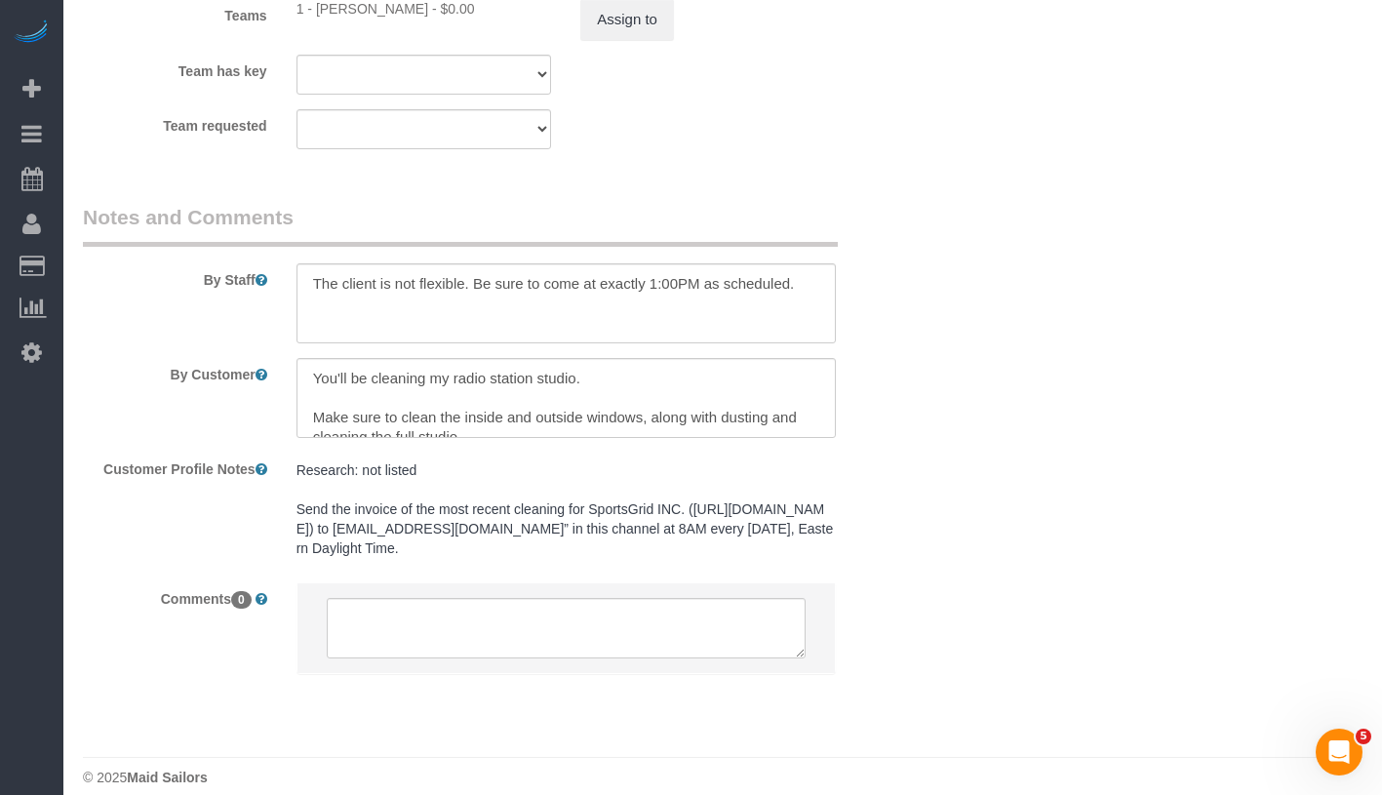
select select "object:1540"
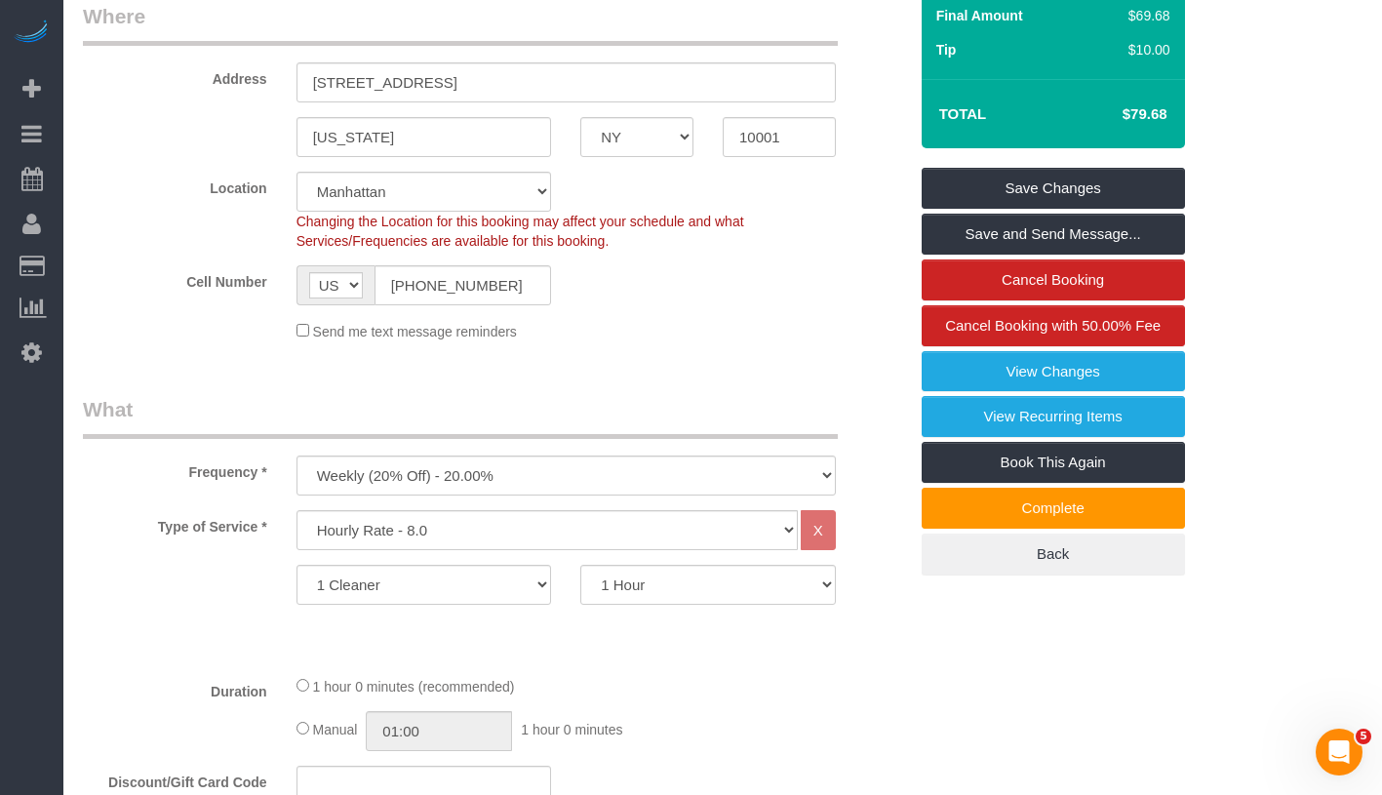
scroll to position [340, 0]
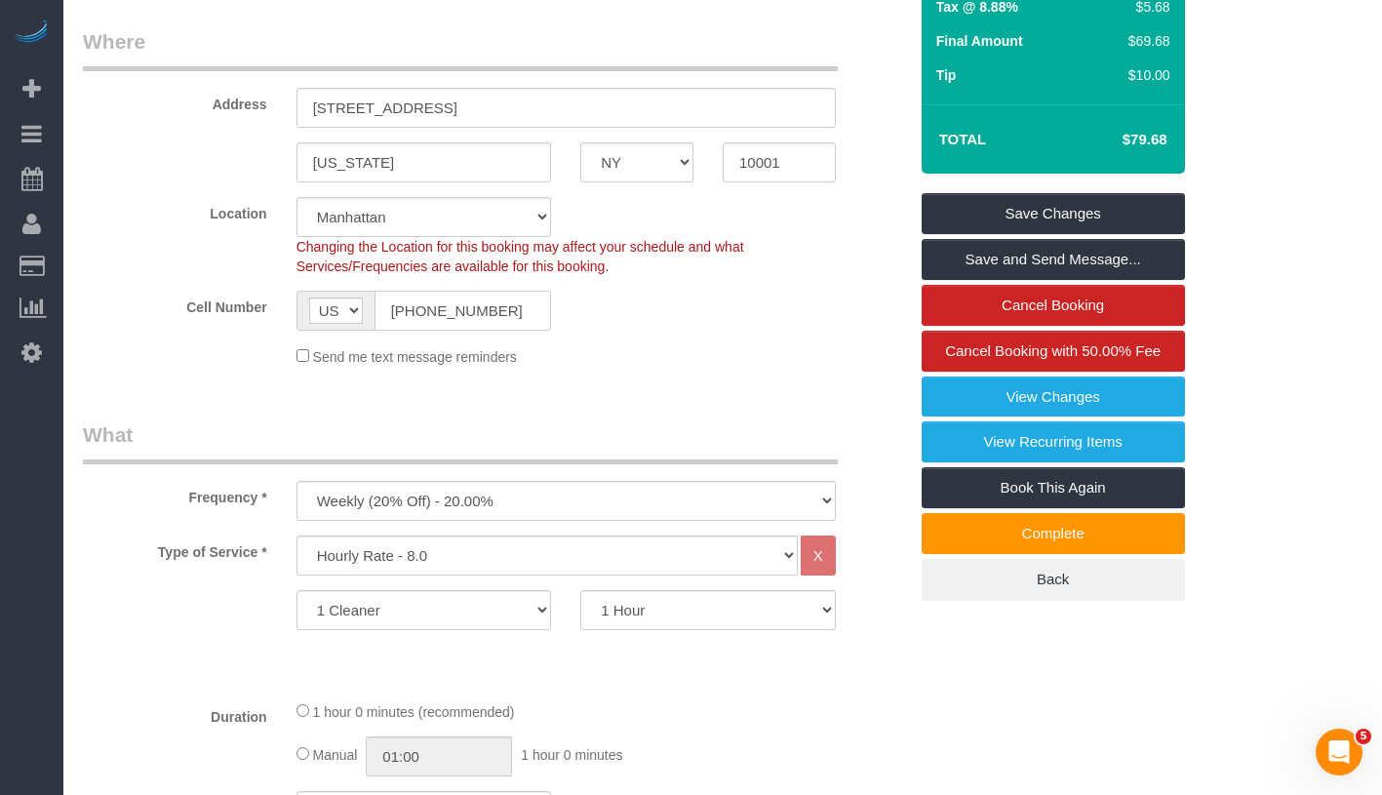
click at [439, 319] on input "(732) 580-5734" at bounding box center [464, 311] width 178 height 40
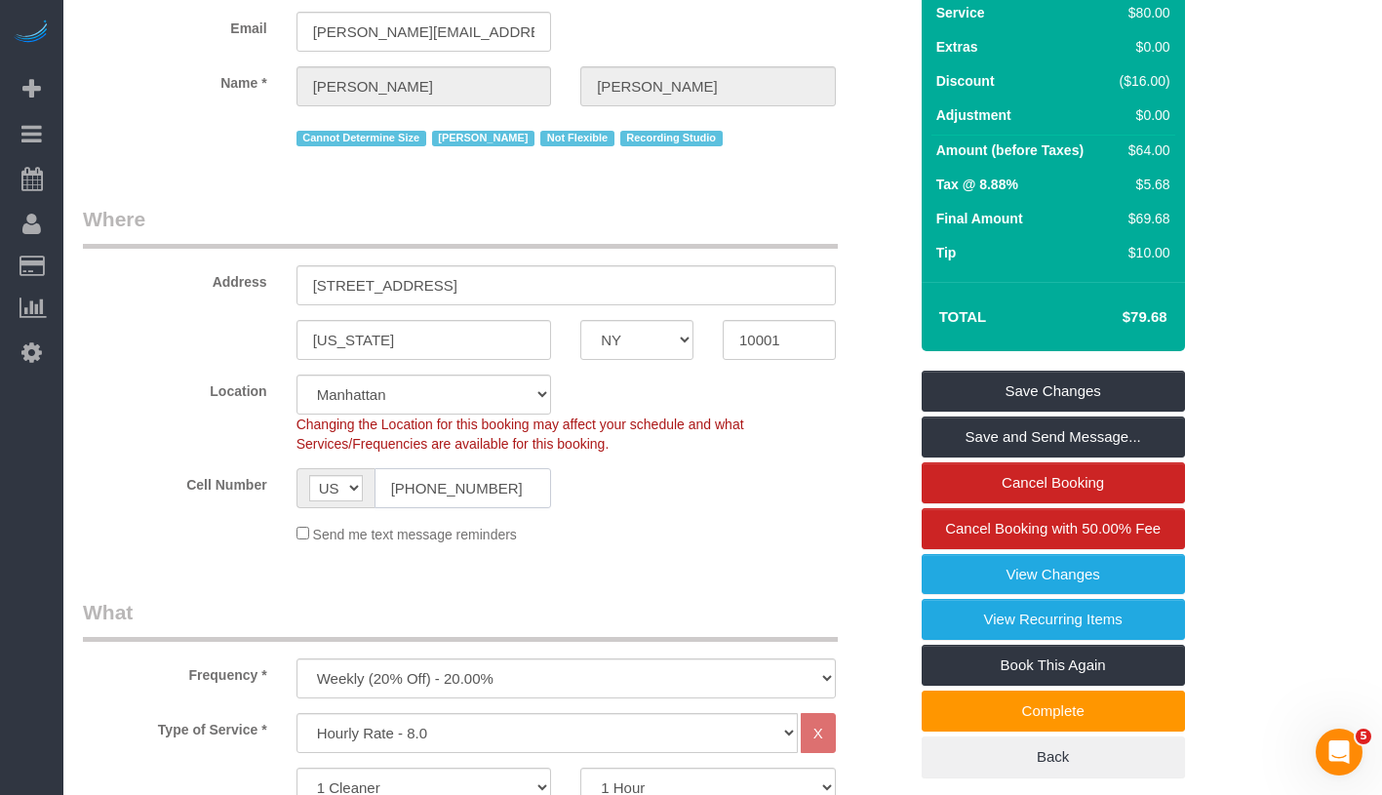
scroll to position [0, 0]
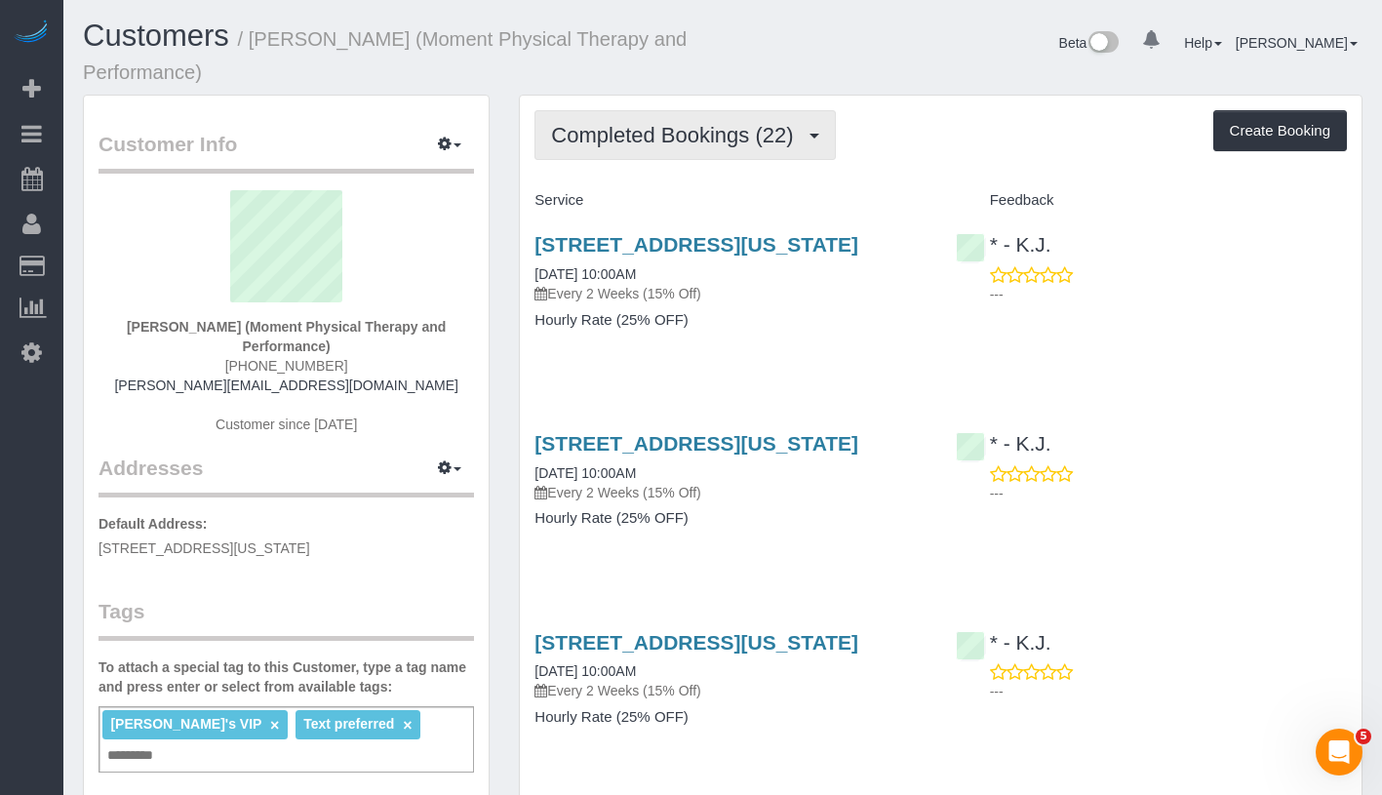
click at [694, 144] on span "Completed Bookings (22)" at bounding box center [677, 135] width 252 height 24
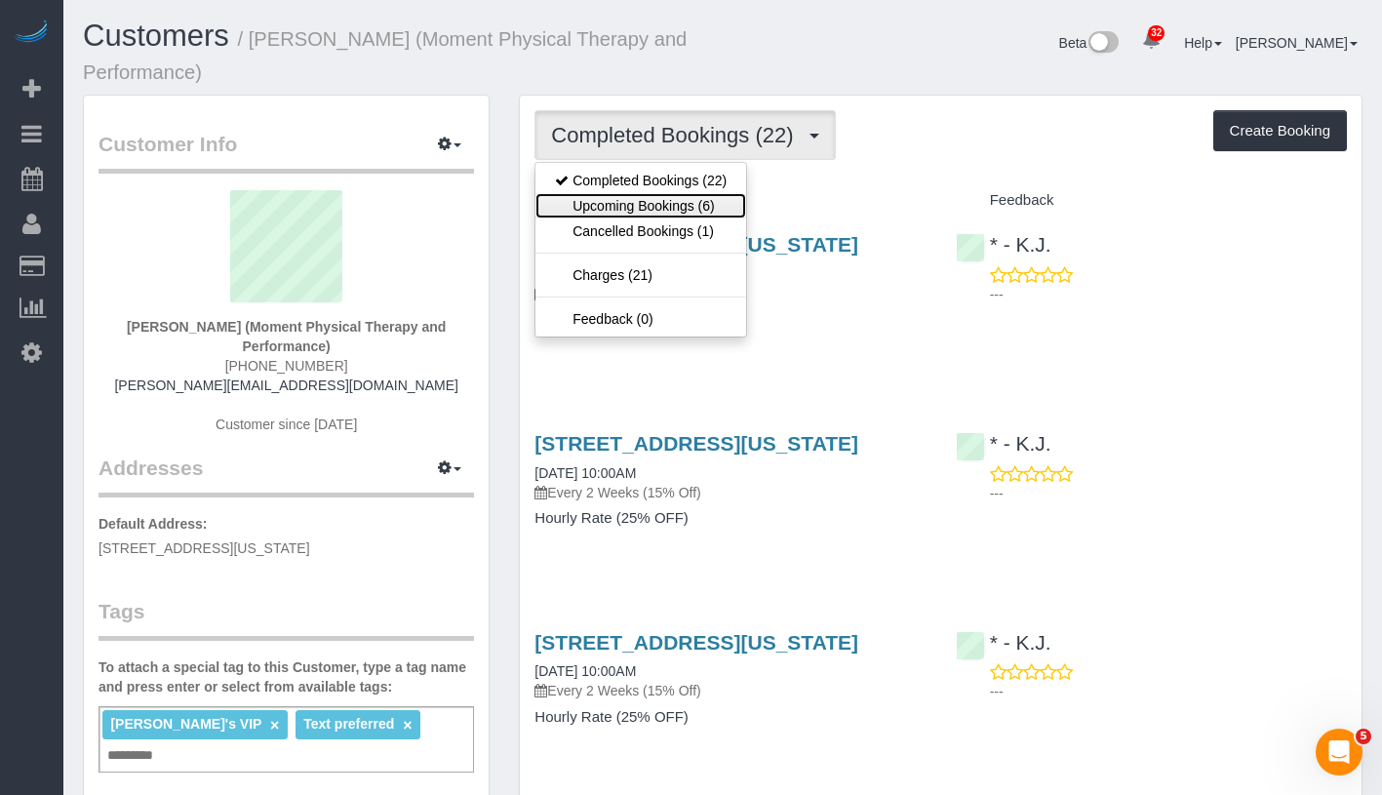
click at [678, 205] on link "Upcoming Bookings (6)" at bounding box center [640, 205] width 211 height 25
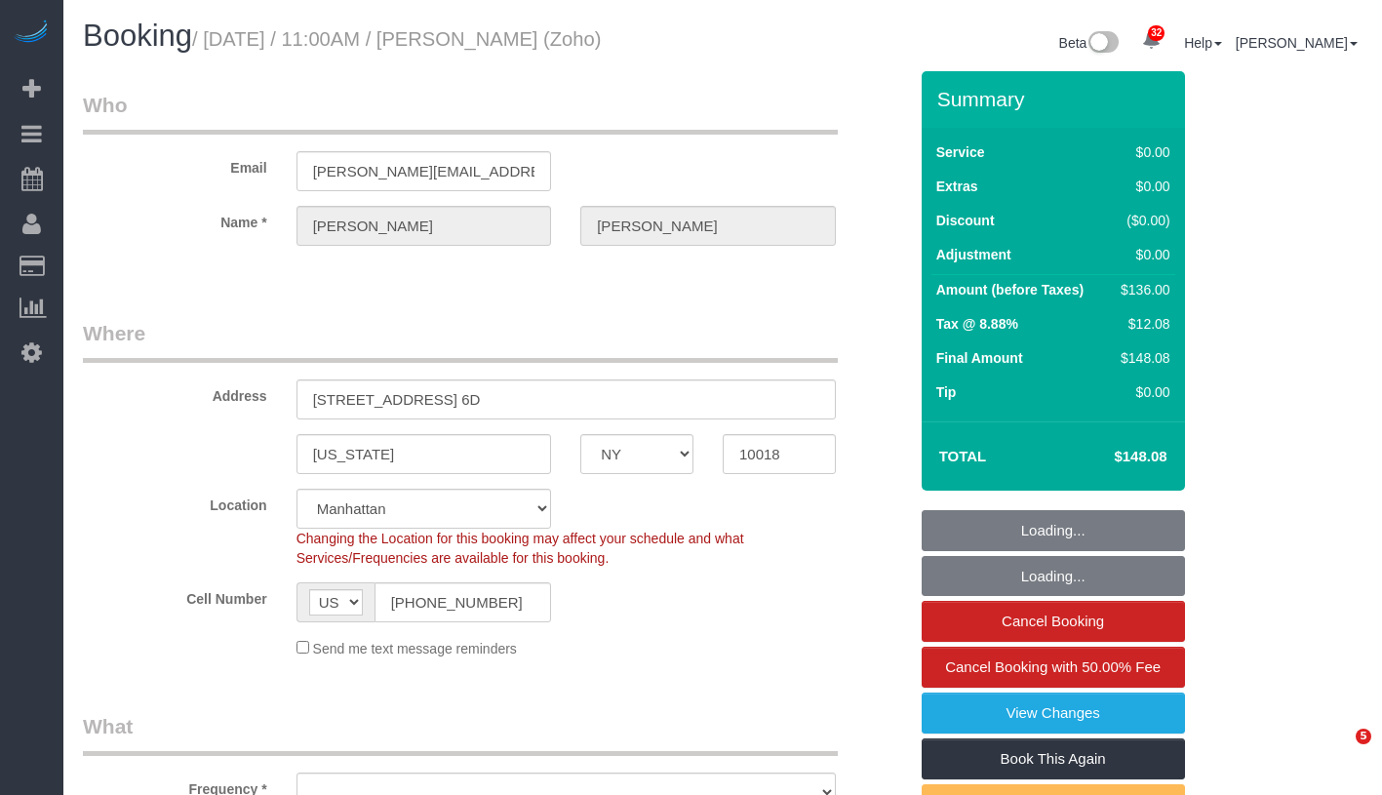
select select "NY"
select select "number:59"
select select "number:75"
select select "number:15"
select select "number:5"
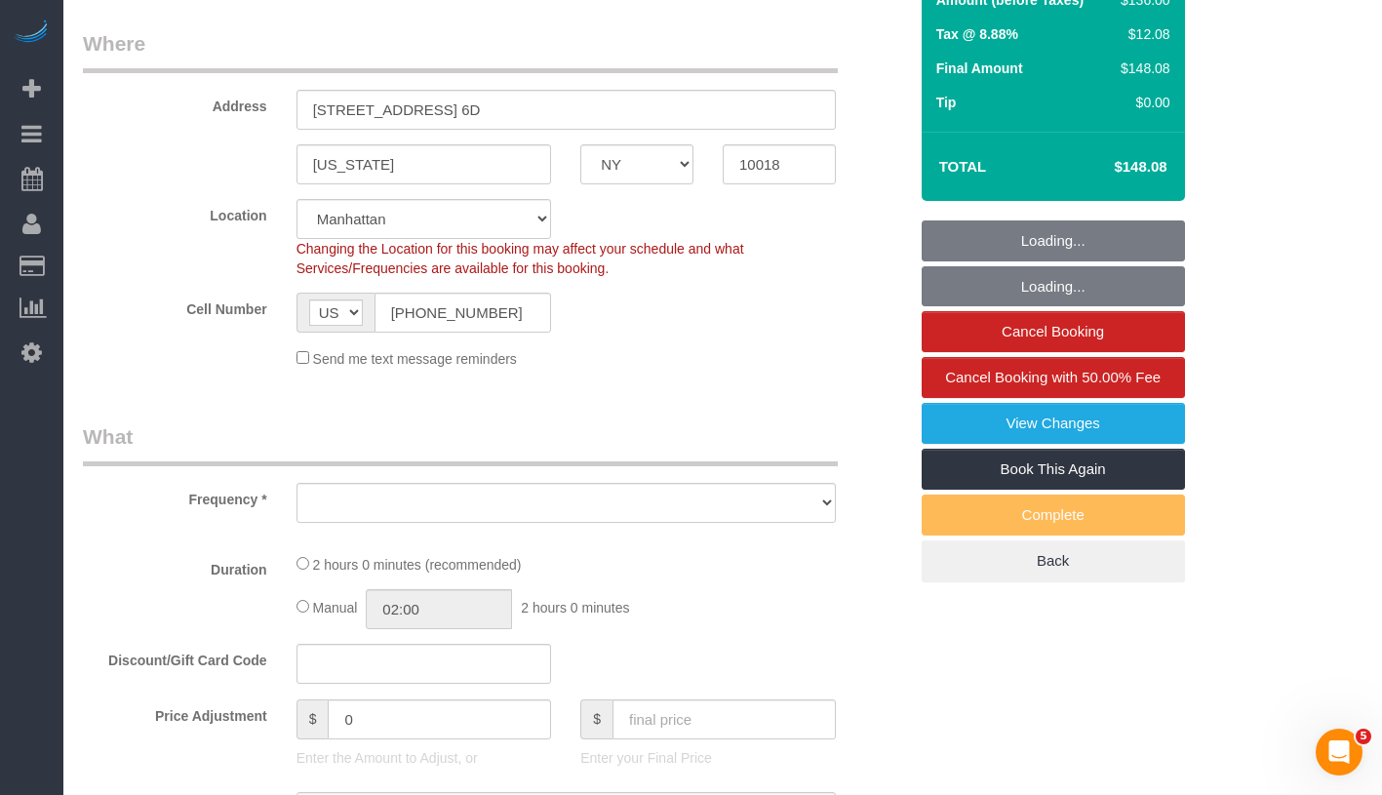
select select "object:957"
select select "string:stripe-pm_1Qfoza4VGloSiKo7l1WVkg9p"
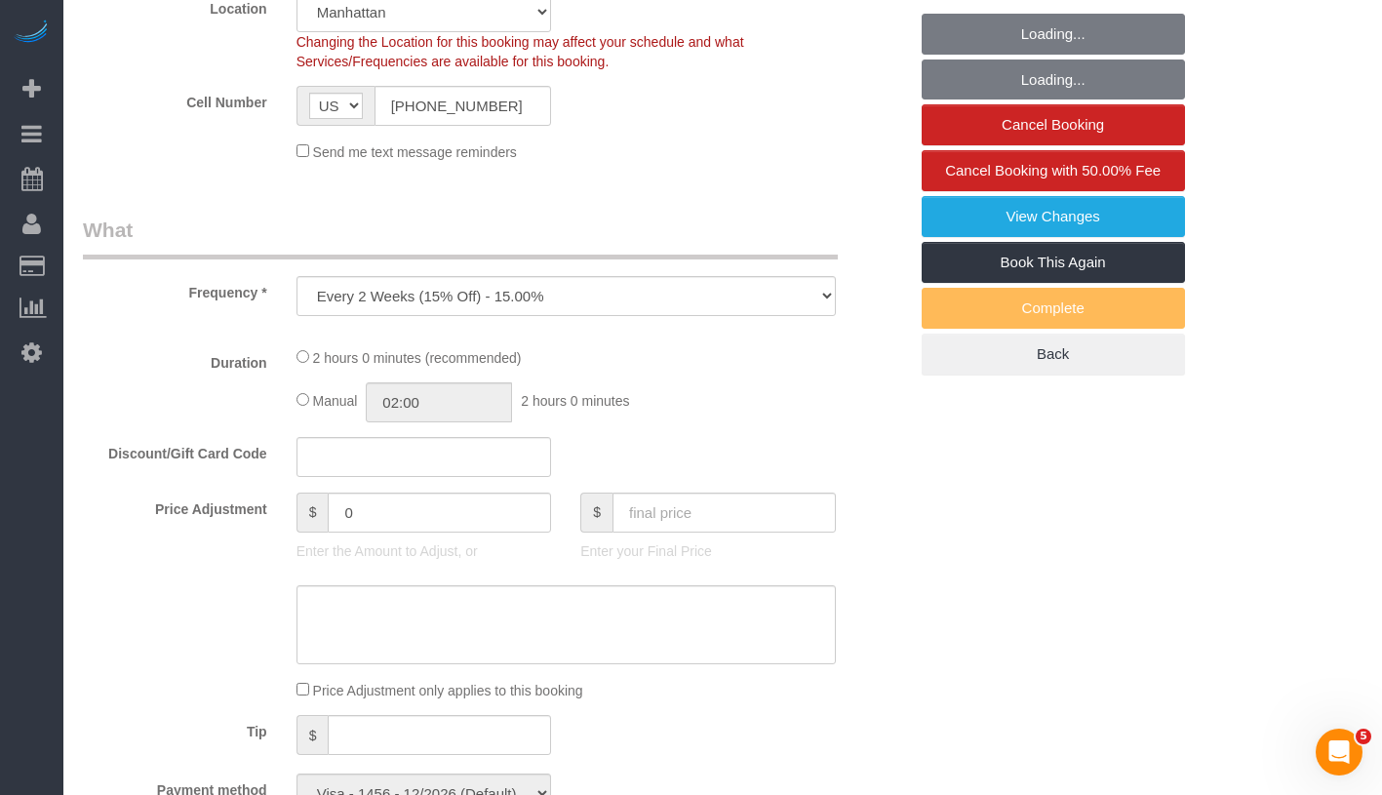
select select "1"
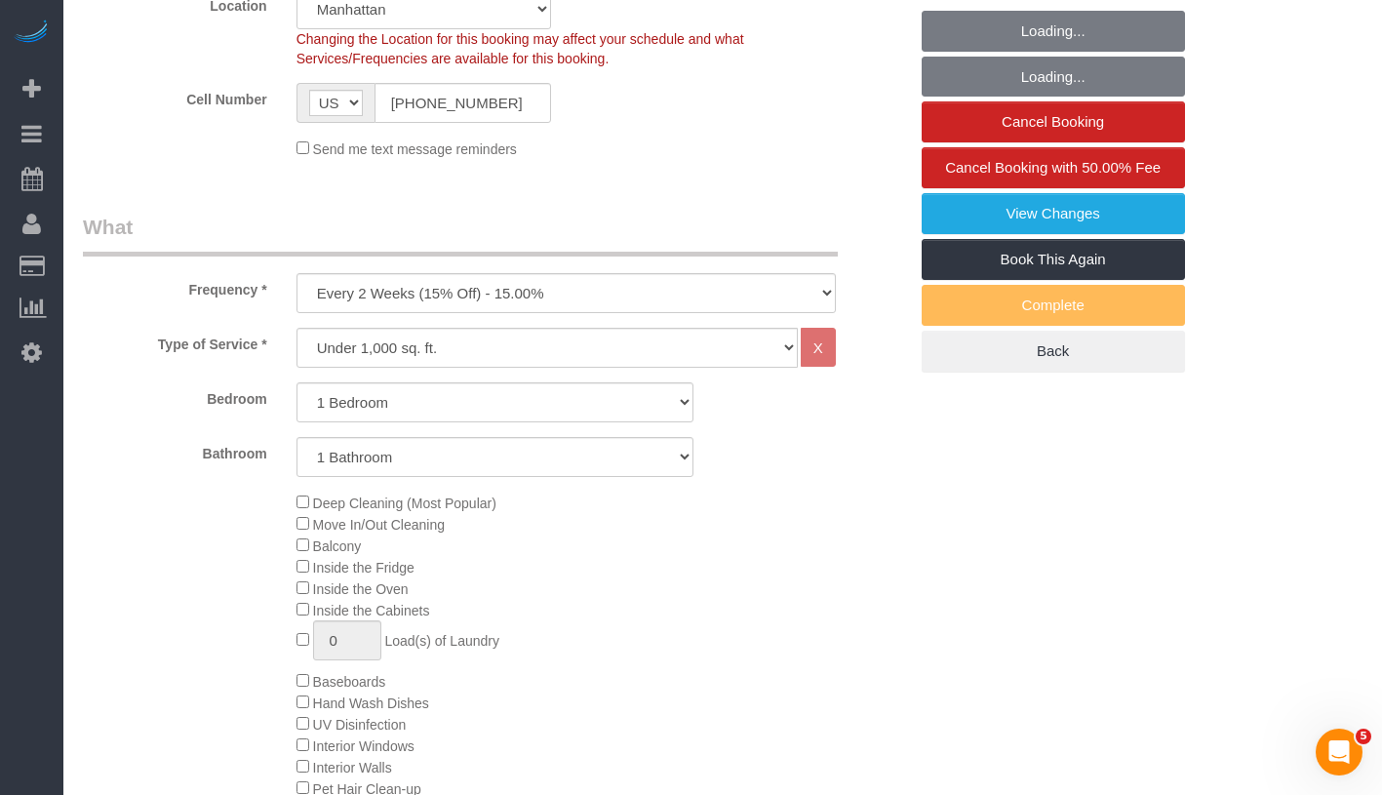
select select "spot1"
select select "1"
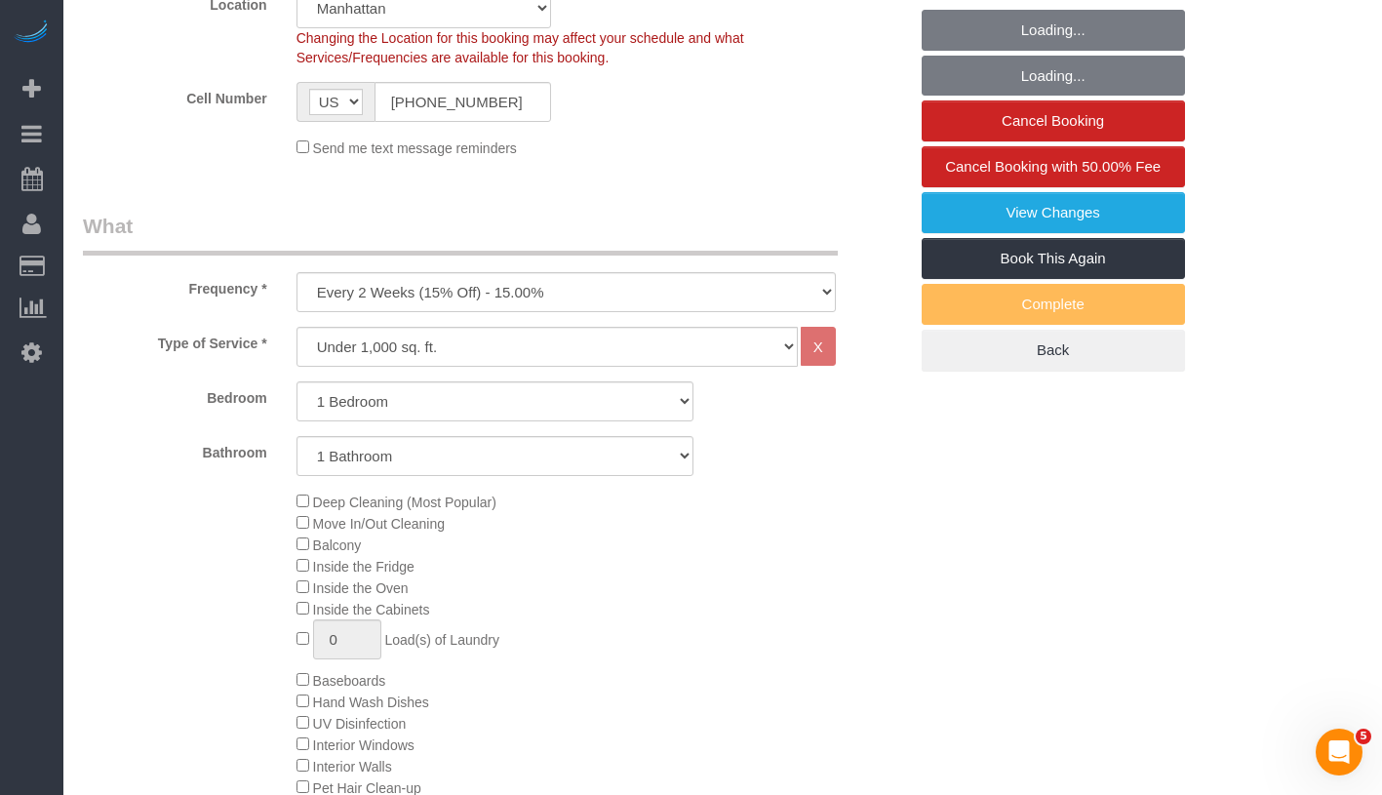
select select "object:1488"
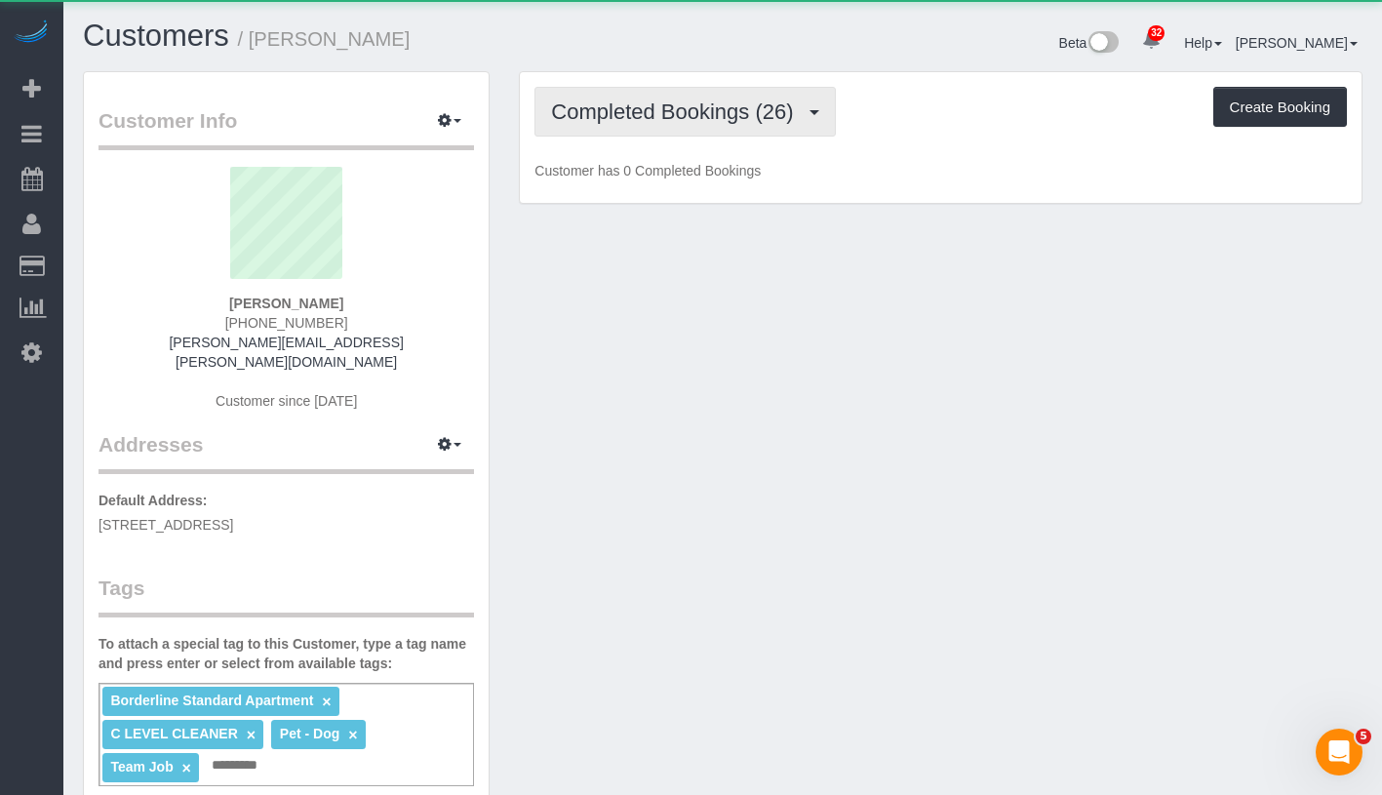
click at [757, 97] on button "Completed Bookings (26)" at bounding box center [685, 112] width 300 height 50
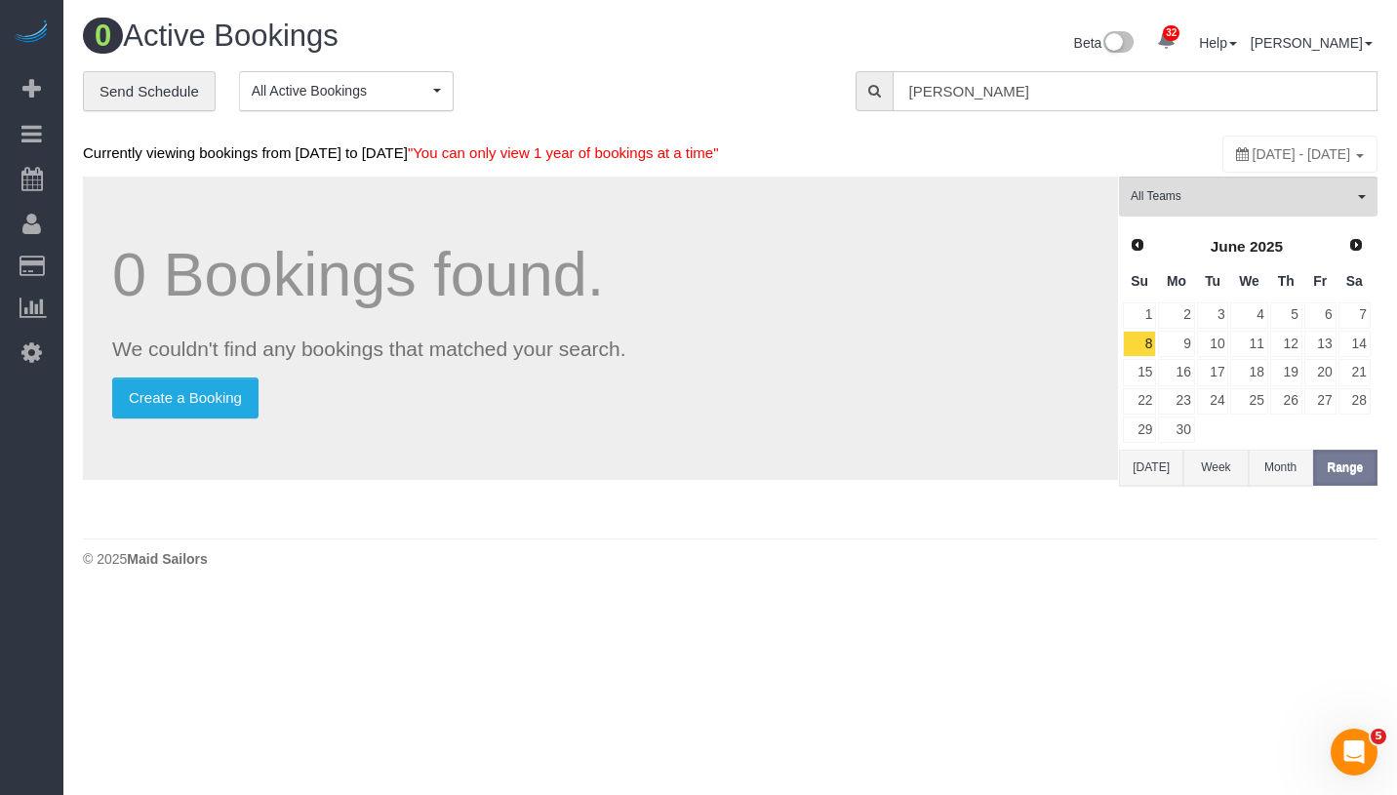
click at [1102, 86] on input "[PERSON_NAME]" at bounding box center [1134, 91] width 485 height 40
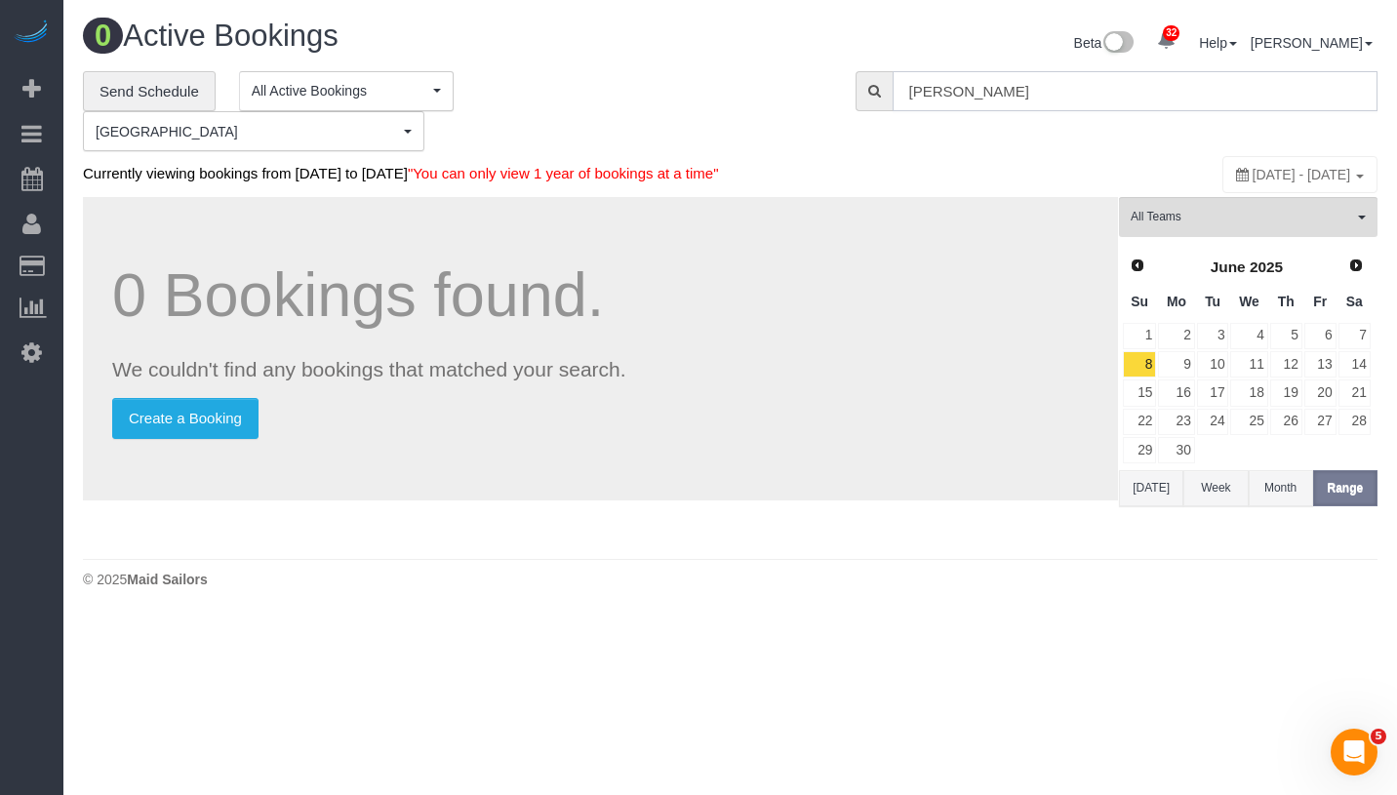
click at [1102, 86] on input "[PERSON_NAME]" at bounding box center [1134, 91] width 485 height 40
click at [1105, 88] on input "[PERSON_NAME]" at bounding box center [1134, 91] width 485 height 40
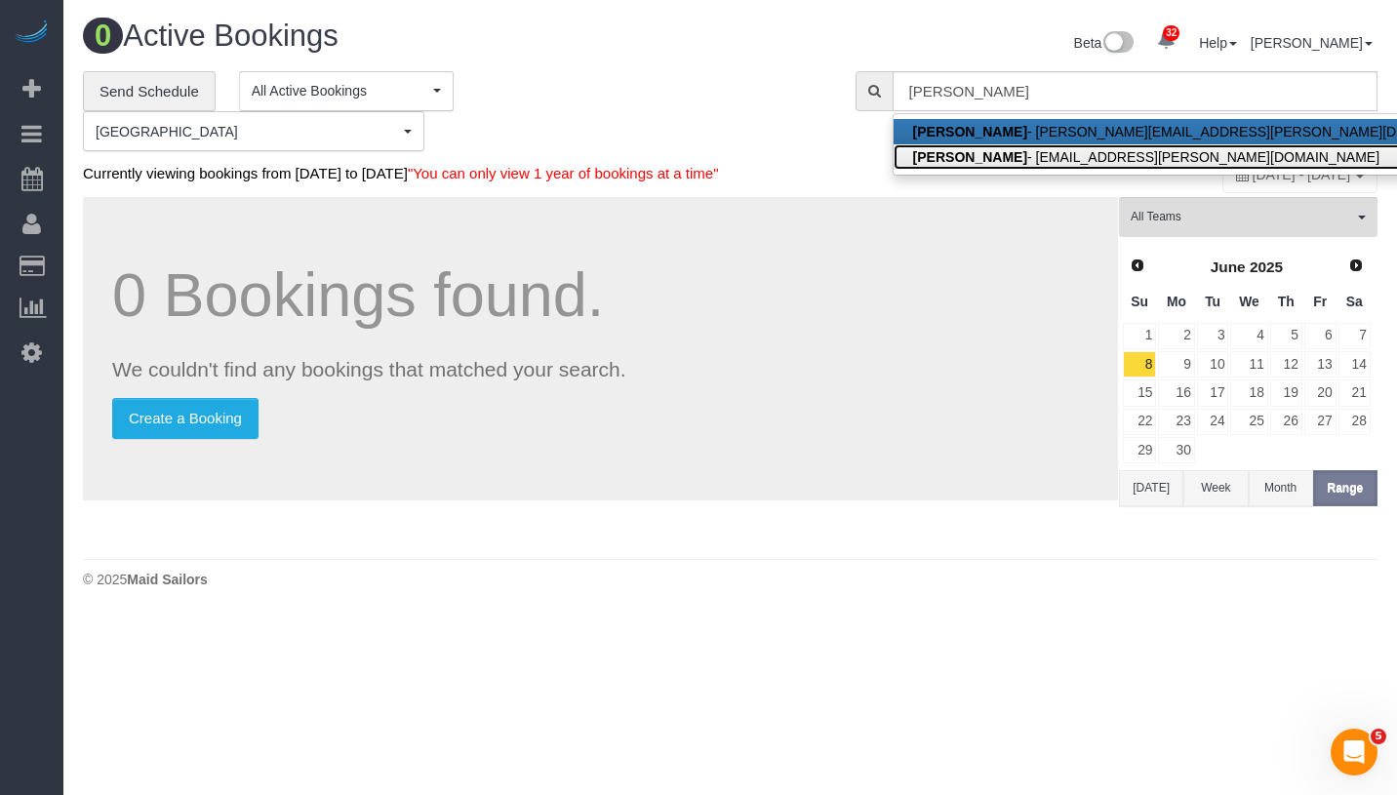
click at [1066, 145] on link "[PERSON_NAME] - [EMAIL_ADDRESS][PERSON_NAME][DOMAIN_NAME]" at bounding box center [1202, 156] width 618 height 25
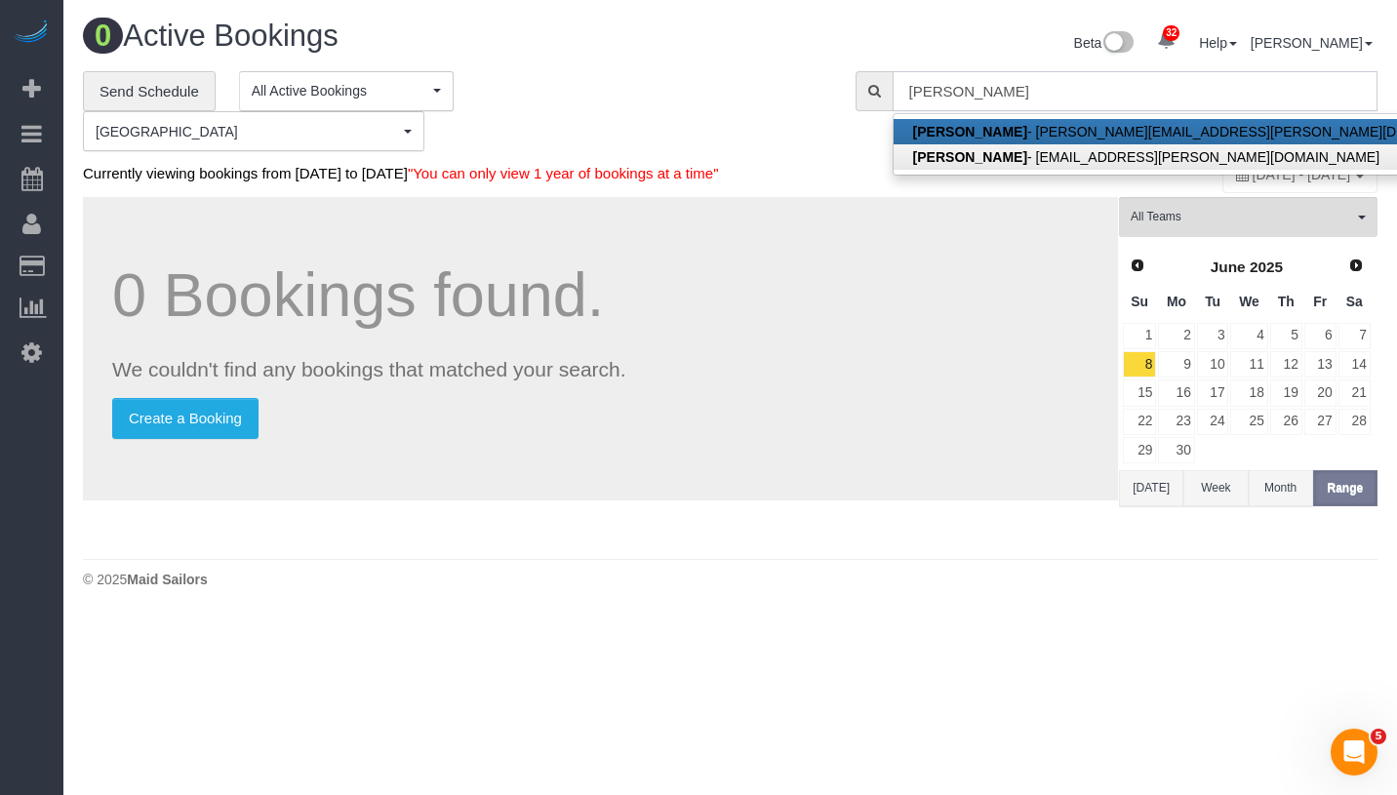
type input "[EMAIL_ADDRESS][PERSON_NAME][DOMAIN_NAME]"
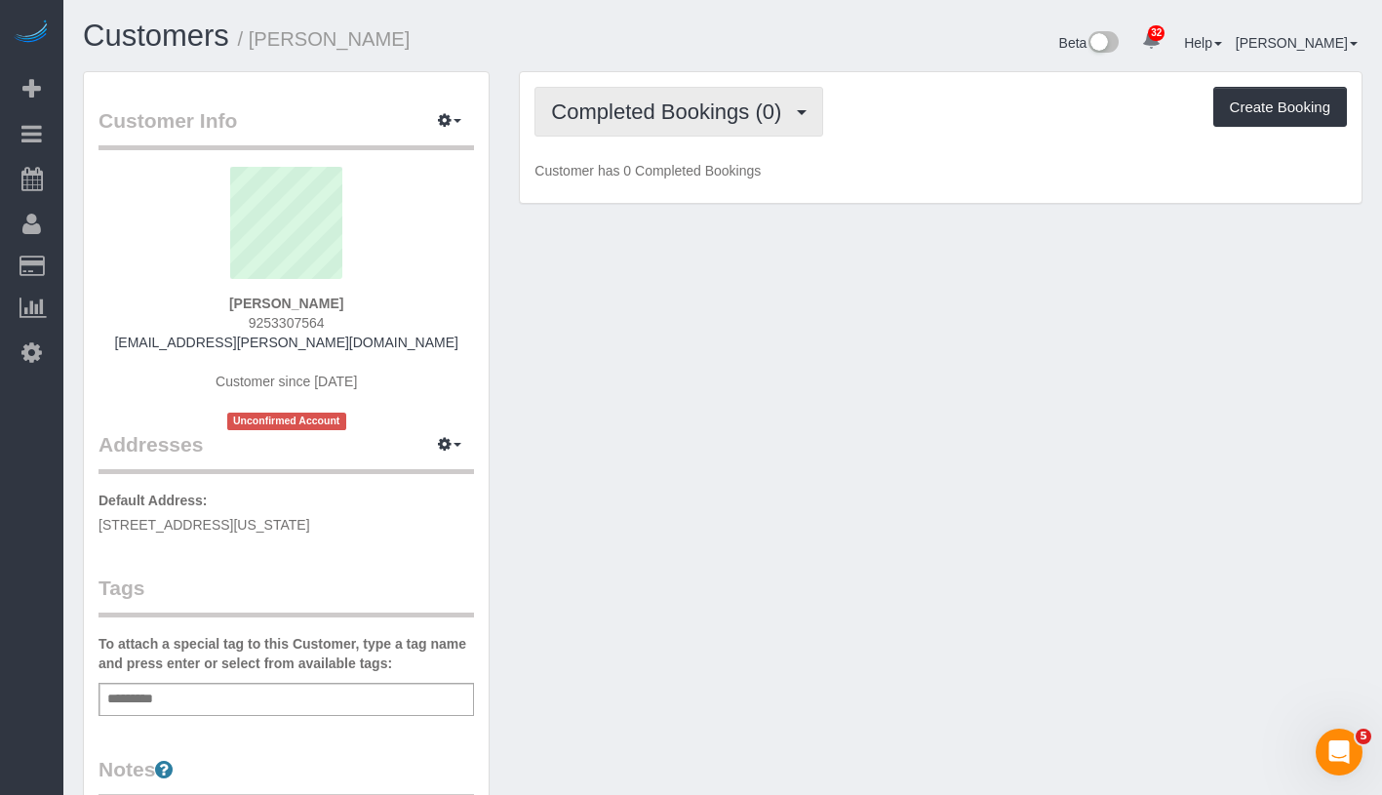
click at [651, 127] on button "Completed Bookings (0)" at bounding box center [679, 112] width 289 height 50
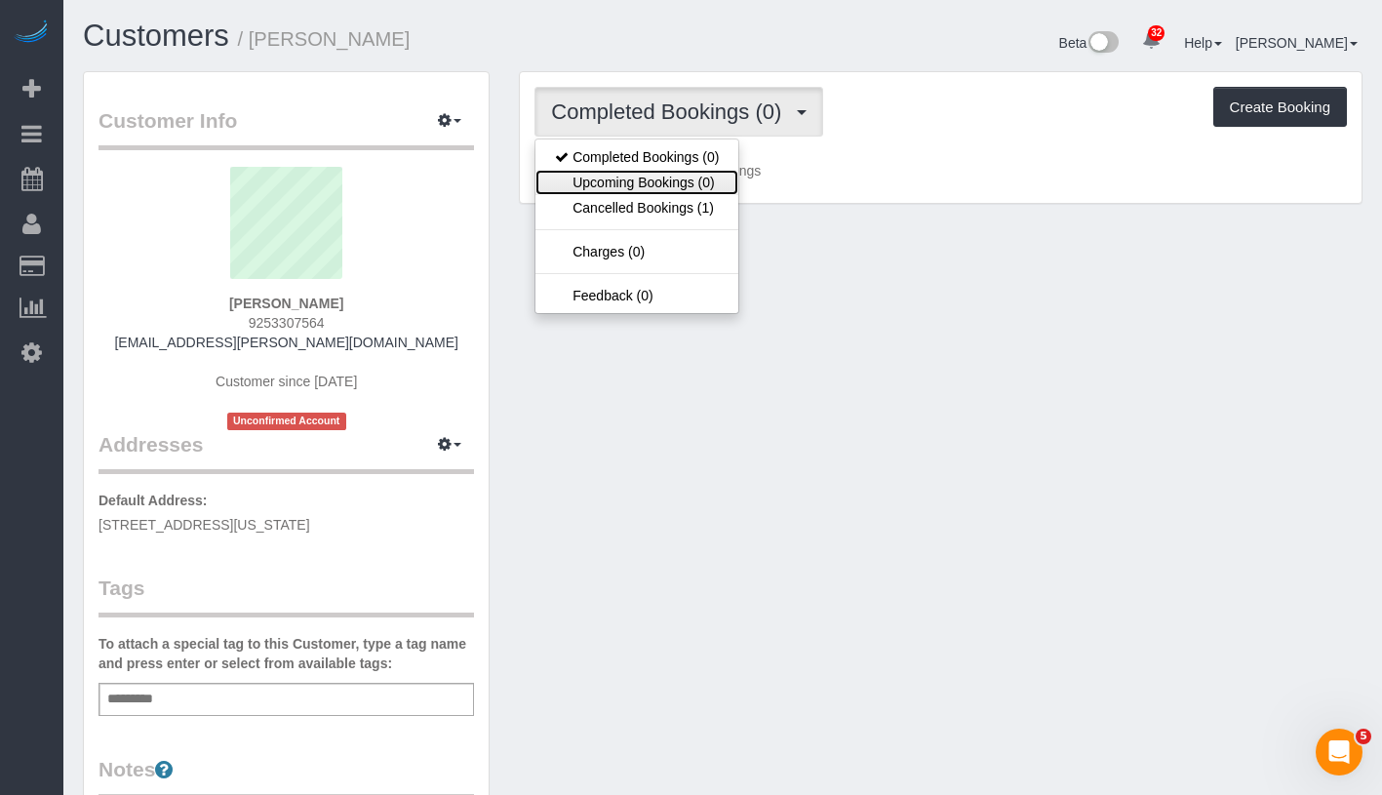
click at [645, 178] on link "Upcoming Bookings (0)" at bounding box center [636, 182] width 203 height 25
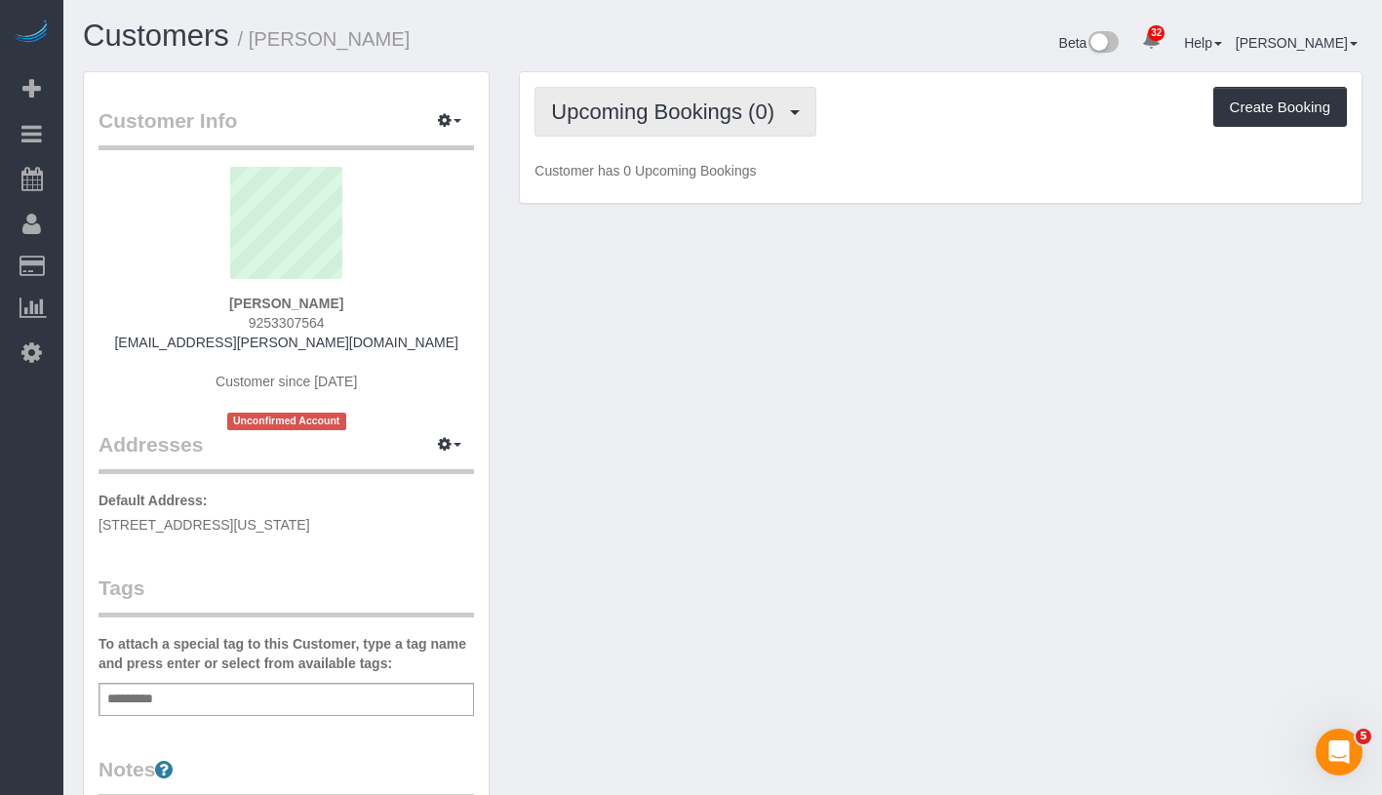
click at [708, 116] on span "Upcoming Bookings (0)" at bounding box center [667, 111] width 233 height 24
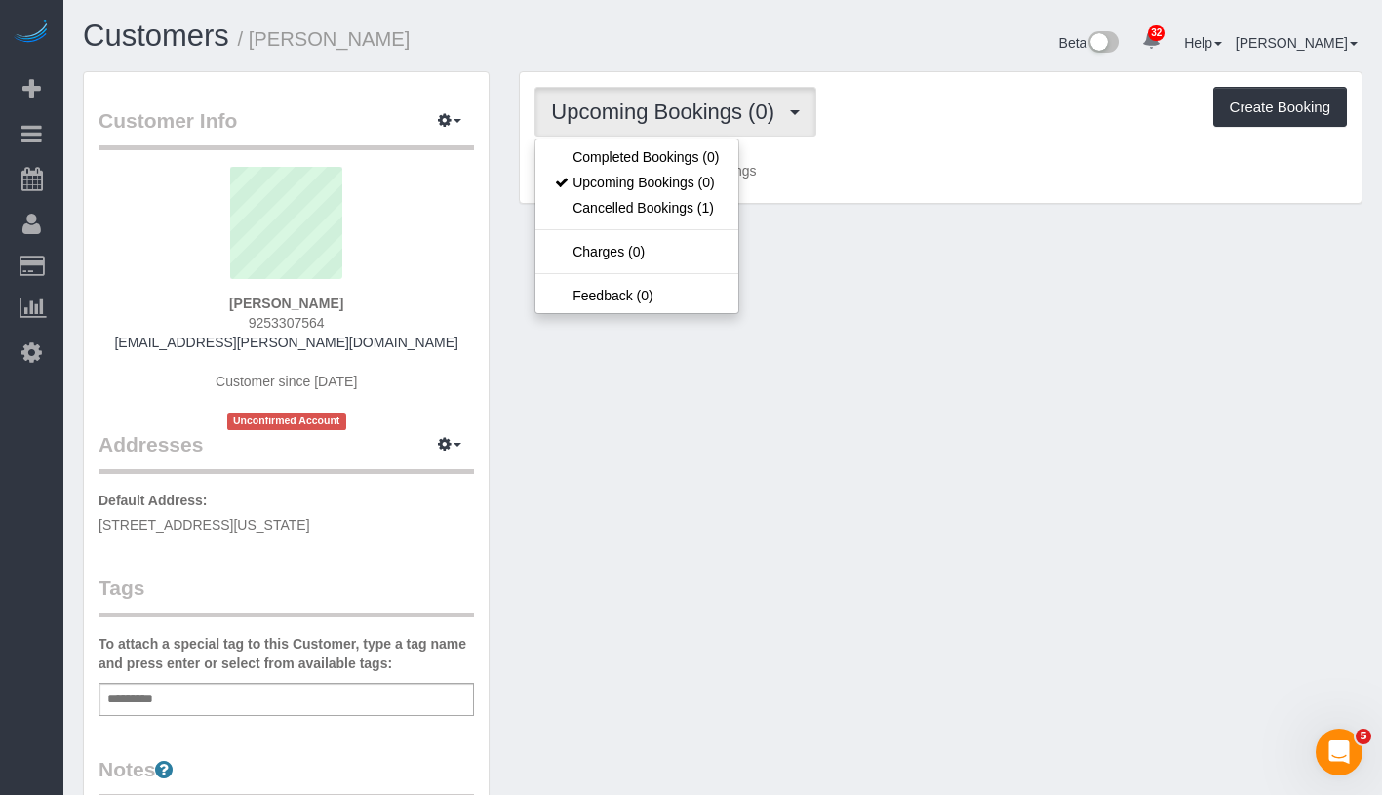
click at [919, 143] on div "Upcoming Bookings (0) Completed Bookings (0) Upcoming Bookings (0) Cancelled Bo…" at bounding box center [941, 138] width 842 height 132
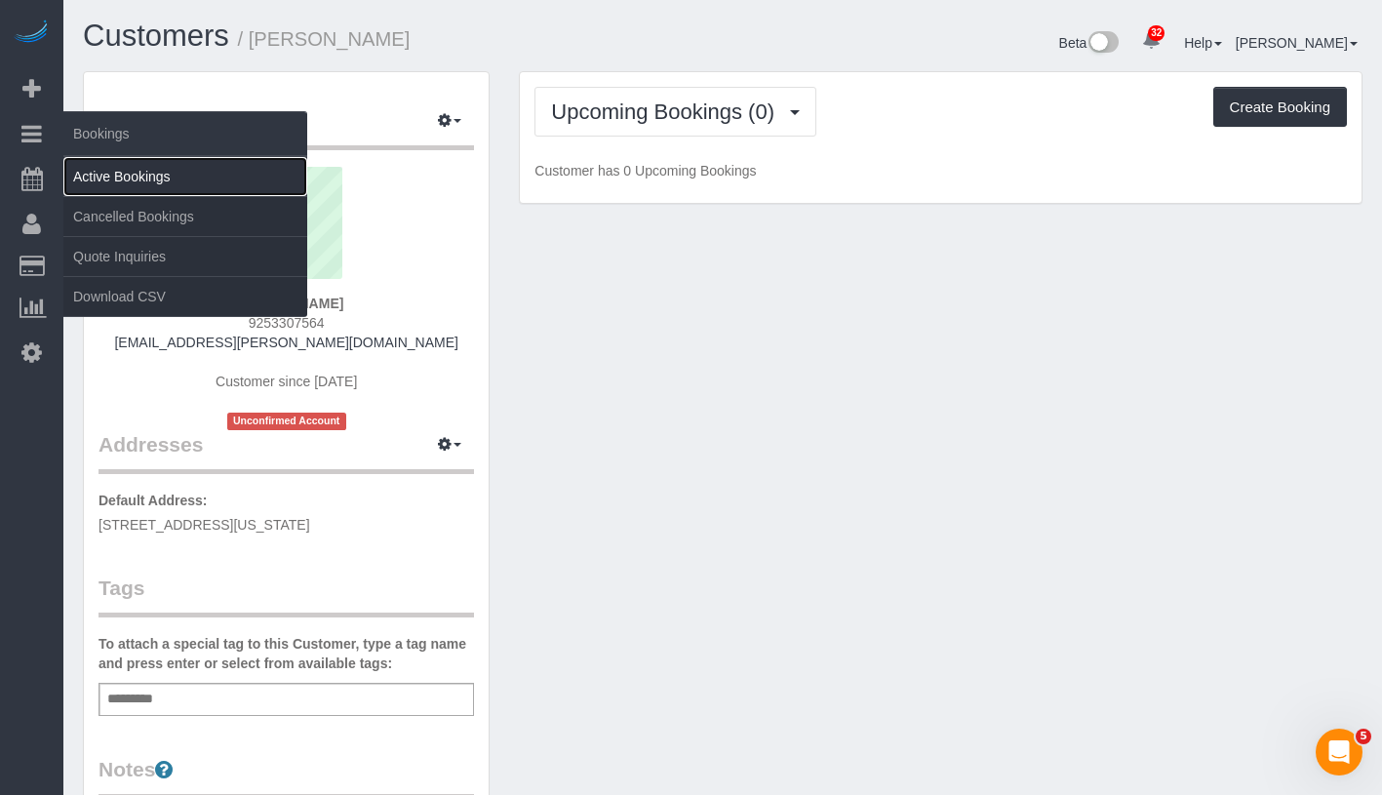
click at [119, 177] on link "Active Bookings" at bounding box center [185, 176] width 244 height 39
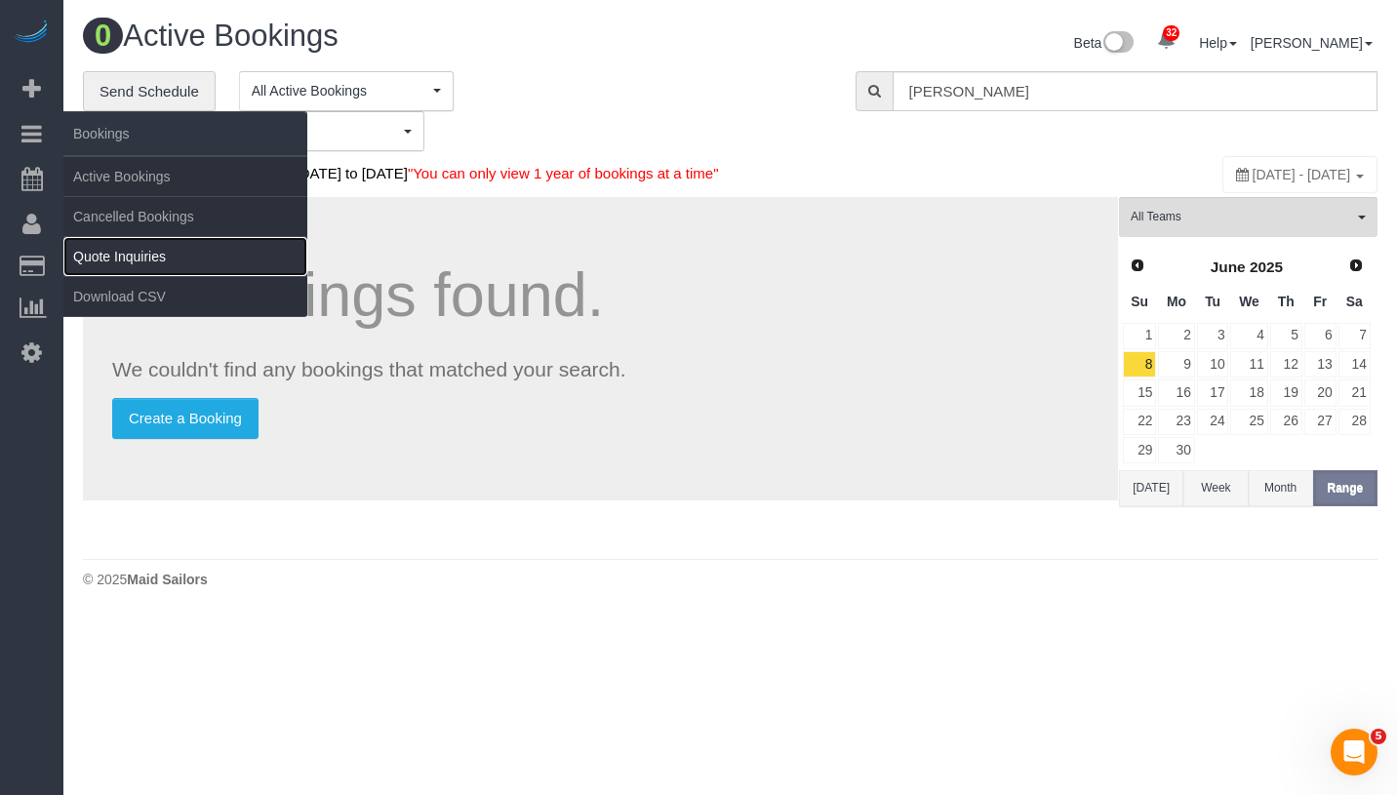
click at [162, 261] on link "Quote Inquiries" at bounding box center [185, 256] width 244 height 39
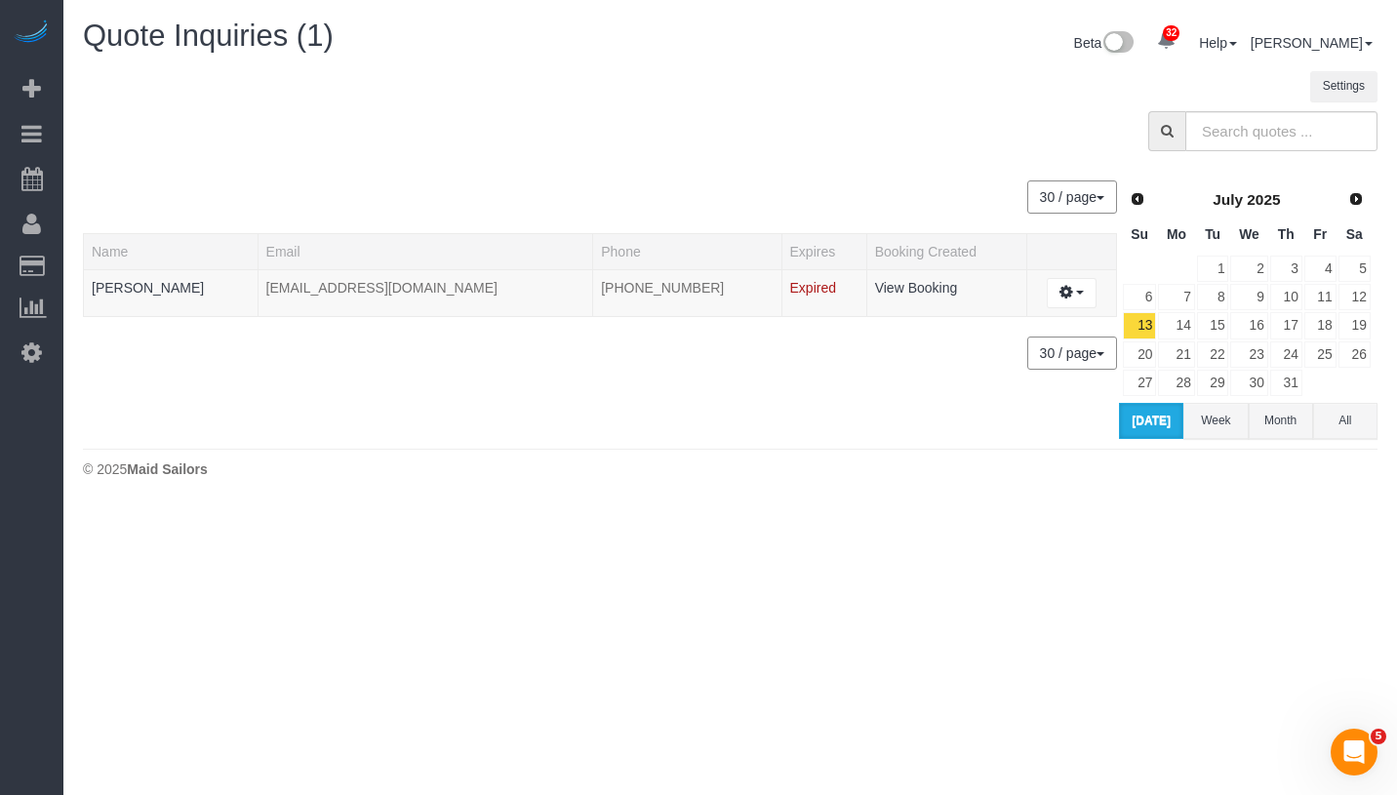
click at [1353, 203] on span "Next" at bounding box center [1356, 199] width 16 height 16
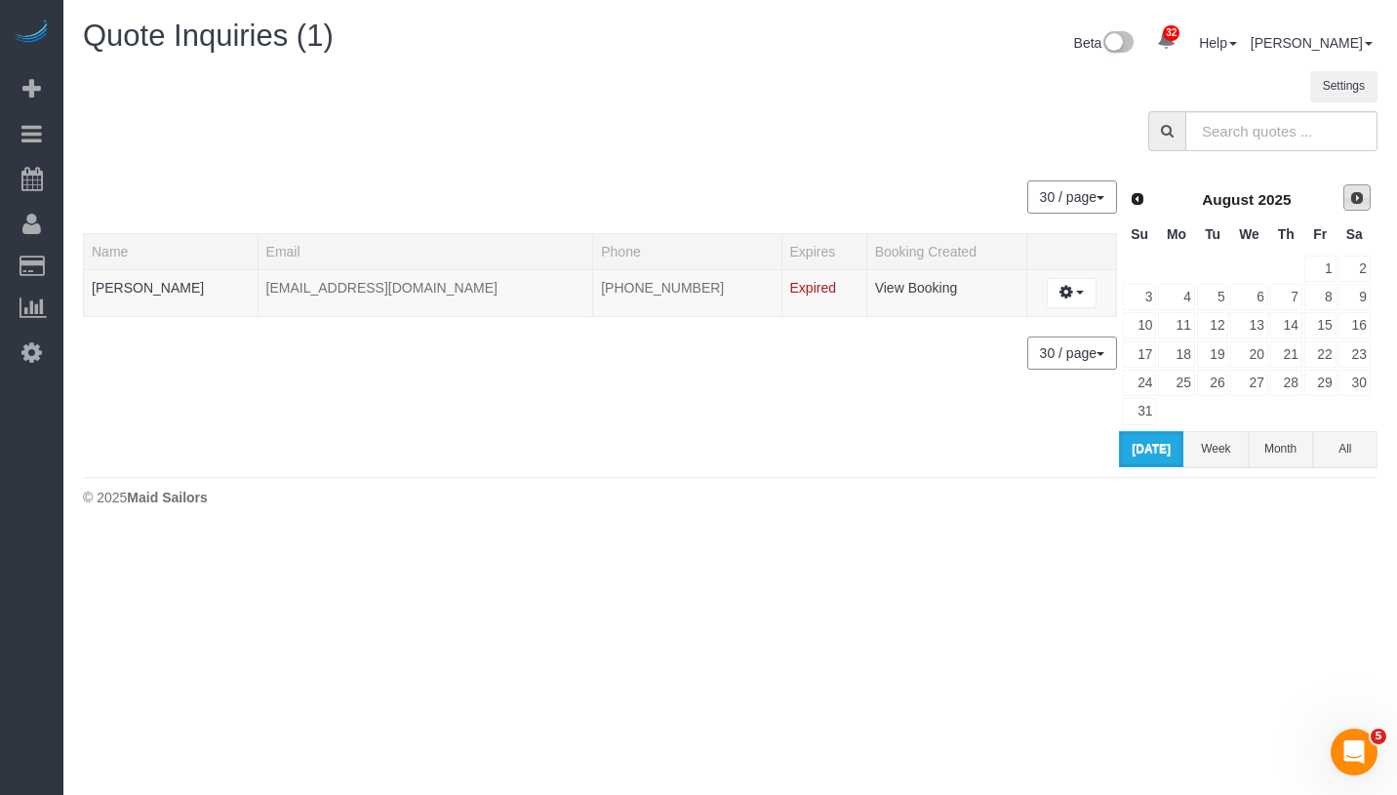
click at [1353, 203] on span "Next" at bounding box center [1357, 198] width 16 height 16
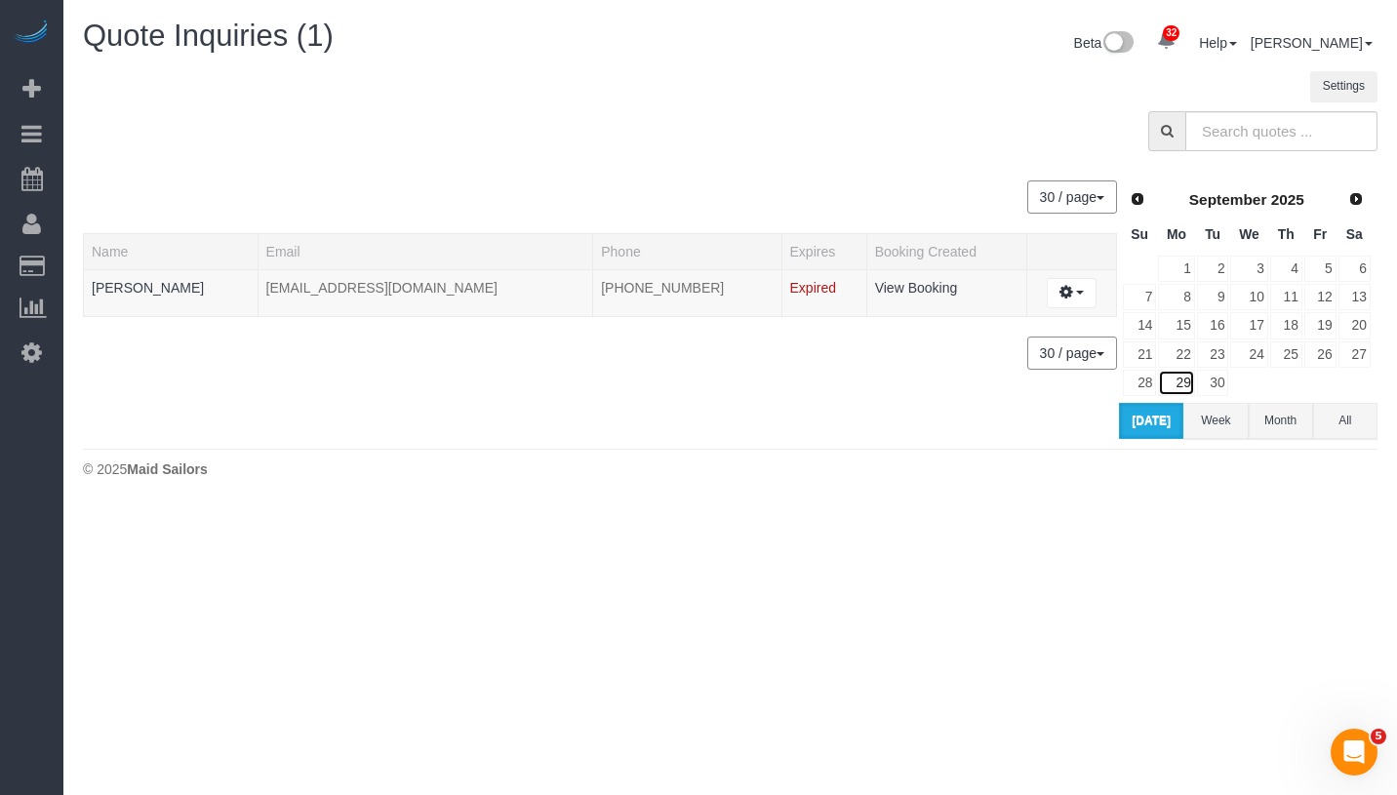
click at [1184, 381] on link "29" at bounding box center [1176, 383] width 36 height 26
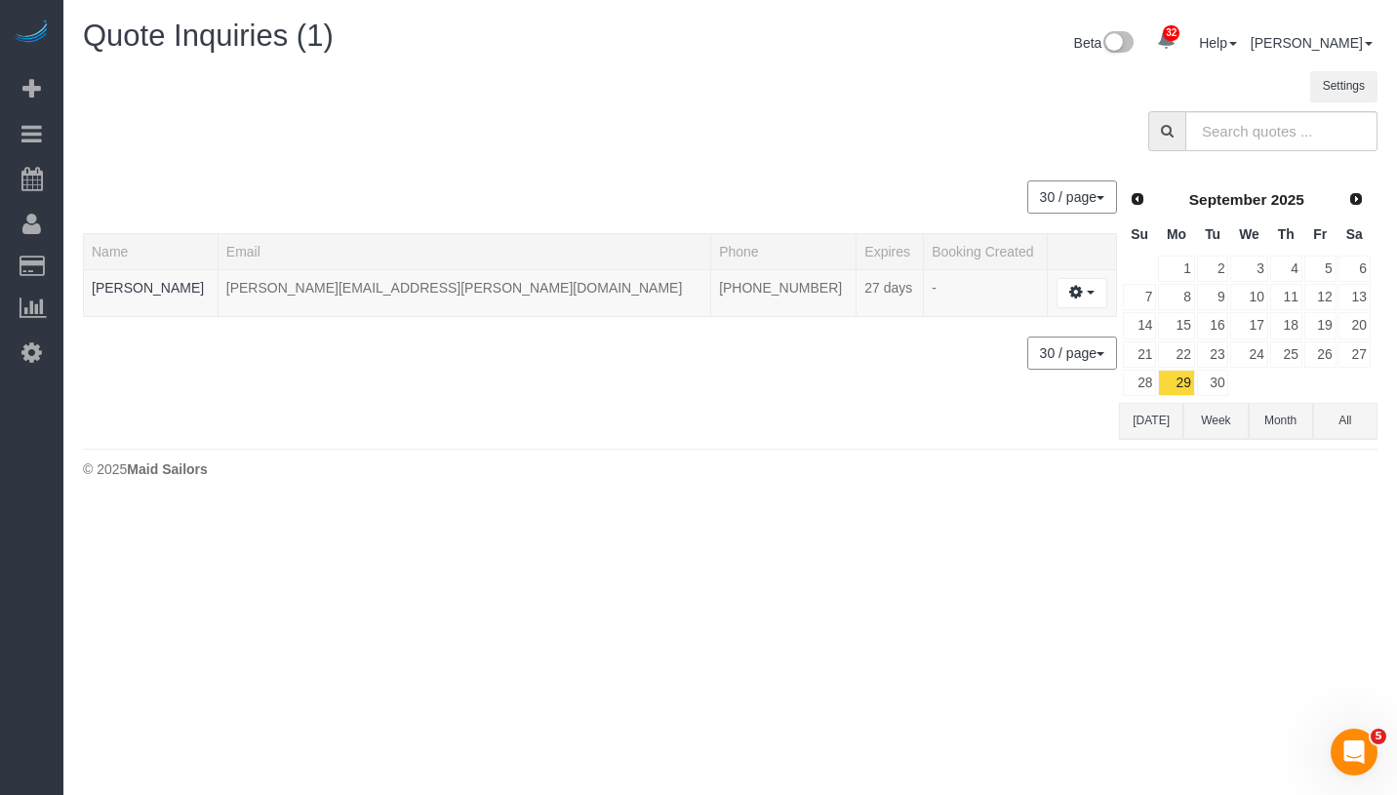
click at [530, 394] on sui-quotes-table "30 / page 10 / page 20 / page 30 / page 40 / page 50 / page 100 / page Name Ema…" at bounding box center [601, 300] width 1036 height 278
click at [1069, 293] on button "button" at bounding box center [1081, 293] width 50 height 30
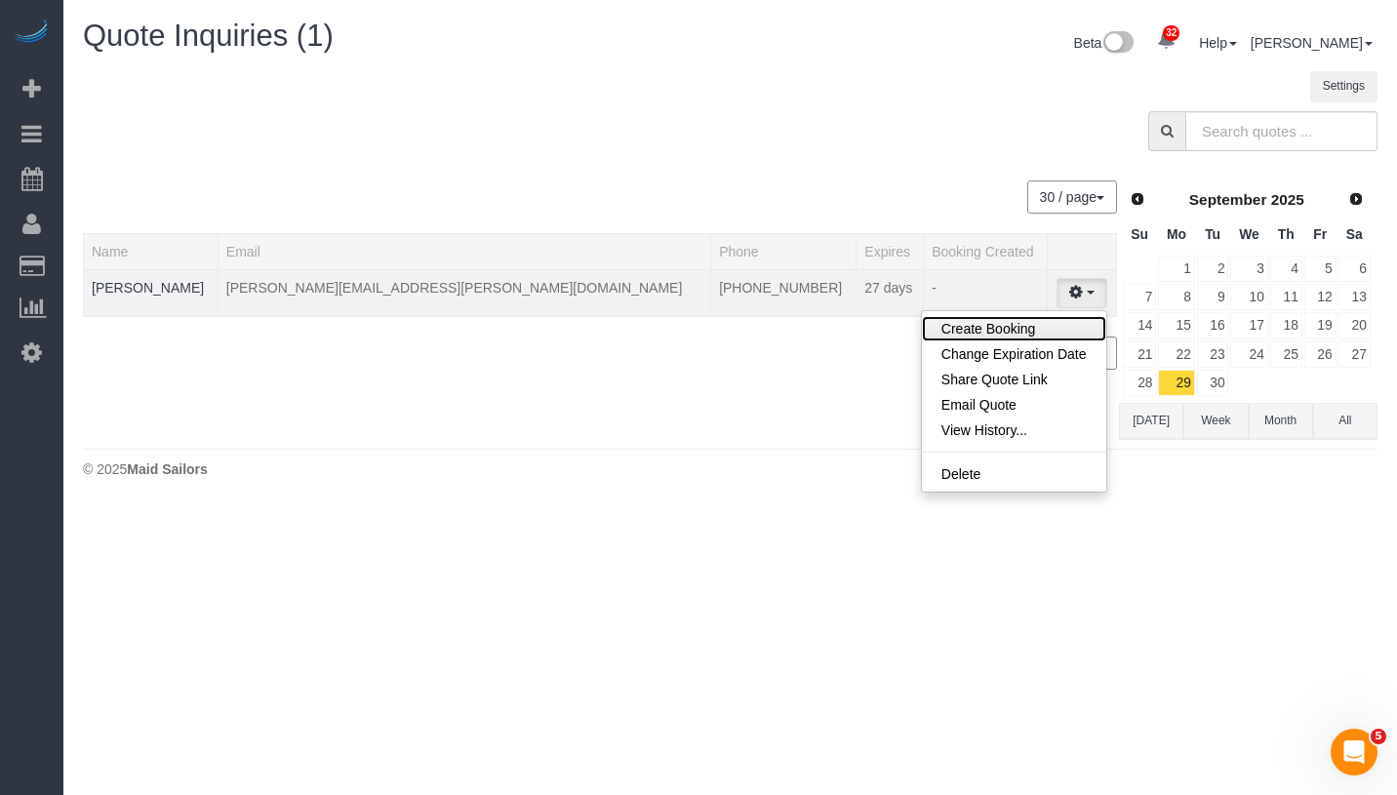
click at [1013, 328] on link "Create Booking" at bounding box center [1014, 328] width 184 height 25
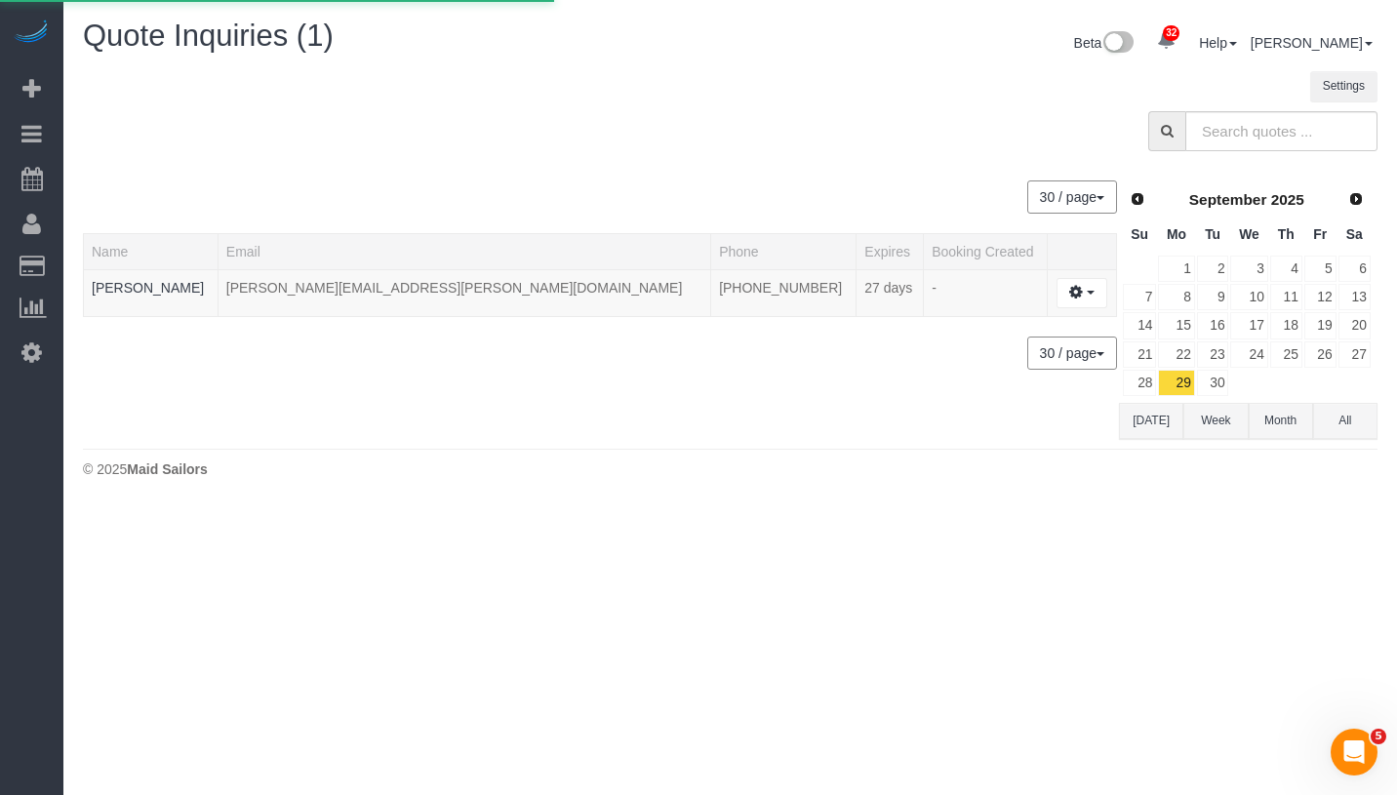
select select "NY"
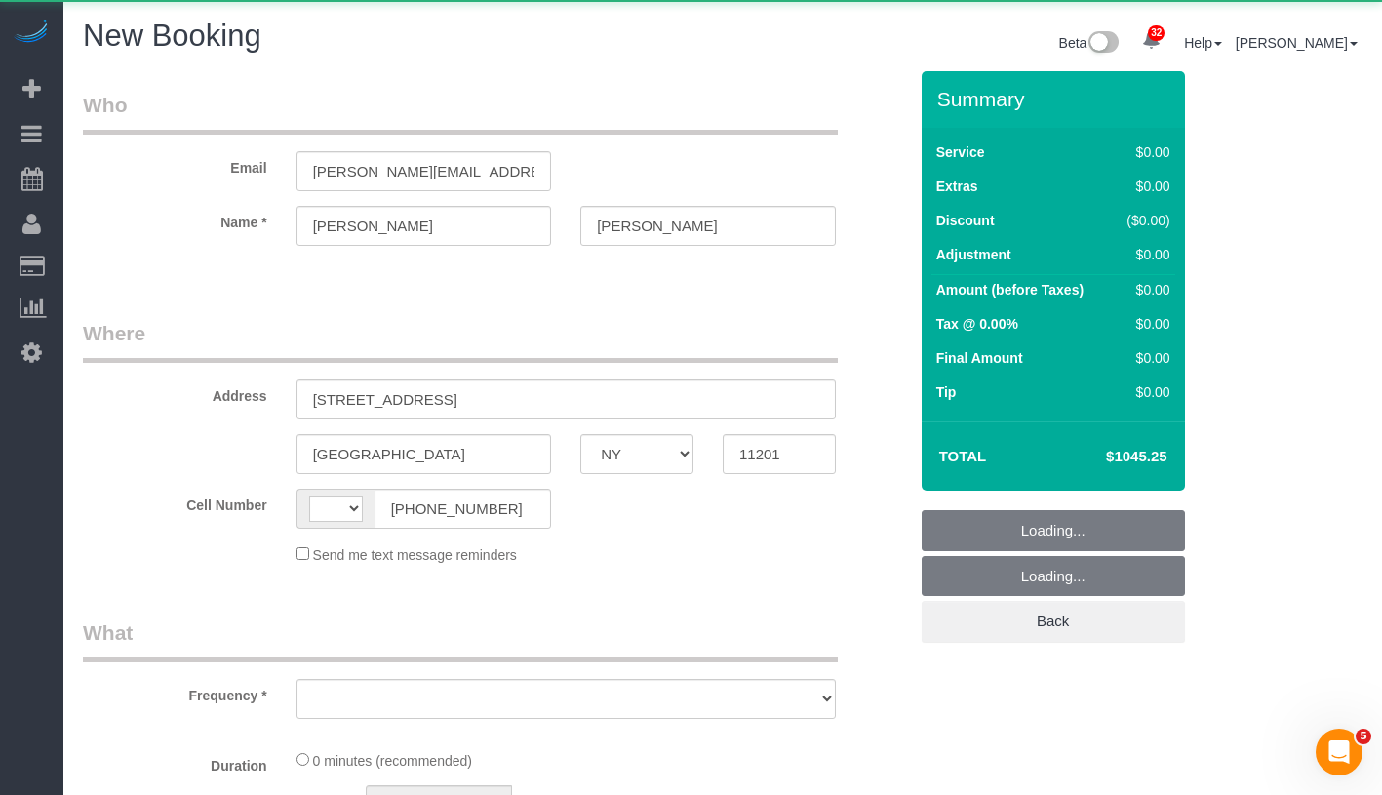
select select "object:3167"
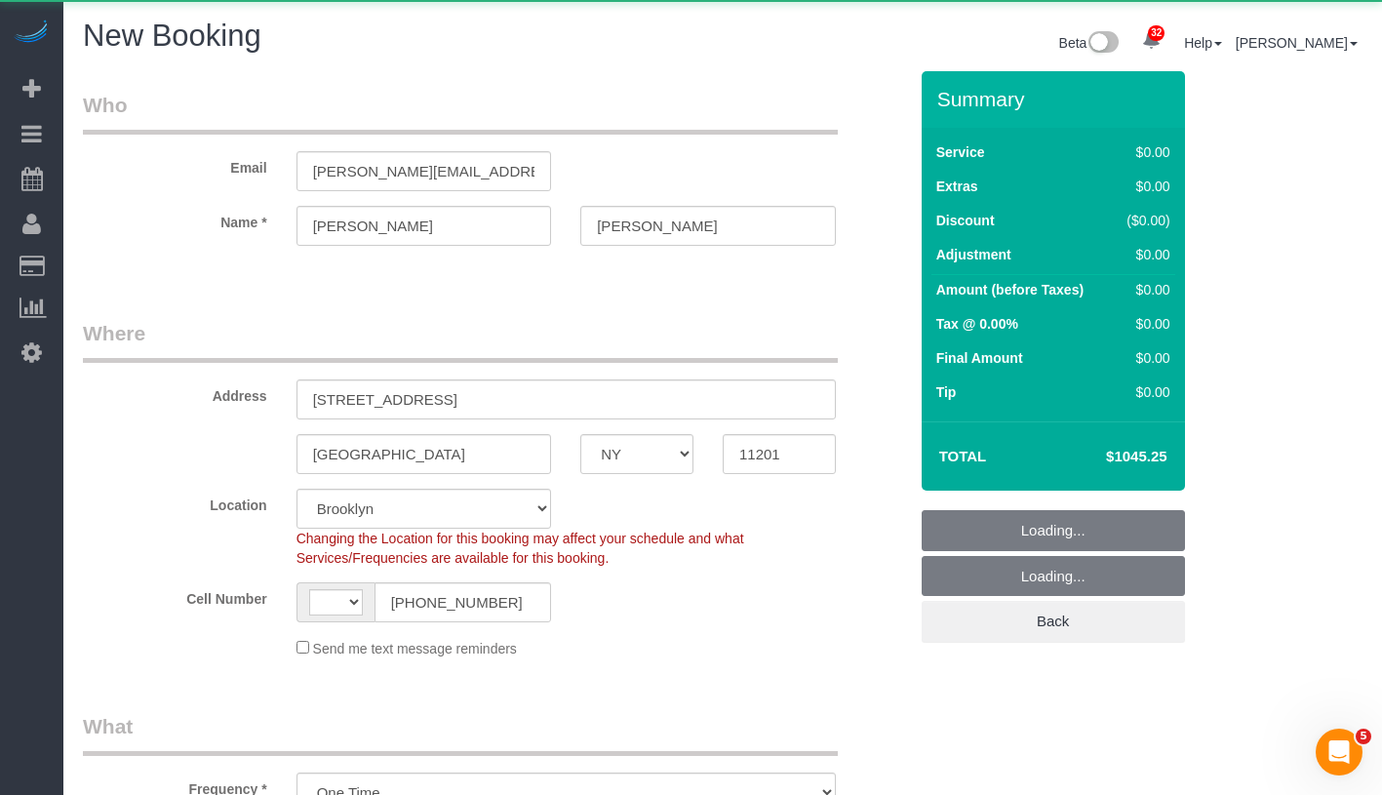
select select "string:US"
select select "3"
select select "240"
select select "number:89"
select select "number:90"
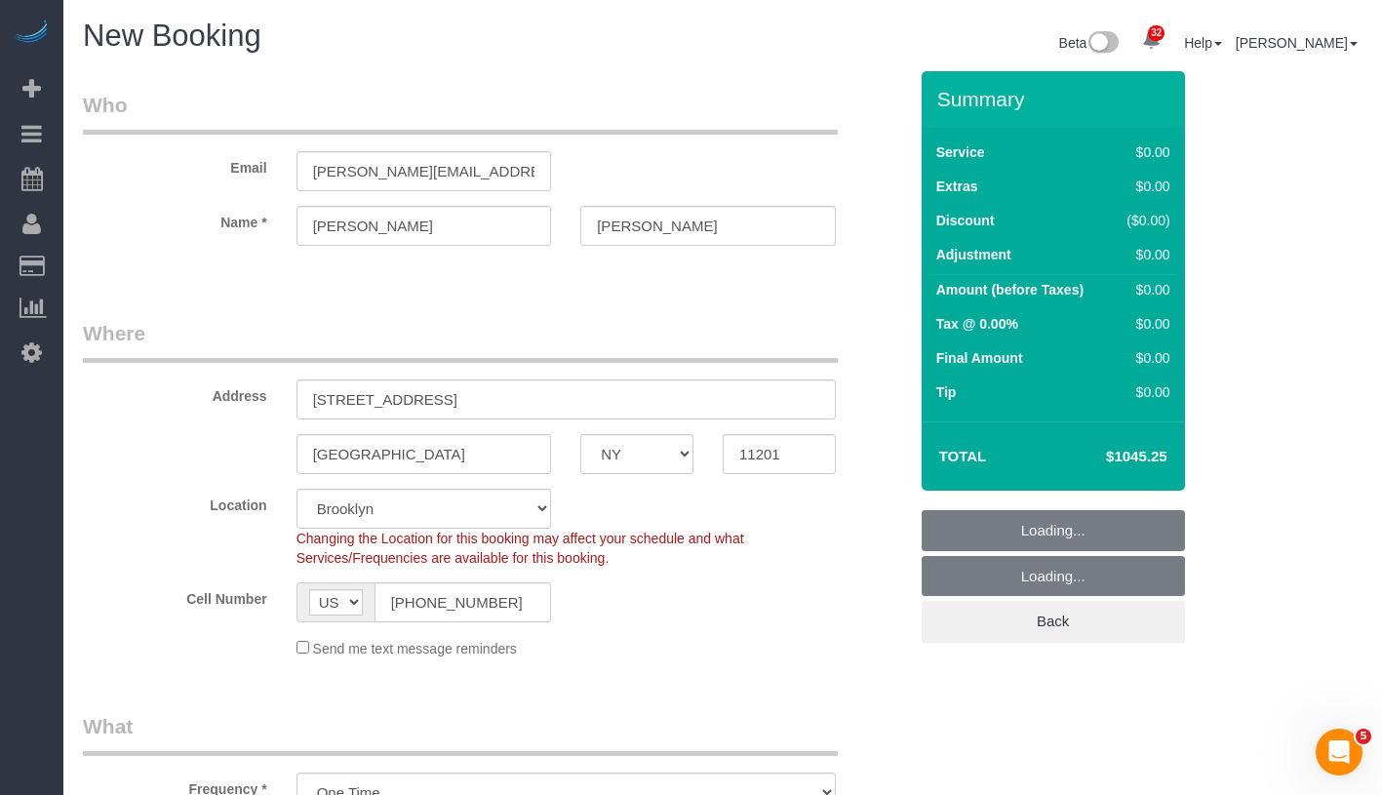
select select "object:4020"
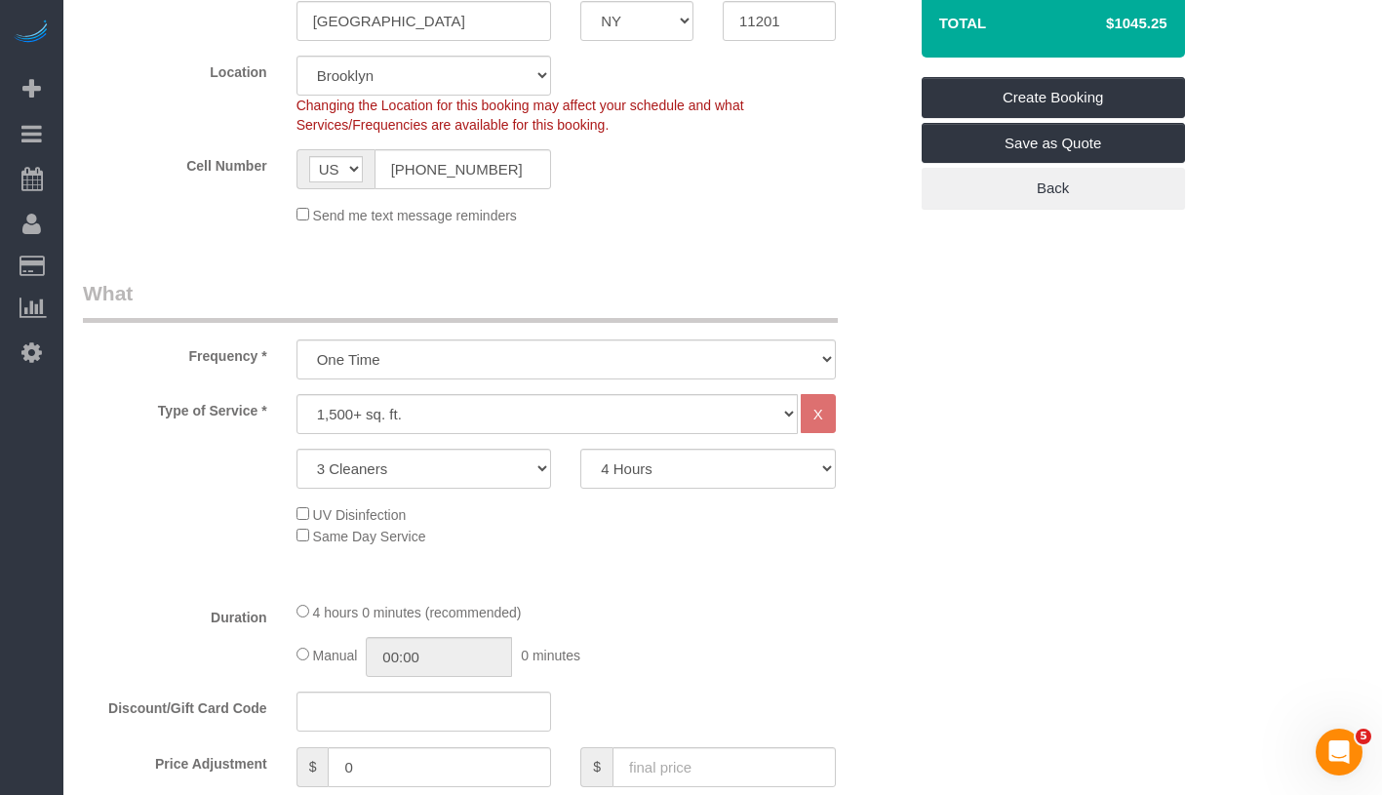
scroll to position [452, 0]
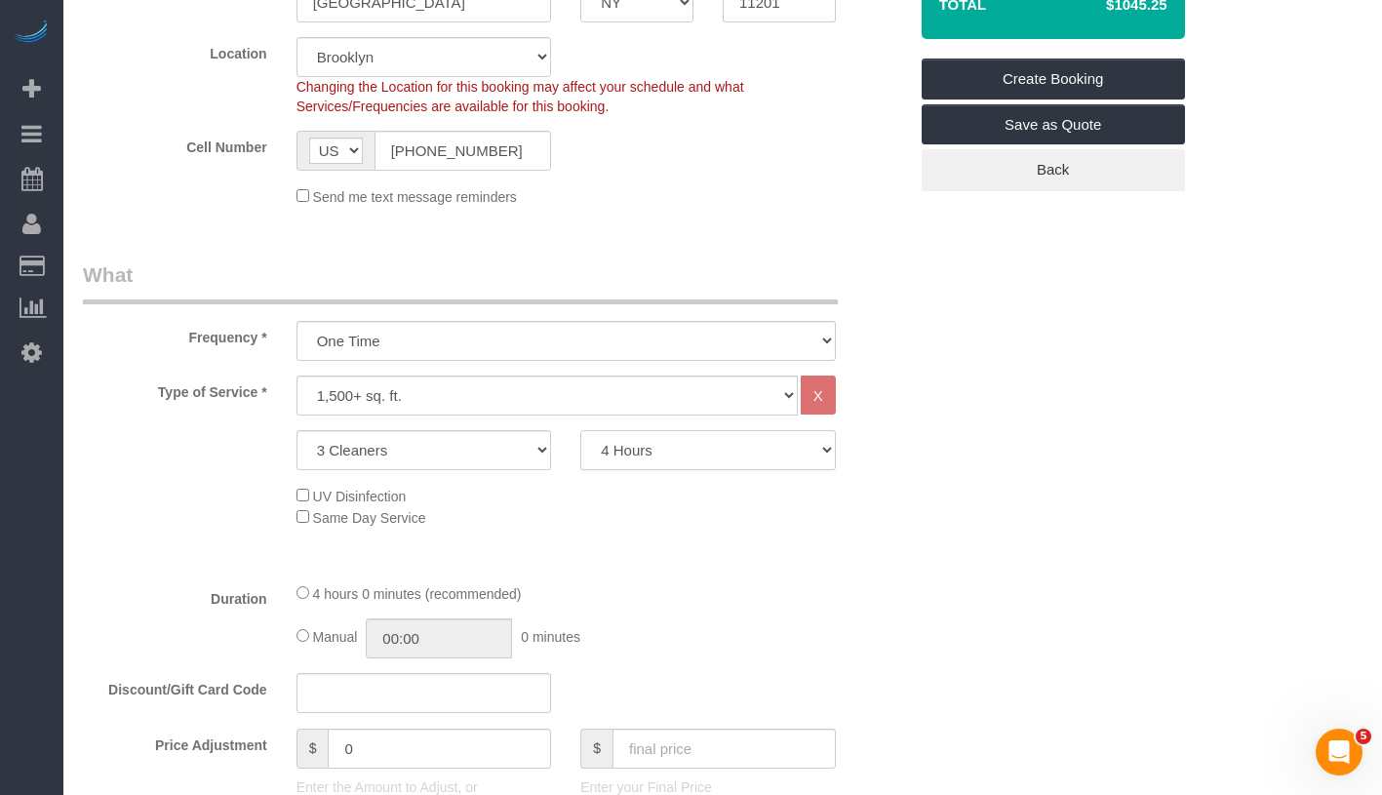
click at [753, 451] on select "2 Hours 2.5 Hours 3 Hours 3.5 Hours 4 Hours 4.5 Hours 5 Hours 5.5 Hours 6 Hours…" at bounding box center [708, 450] width 256 height 40
select select "180"
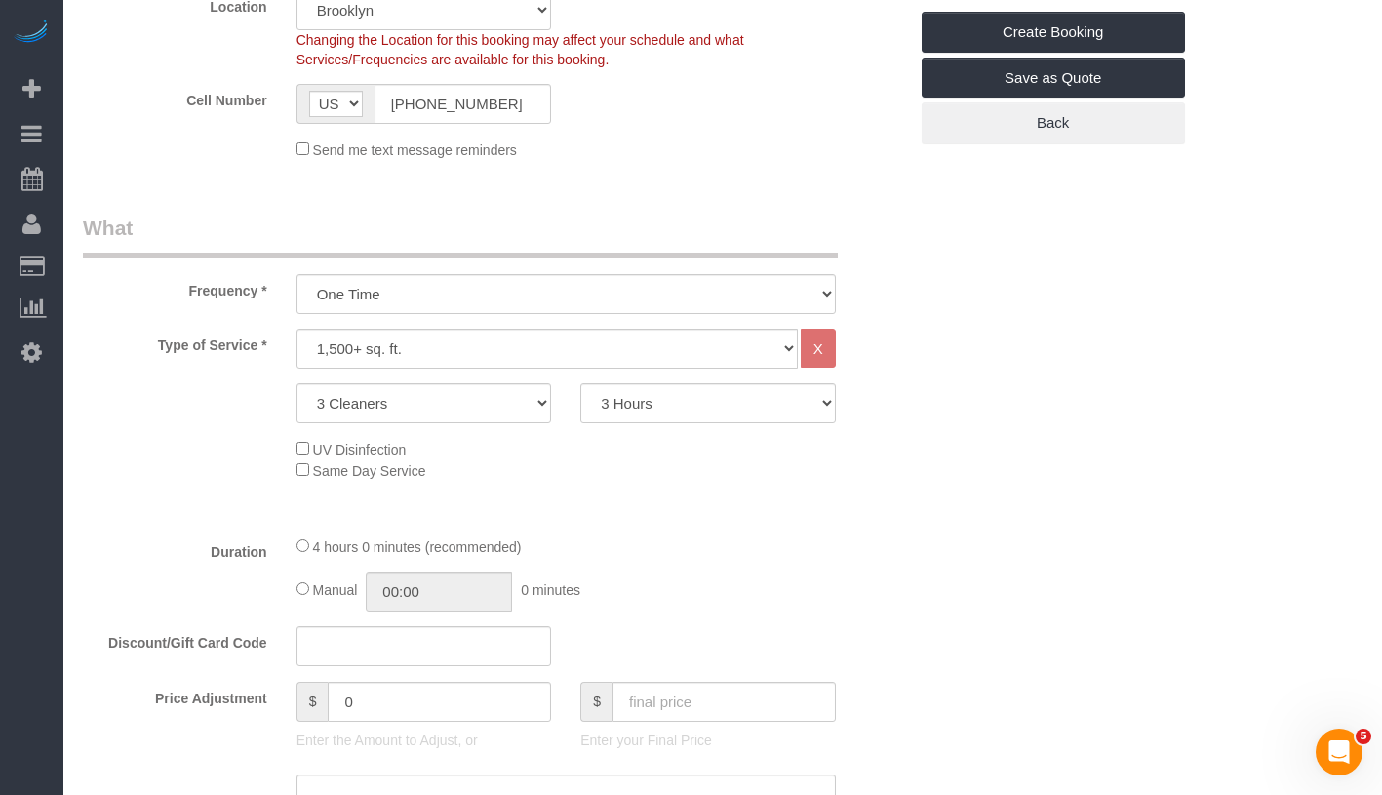
scroll to position [602, 0]
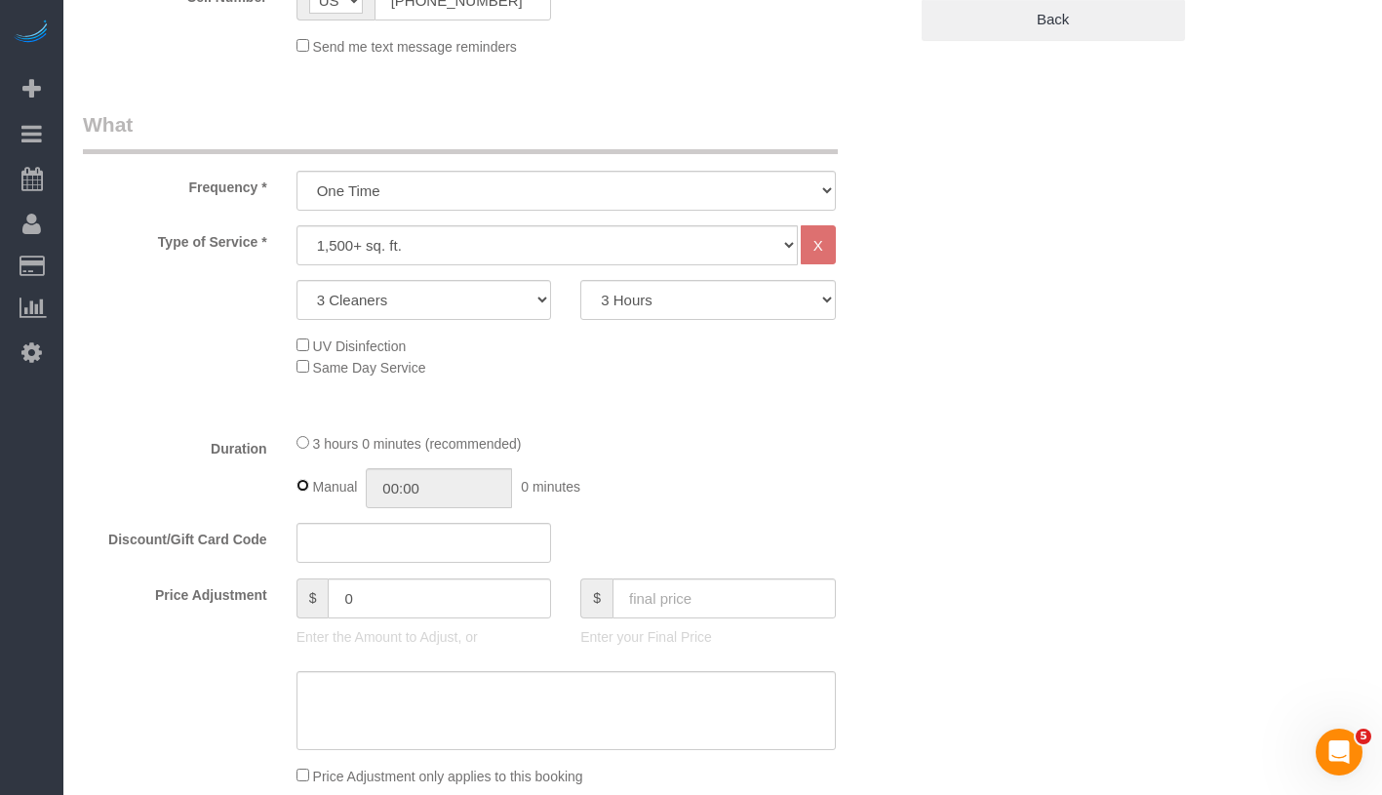
type input "03:00"
click at [303, 448] on div "3 hours 0 minutes (recommended)" at bounding box center [566, 442] width 539 height 21
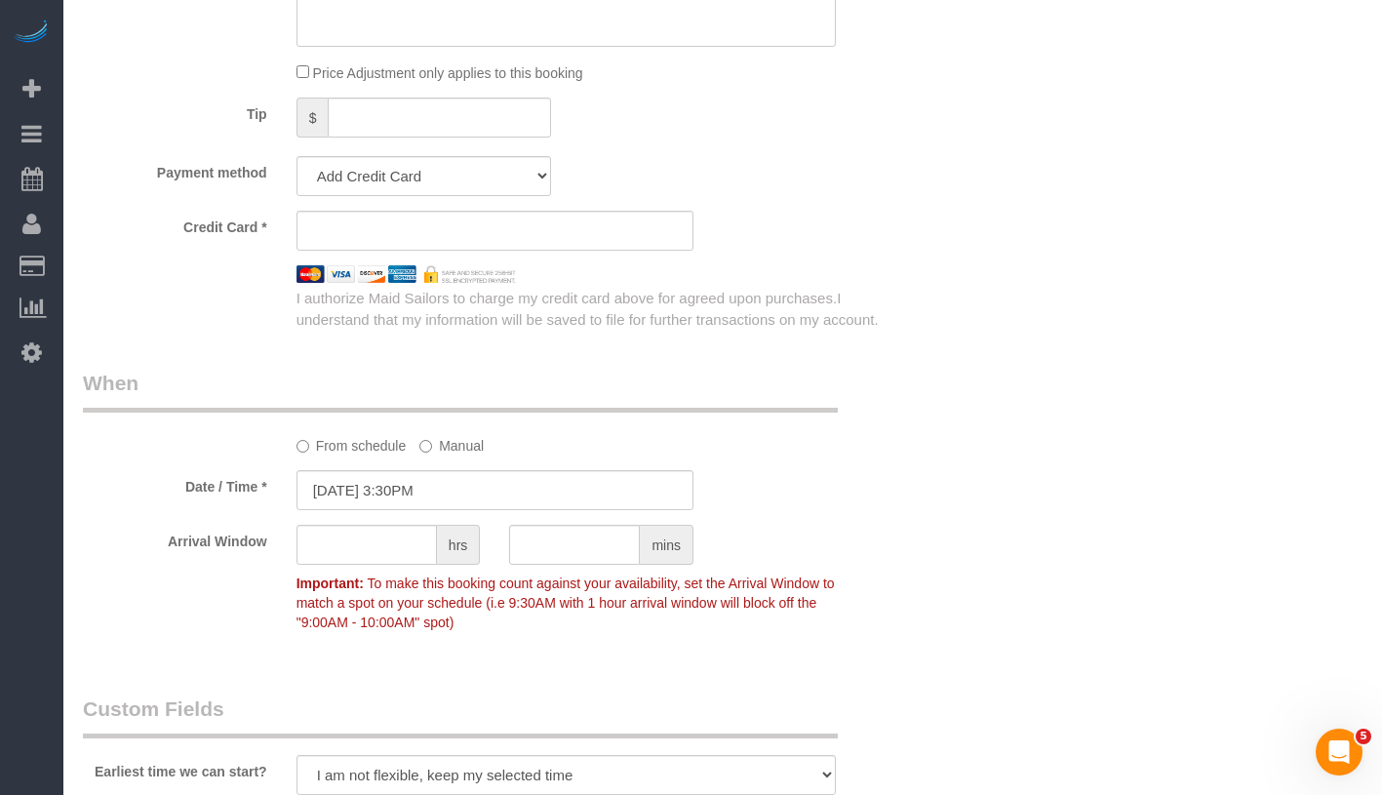
scroll to position [1331, 0]
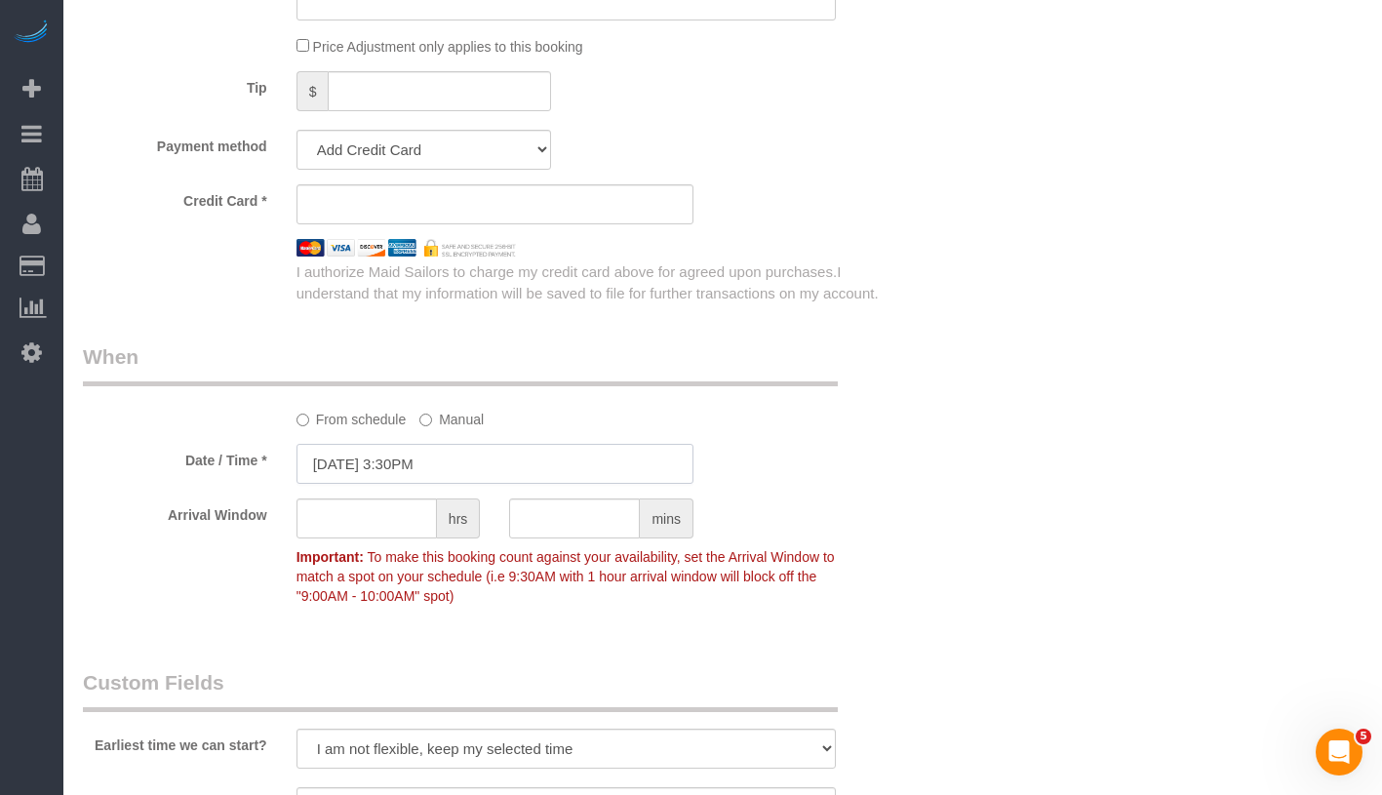
click at [429, 458] on input "10/01/2025 3:30PM" at bounding box center [495, 464] width 397 height 40
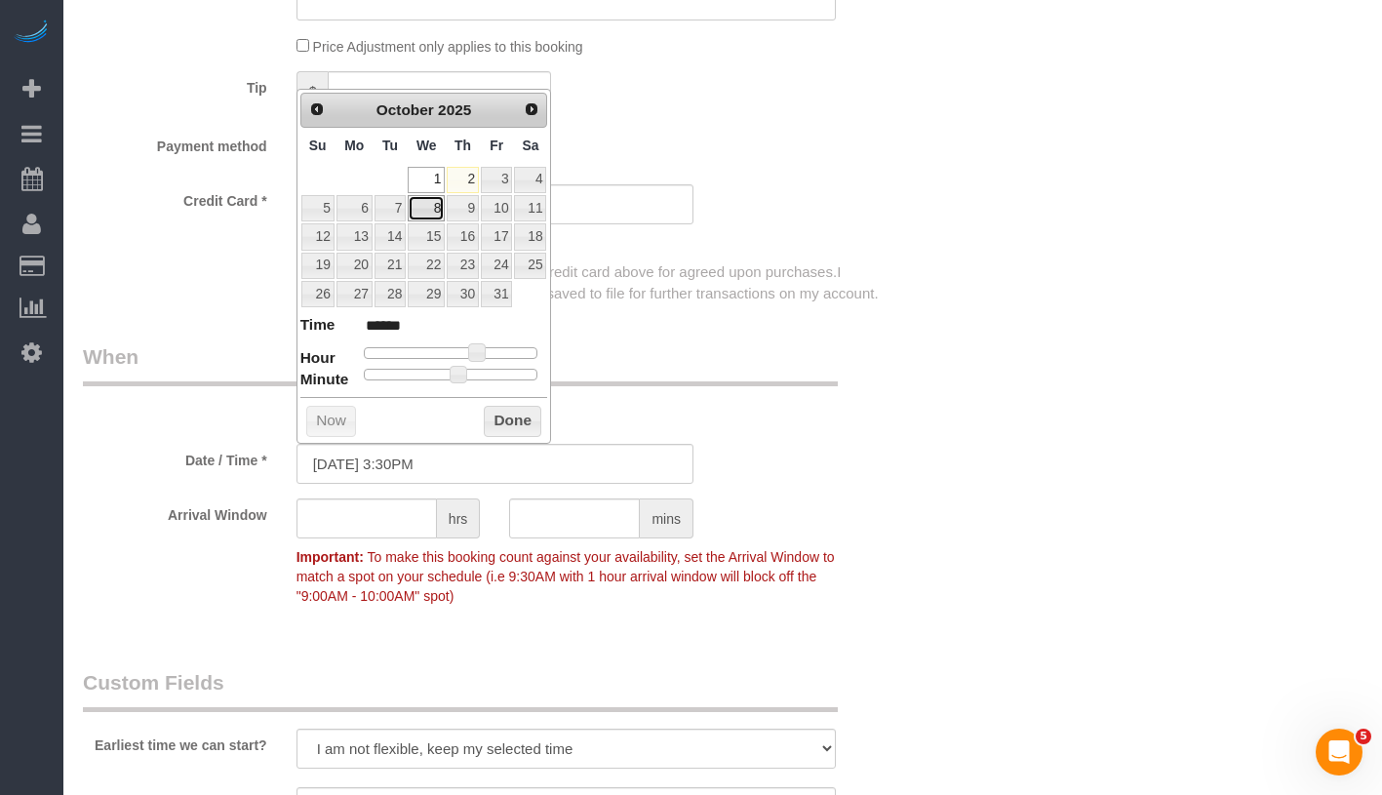
click at [437, 211] on link "8" at bounding box center [426, 208] width 37 height 26
click at [503, 416] on button "Done" at bounding box center [513, 421] width 58 height 31
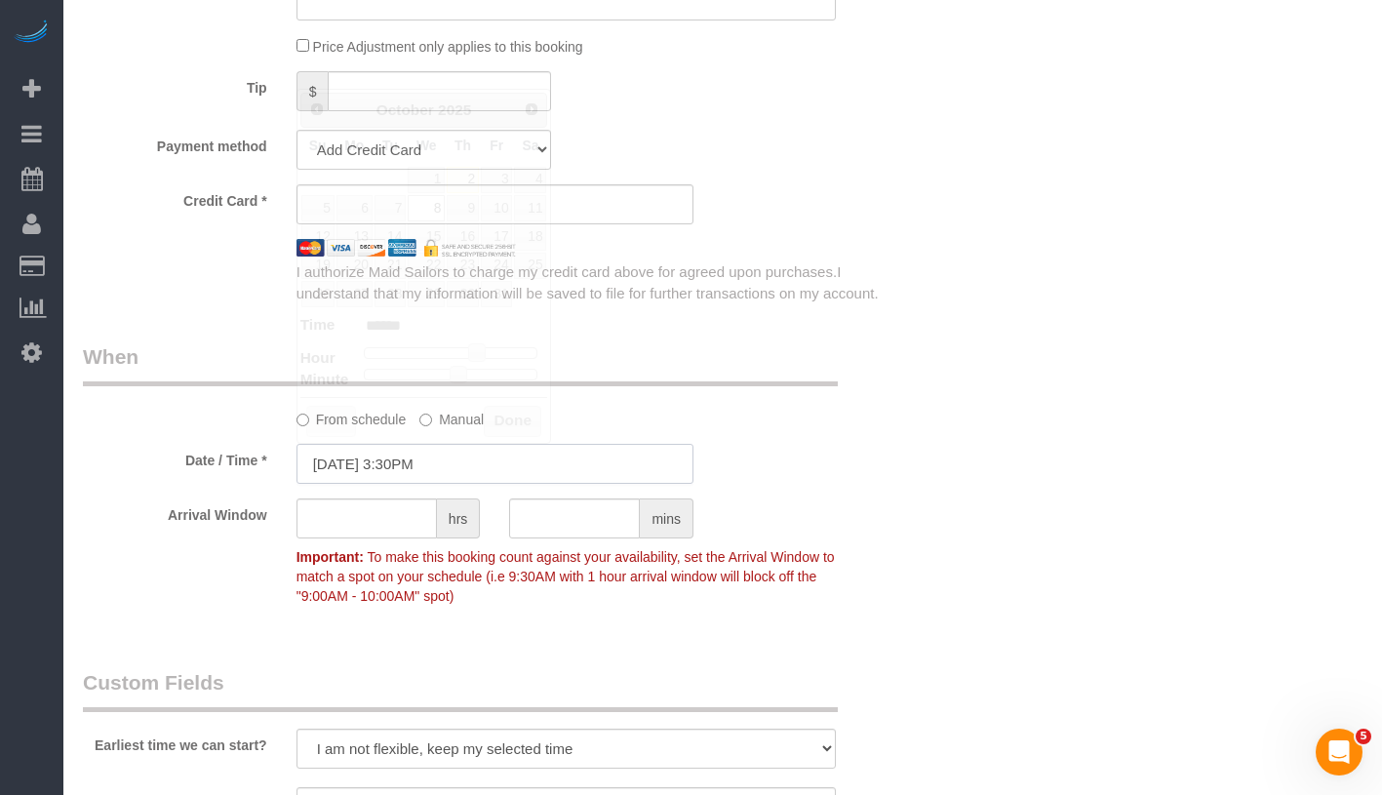
click at [479, 462] on input "10/08/2025 3:30PM" at bounding box center [495, 464] width 397 height 40
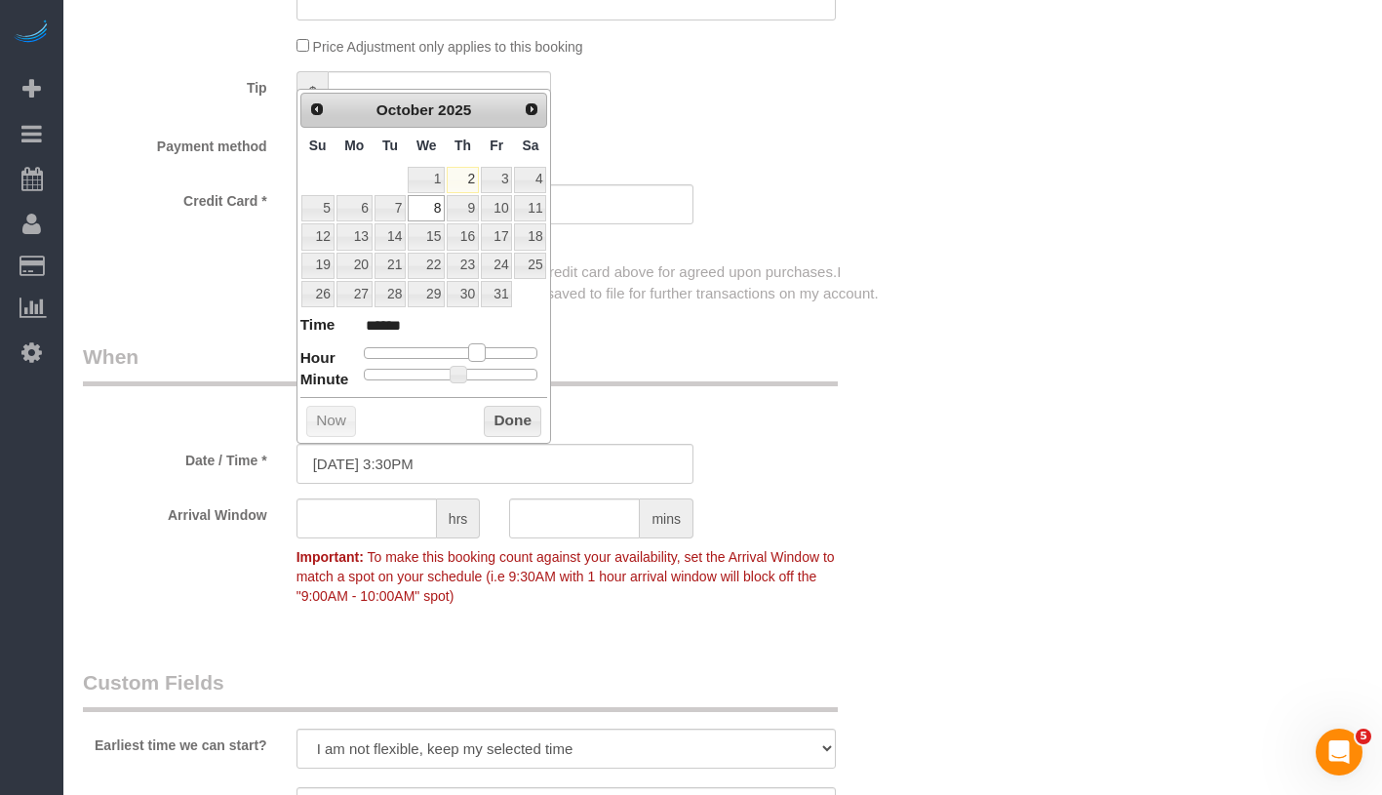
click at [475, 354] on span at bounding box center [477, 352] width 18 height 18
type input "10/08/2025 4:30PM"
type input "******"
drag, startPoint x: 484, startPoint y: 350, endPoint x: 496, endPoint y: 350, distance: 11.7
click at [496, 350] on div at bounding box center [451, 353] width 175 height 12
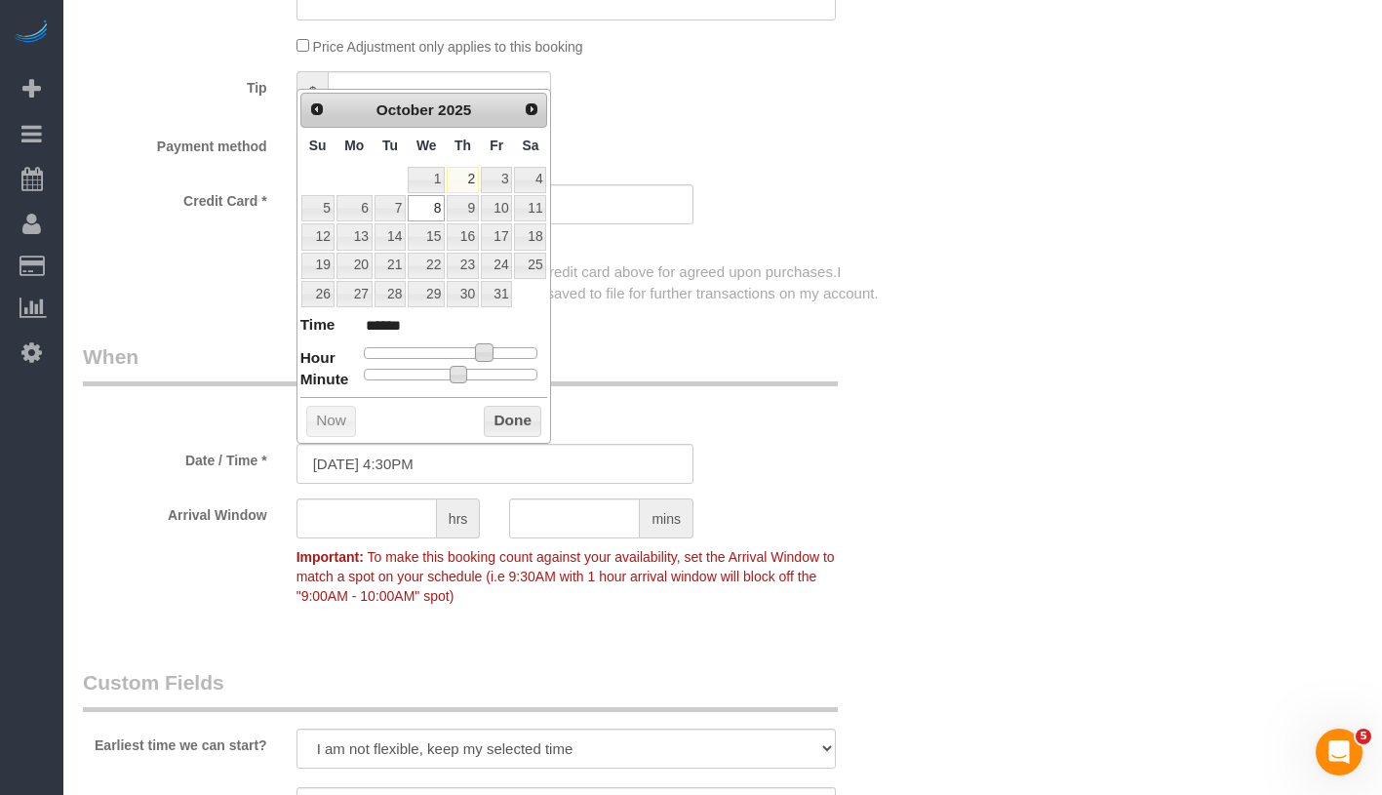
type input "10/08/2025 4:25PM"
type input "******"
type input "10/08/2025 4:10PM"
type input "******"
type input "10/08/2025 4:00PM"
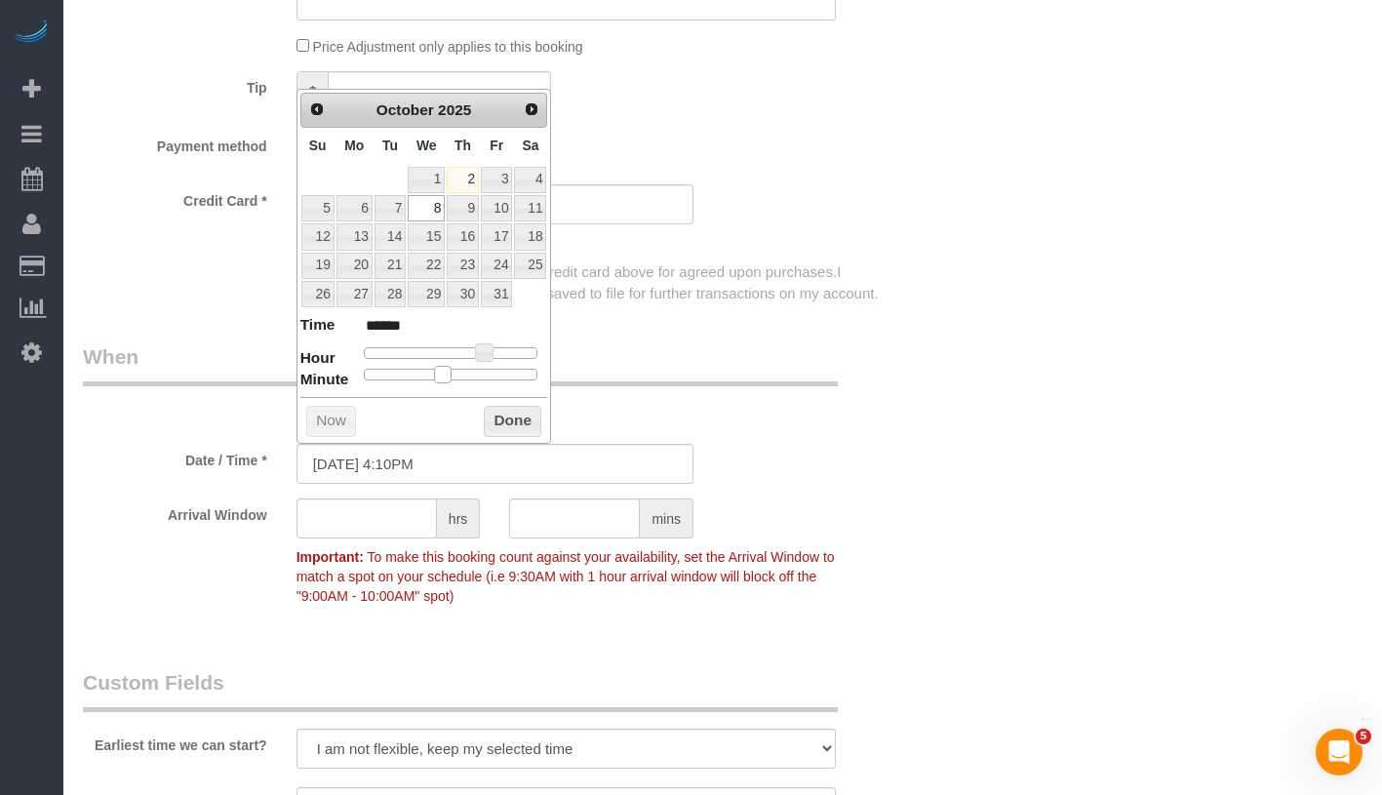
type input "******"
drag, startPoint x: 459, startPoint y: 374, endPoint x: 276, endPoint y: 376, distance: 183.4
click at [527, 421] on button "Done" at bounding box center [513, 421] width 58 height 31
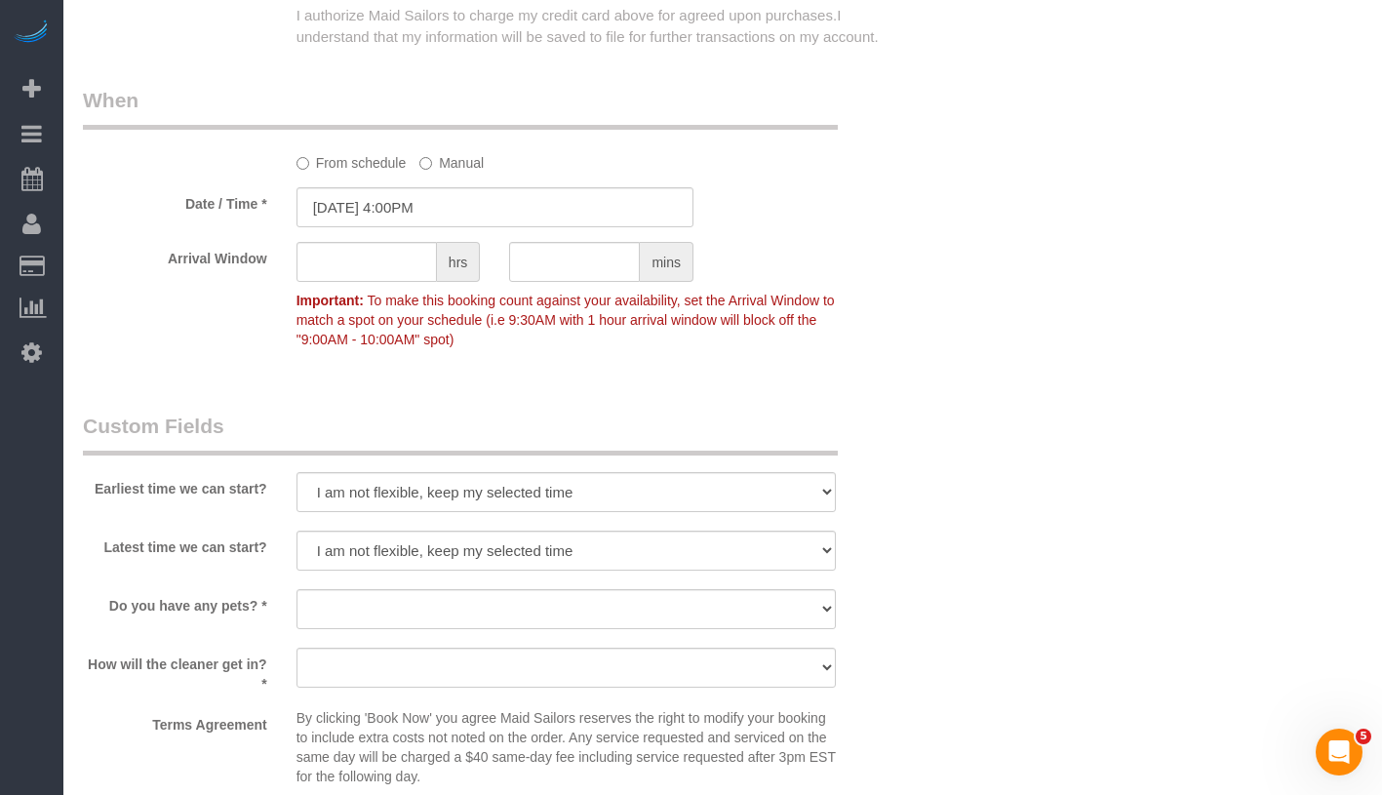
scroll to position [1692, 0]
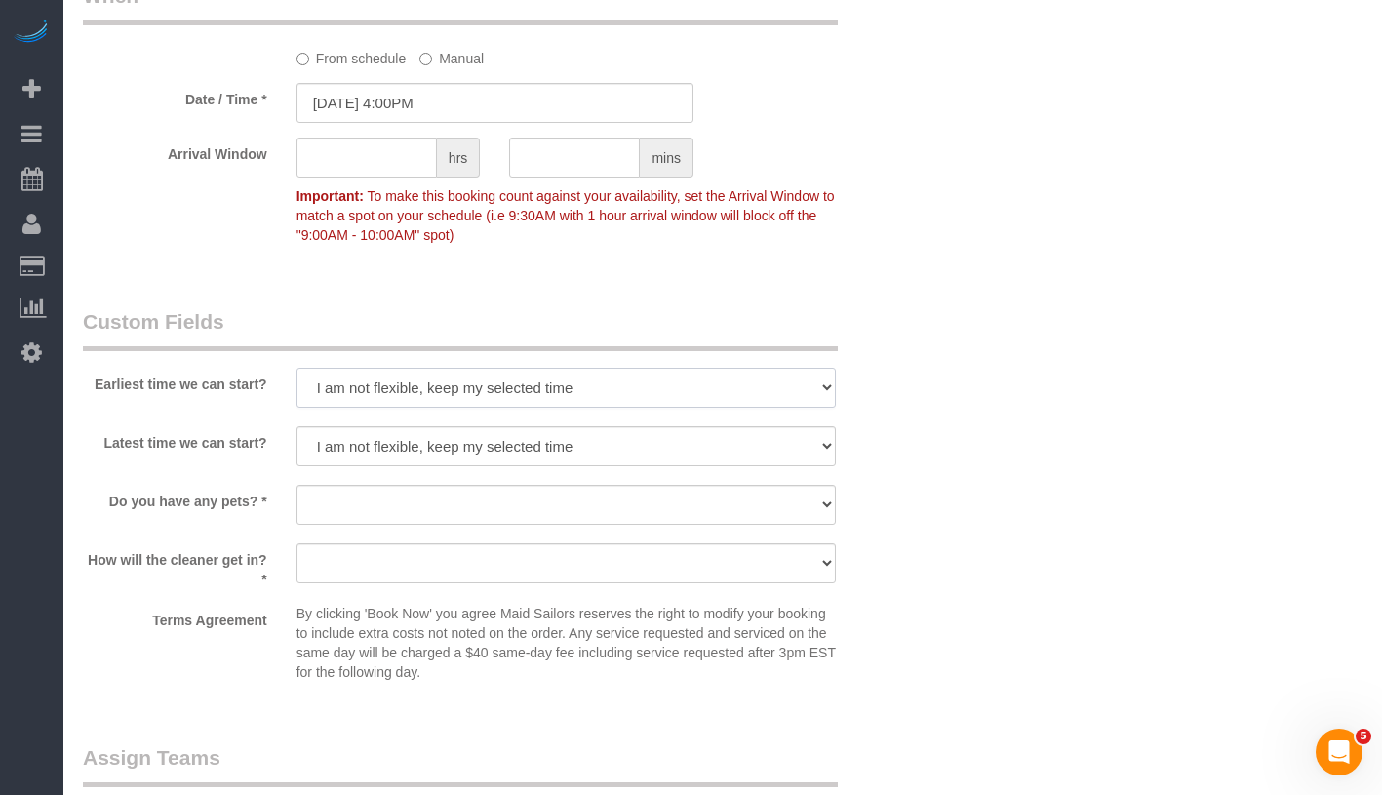
click at [434, 369] on select "I am not flexible, keep my selected time 8:00 AM 9:00 AM 10:00 AM 11:00 AM 12:0…" at bounding box center [566, 388] width 539 height 40
select select "number:64"
click at [443, 448] on select "I am not flexible, keep my selected time 8:00 AM 9:00 AM 10:00 AM 11:00 AM 12:0…" at bounding box center [566, 446] width 539 height 40
select select "number:78"
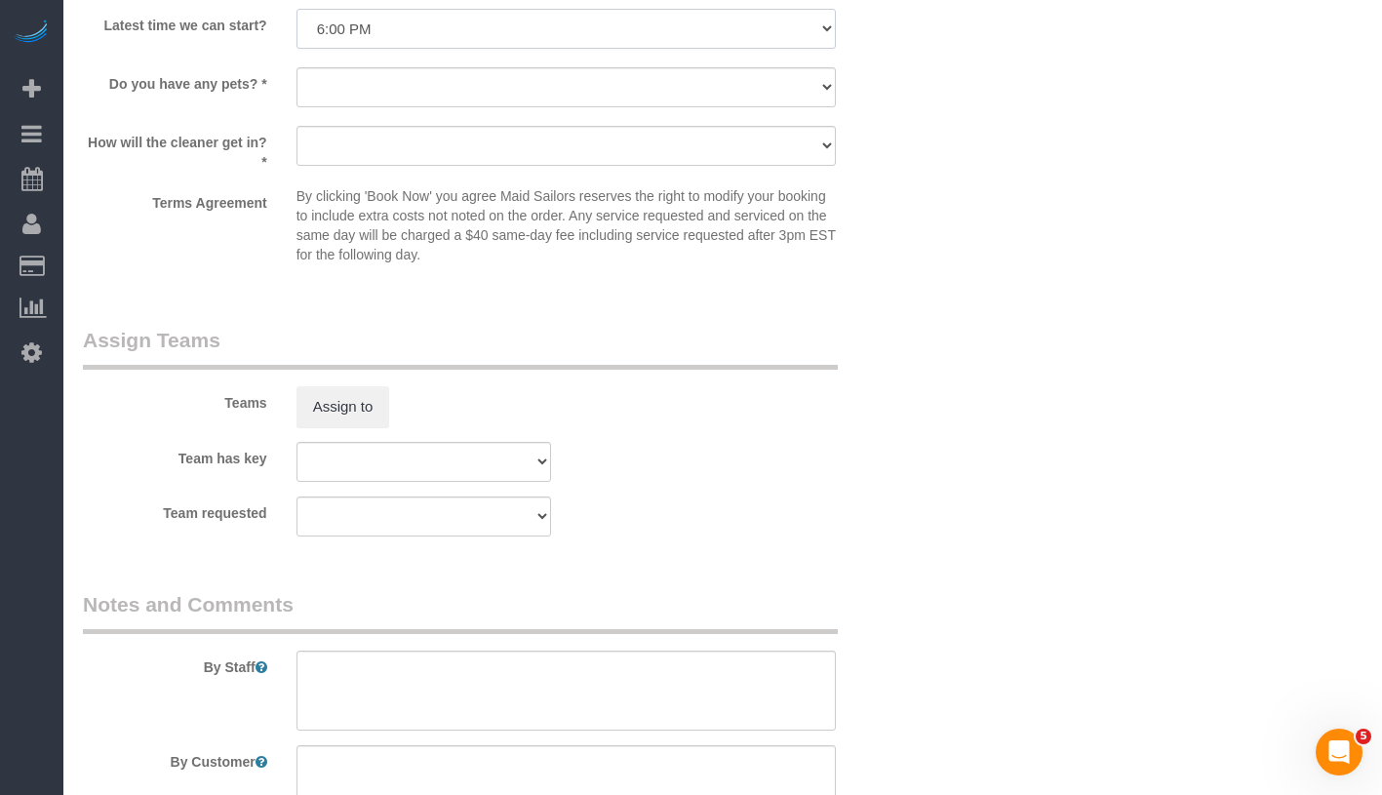
scroll to position [2261, 0]
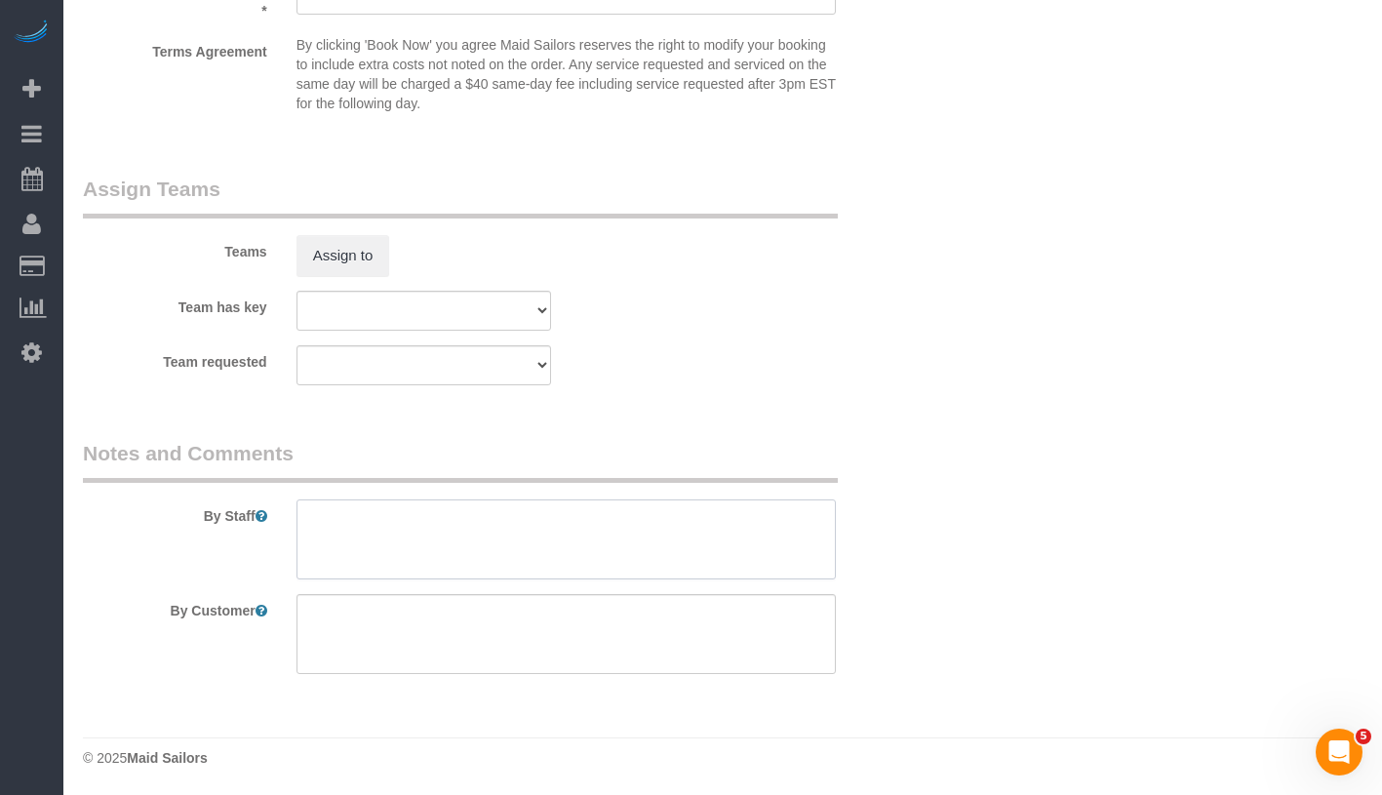
click at [743, 499] on textarea at bounding box center [566, 539] width 539 height 80
paste textarea "My biggest priorities are the floors if that isn't included and the baseboards."
drag, startPoint x: 496, startPoint y: 516, endPoint x: 528, endPoint y: 518, distance: 32.2
click at [528, 518] on textarea at bounding box center [566, 539] width 539 height 80
drag, startPoint x: 698, startPoint y: 520, endPoint x: 401, endPoint y: 542, distance: 298.3
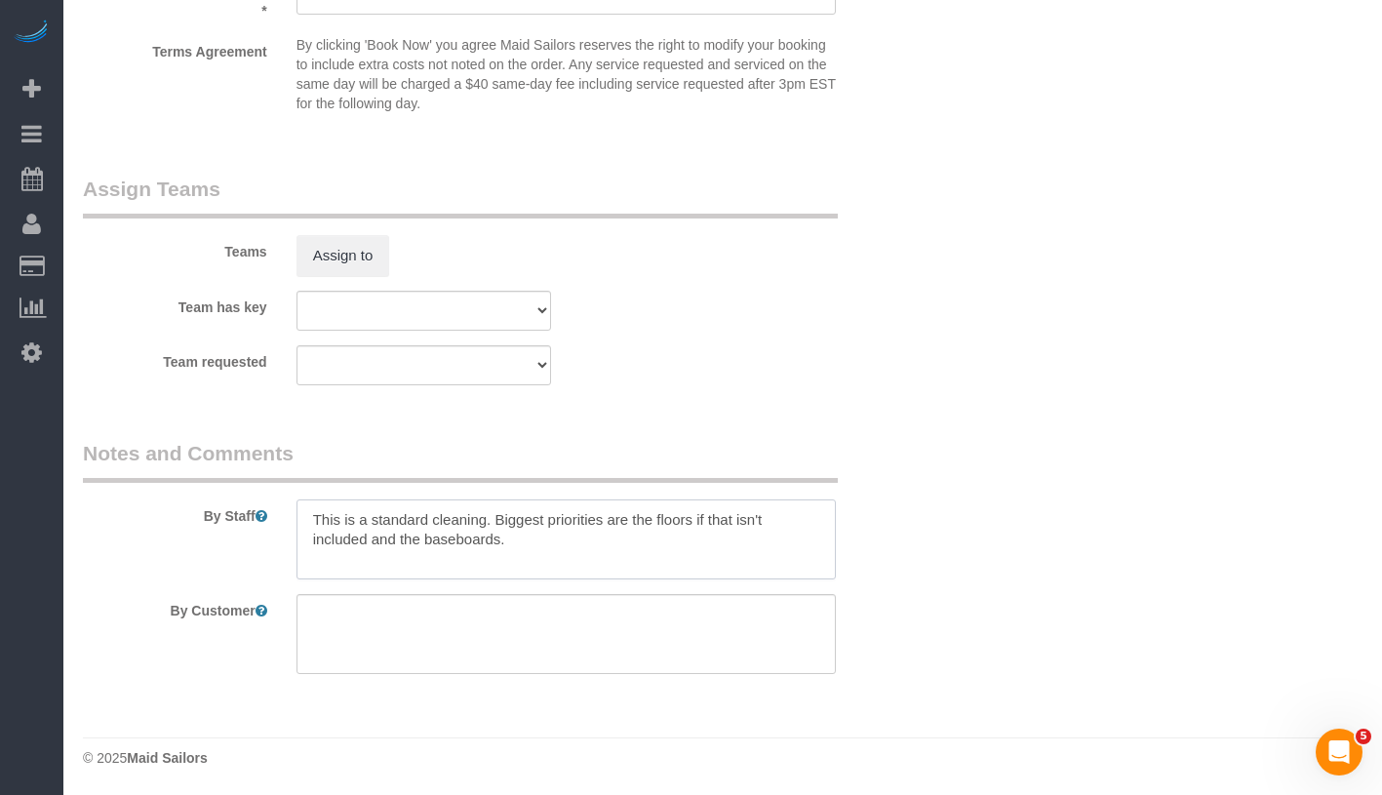
click at [401, 542] on textarea at bounding box center [566, 539] width 539 height 80
type textarea "This is a standard cleaning. Biggest priorities are the floors and the baseboar…"
click at [847, 345] on div "Team requested 000- Donna Mercado 000 - Partnerships 000 - TEAM JOB 0 - Kenia C…" at bounding box center [494, 365] width 853 height 40
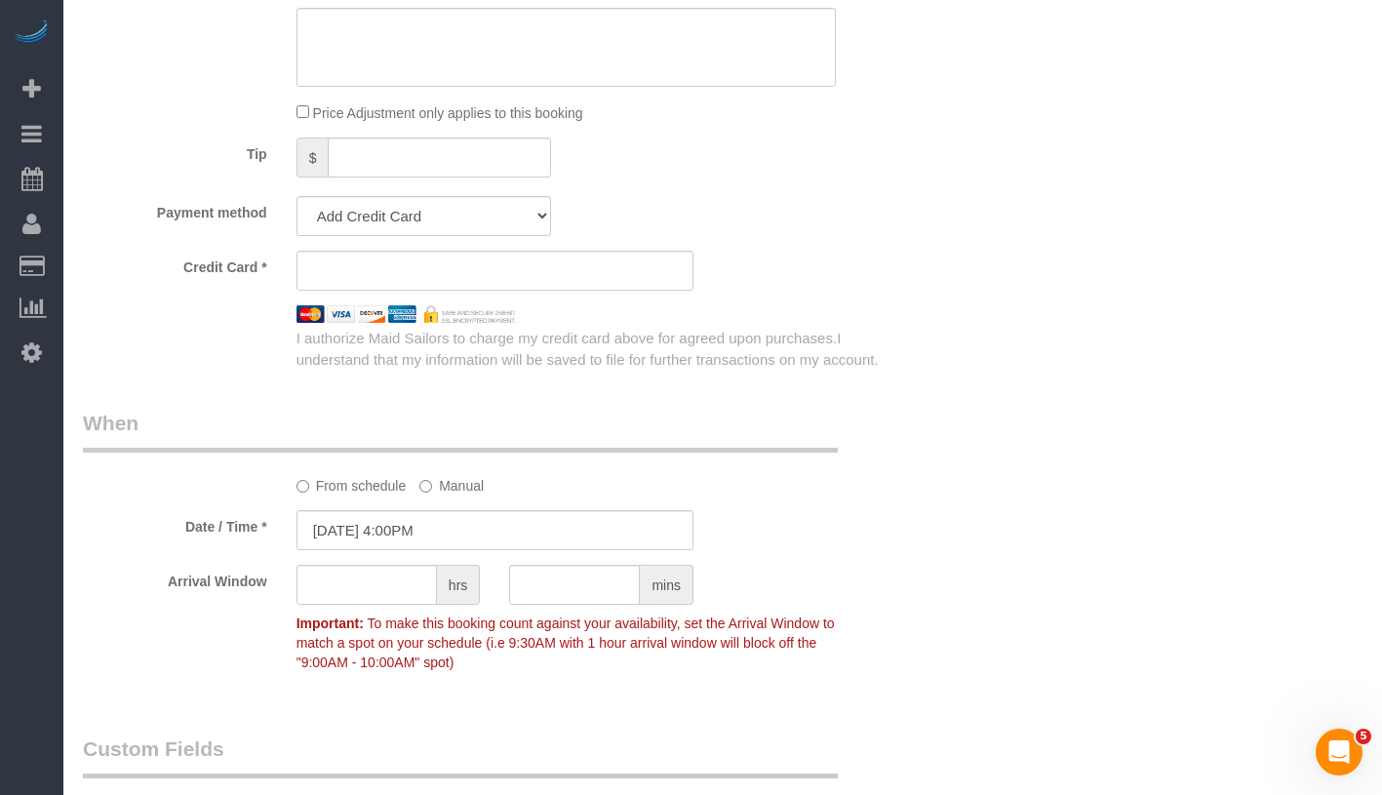
scroll to position [1367, 0]
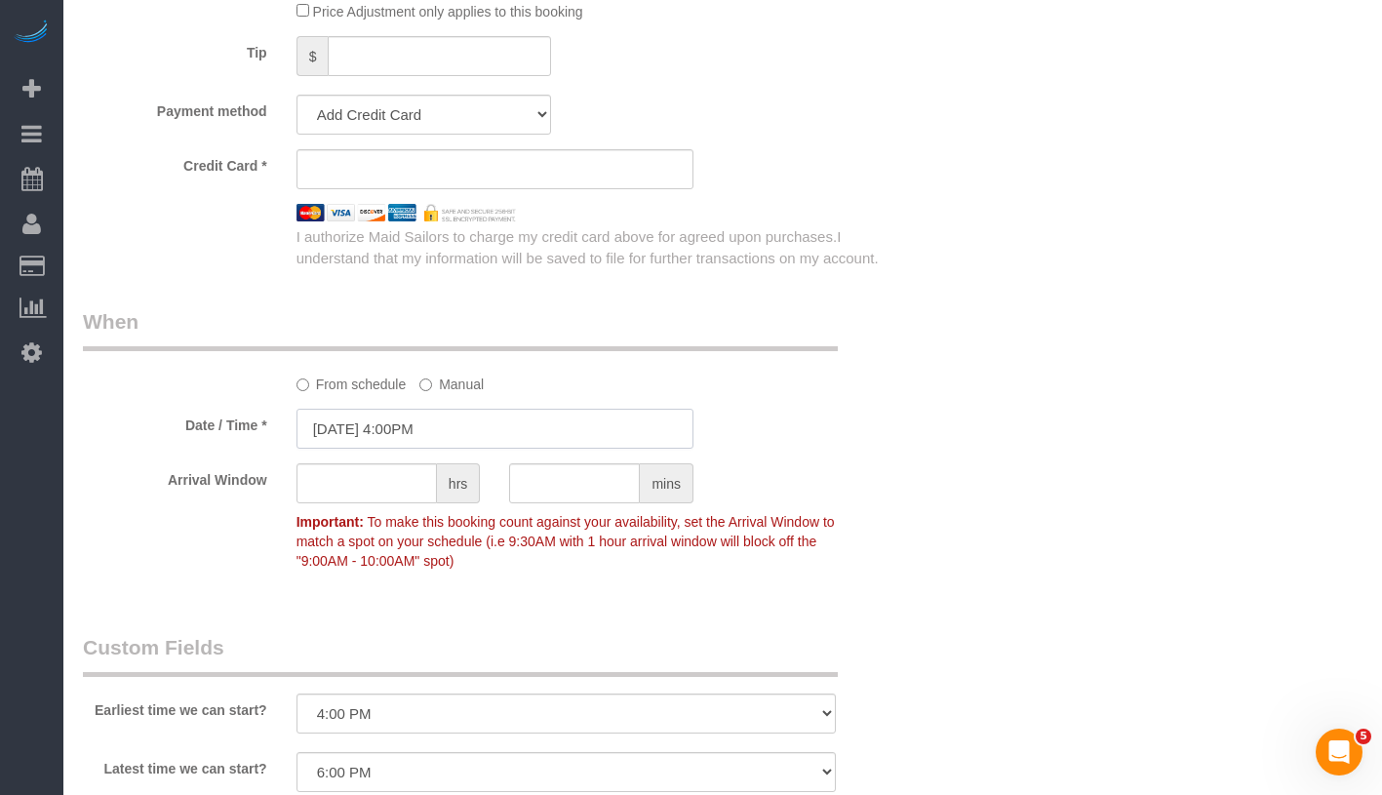
click at [507, 429] on input "10/08/2025 4:00PM" at bounding box center [495, 429] width 397 height 40
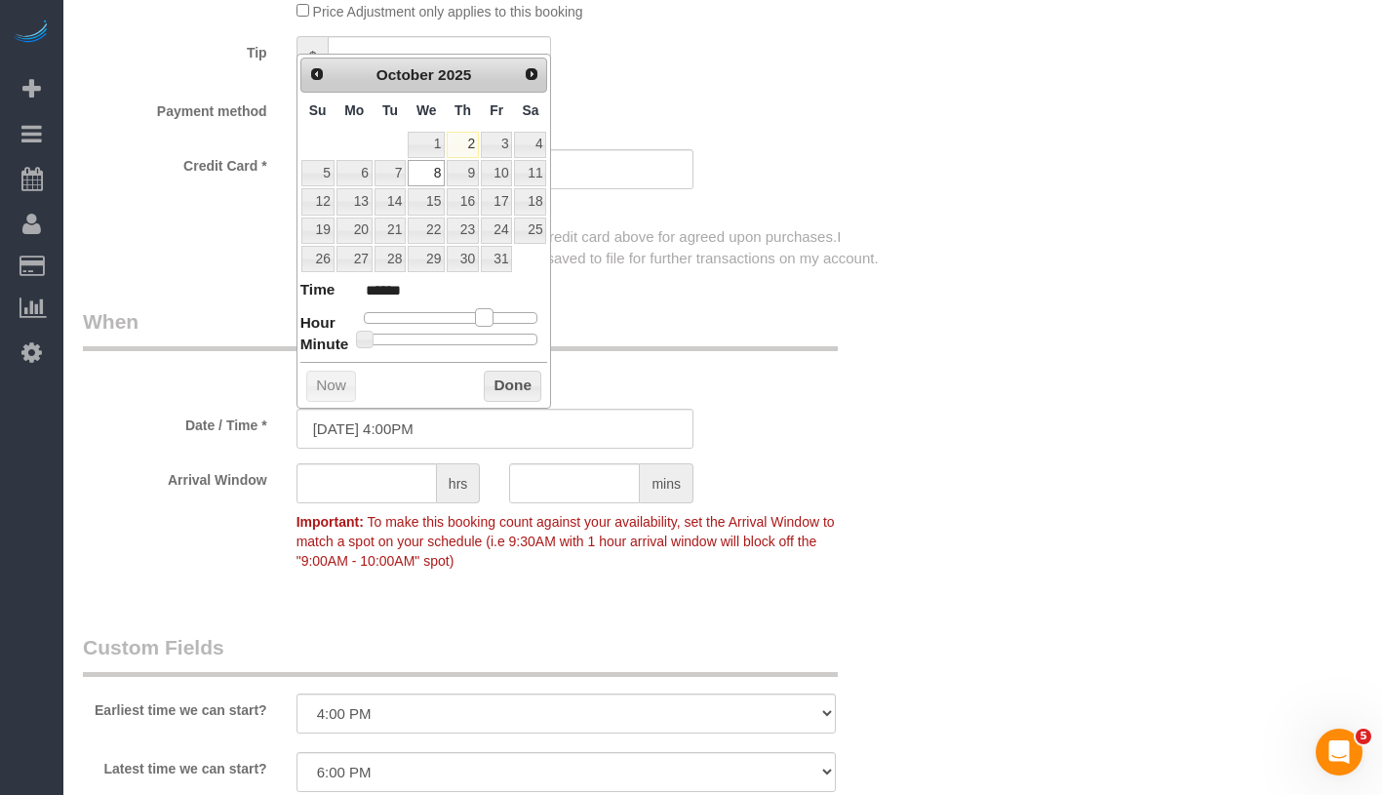
type input "10/08/2025 3:00PM"
type input "******"
click at [474, 317] on span at bounding box center [477, 317] width 18 height 18
type input "10/08/2025 4:00PM"
type input "******"
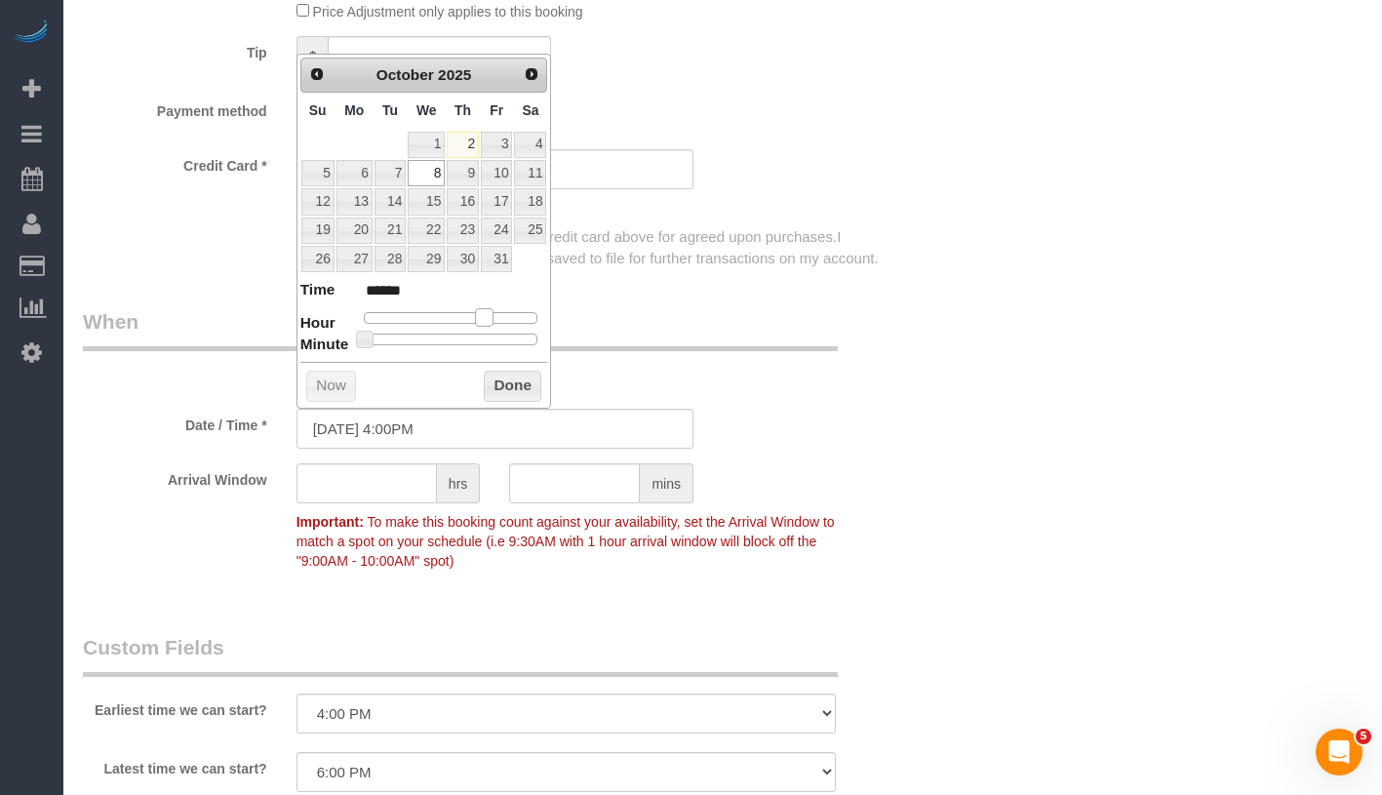
click at [483, 317] on span at bounding box center [484, 317] width 18 height 18
click at [503, 379] on button "Done" at bounding box center [513, 386] width 58 height 31
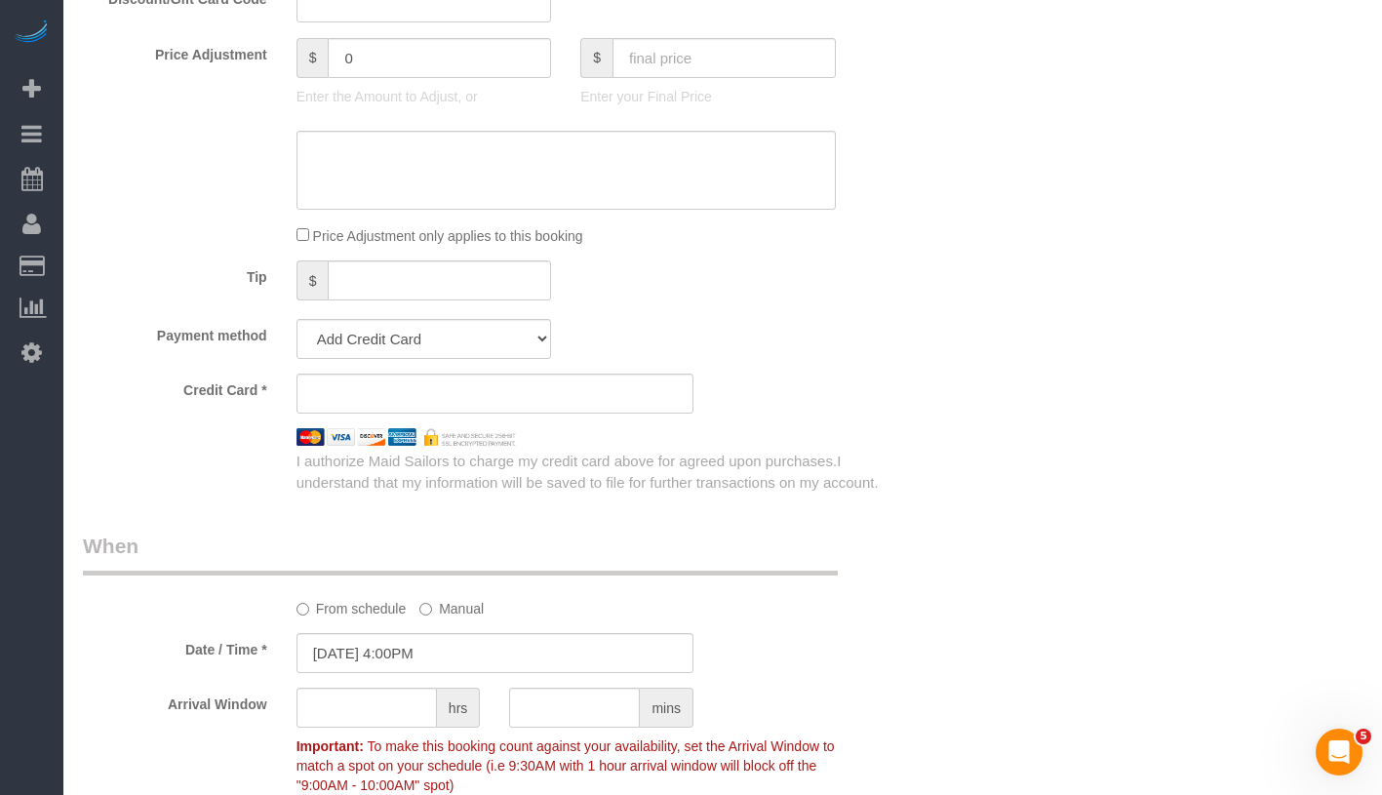
scroll to position [1250, 0]
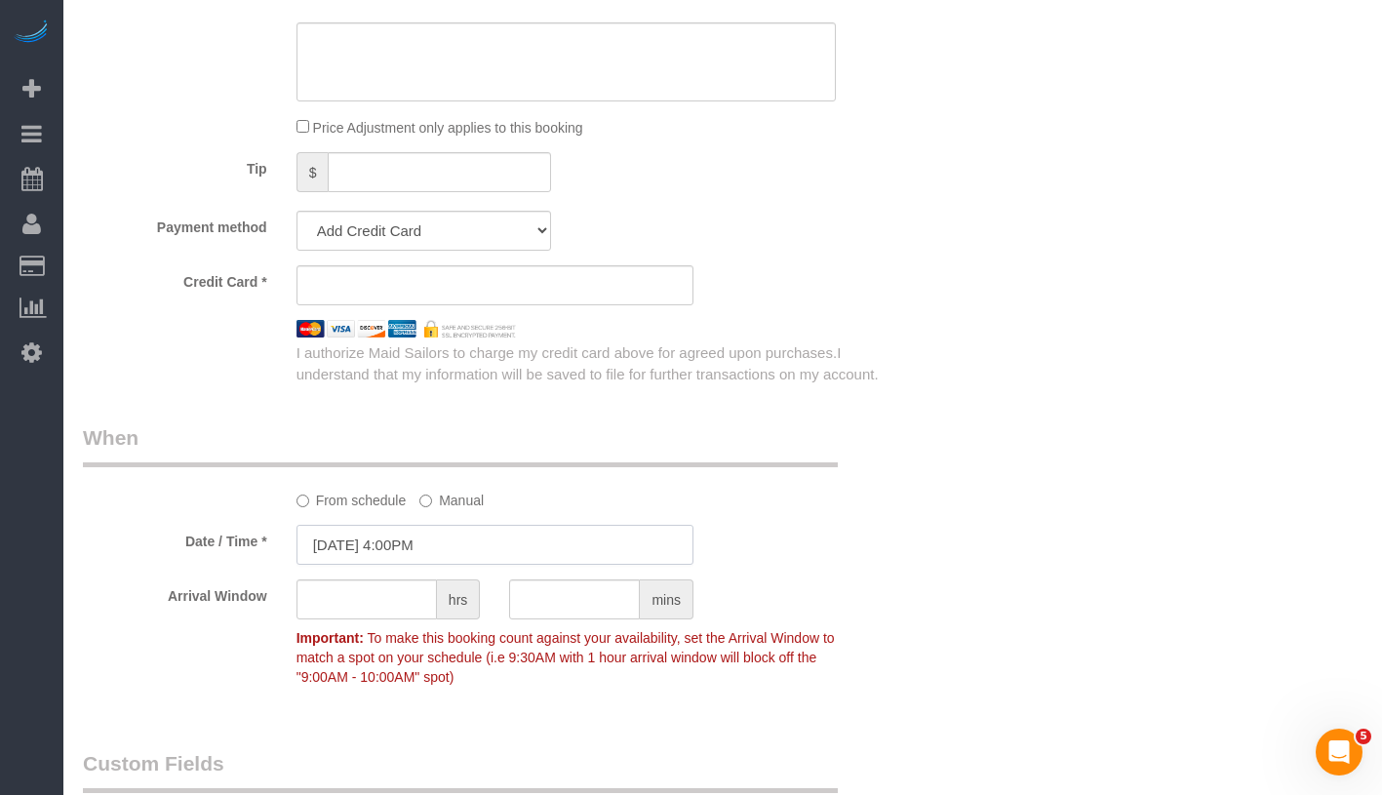
click at [401, 538] on input "10/08/2025 4:00PM" at bounding box center [495, 545] width 397 height 40
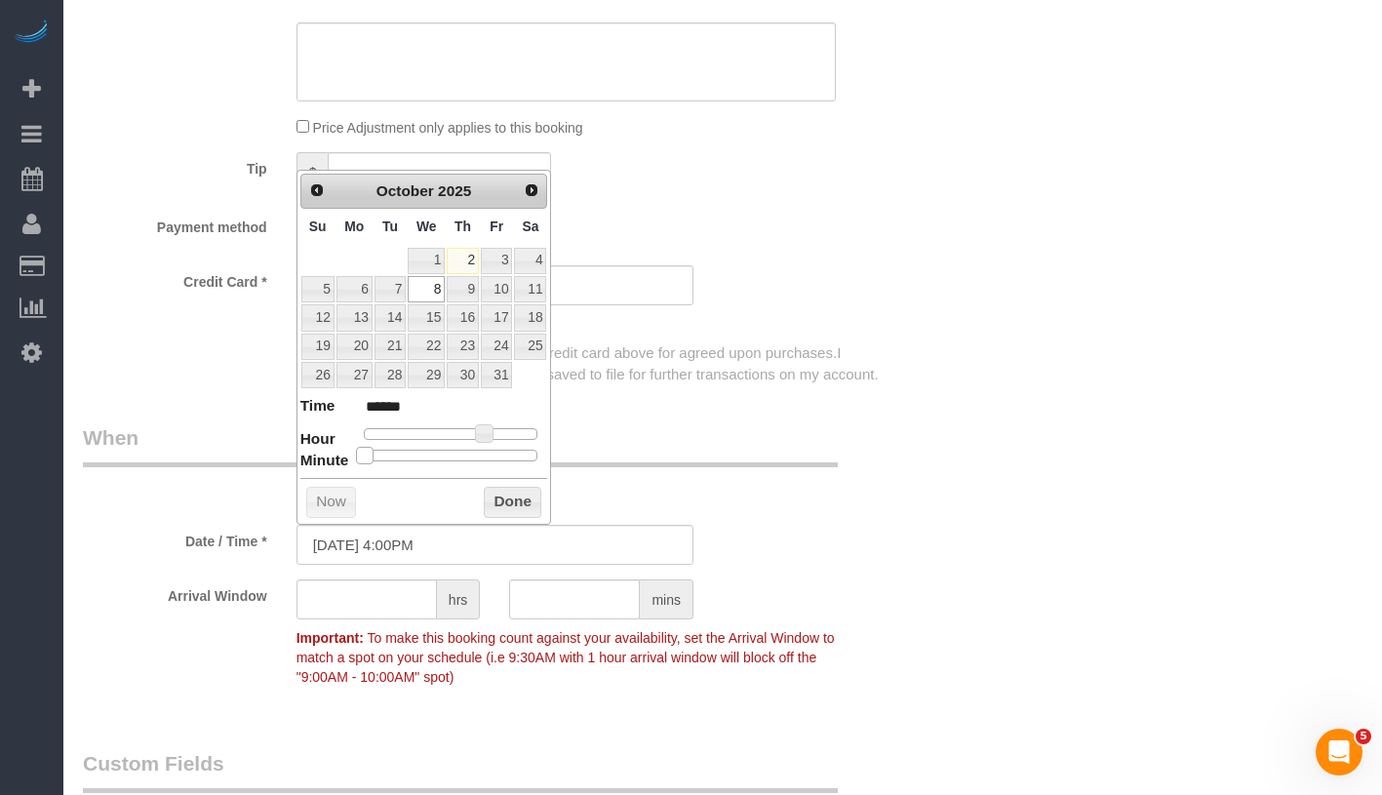
type input "10/08/2025 4:05PM"
type input "******"
type input "10/08/2025 4:10PM"
type input "******"
type input "10/08/2025 4:15PM"
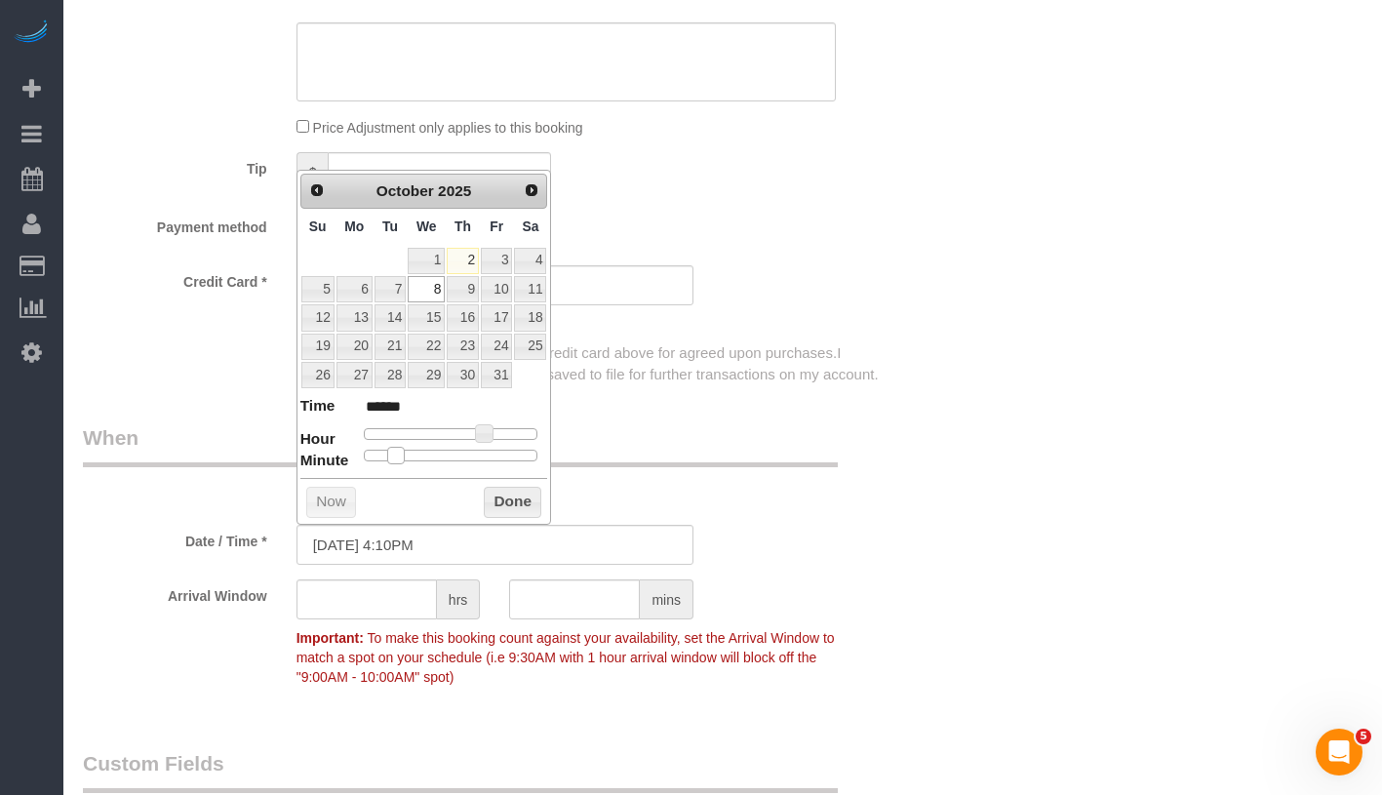
type input "******"
type input "10/08/2025 4:20PM"
type input "******"
type input "10/08/2025 4:15PM"
type input "******"
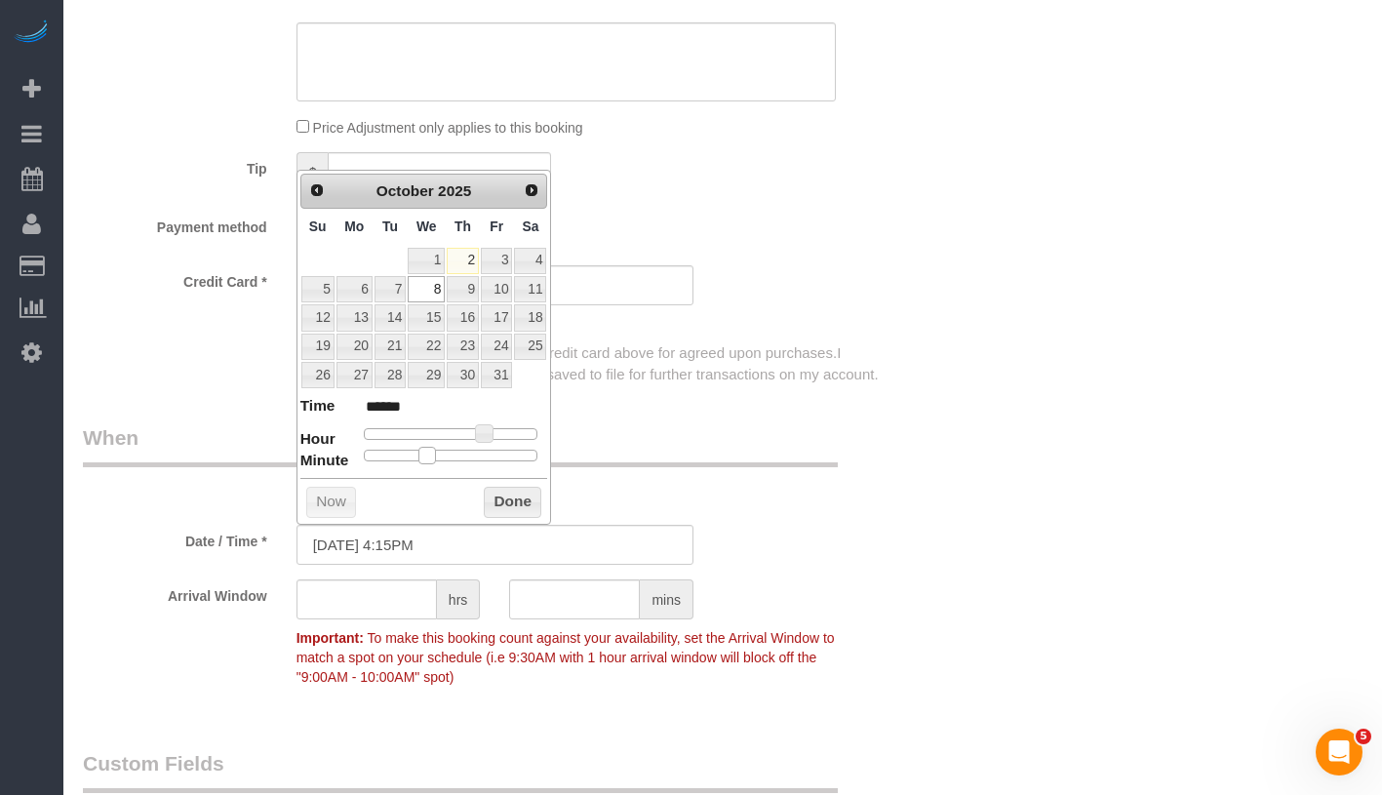
type input "10/08/2025 4:10PM"
type input "******"
type input "10/08/2025 4:05PM"
type input "******"
type input "10/08/2025 4:00PM"
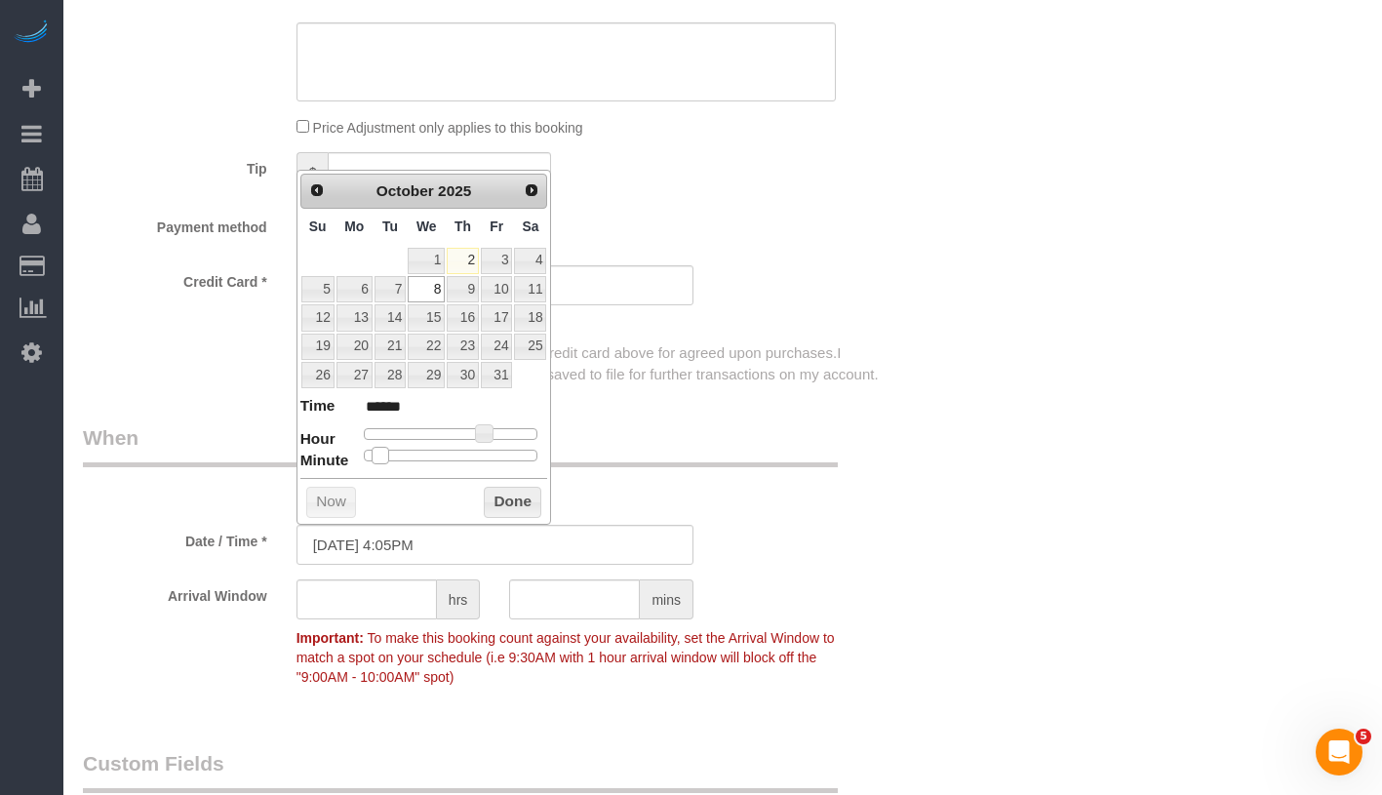
type input "******"
drag, startPoint x: 369, startPoint y: 457, endPoint x: 358, endPoint y: 459, distance: 10.9
click at [358, 459] on span at bounding box center [365, 456] width 18 height 18
type input "10/08/2025 3:00PM"
type input "******"
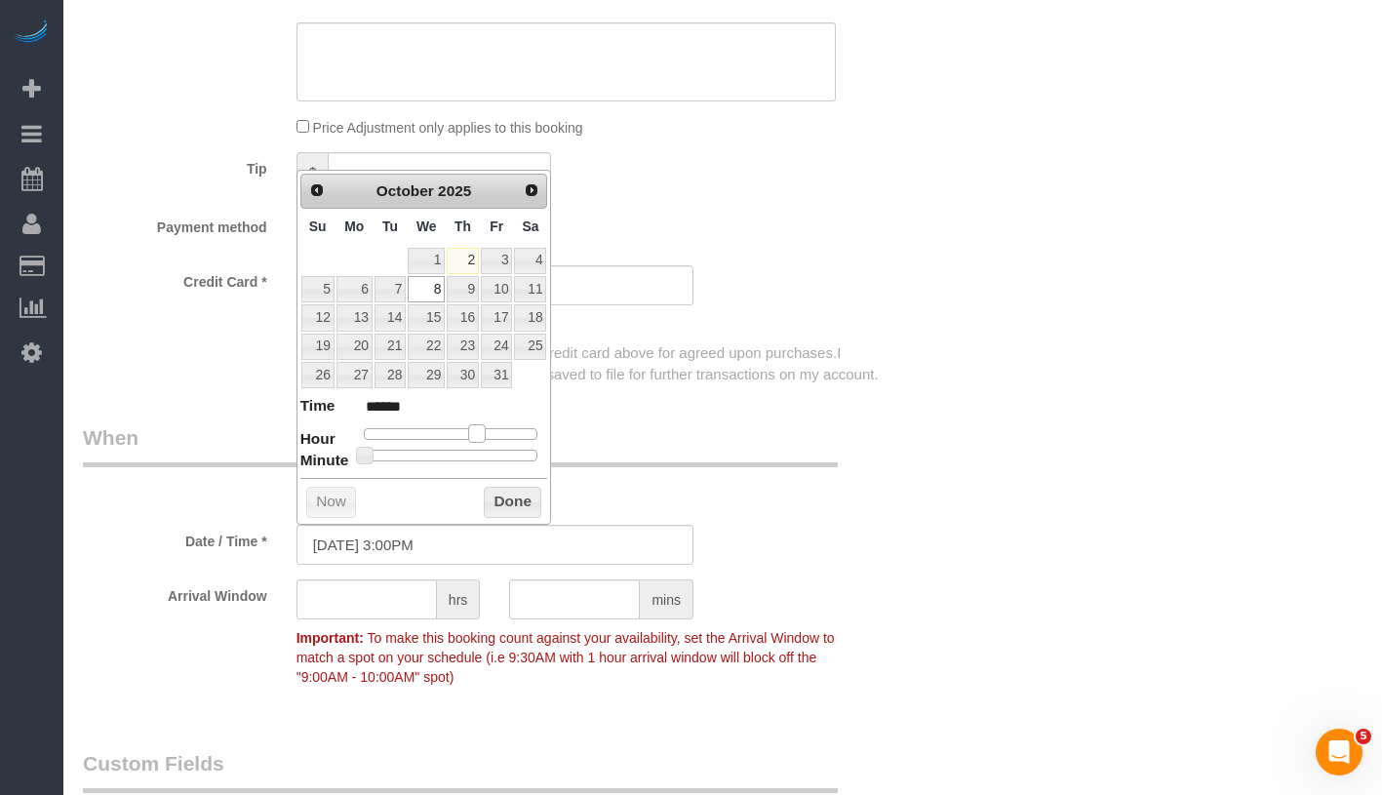
click at [480, 429] on span at bounding box center [477, 433] width 18 height 18
type input "10/08/2025 3:05PM"
type input "******"
type input "10/08/2025 3:10PM"
type input "******"
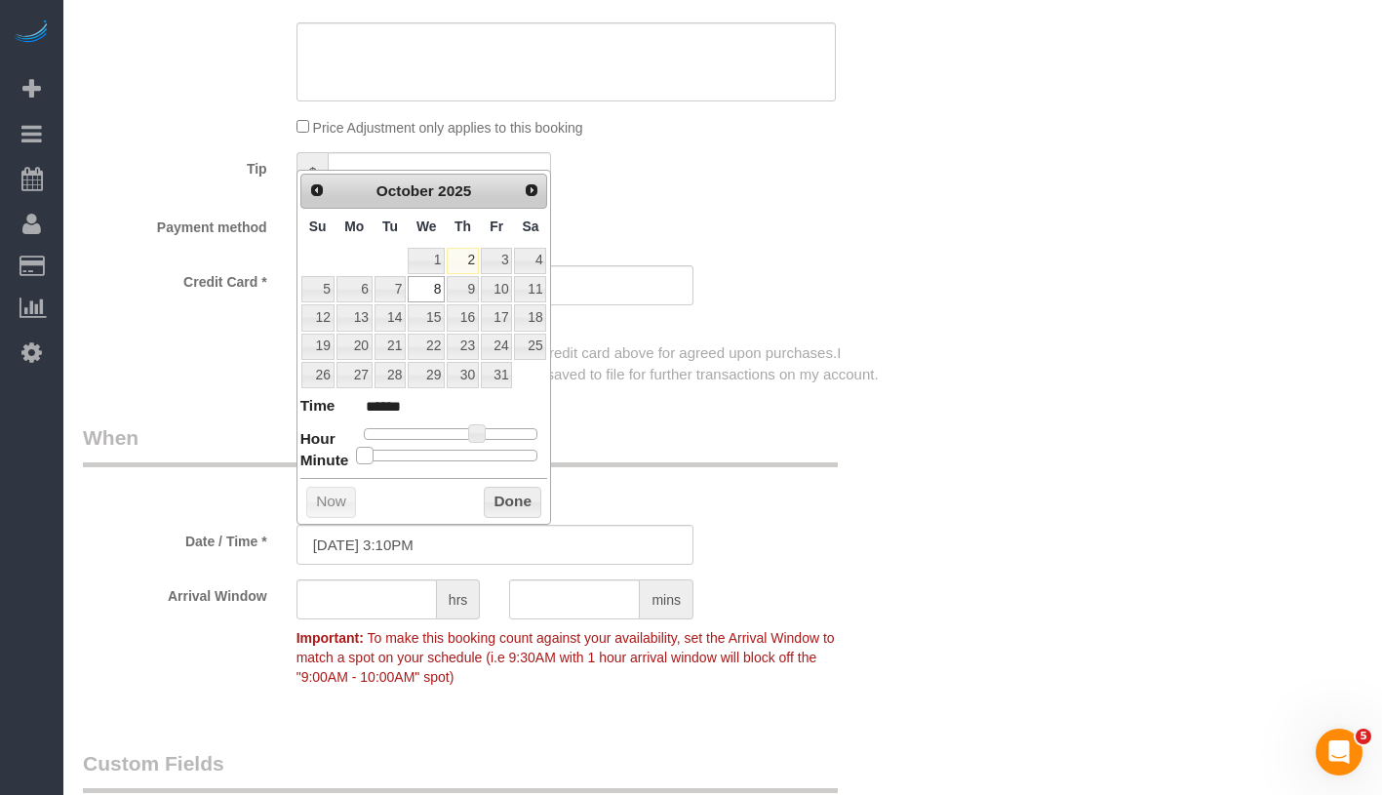
type input "10/08/2025 3:20PM"
type input "******"
type input "10/08/2025 3:25PM"
type input "******"
type input "10/08/2025 3:30PM"
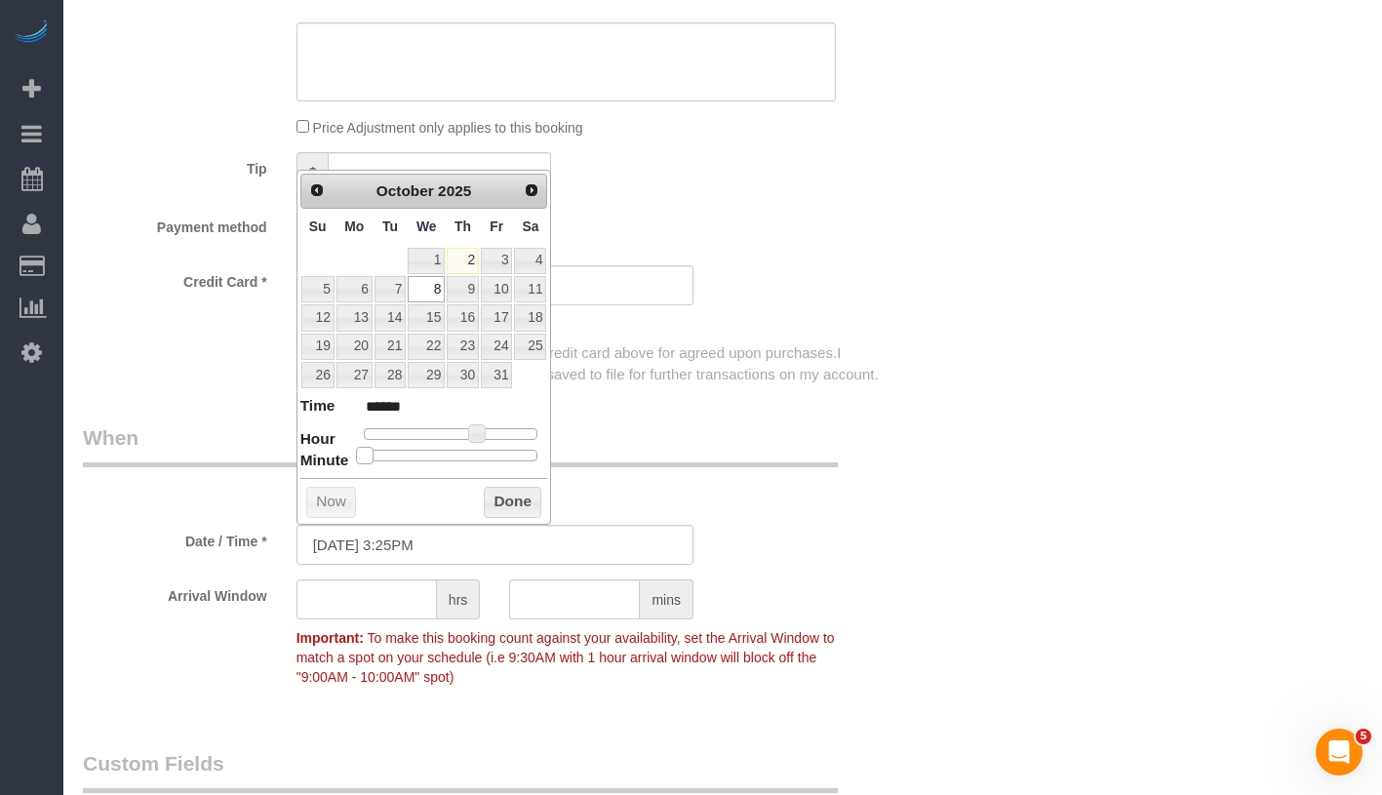
type input "******"
drag, startPoint x: 358, startPoint y: 451, endPoint x: 459, endPoint y: 452, distance: 101.4
click at [459, 452] on span at bounding box center [459, 456] width 18 height 18
click at [513, 504] on button "Done" at bounding box center [513, 502] width 58 height 31
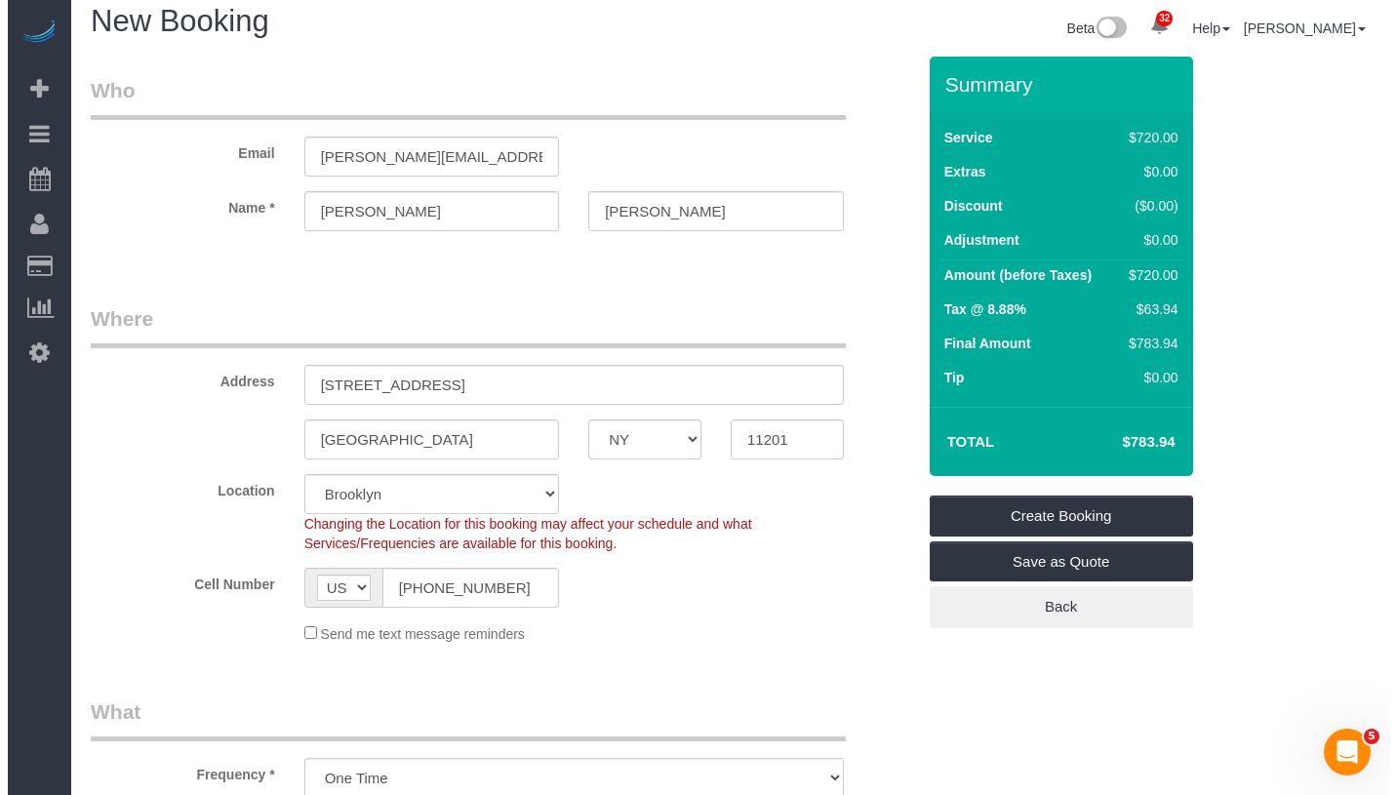
scroll to position [0, 0]
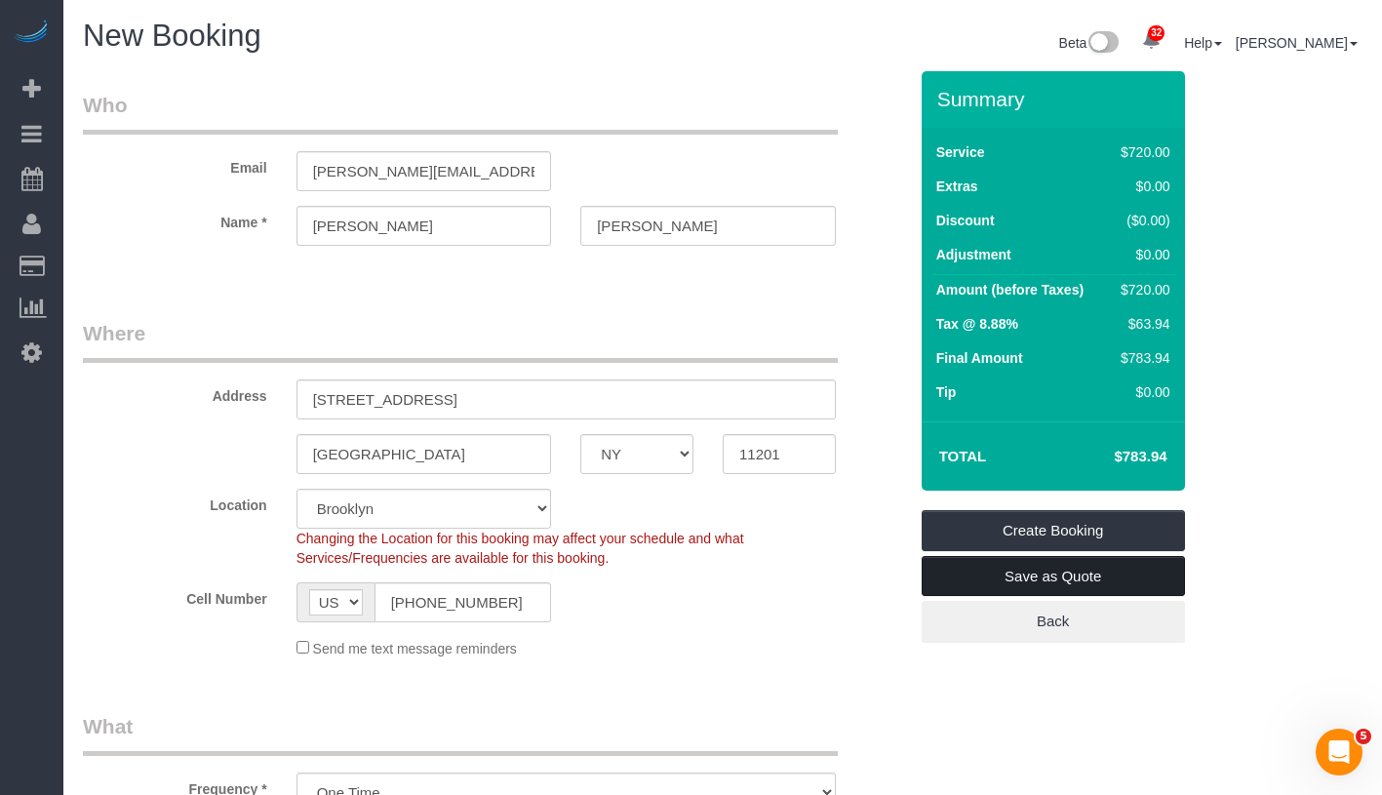
click at [1137, 578] on link "Save as Quote" at bounding box center [1053, 576] width 263 height 41
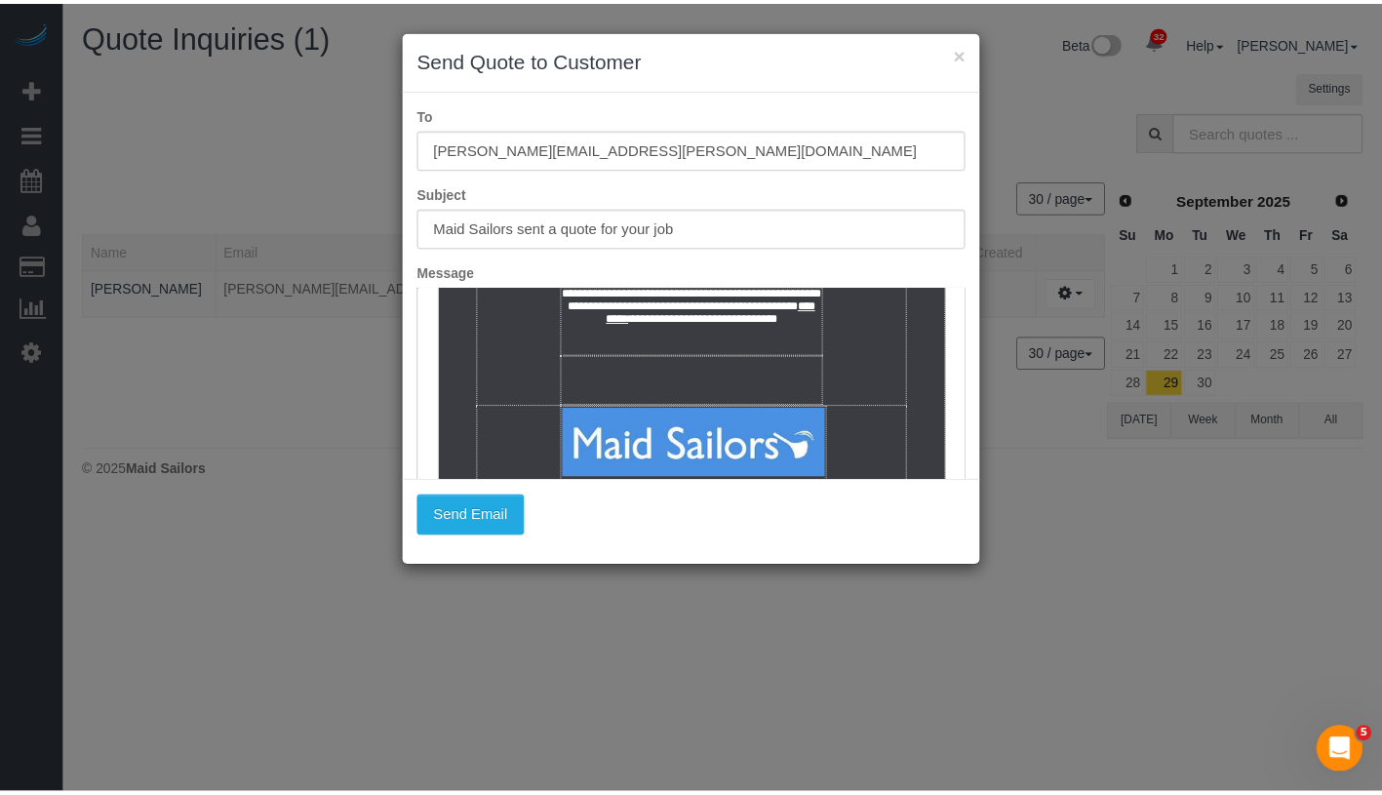
scroll to position [1379, 0]
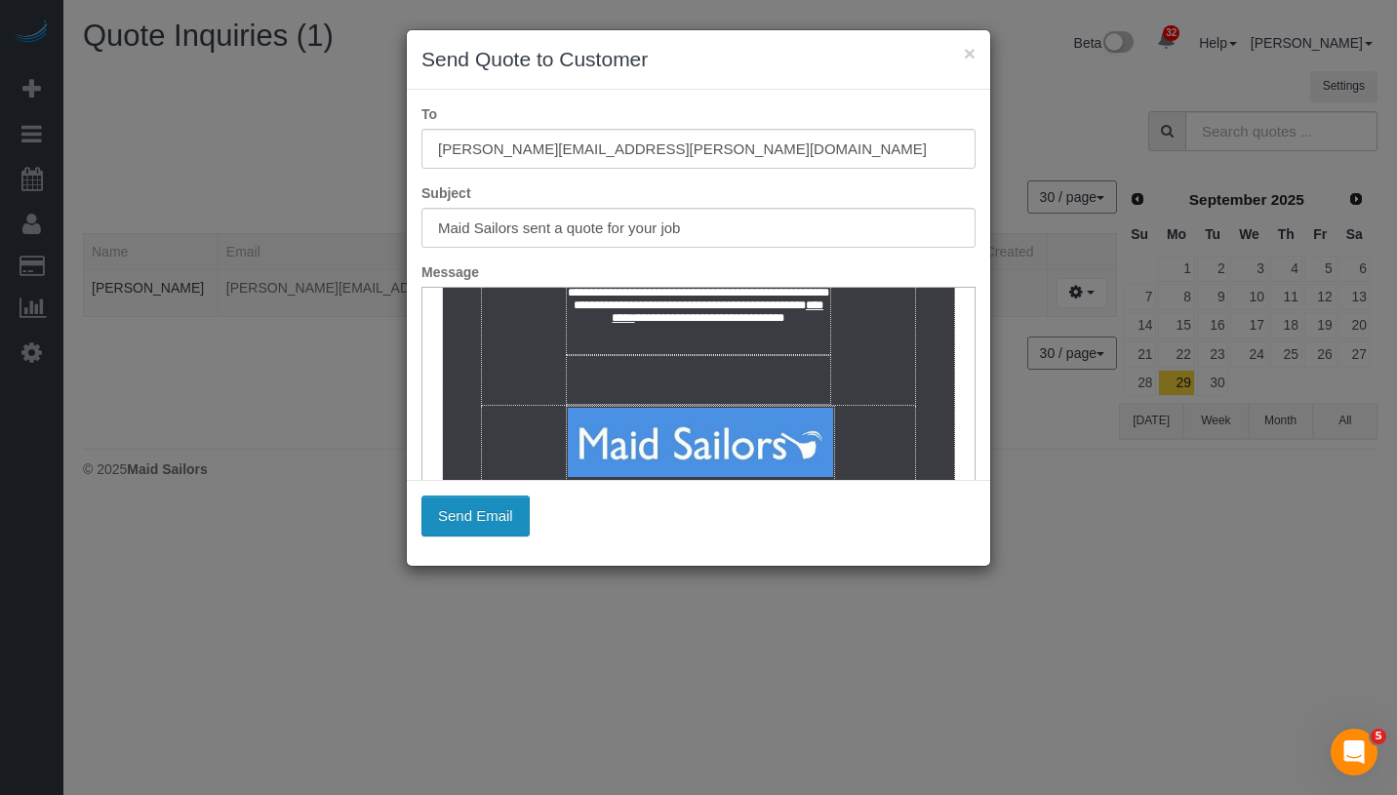
click at [479, 514] on button "Send Email" at bounding box center [475, 516] width 108 height 41
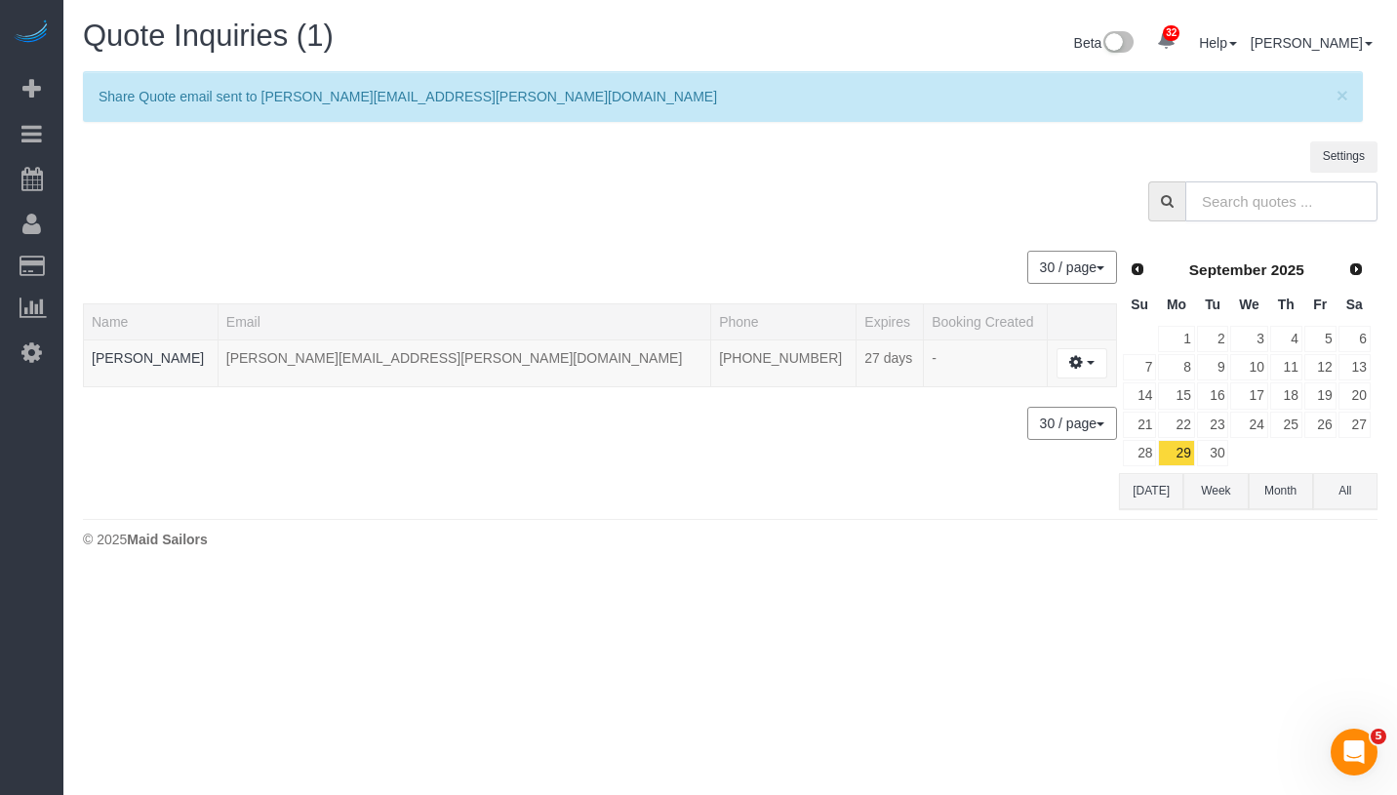
click at [1257, 205] on input "text" at bounding box center [1281, 201] width 192 height 40
paste input "Matt Brown"
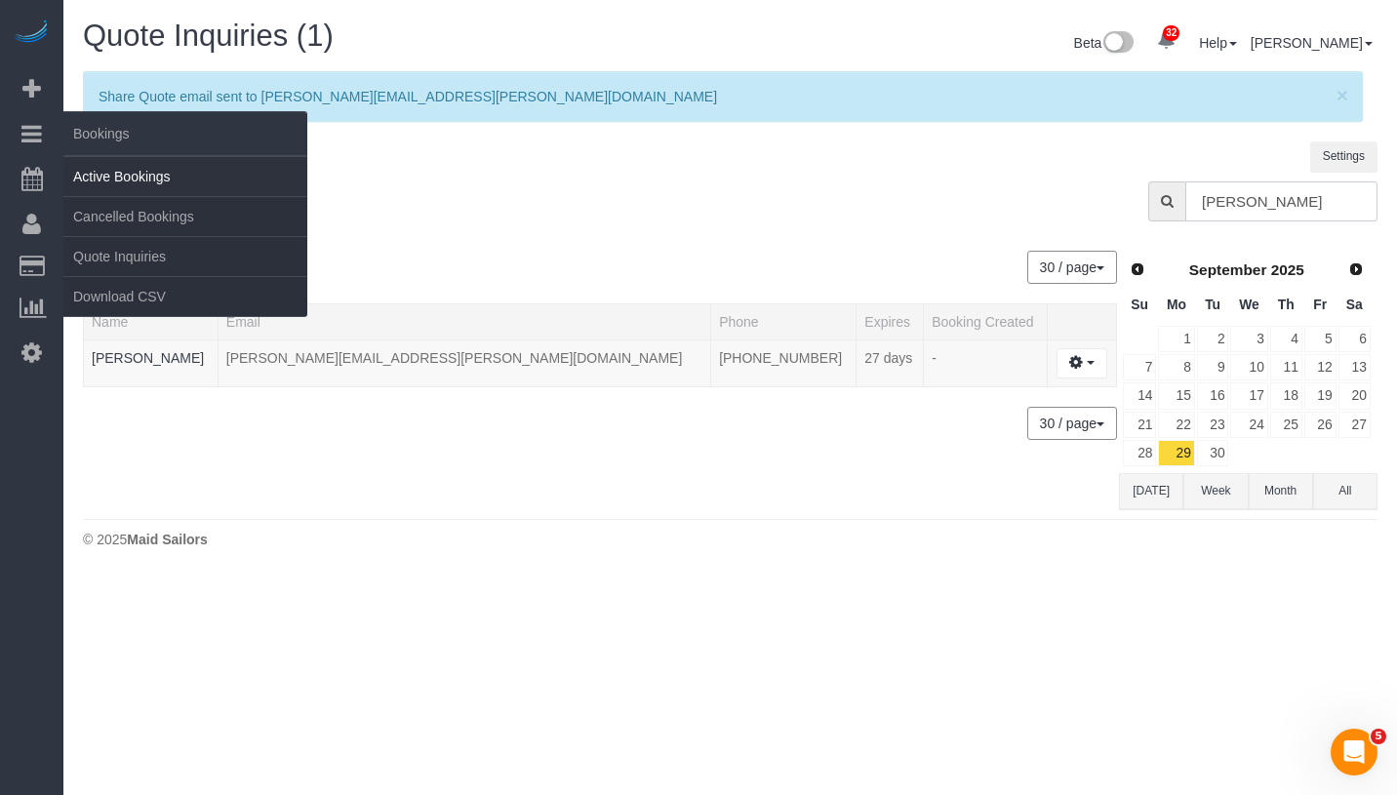
type input "Matt Brown"
click at [152, 174] on link "Active Bookings" at bounding box center [185, 176] width 244 height 39
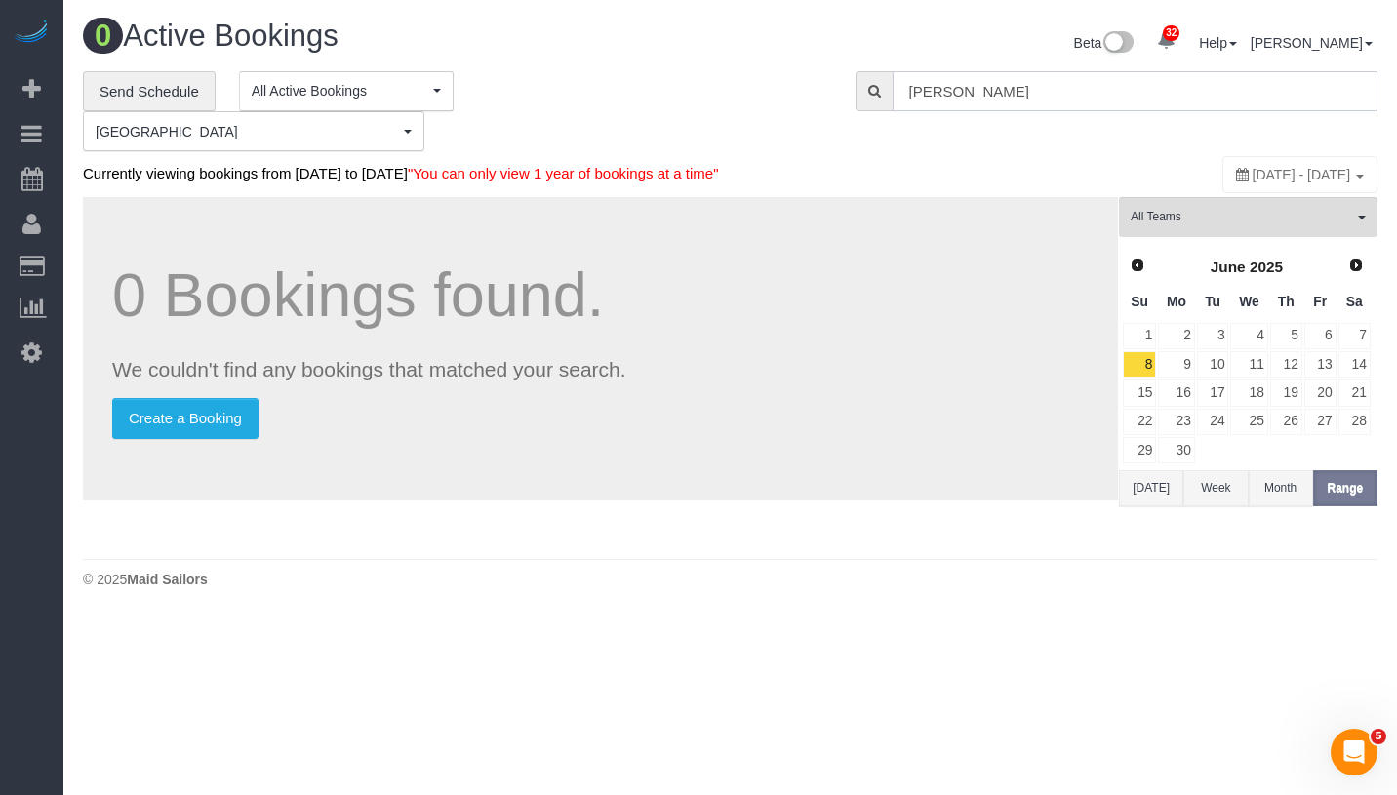
click at [1102, 79] on input "Katherine Absher" at bounding box center [1134, 91] width 485 height 40
paste input "Matt Brown"
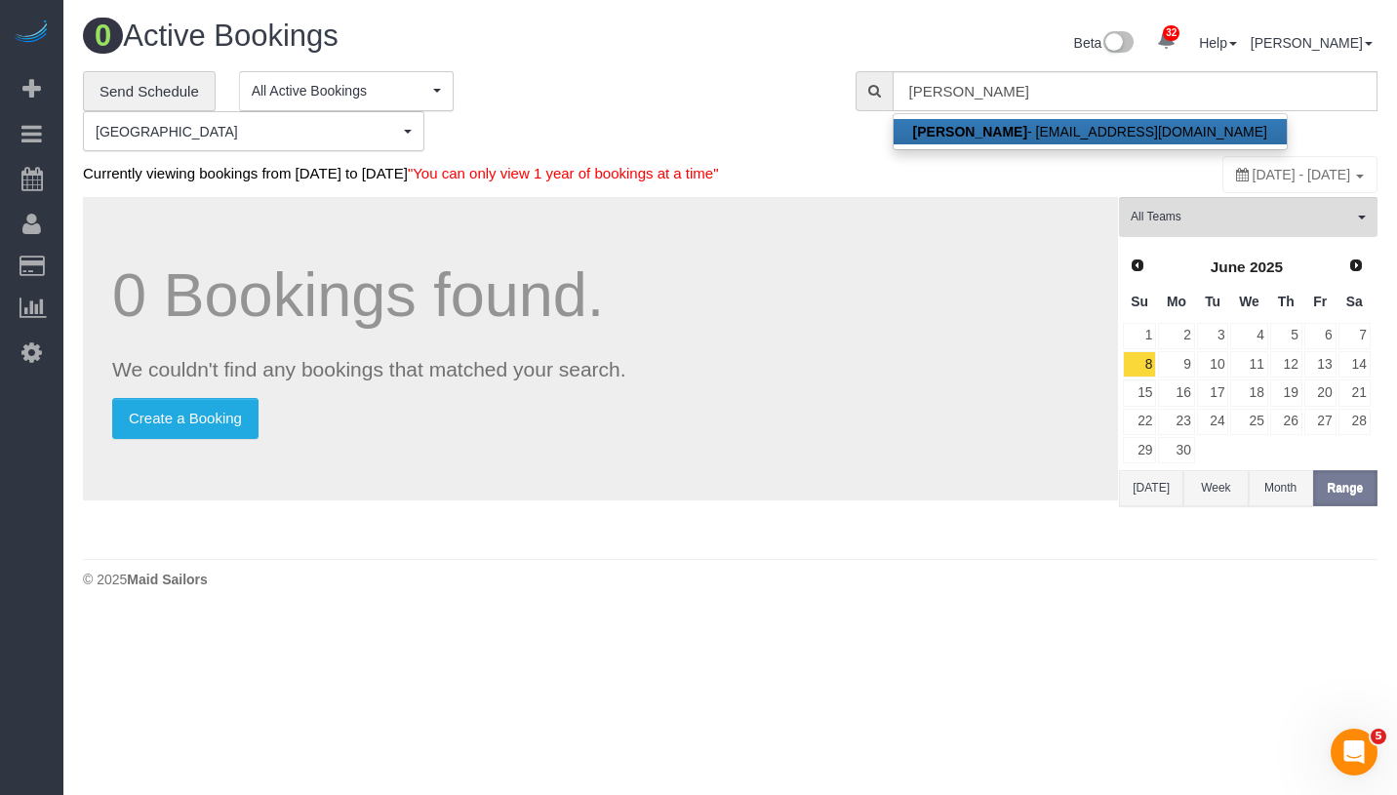
click at [1080, 135] on link "Matt Brown - matthewbrown2599@gmail.com" at bounding box center [1089, 131] width 393 height 25
type input "matthewbrown2599@gmail.com"
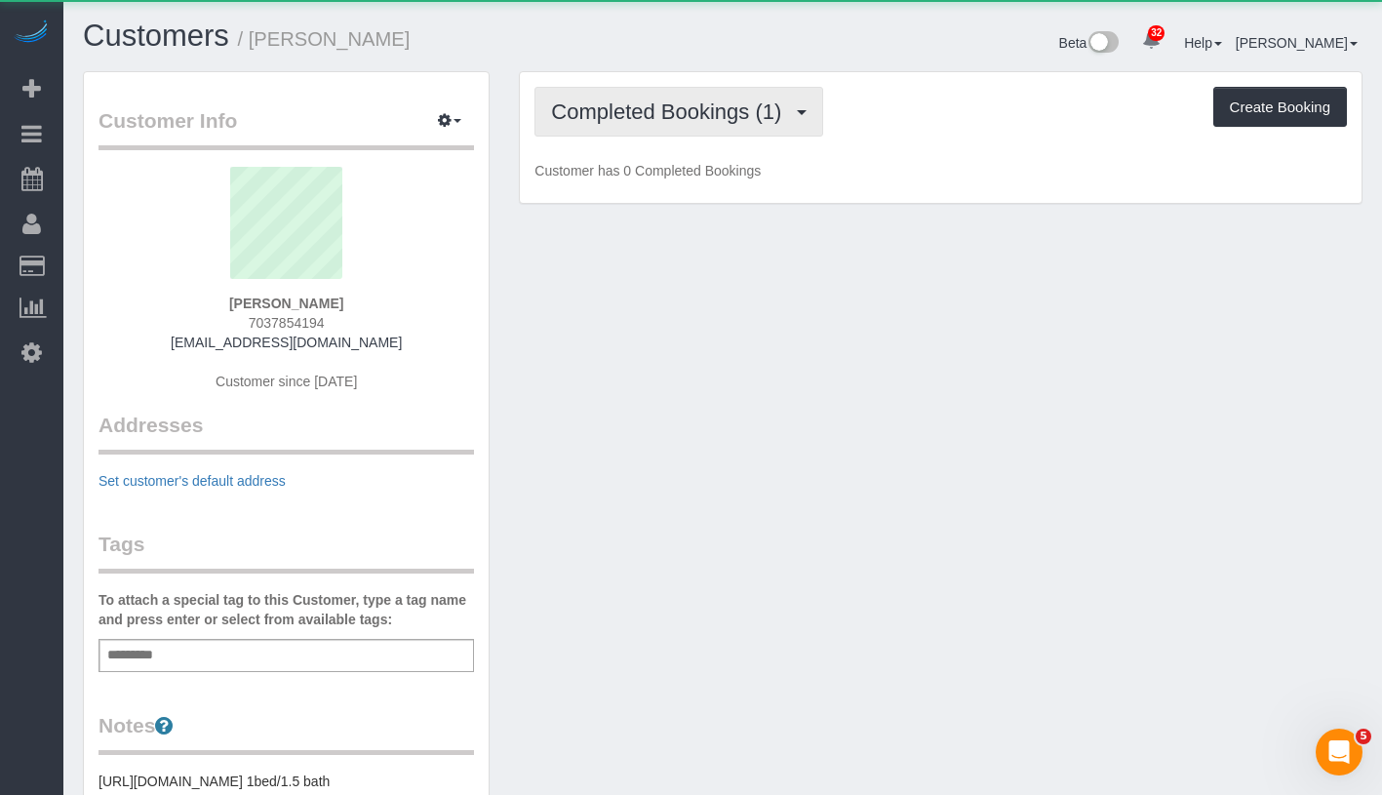
click at [679, 99] on span "Completed Bookings (1)" at bounding box center [671, 111] width 240 height 24
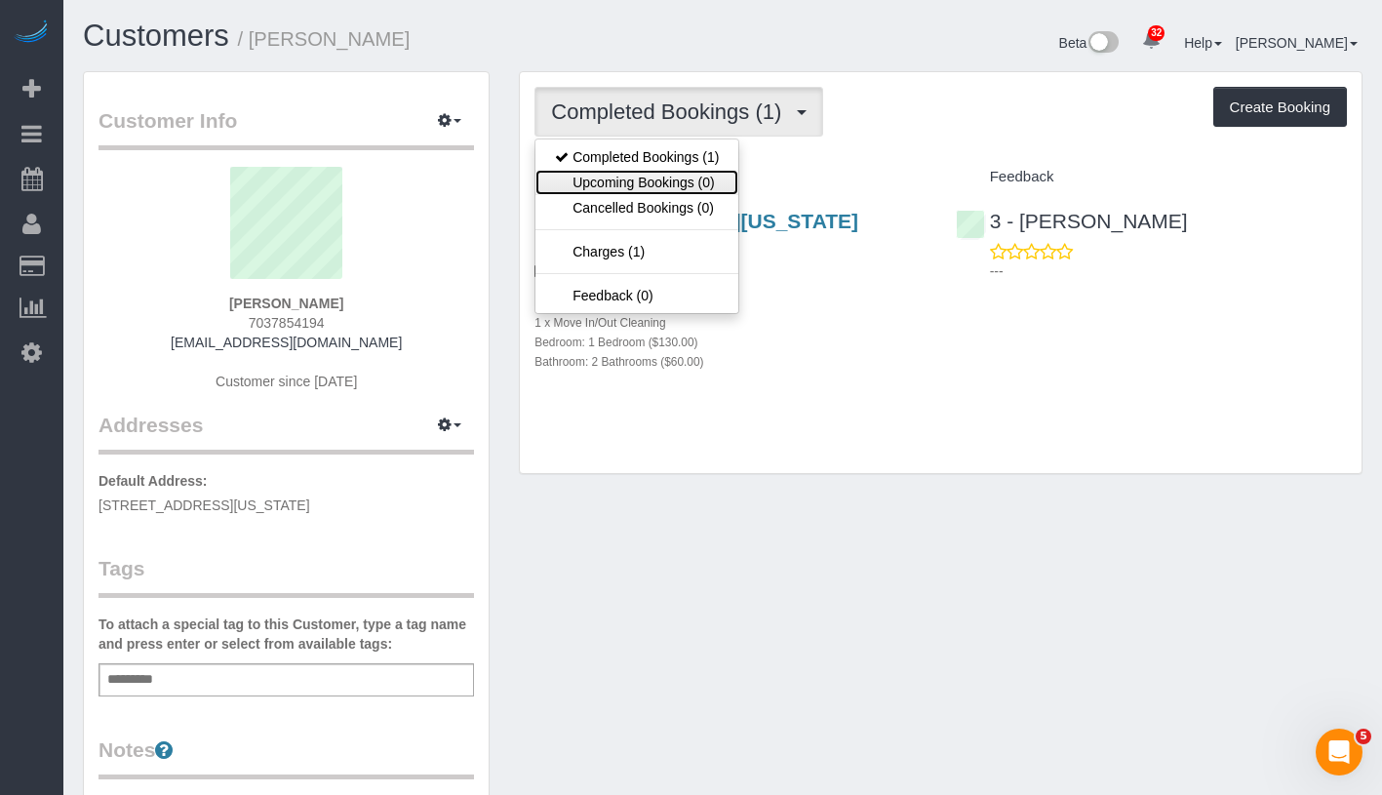
click at [670, 189] on link "Upcoming Bookings (0)" at bounding box center [636, 182] width 203 height 25
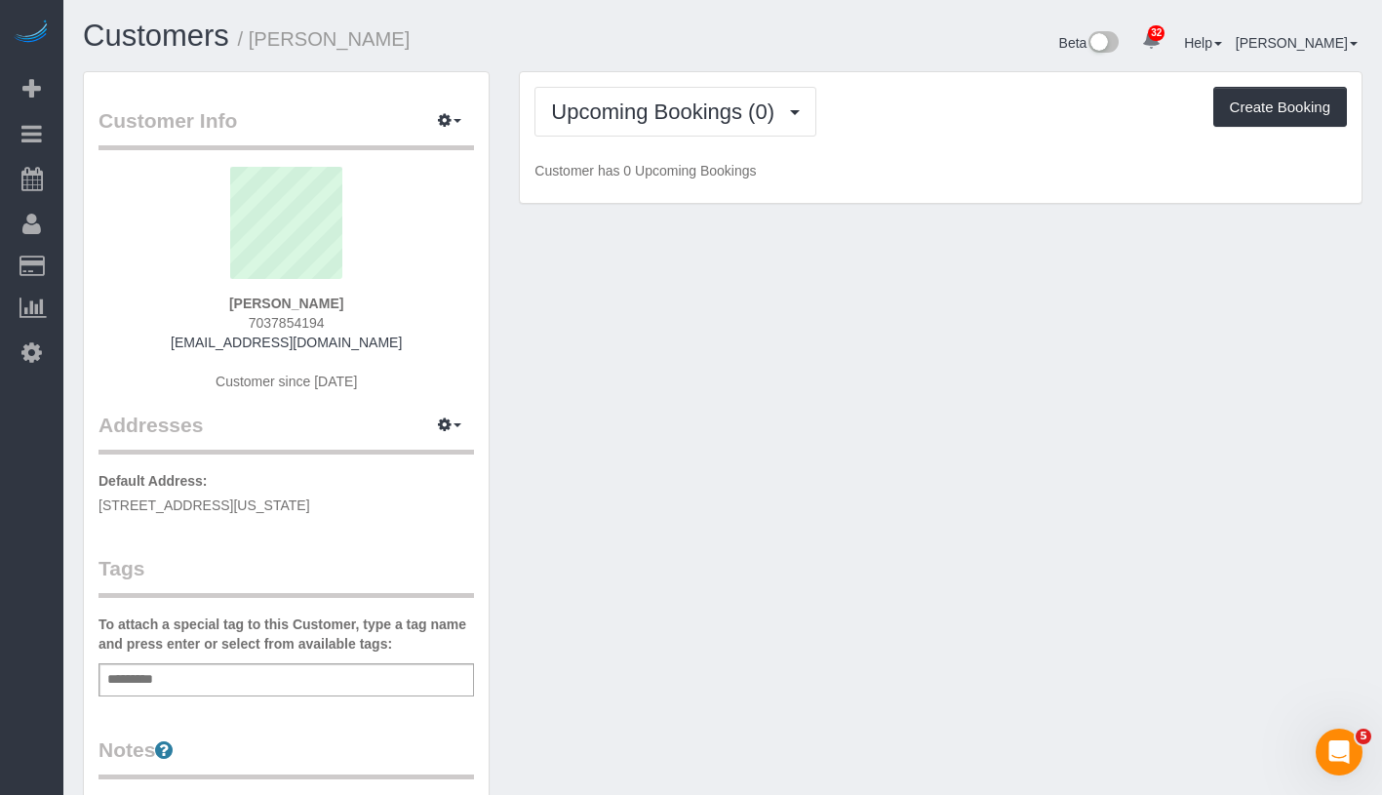
click at [735, 142] on div "Upcoming Bookings (0) Completed Bookings (1) Upcoming Bookings (0) Cancelled Bo…" at bounding box center [941, 138] width 842 height 132
click at [714, 109] on span "Upcoming Bookings (0)" at bounding box center [667, 111] width 233 height 24
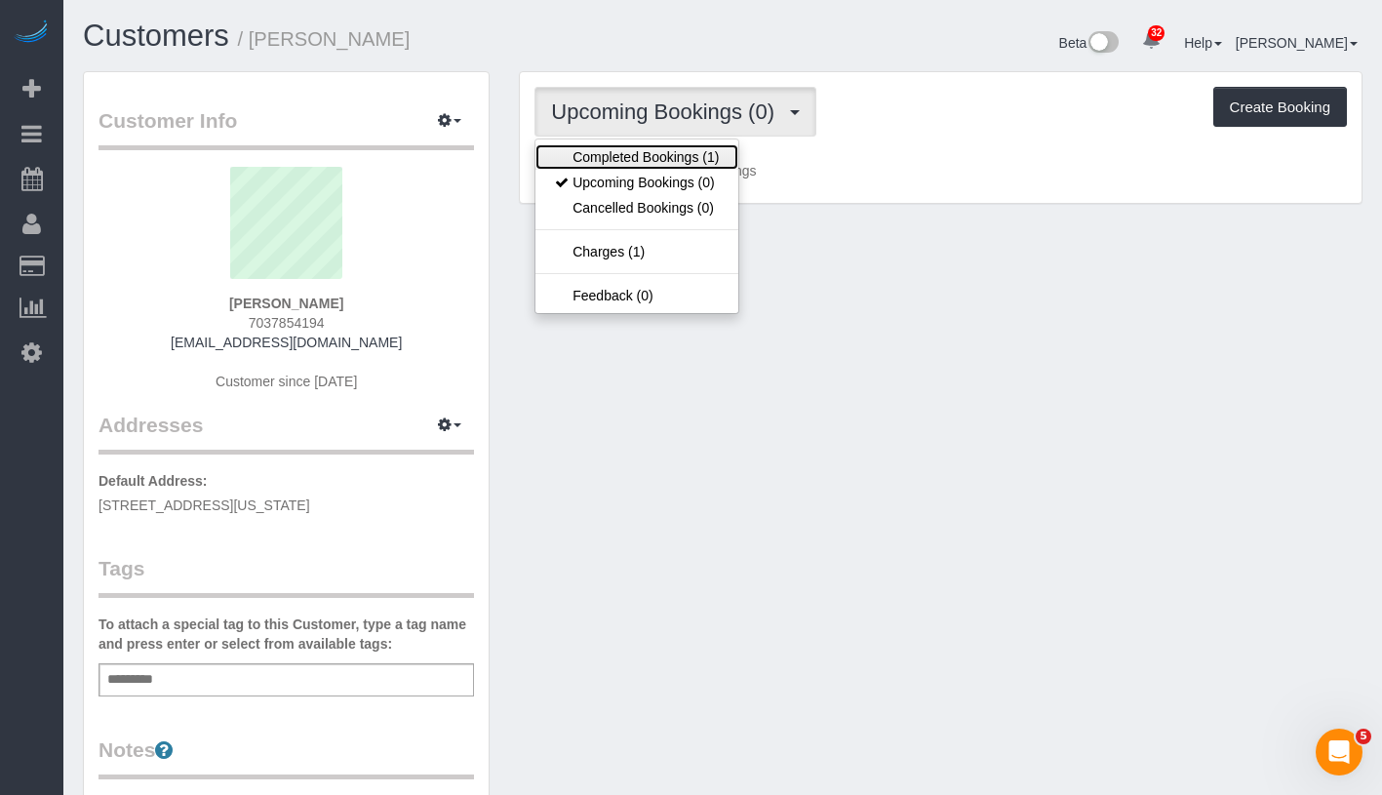
click at [673, 153] on link "Completed Bookings (1)" at bounding box center [636, 156] width 203 height 25
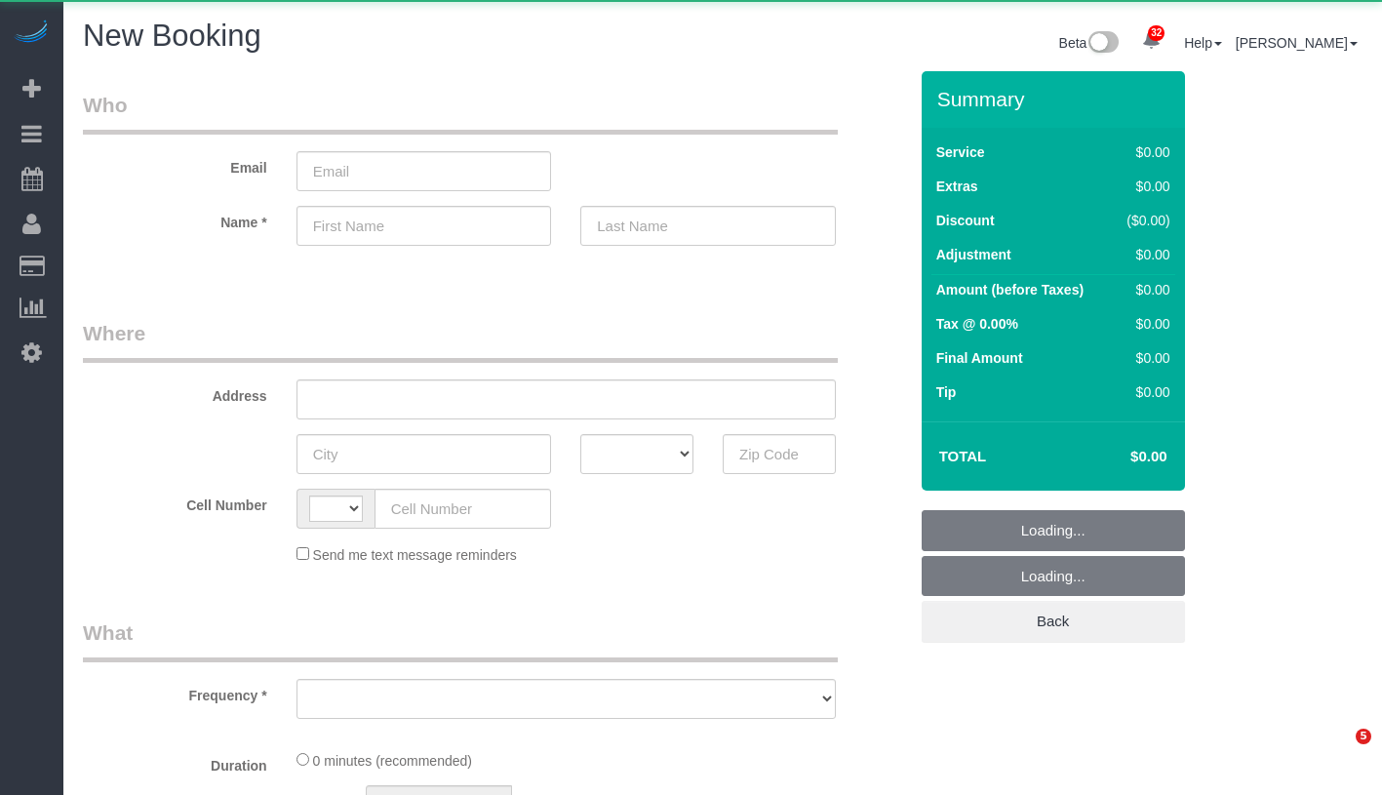
select select "number:89"
select select "number:90"
select select "string:[GEOGRAPHIC_DATA]"
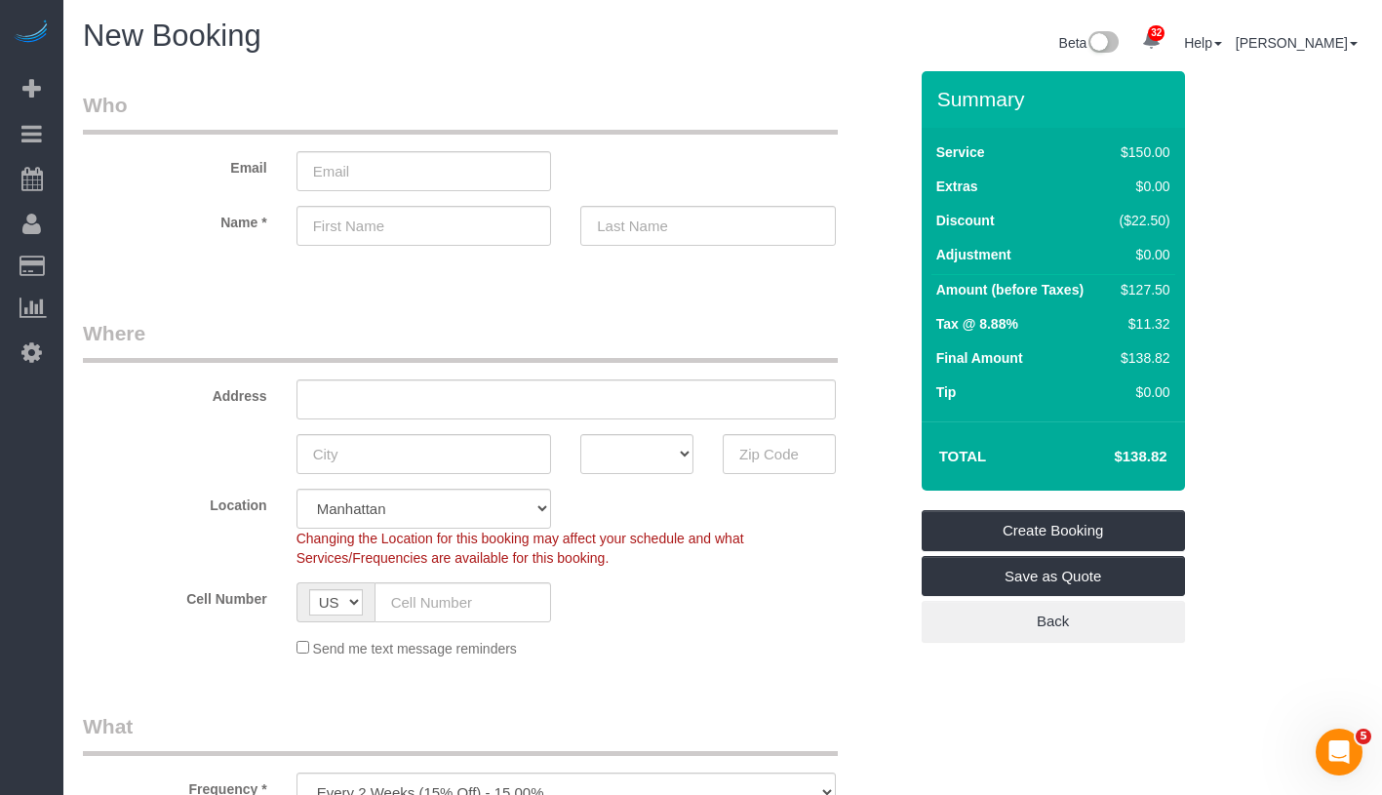
scroll to position [286, 0]
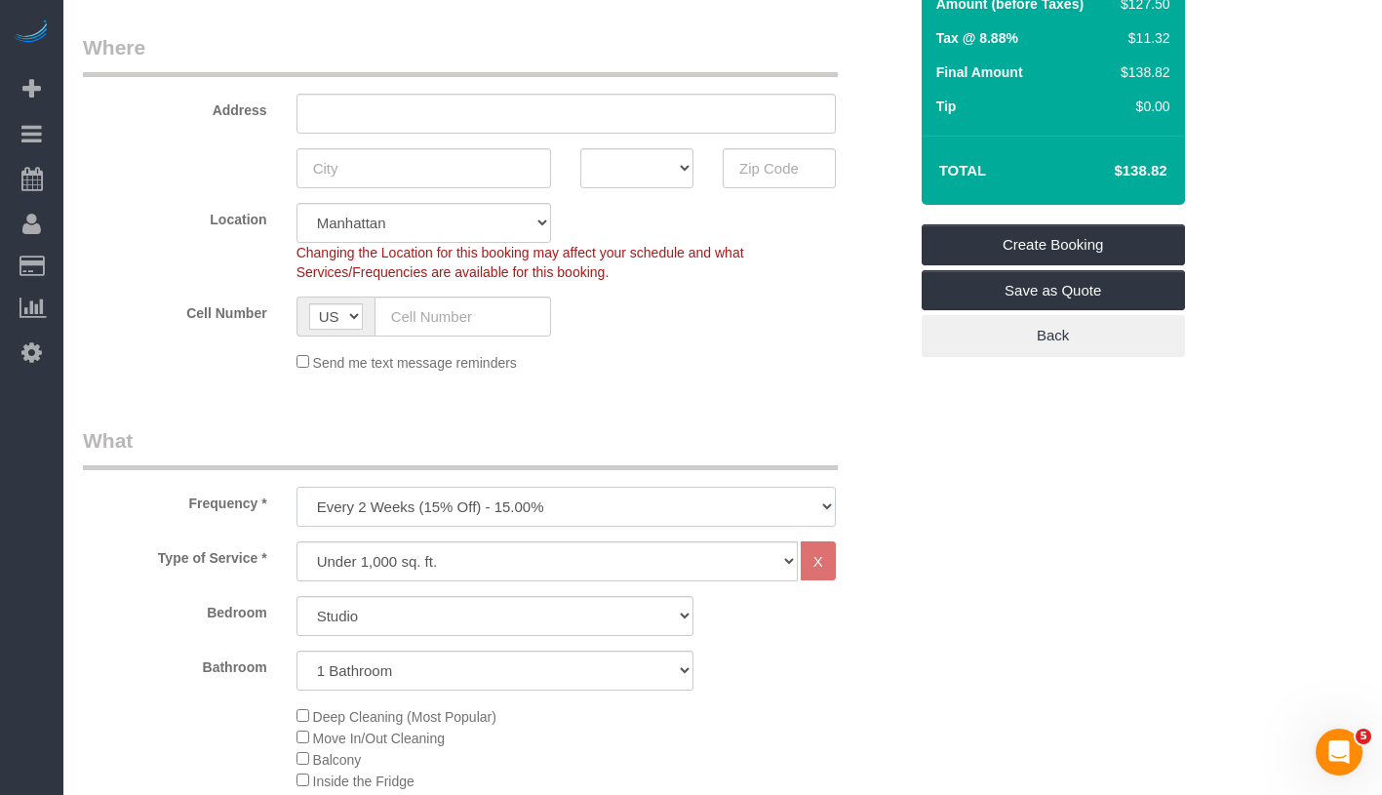
click at [603, 507] on select "One Time Weekly (20% Off) - 20.00% Every 2 Weeks (15% Off) - 15.00% Every 4 Wee…" at bounding box center [566, 507] width 539 height 40
select select "object:1603"
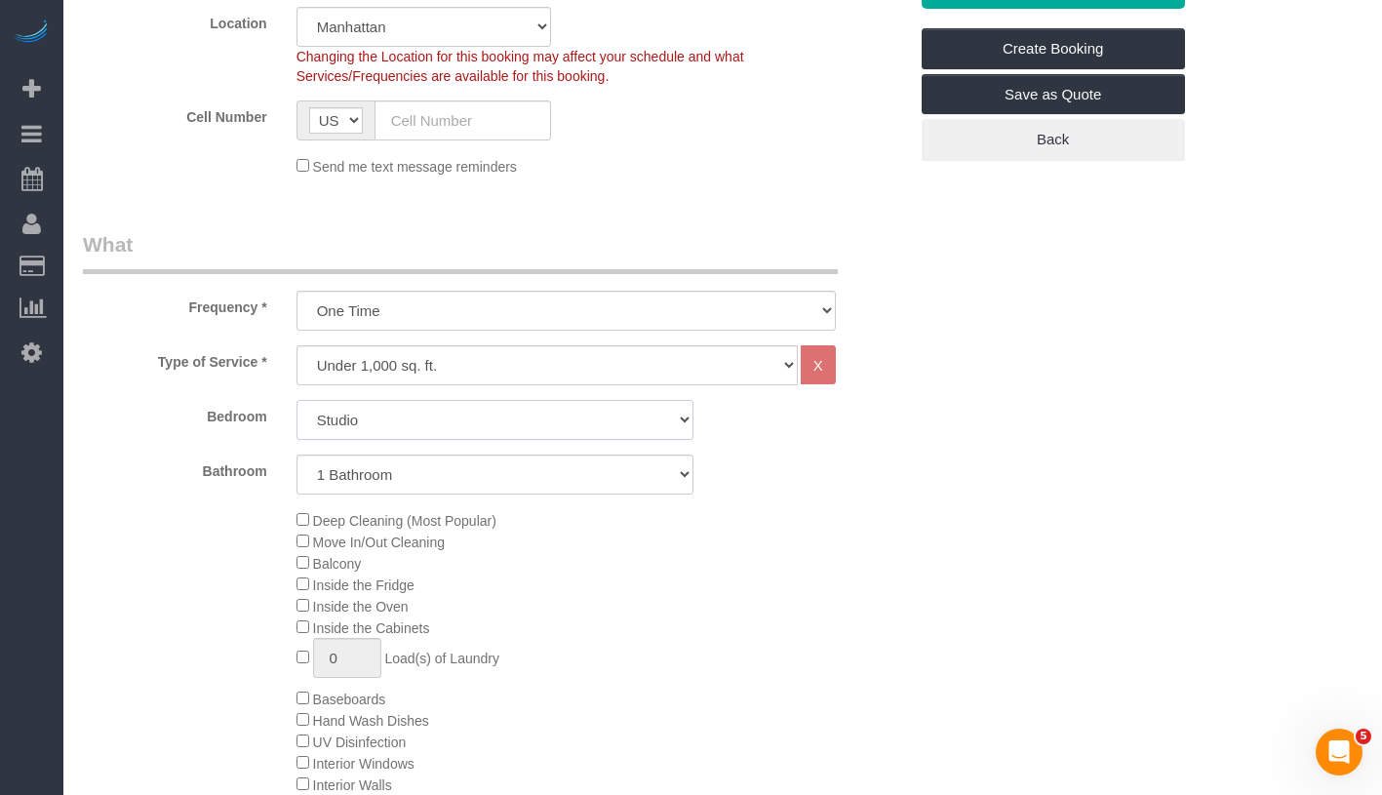
click at [496, 416] on select "Studio 1 Bedroom 2 Bedrooms 3 Bedrooms" at bounding box center [495, 420] width 397 height 40
click at [489, 437] on select "Studio 1 Bedroom 2 Bedrooms 3 Bedrooms" at bounding box center [495, 420] width 397 height 40
click at [696, 364] on select "Under 1,000 sq. ft. 1,001 - 1,500 sq. ft. 1,500+ sq. ft. Custom Cleaning Office…" at bounding box center [547, 365] width 501 height 40
select select "308"
select select "1"
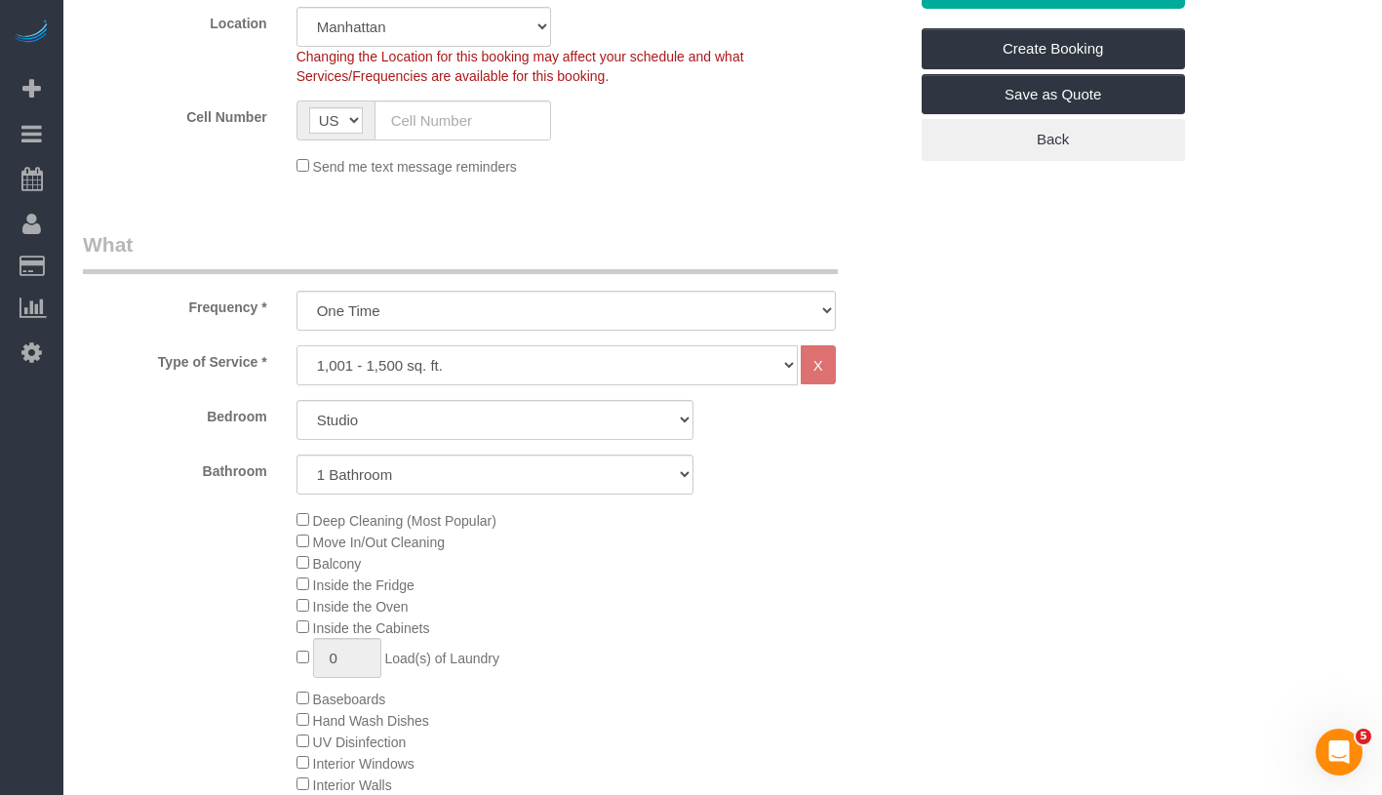
select select "120"
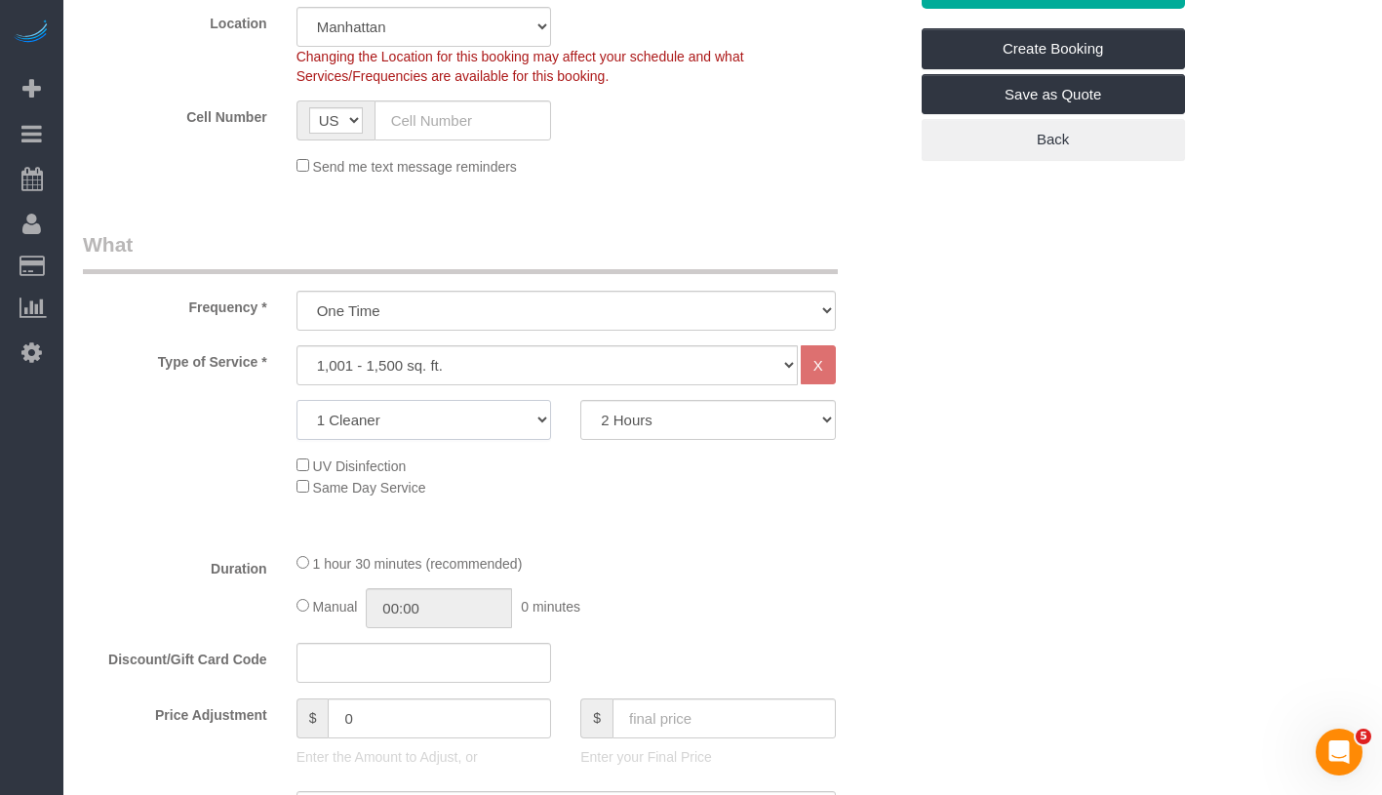
click at [515, 419] on select "1 Cleaner 2 Cleaners 3 Cleaners 4 Cleaners 5 Cleaners" at bounding box center [425, 420] width 256 height 40
select select "2"
click at [668, 430] on select "2 Hours 2.5 Hours 3 Hours 3.5 Hours 4 Hours 4.5 Hours 5 Hours 5.5 Hours 6 Hours…" at bounding box center [708, 420] width 256 height 40
select select "240"
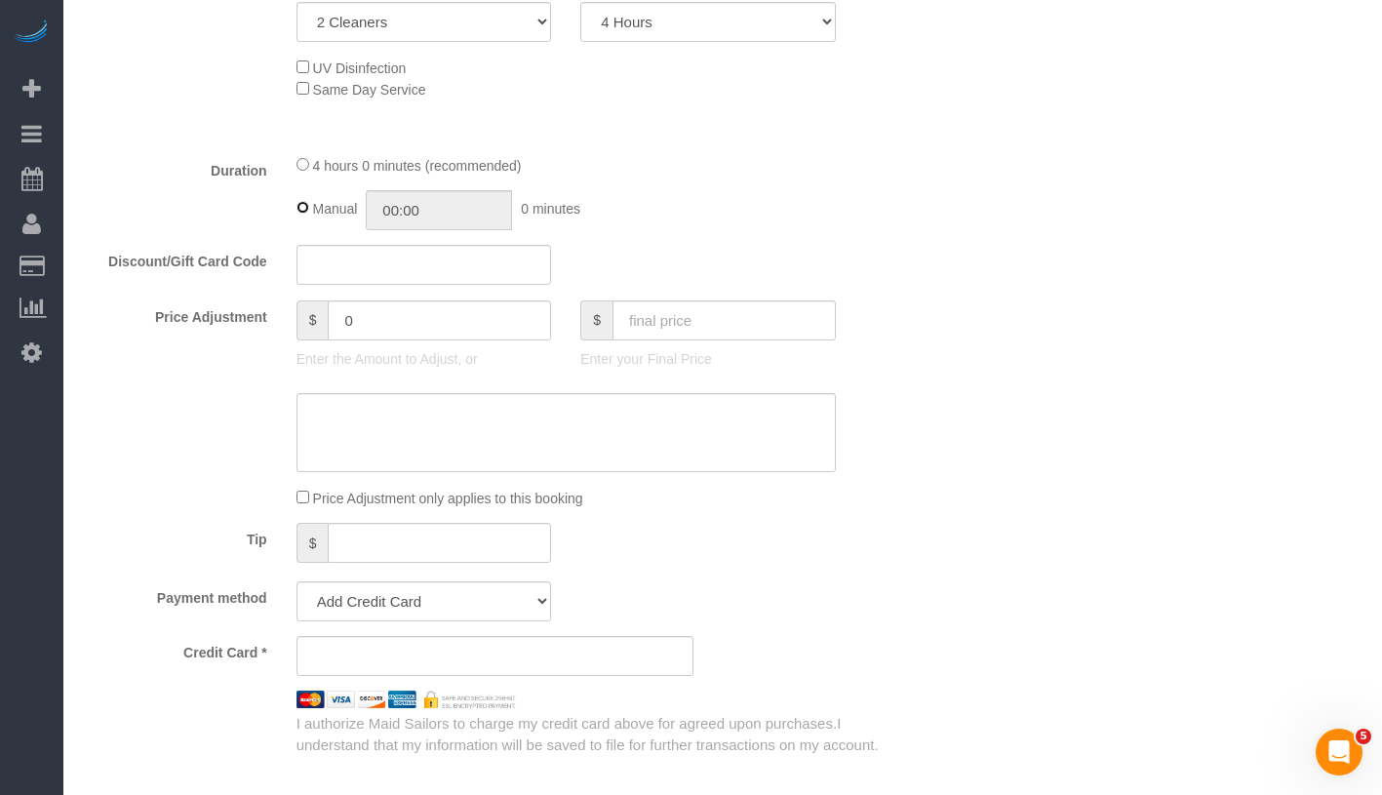
type input "04:00"
click at [307, 169] on div "4 hours 0 minutes (recommended)" at bounding box center [566, 164] width 539 height 21
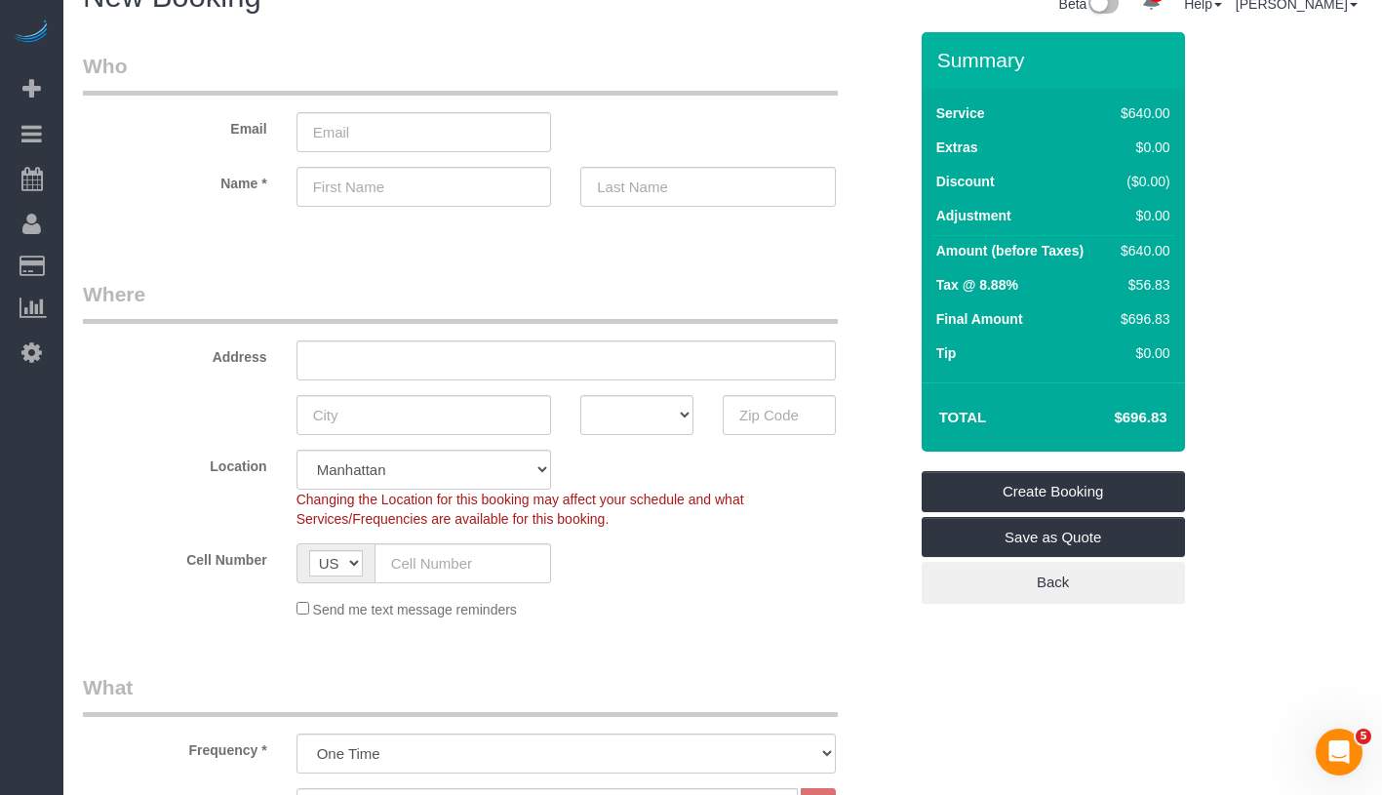
scroll to position [0, 0]
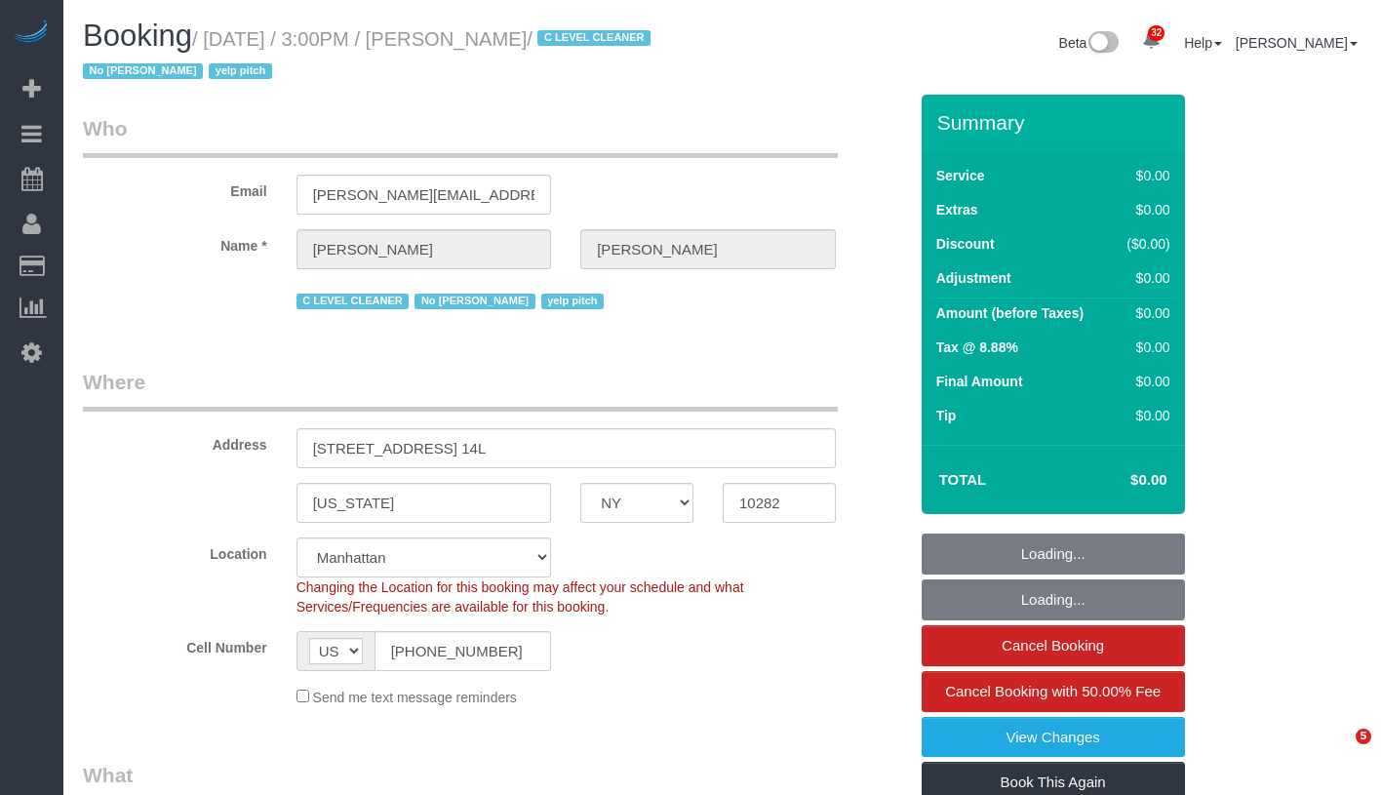
select select "NY"
select select "number:89"
select select "number:90"
select select "number:15"
select select "number:6"
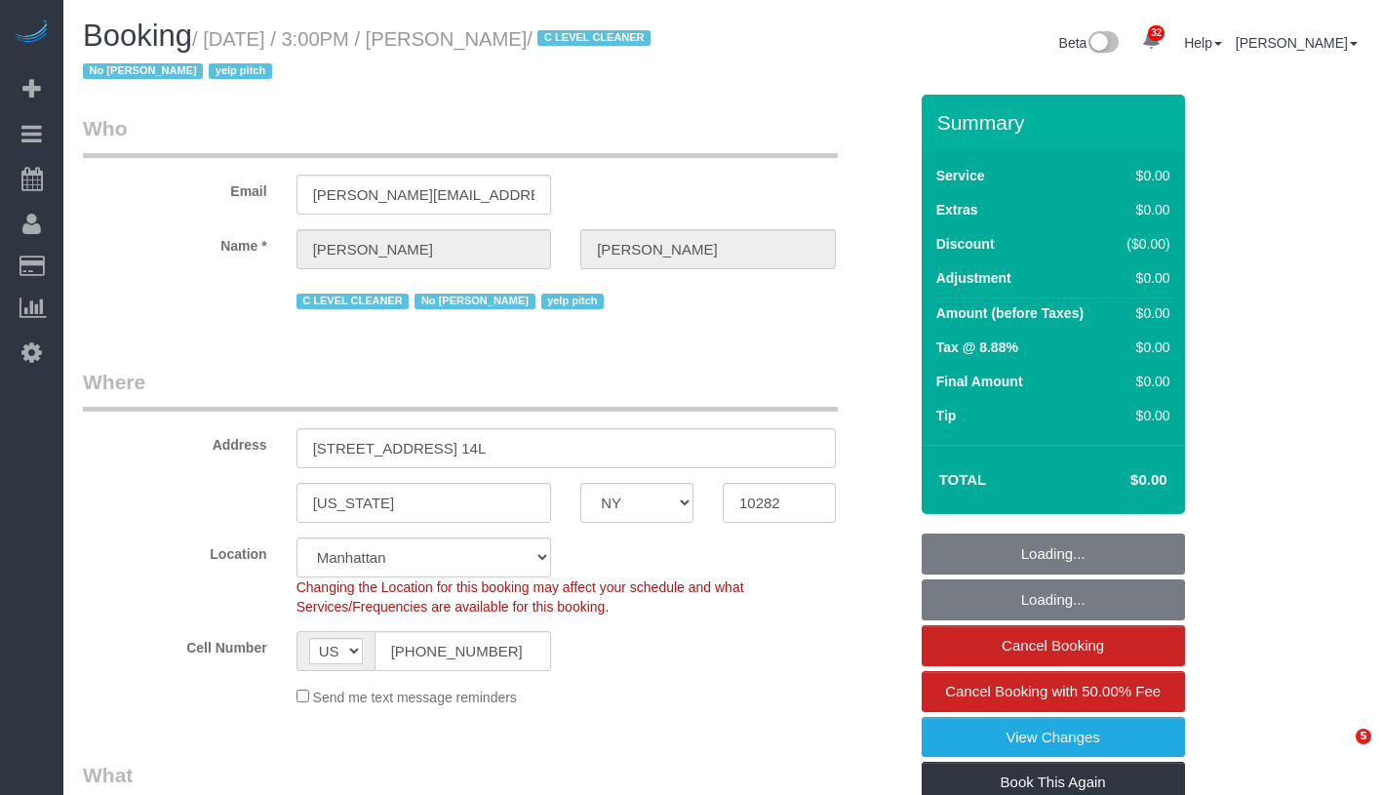
select select "string:stripe-pm_1KsUWe4VGloSiKo7se352iAz"
select select "spot1"
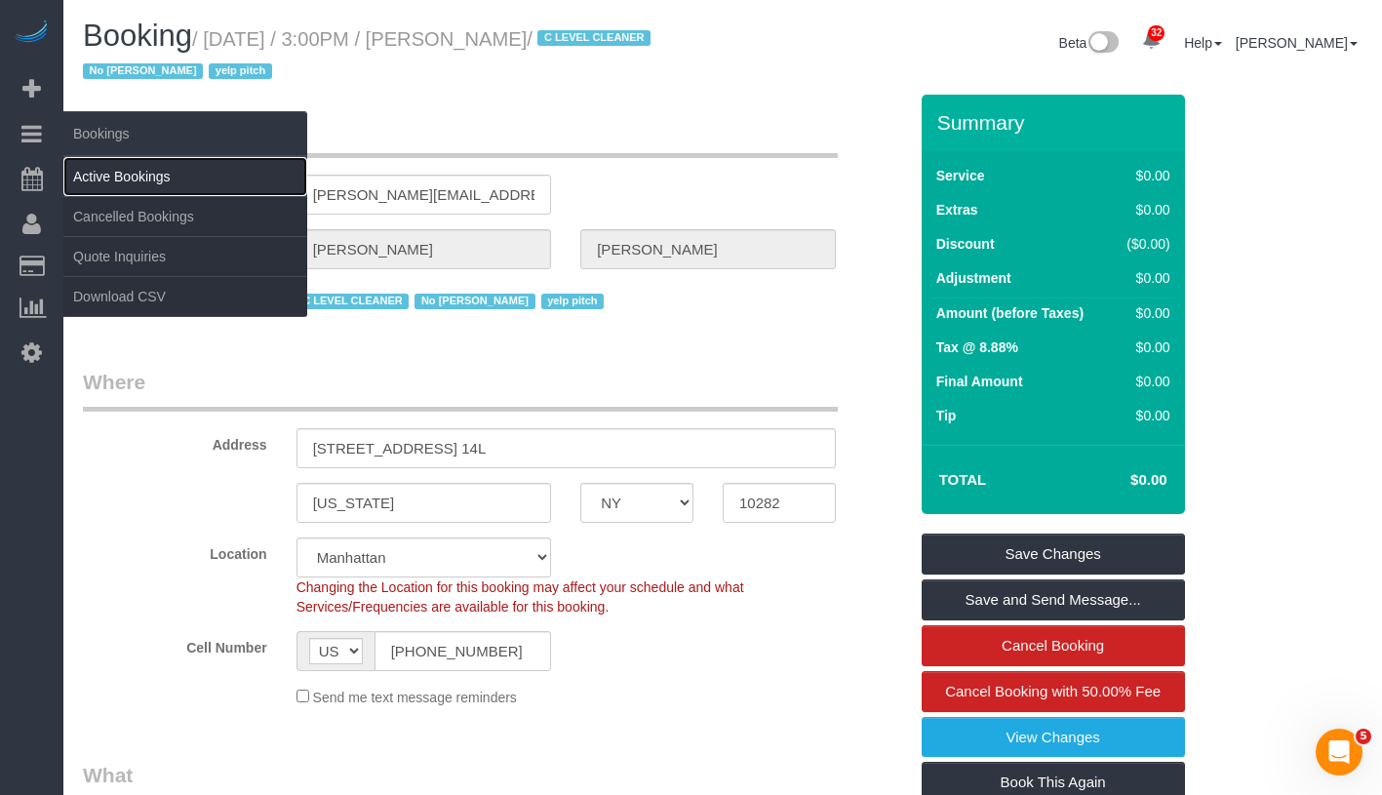
click at [144, 178] on link "Active Bookings" at bounding box center [185, 176] width 244 height 39
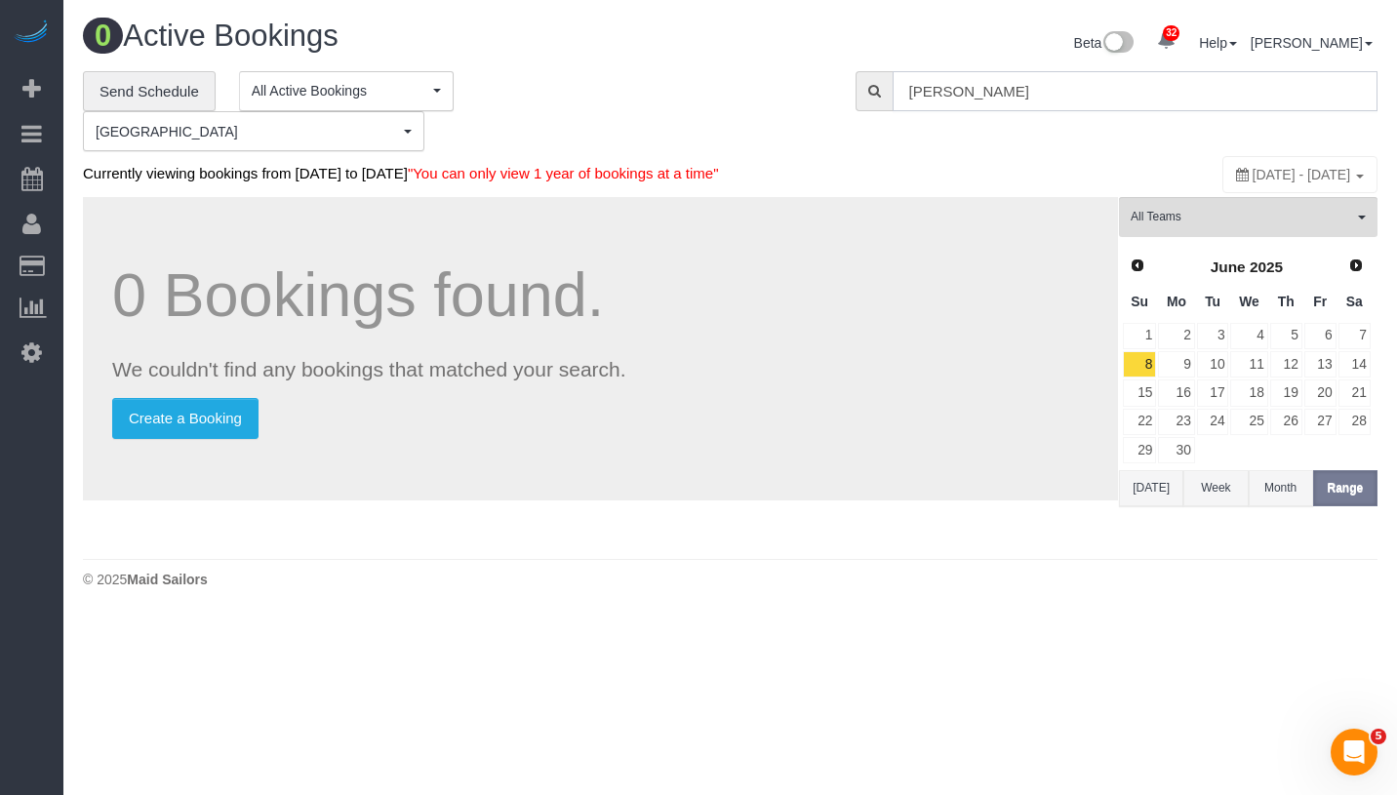
click at [1089, 91] on input "[PERSON_NAME]" at bounding box center [1134, 91] width 485 height 40
paste input "[PERSON_NAME] -"
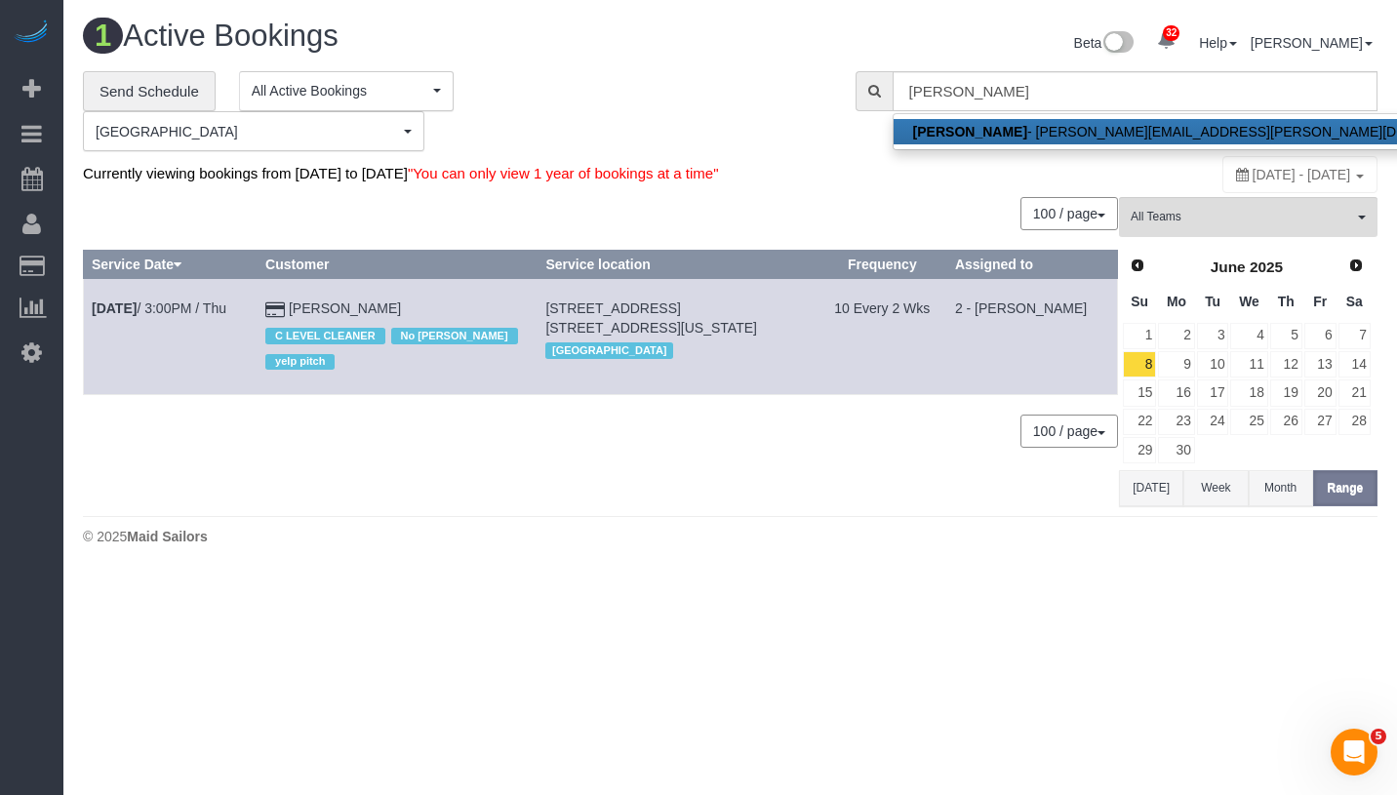
click at [1065, 133] on link "[PERSON_NAME] - [PERSON_NAME][EMAIL_ADDRESS][PERSON_NAME][DOMAIN_NAME]" at bounding box center [1202, 131] width 618 height 25
type input "[PERSON_NAME][EMAIL_ADDRESS][PERSON_NAME][DOMAIN_NAME]"
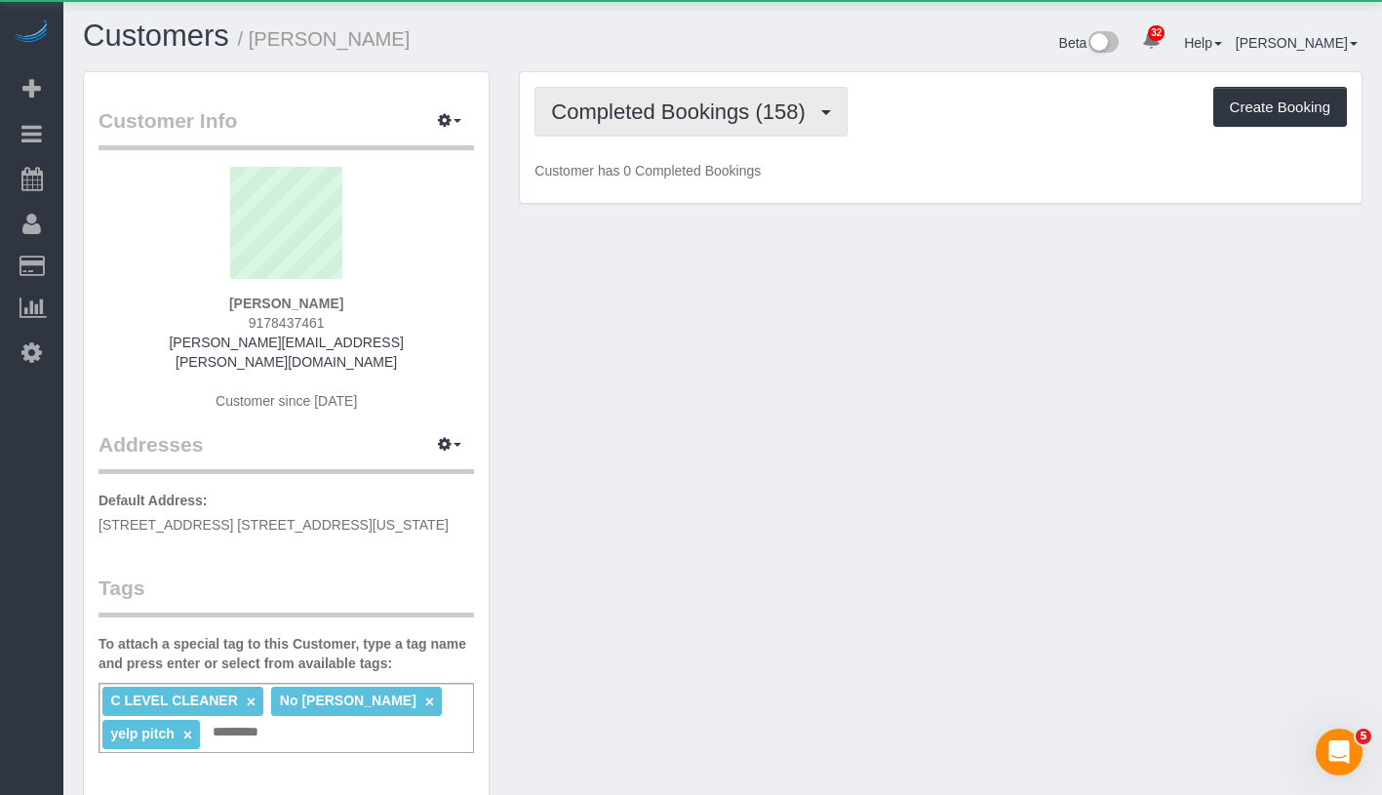
click at [687, 121] on span "Completed Bookings (158)" at bounding box center [682, 111] width 263 height 24
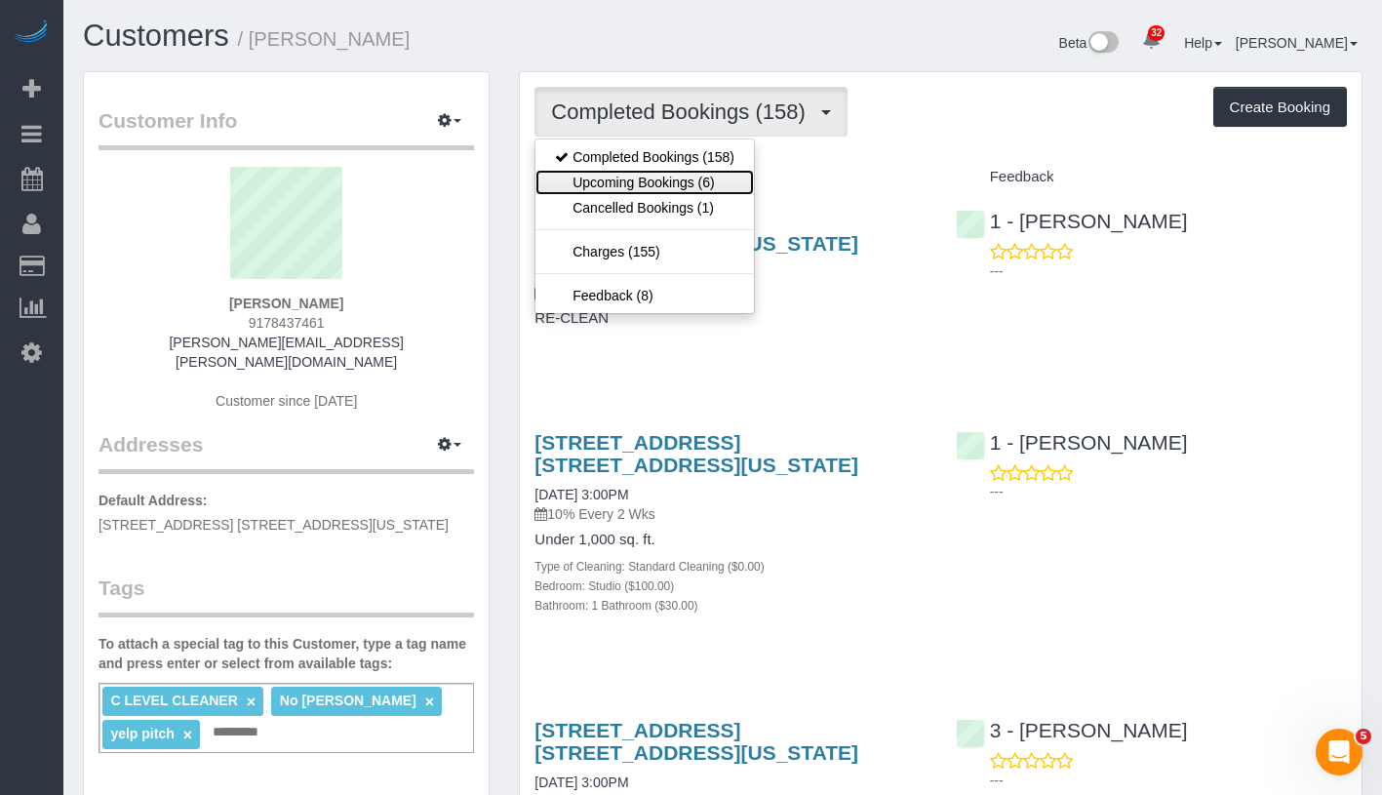
click at [685, 187] on link "Upcoming Bookings (6)" at bounding box center [644, 182] width 218 height 25
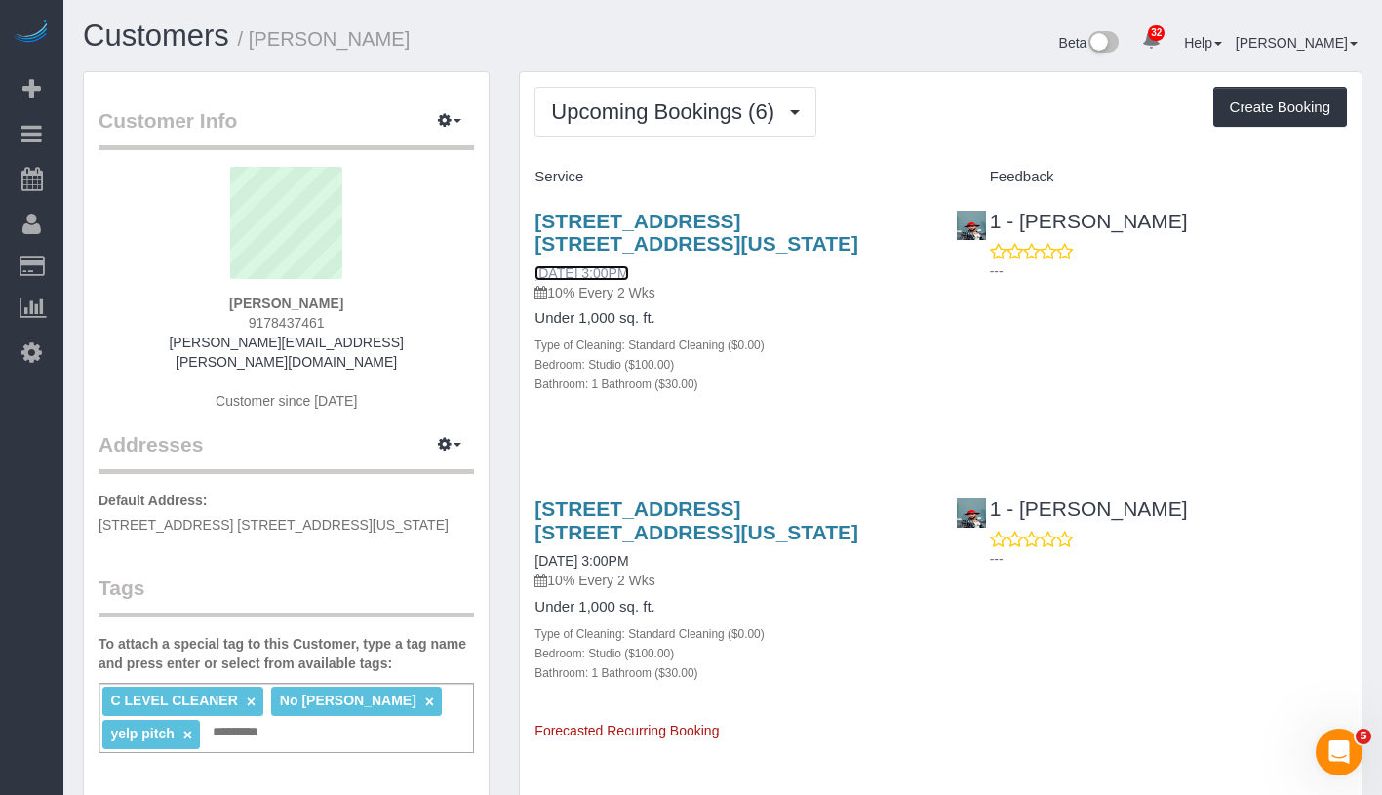
click at [628, 266] on link "[DATE] 3:00PM" at bounding box center [582, 273] width 94 height 16
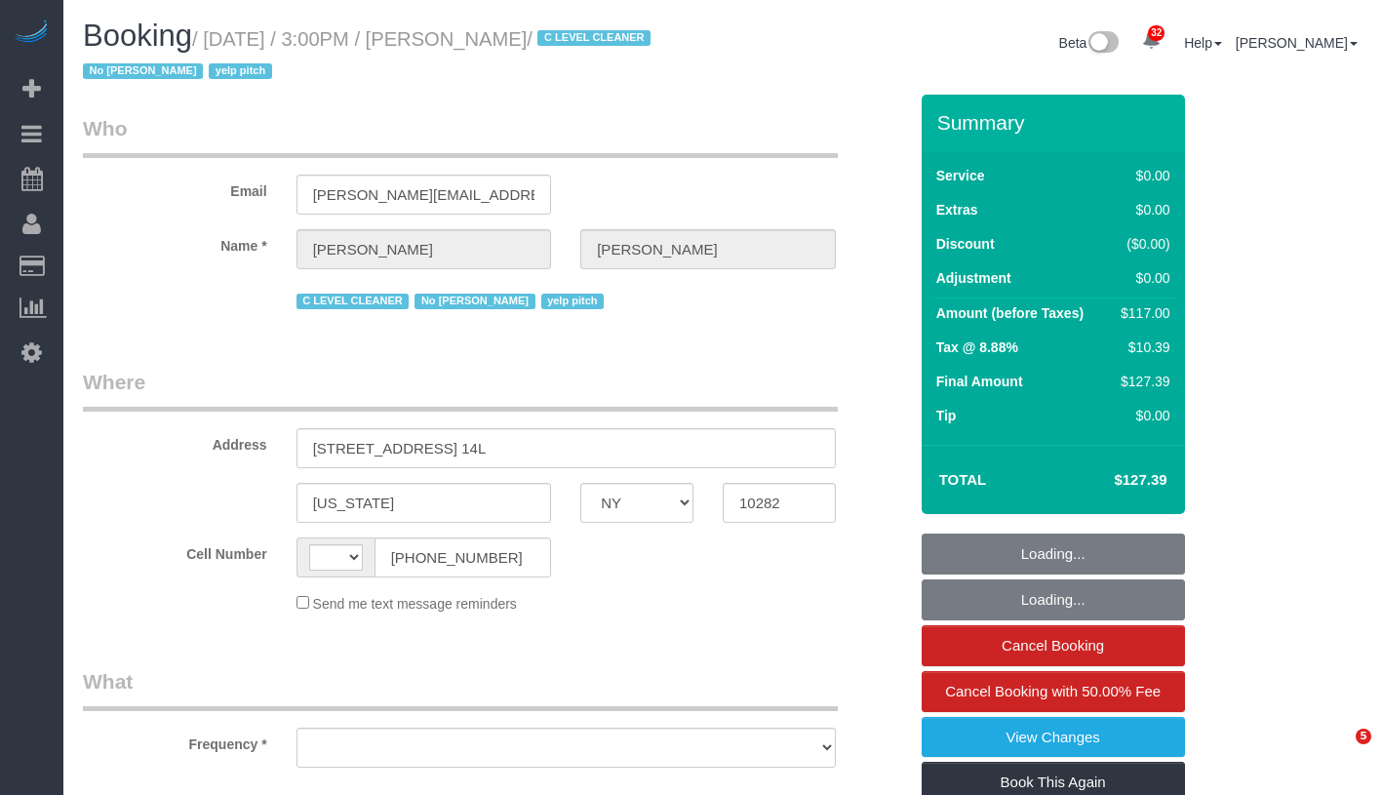
select select "NY"
select select "string:[GEOGRAPHIC_DATA]"
select select "number:89"
select select "number:90"
select select "number:15"
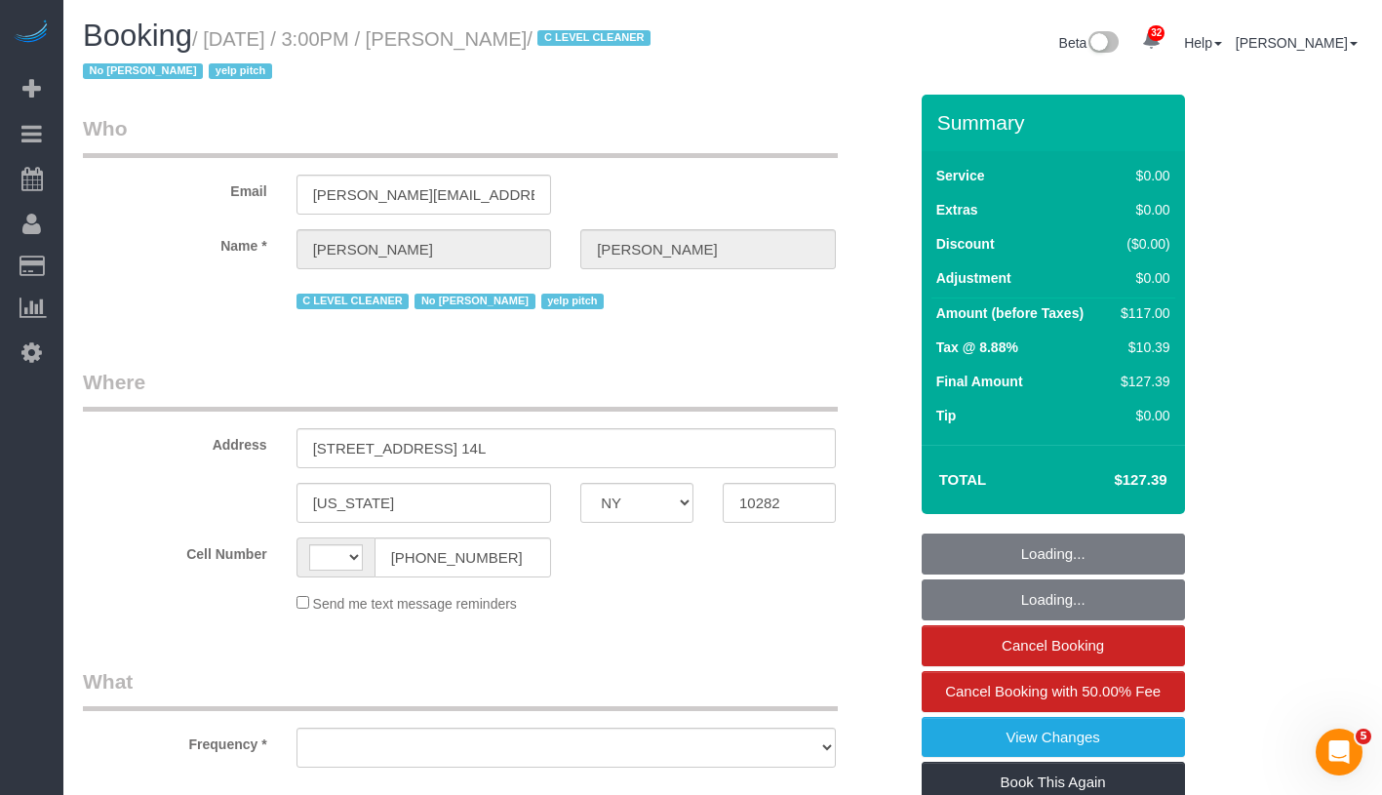
select select "number:6"
select select "number:21"
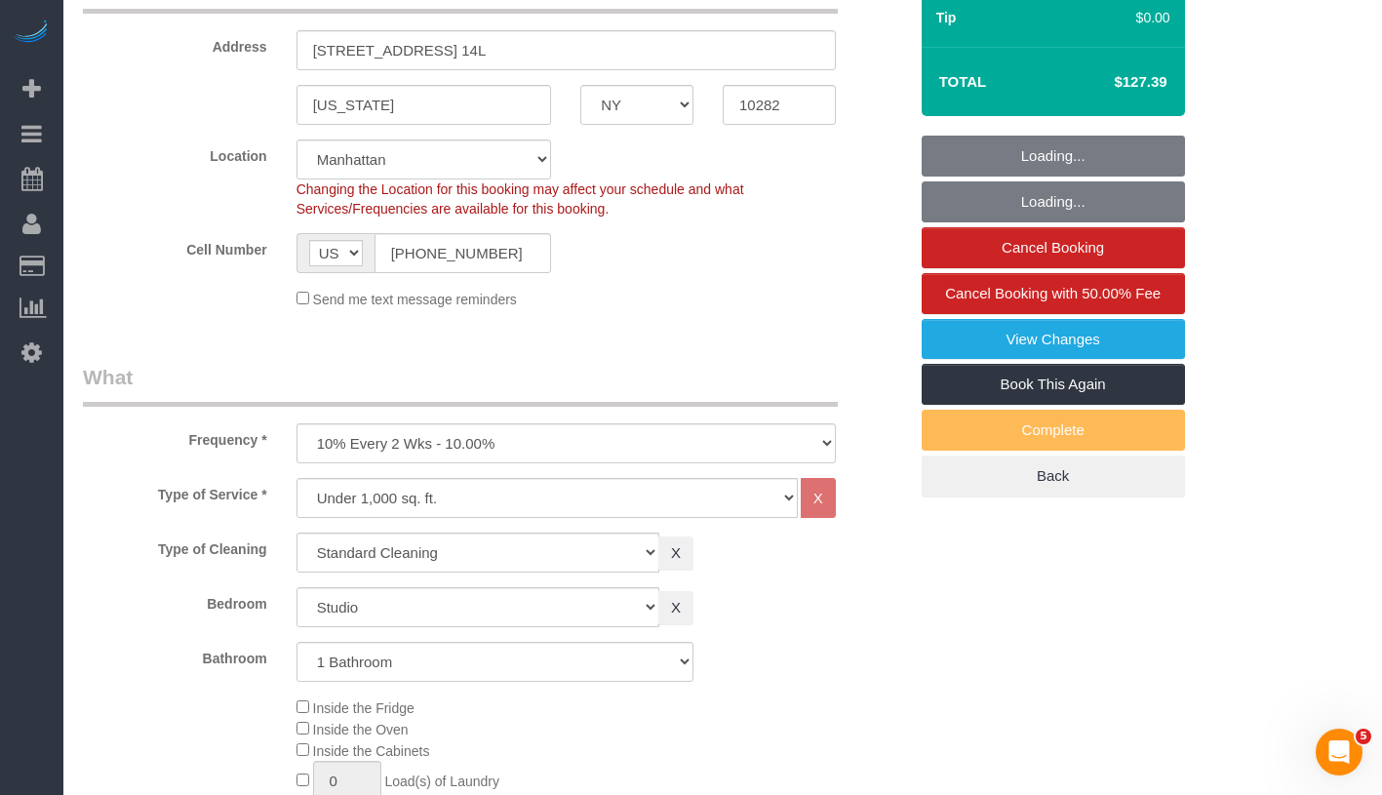
select select "object:1107"
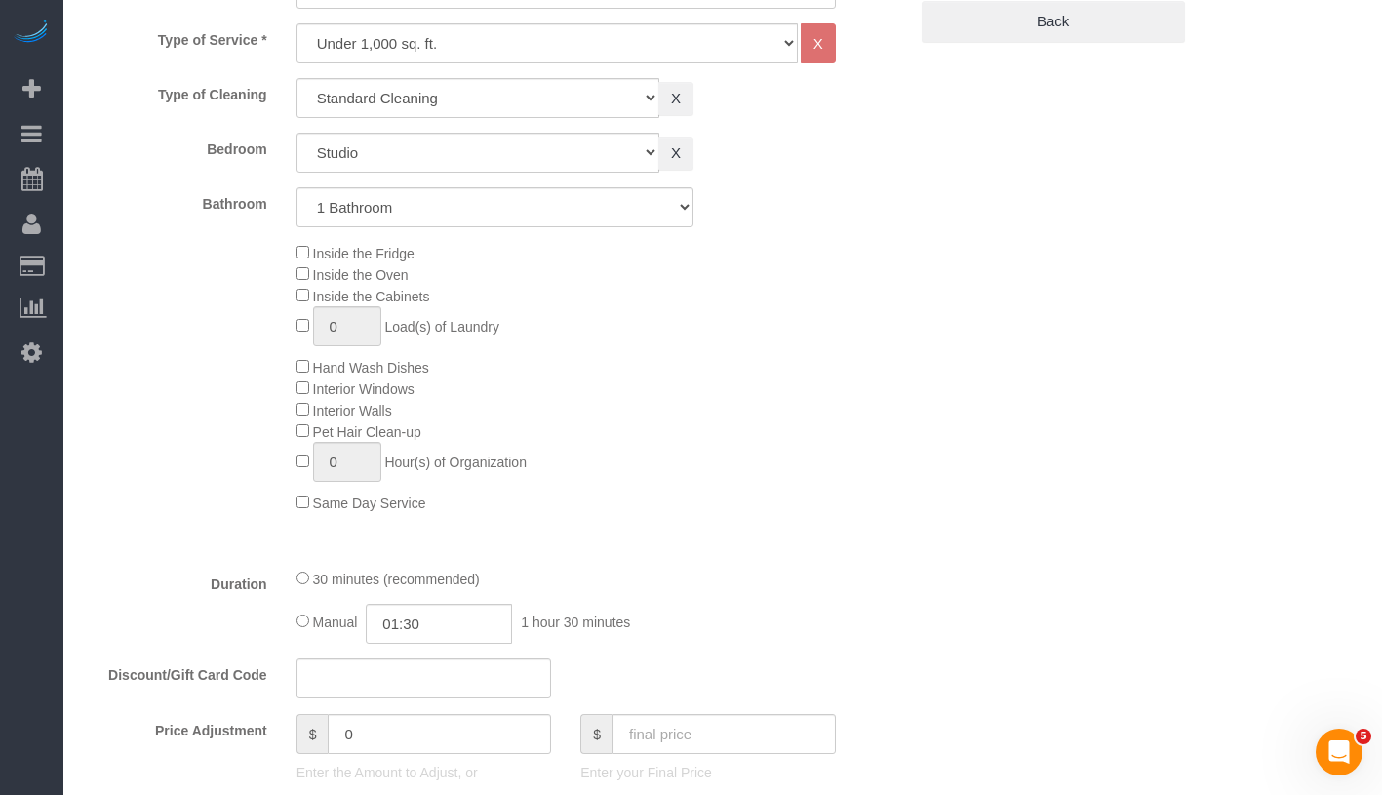
select select "string:stripe-pm_1KsUWe4VGloSiKo7se352iAz"
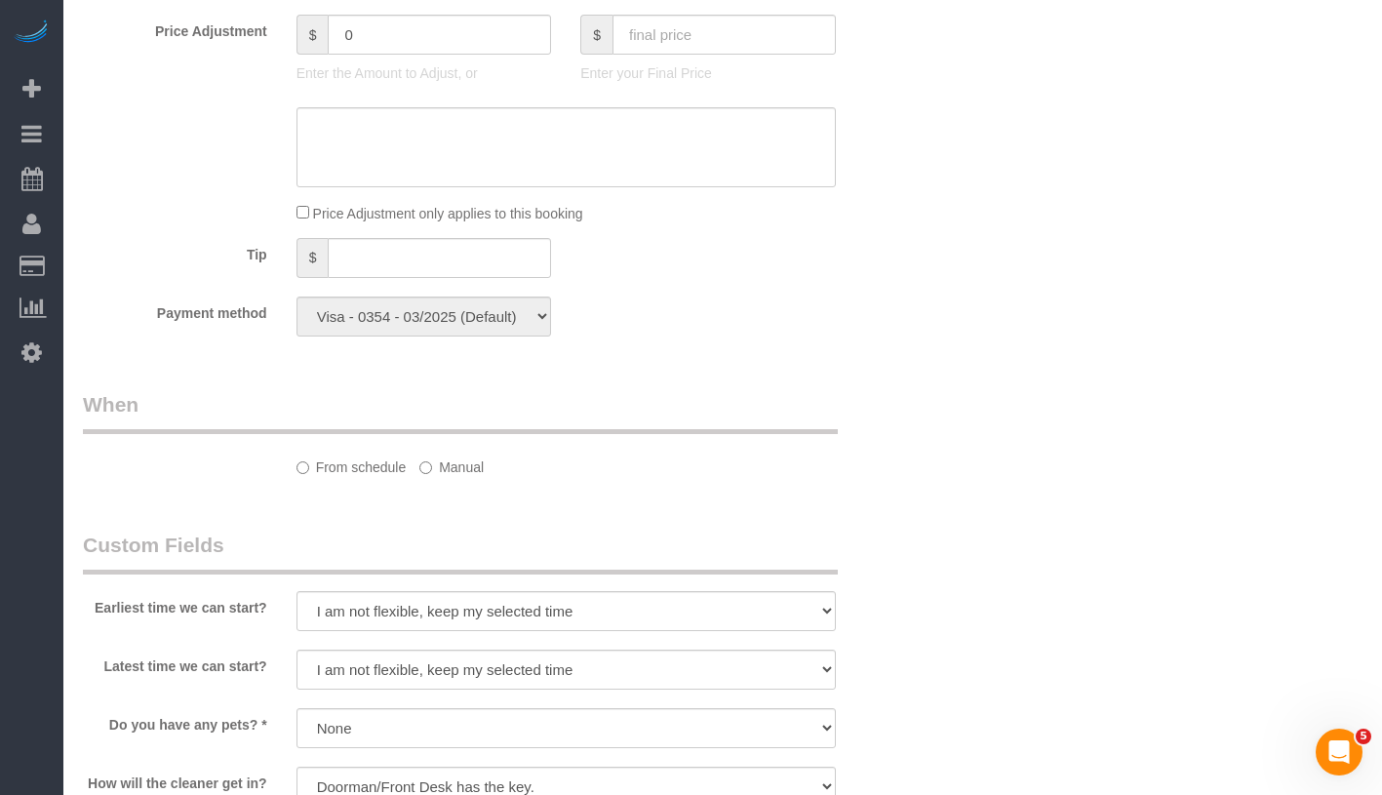
select select "spot1"
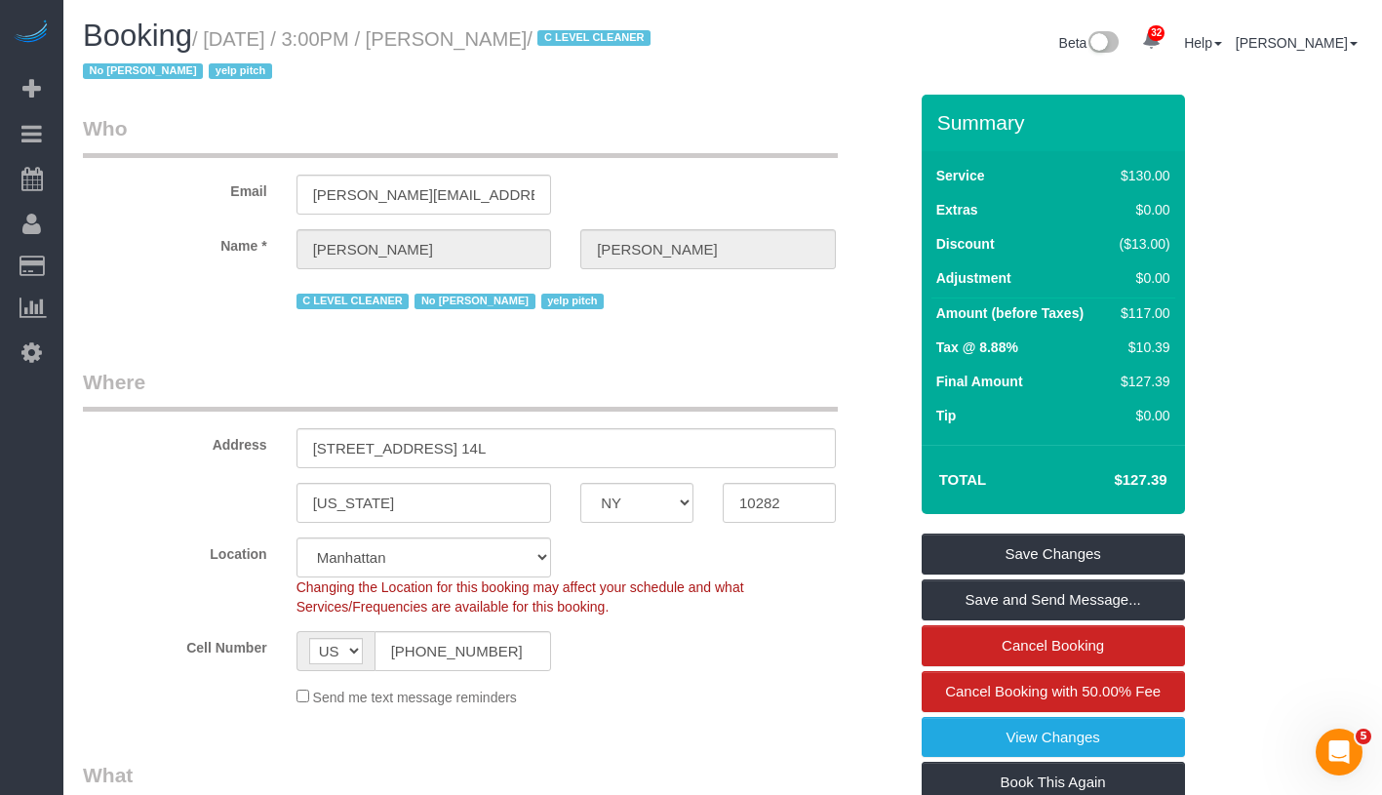
drag, startPoint x: 218, startPoint y: 29, endPoint x: 633, endPoint y: 35, distance: 414.6
click at [633, 35] on small "/ October 02, 2025 / 3:00PM / Steven Mungovan / C LEVEL CLEANER No Samanda Shaw…" at bounding box center [370, 55] width 574 height 55
copy small "October 02, 2025 / 3:00PM / Steven Mungovan"
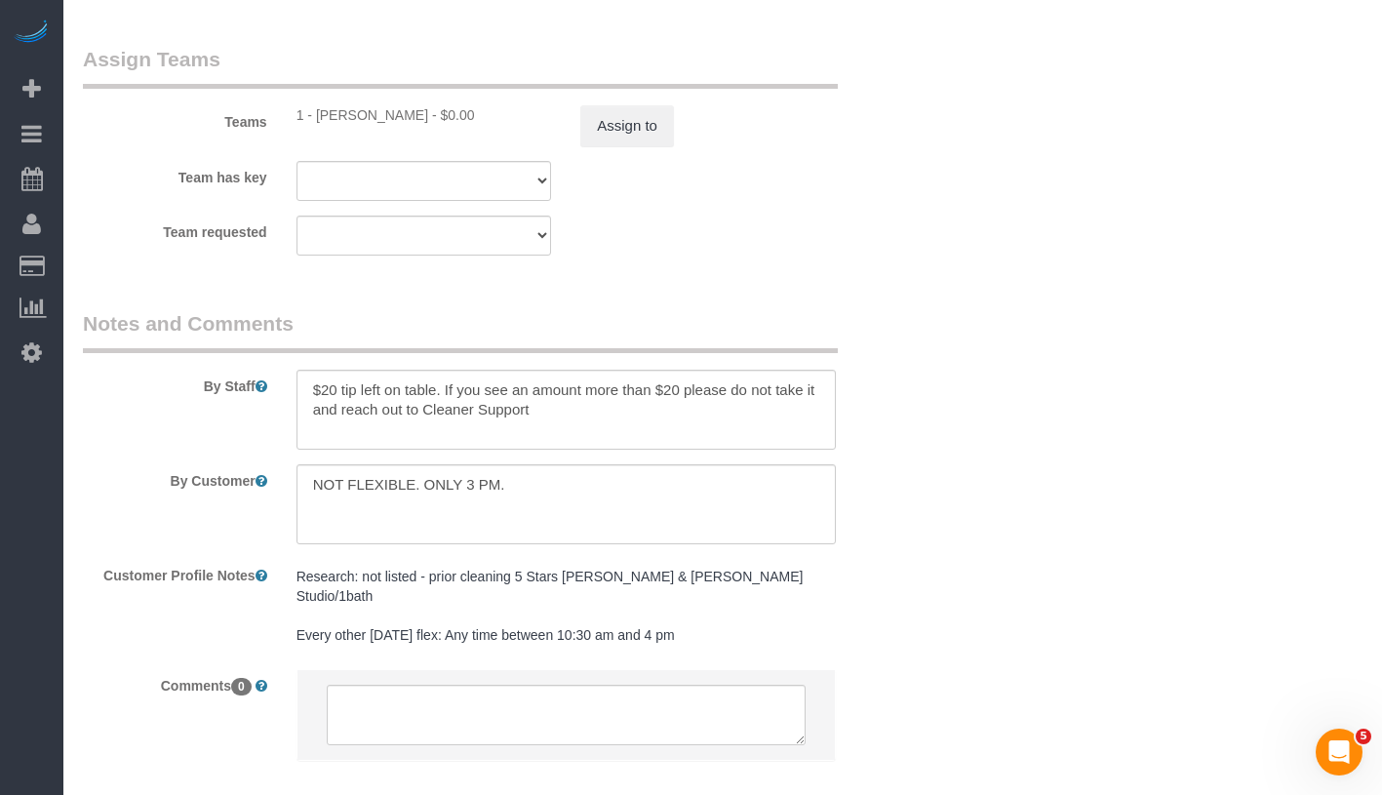
scroll to position [2739, 0]
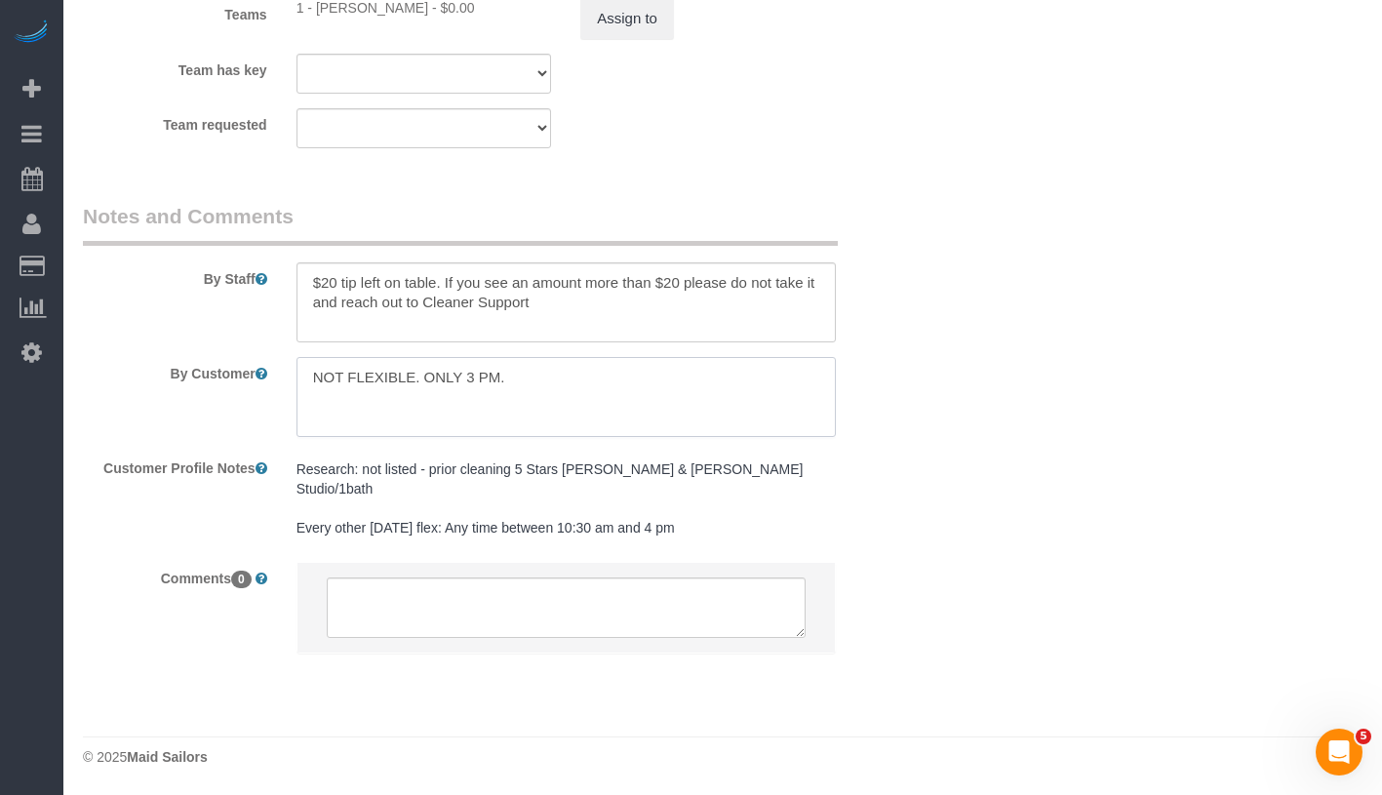
drag, startPoint x: 311, startPoint y: 372, endPoint x: 517, endPoint y: 374, distance: 205.8
click at [517, 374] on textarea at bounding box center [566, 397] width 539 height 80
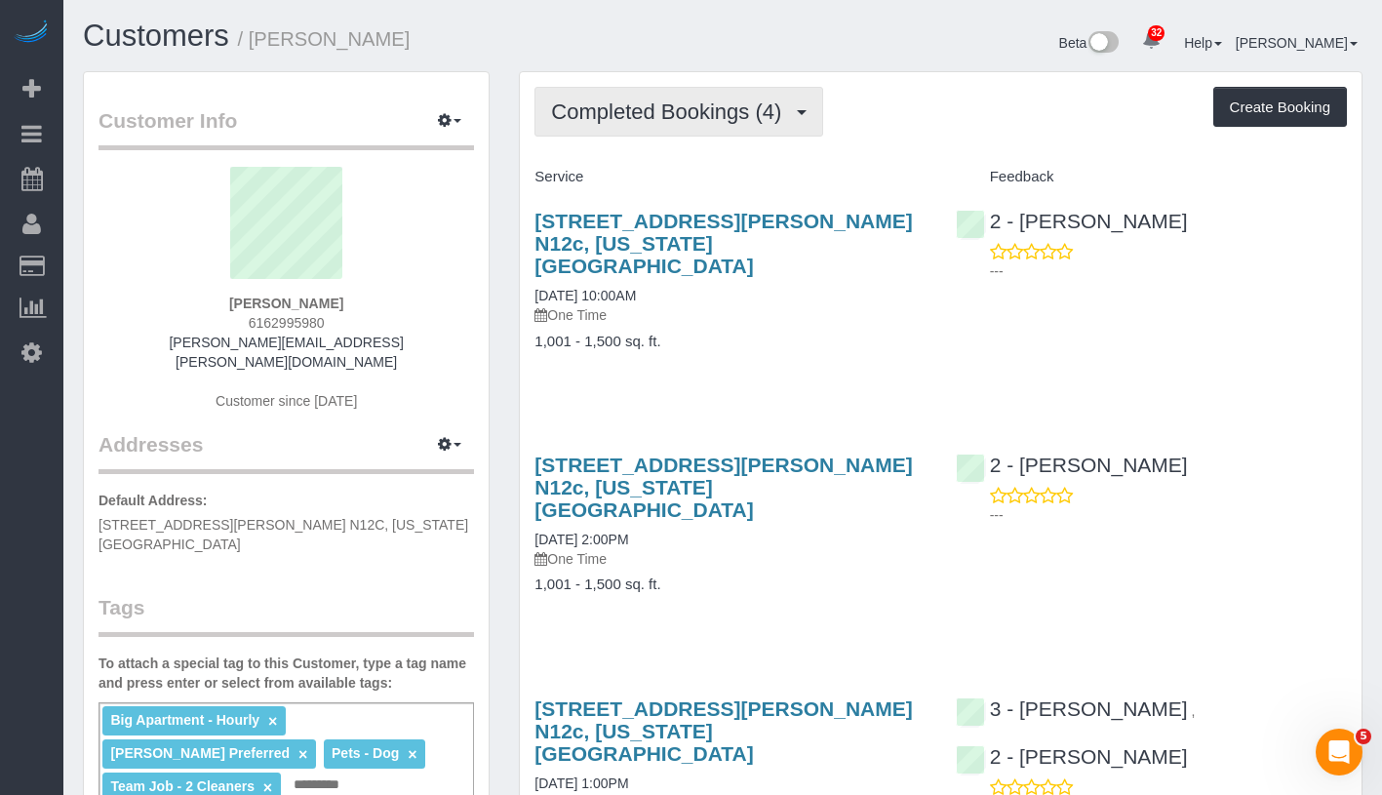
click at [687, 116] on span "Completed Bookings (4)" at bounding box center [671, 111] width 240 height 24
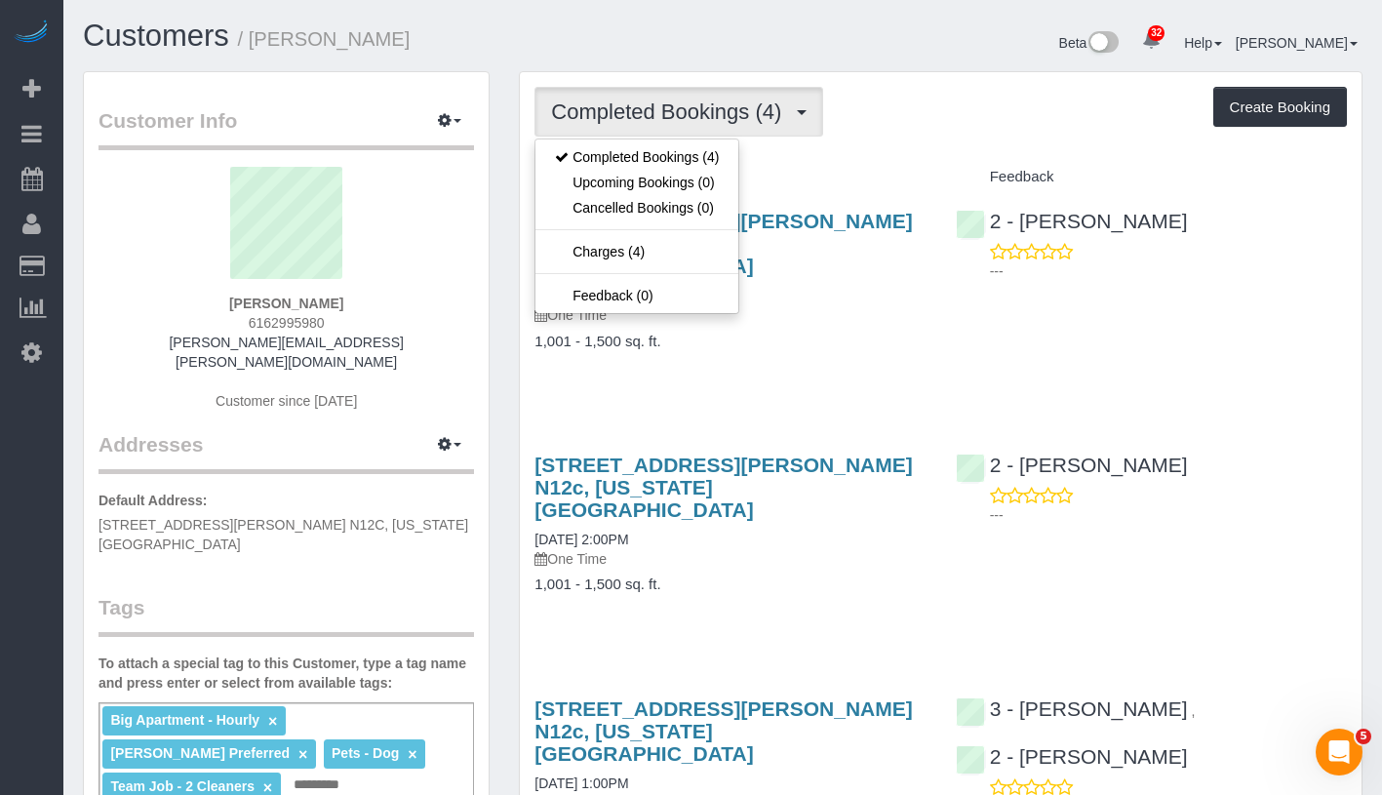
click at [919, 135] on div "Completed Bookings (4) Completed Bookings (4) Upcoming Bookings (0) Cancelled B…" at bounding box center [941, 112] width 813 height 50
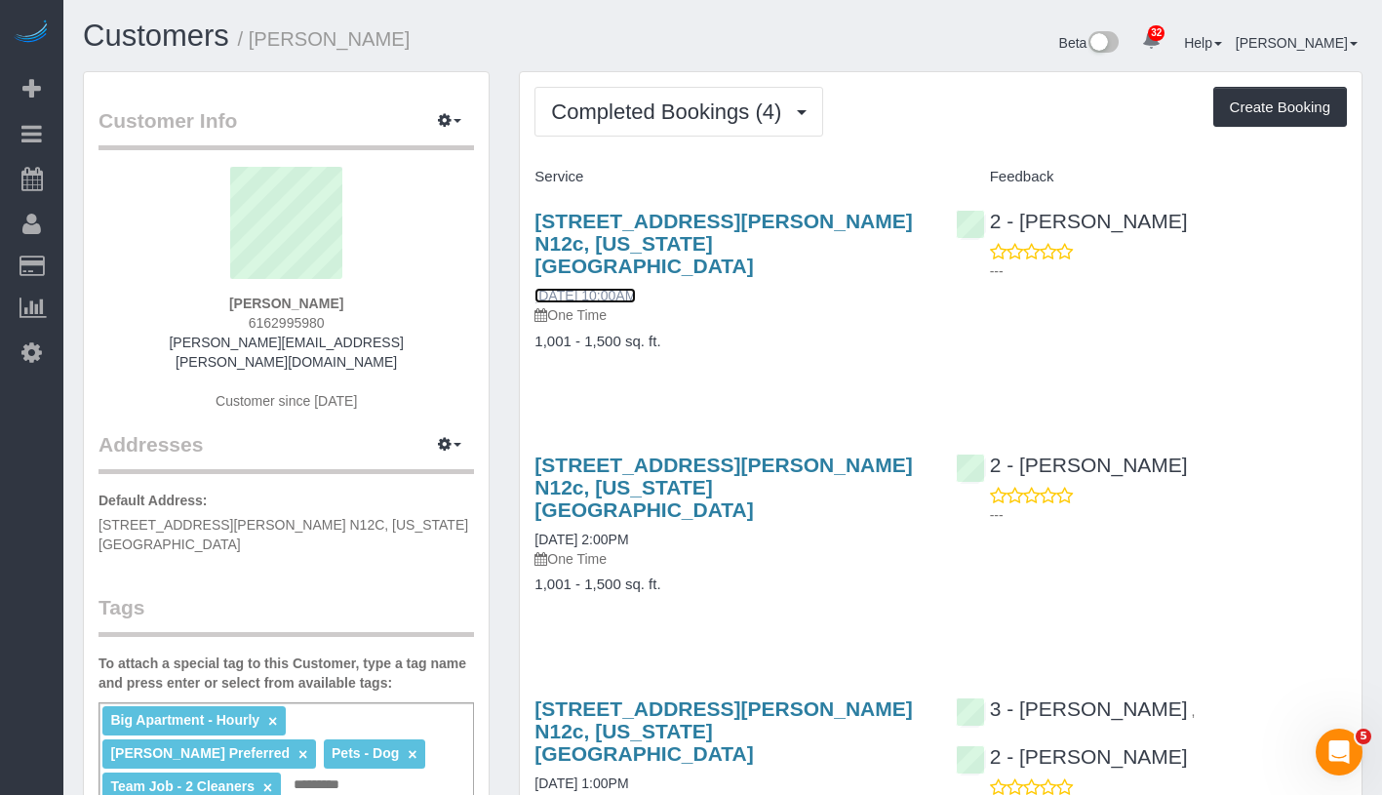
click at [611, 288] on link "10/01/2025 10:00AM" at bounding box center [585, 296] width 101 height 16
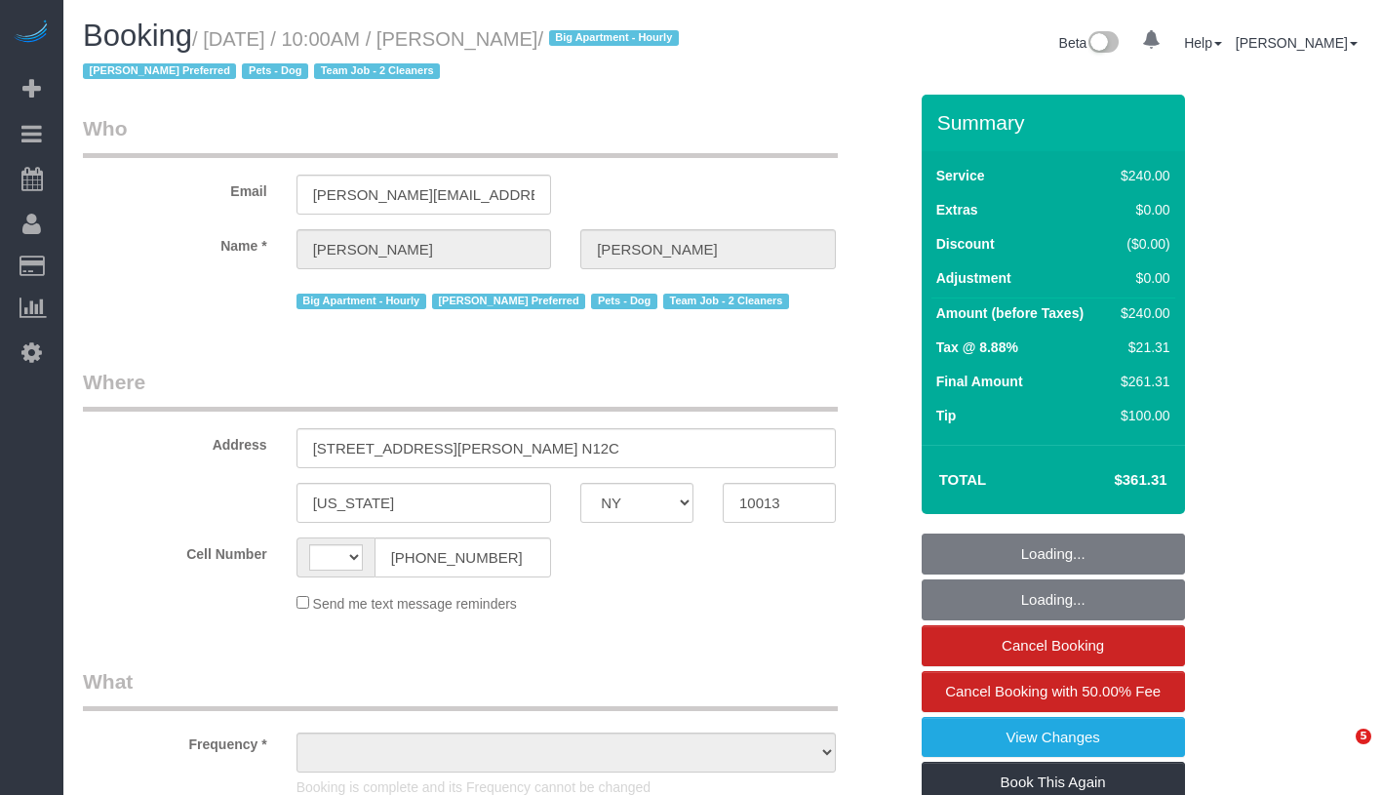
select select "NY"
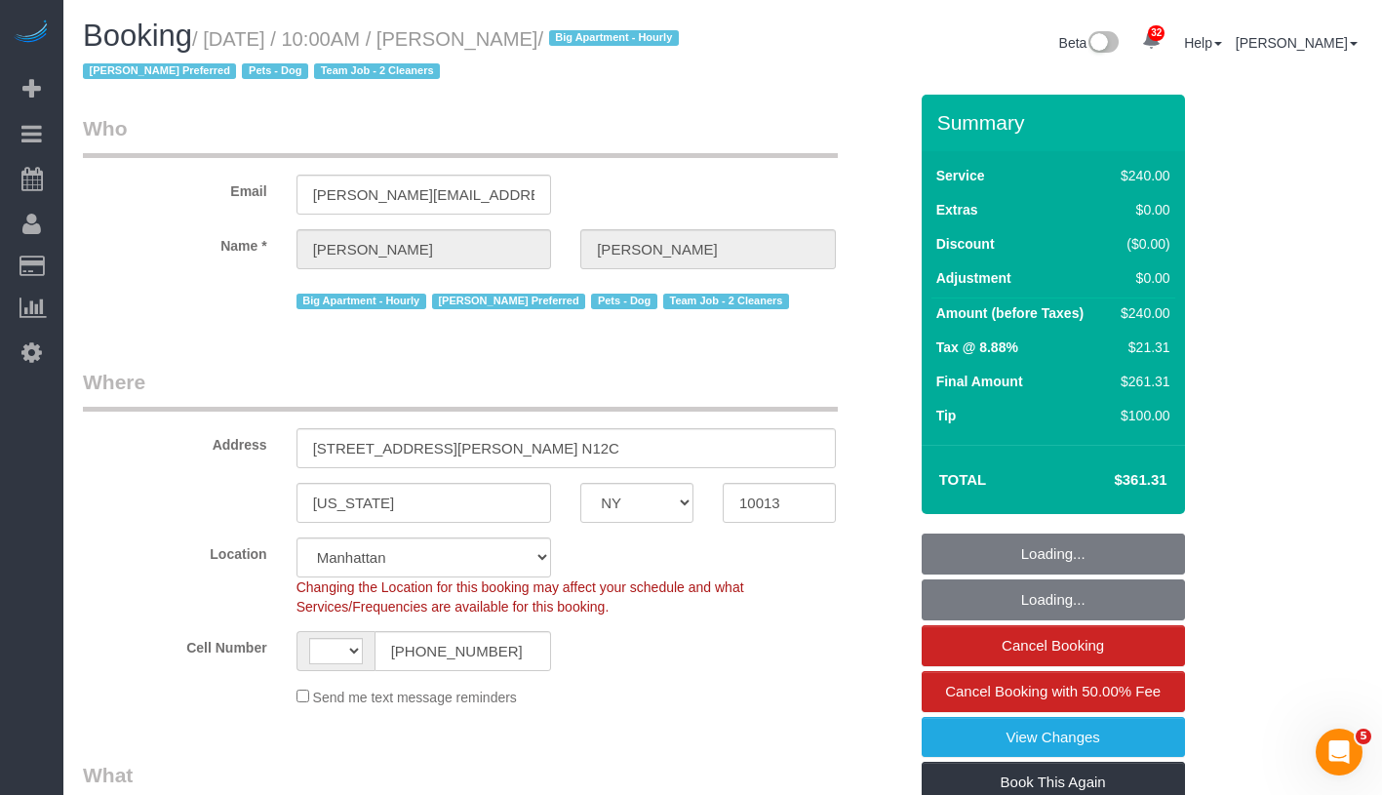
select select "string:[GEOGRAPHIC_DATA]"
select select "string:stripe-pm_1Rilyw4VGloSiKo7mbP2uOmn"
select select "object:838"
select select "180"
select select "spot1"
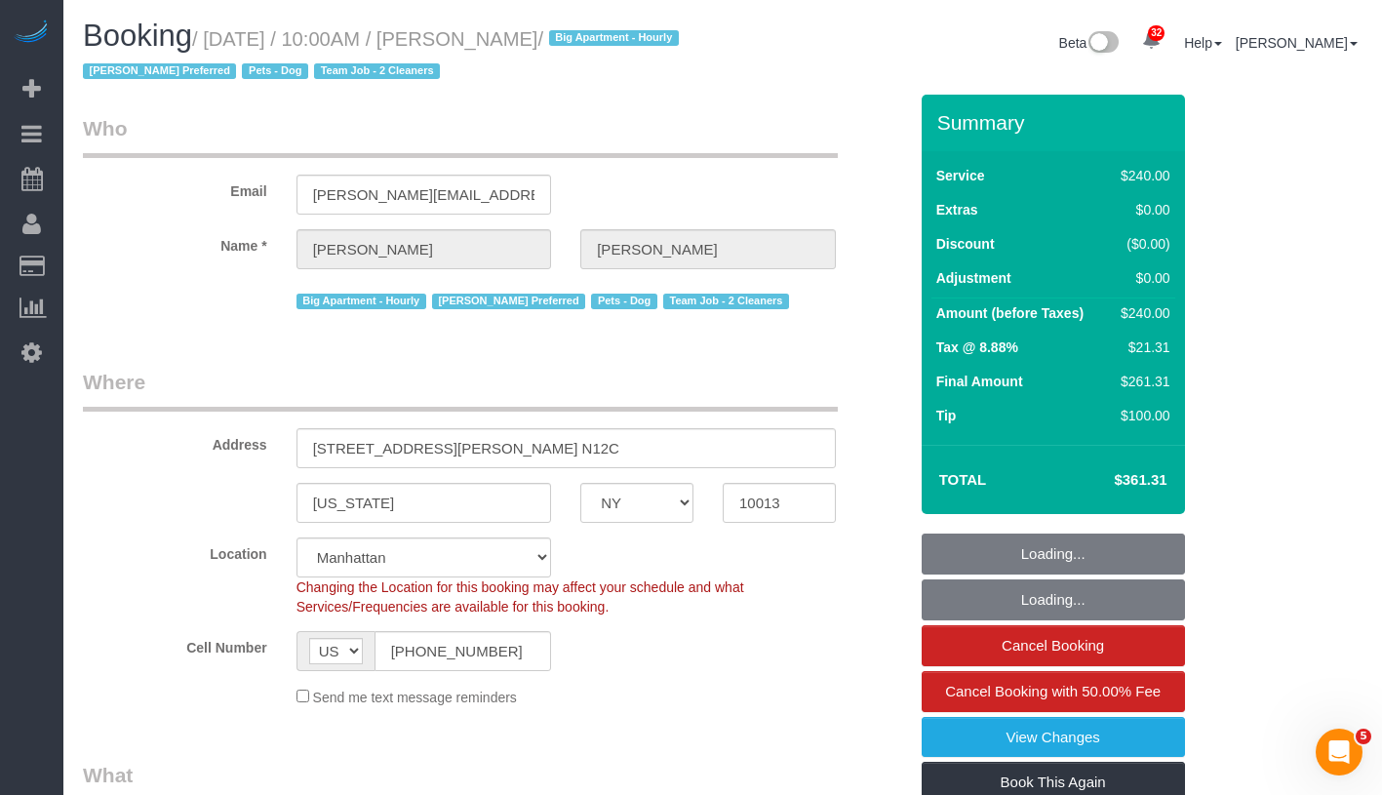
select select "number:89"
select select "number:90"
select select "number:13"
select select "number:5"
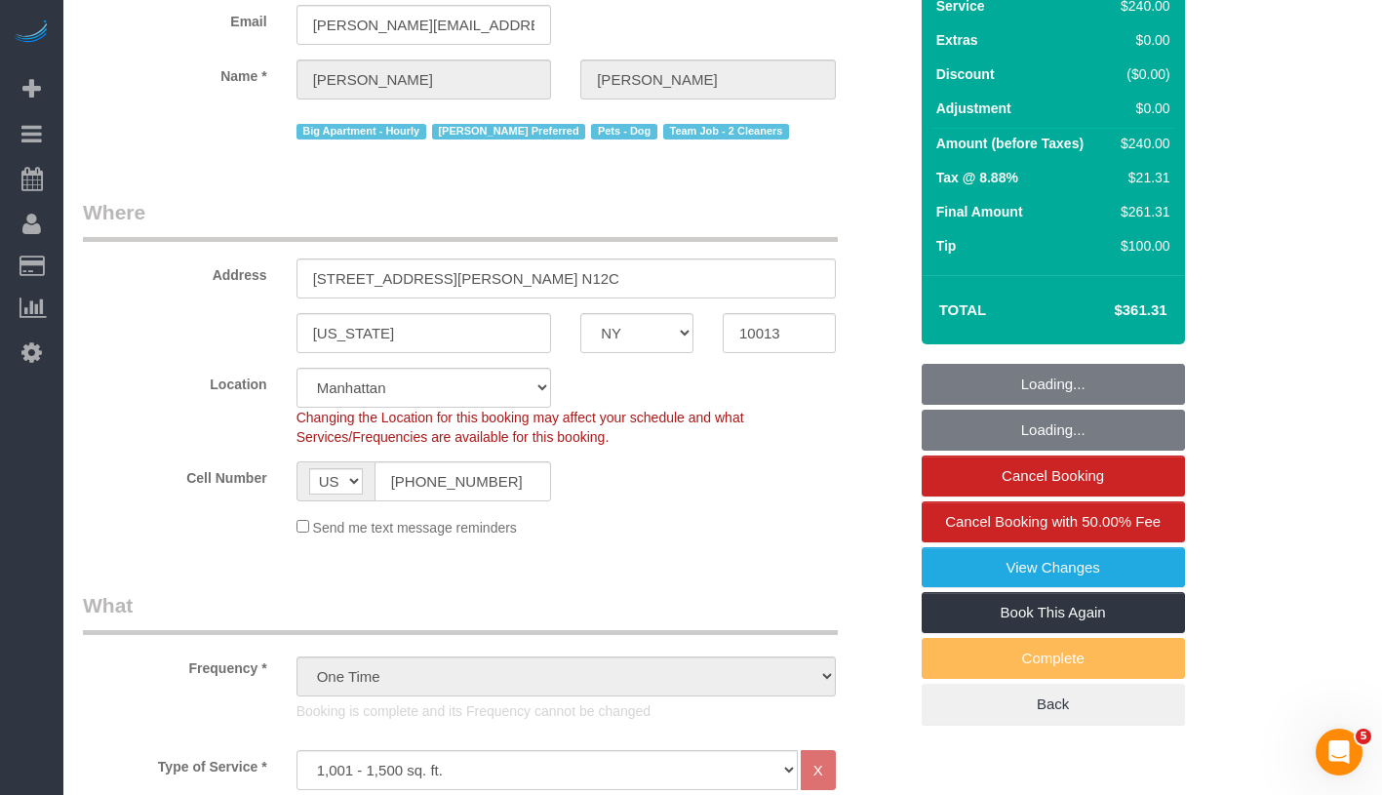
select select "object:1458"
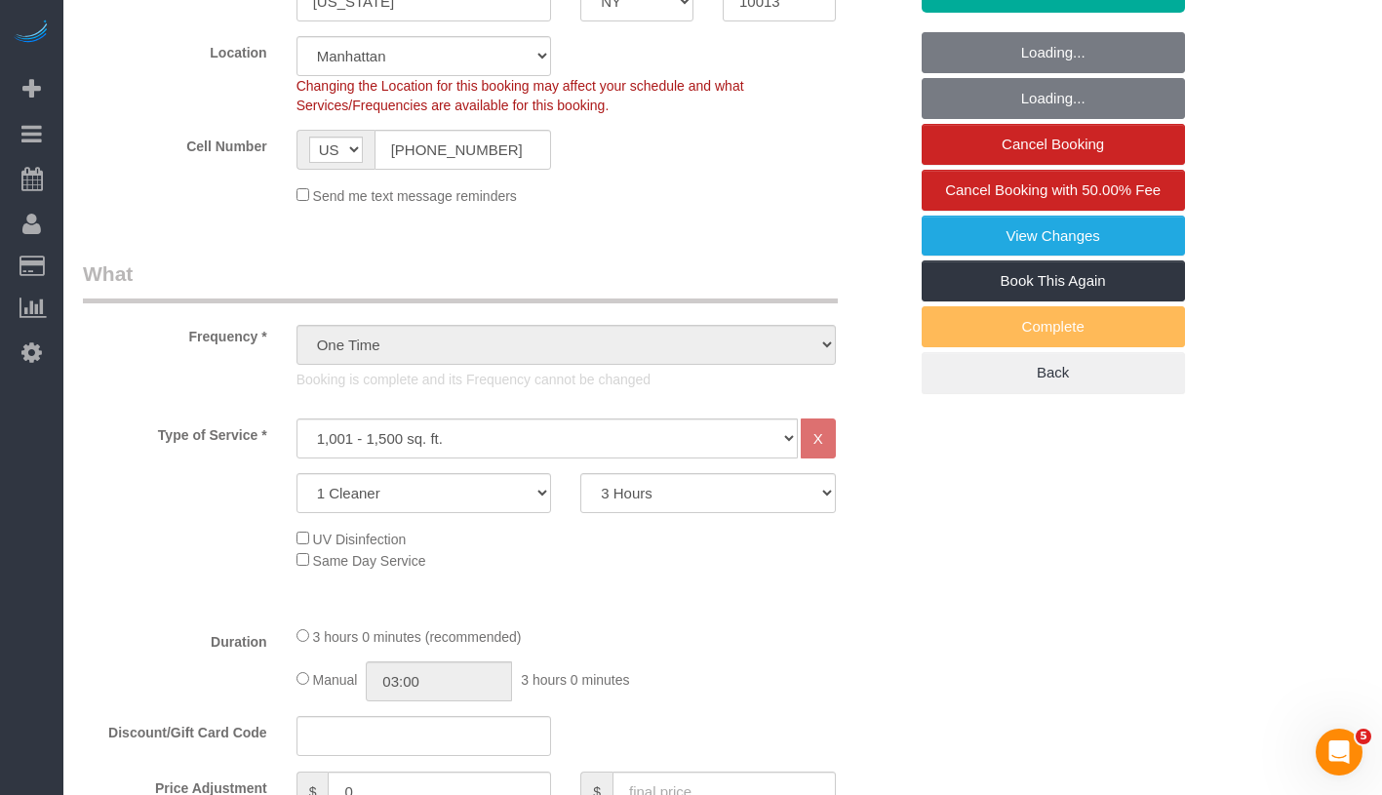
scroll to position [573, 0]
